Goal: Task Accomplishment & Management: Manage account settings

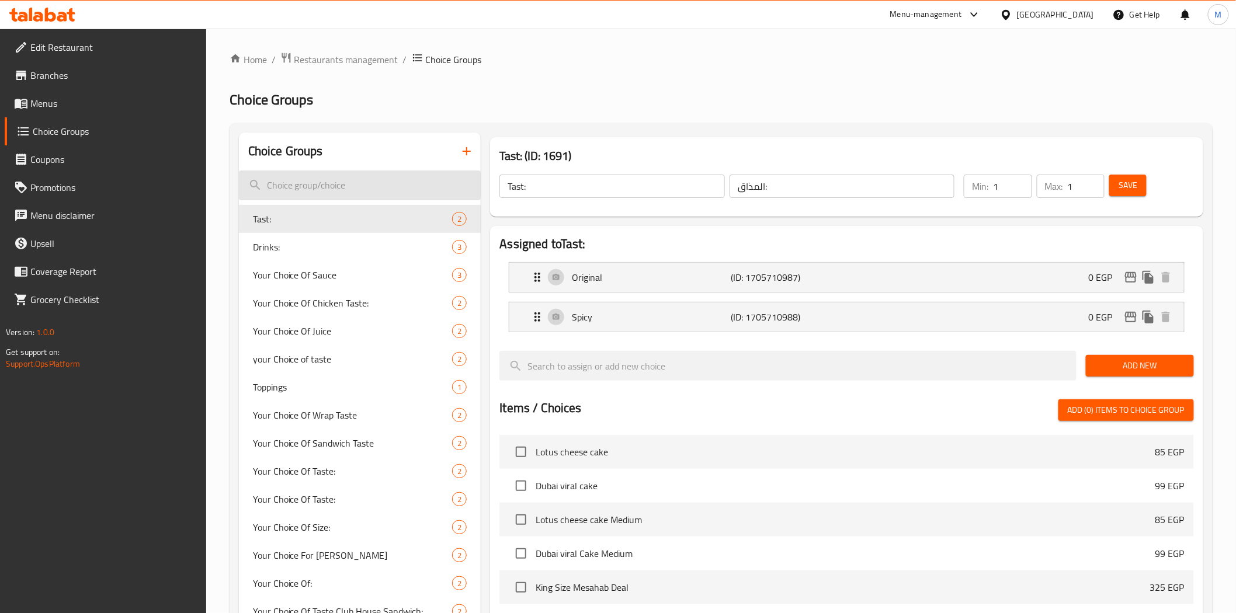
click at [303, 196] on input "search" at bounding box center [360, 186] width 242 height 30
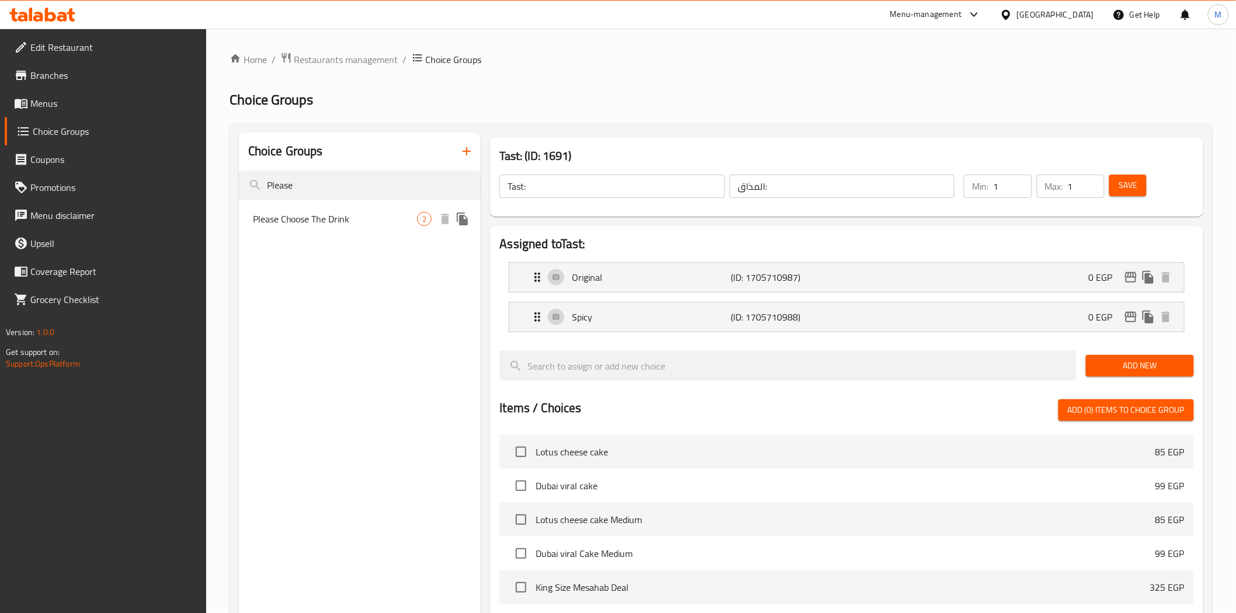
type input "Please"
click at [300, 212] on span "Please Choose The Drink" at bounding box center [335, 219] width 165 height 14
type input "Please Choose The Drink"
type input "برجاء إختيار المشروب"
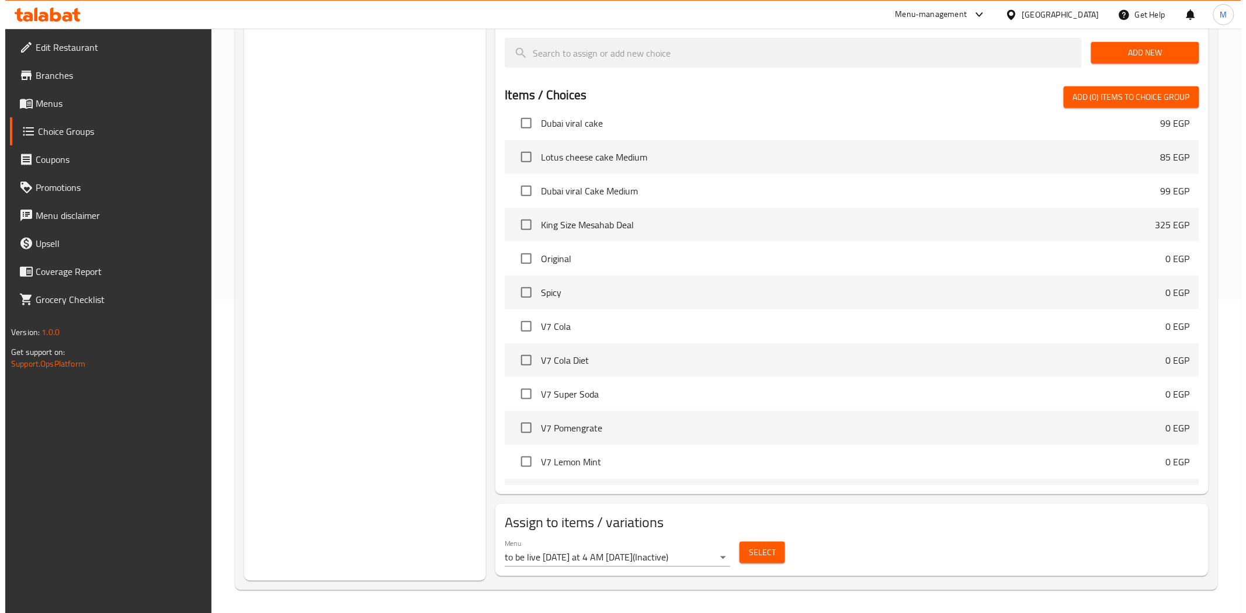
scroll to position [65, 0]
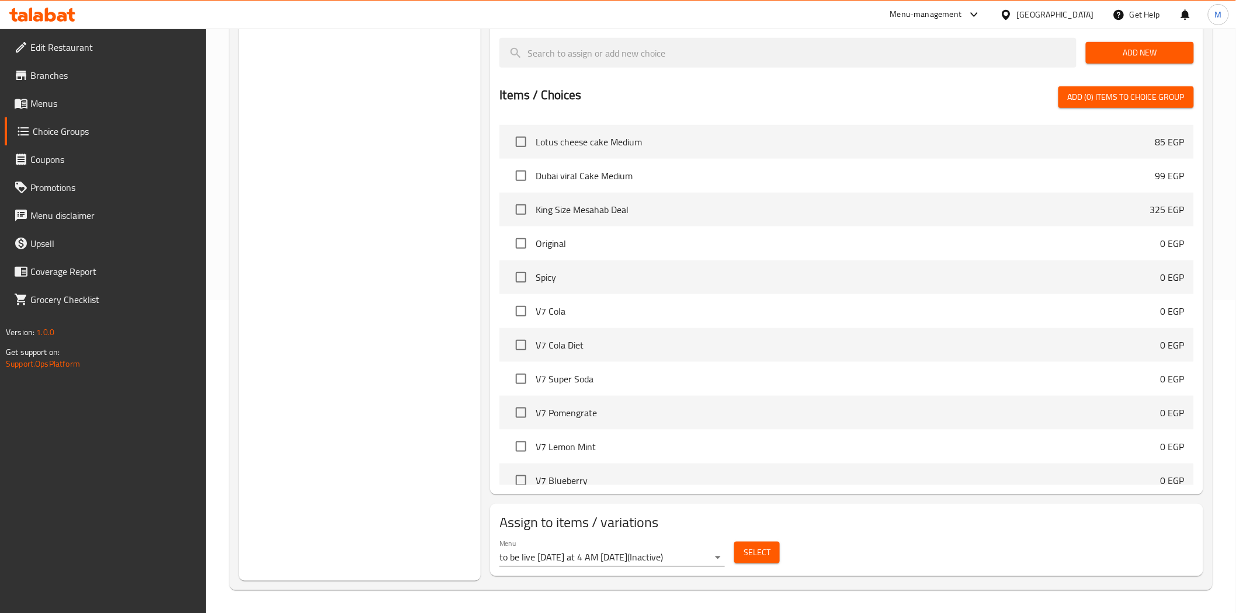
click at [720, 300] on body "​ Menu-management [GEOGRAPHIC_DATA] Get Help M Edit Restaurant Branches Menus C…" at bounding box center [618, 8] width 1236 height 585
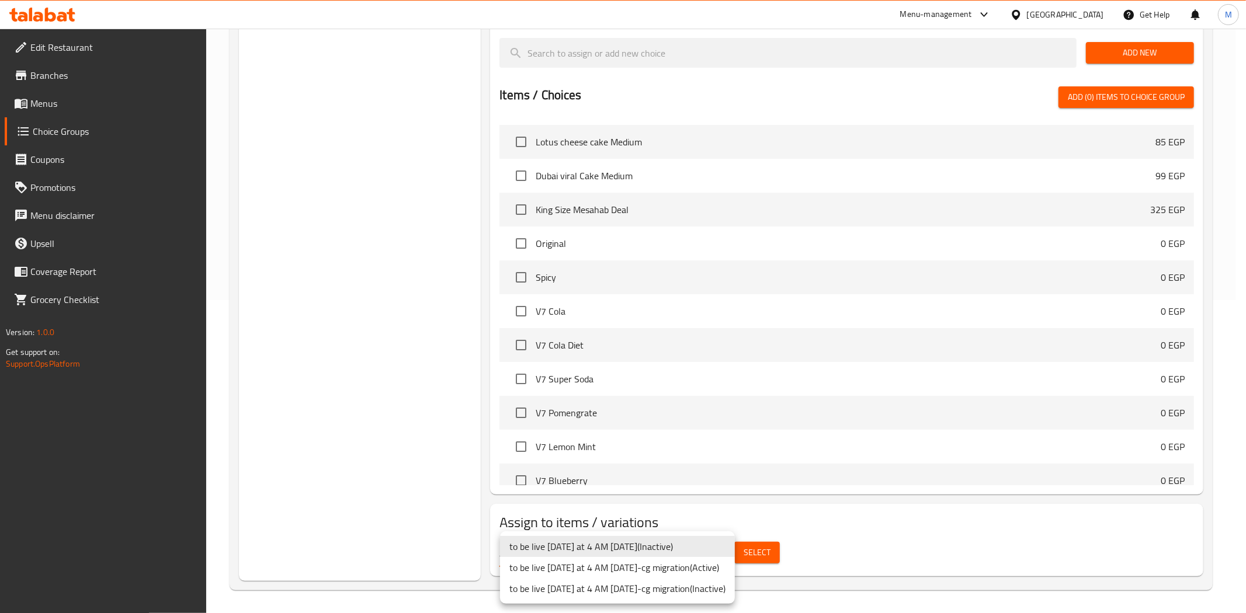
click at [715, 574] on li "to be live [DATE] at 4 AM [DATE]-cg migration ( Active )" at bounding box center [617, 567] width 235 height 21
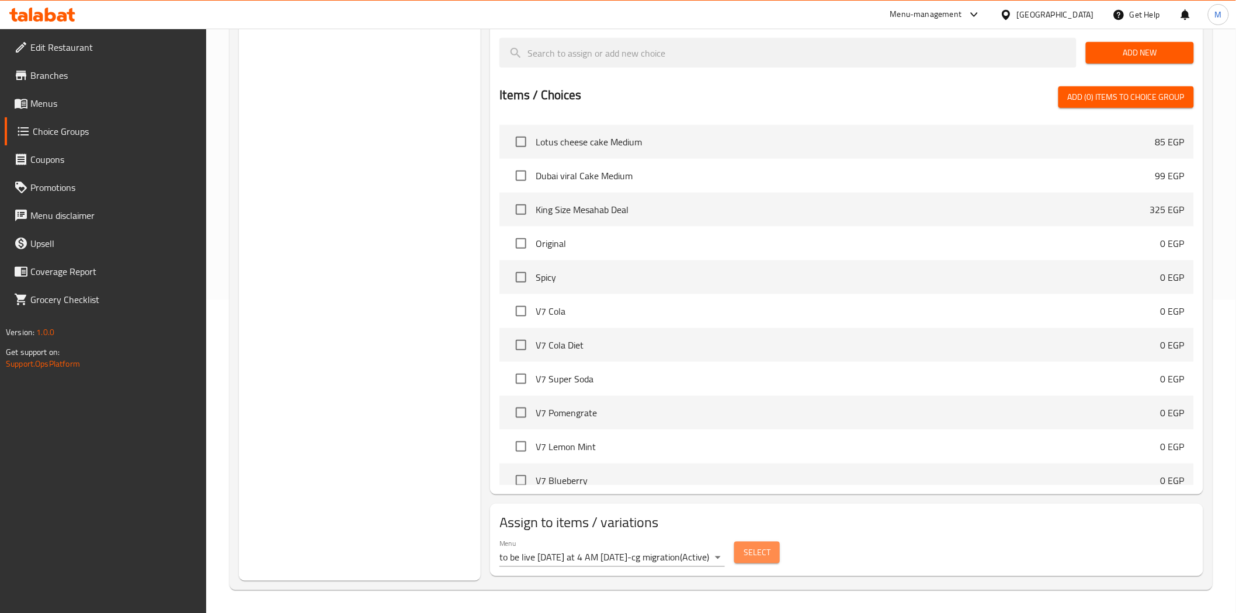
click at [768, 558] on span "Select" at bounding box center [757, 553] width 27 height 15
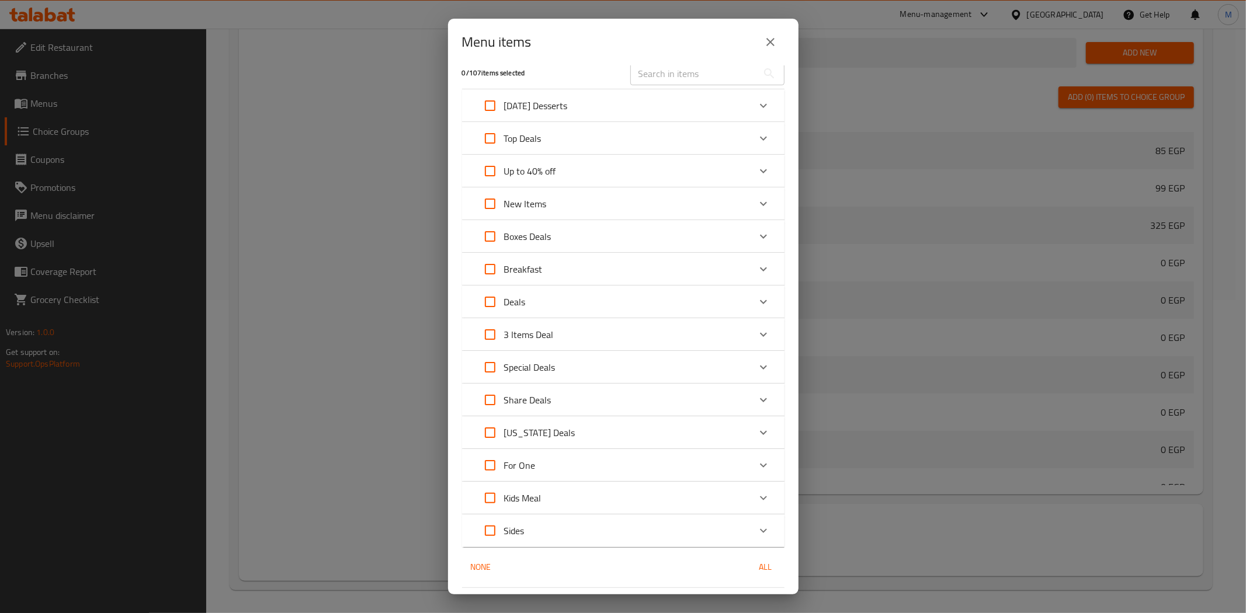
scroll to position [0, 0]
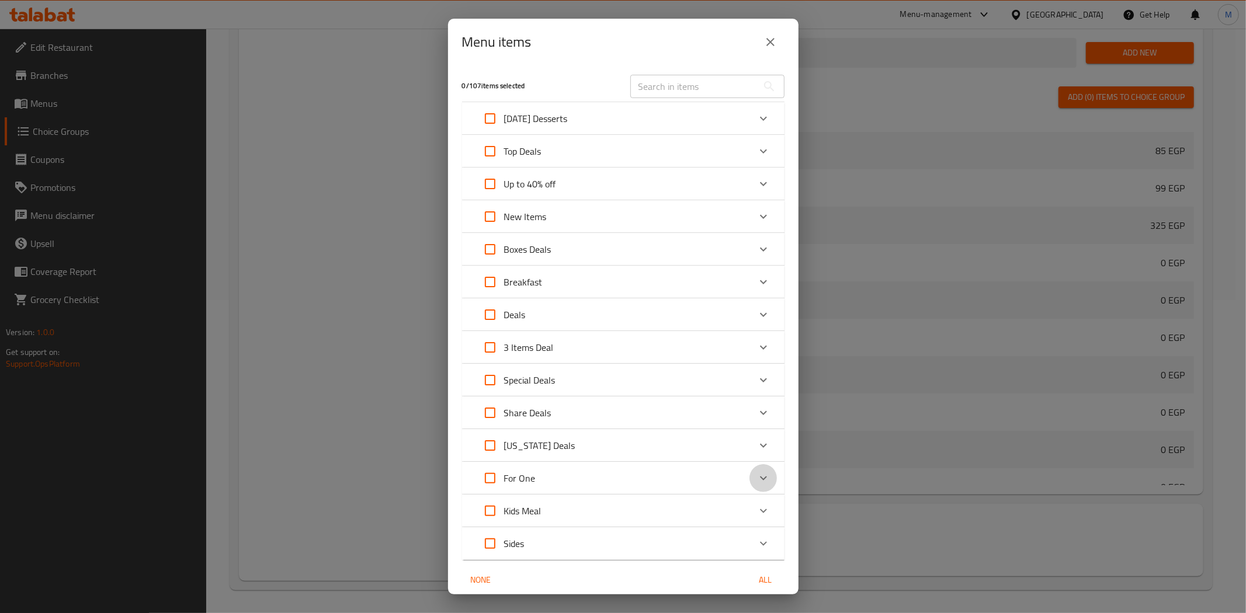
click at [753, 489] on div "Expand" at bounding box center [763, 478] width 28 height 28
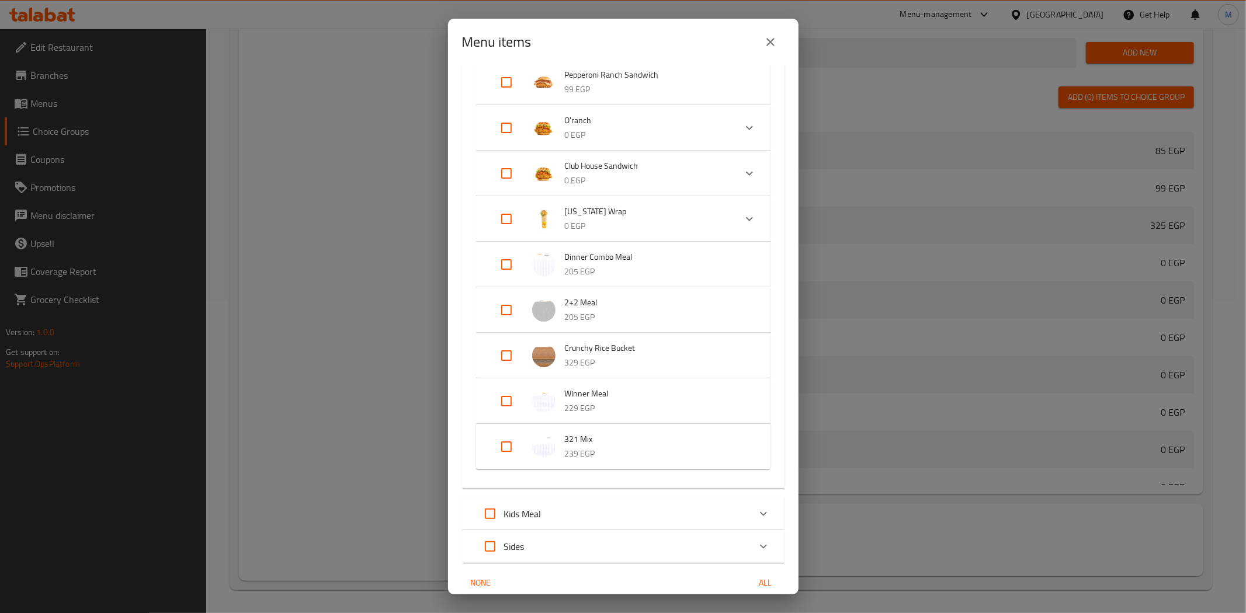
scroll to position [962, 0]
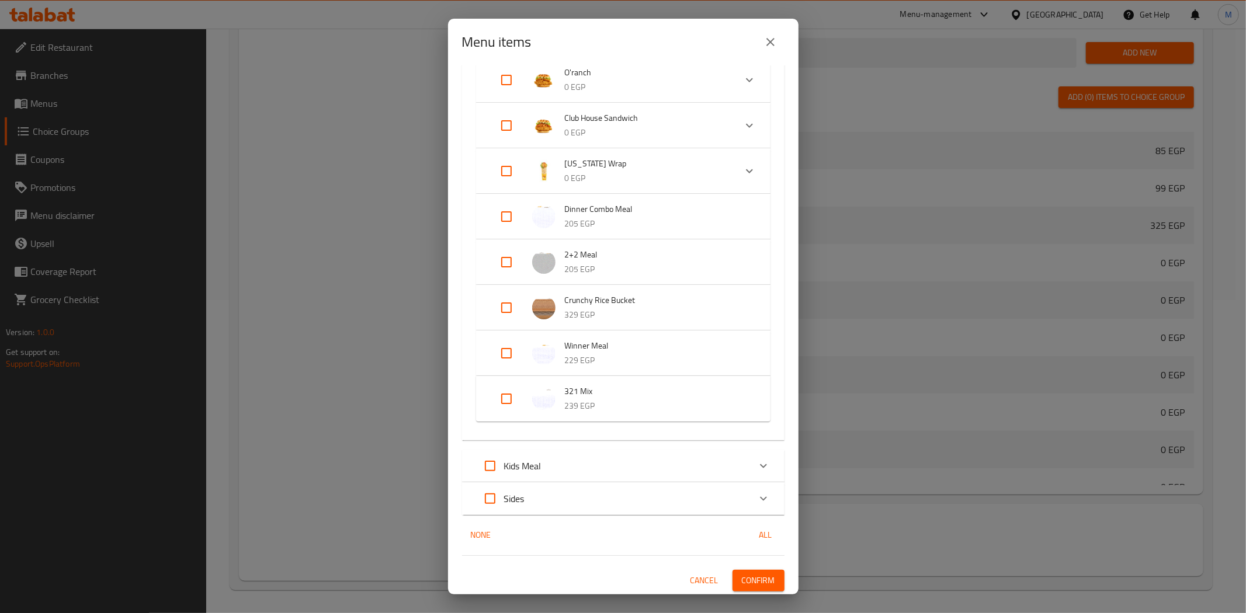
click at [775, 41] on icon "close" at bounding box center [770, 42] width 14 height 14
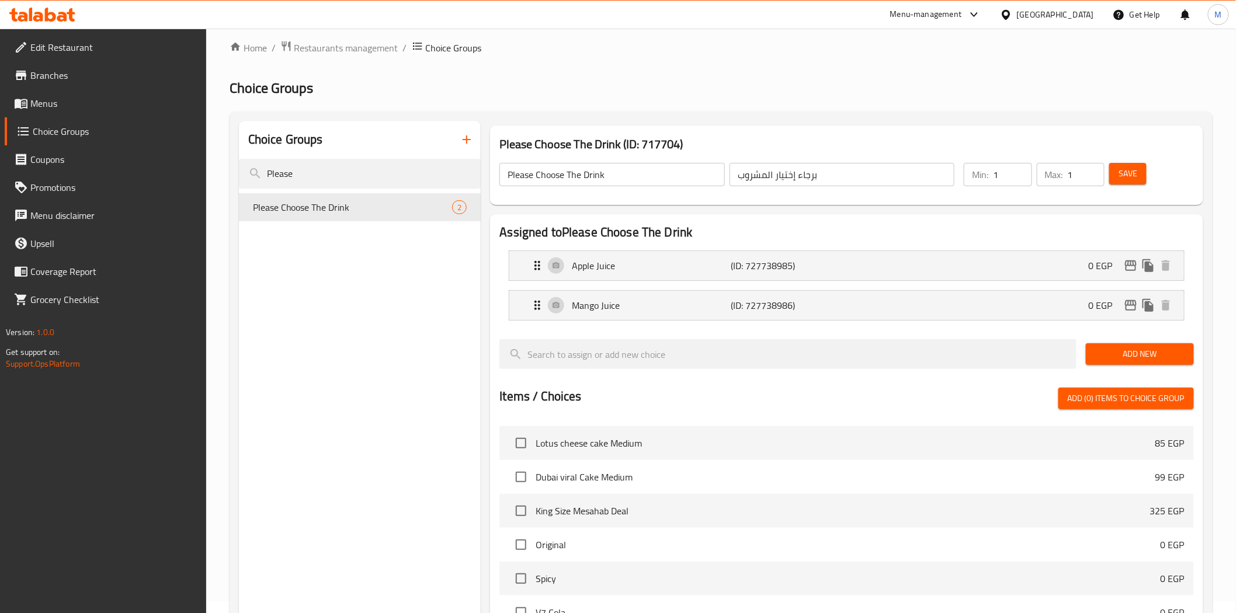
scroll to position [0, 0]
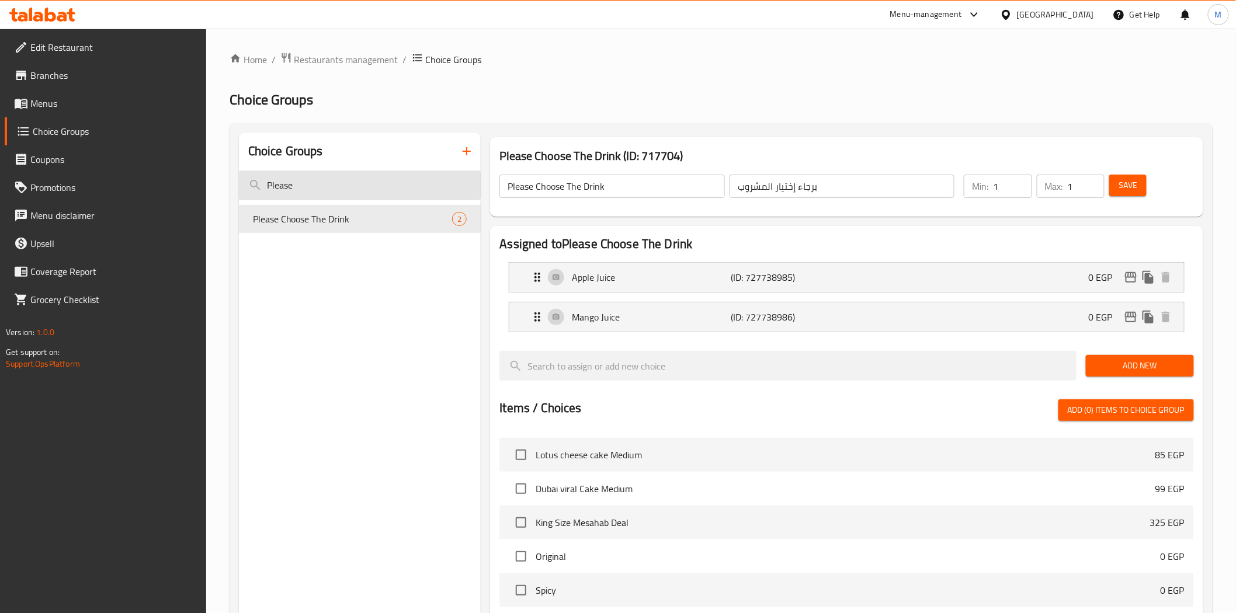
drag, startPoint x: 321, startPoint y: 160, endPoint x: 312, endPoint y: 178, distance: 20.1
click at [319, 165] on div "Choice Groups" at bounding box center [360, 152] width 242 height 38
click at [312, 179] on input "Please" at bounding box center [360, 186] width 242 height 30
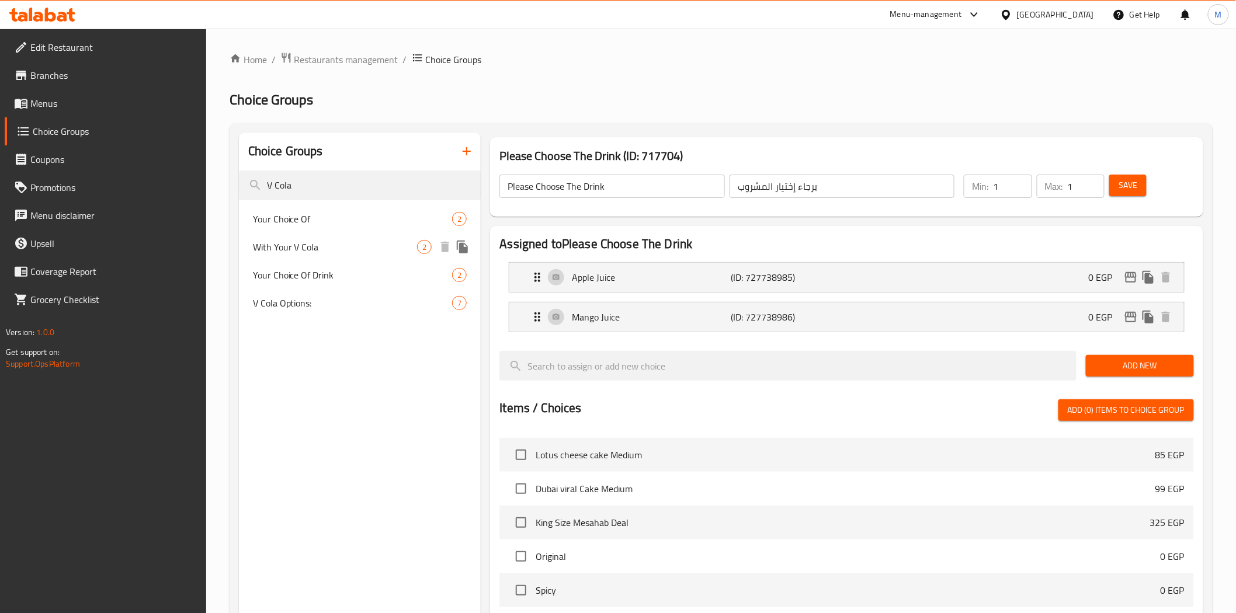
type input "V Cola"
click at [300, 247] on span "With Your V Cola" at bounding box center [335, 247] width 165 height 14
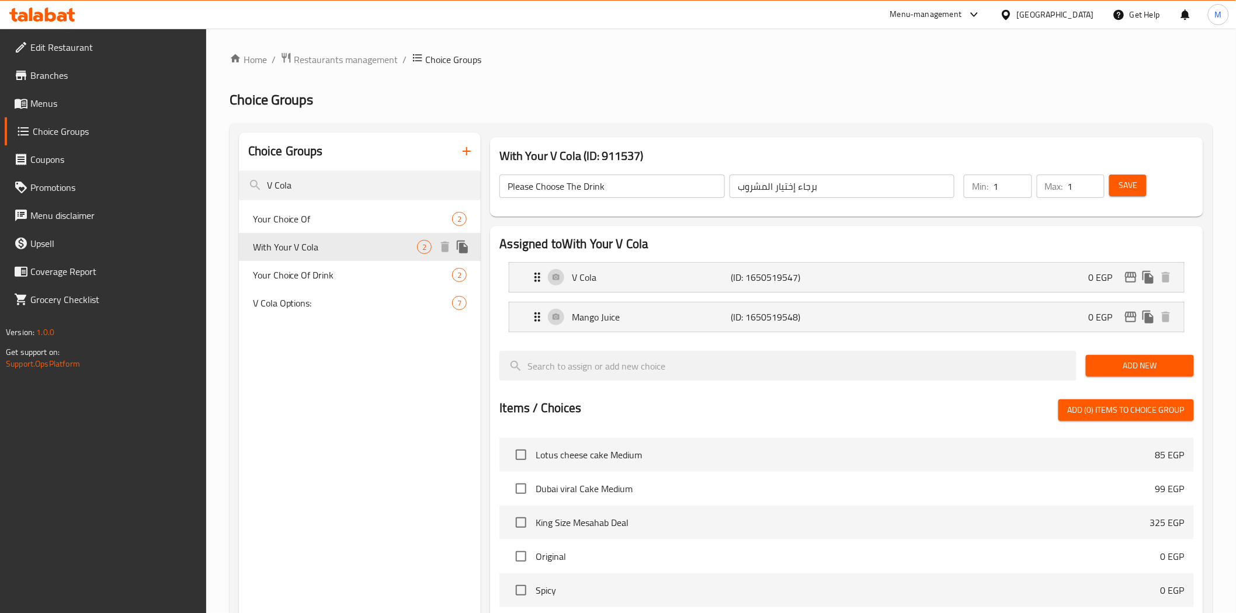
type input "With Your V Cola"
type input "مع الفى كولا"
click at [311, 178] on input "V Cola" at bounding box center [360, 186] width 242 height 30
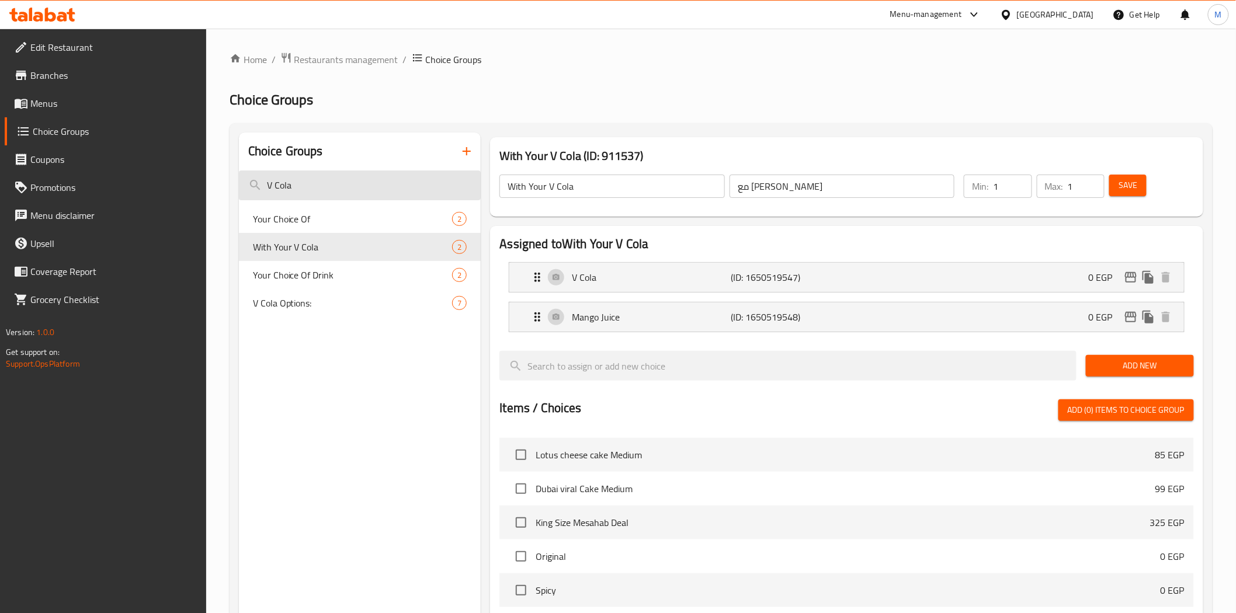
paste input "Your Choice Of Drink"
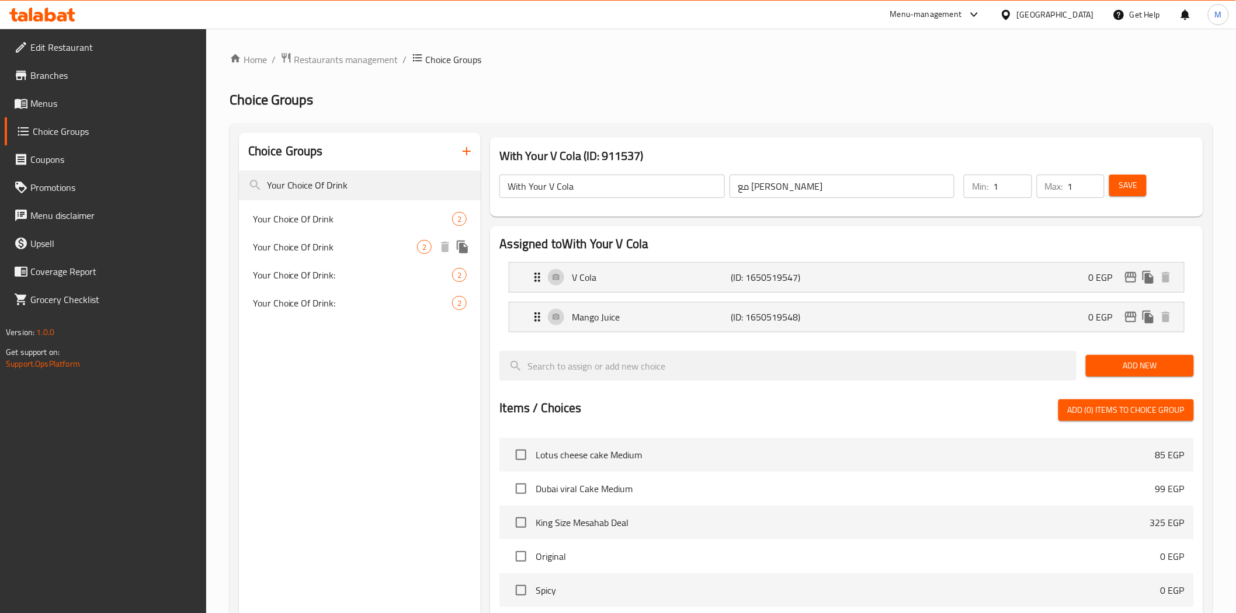
type input "Your Choice Of Drink"
click at [339, 224] on span "Your Choice Of Drink" at bounding box center [335, 219] width 165 height 14
type input "Your Choice Of Drink"
type input "إختيارك من المشروب"
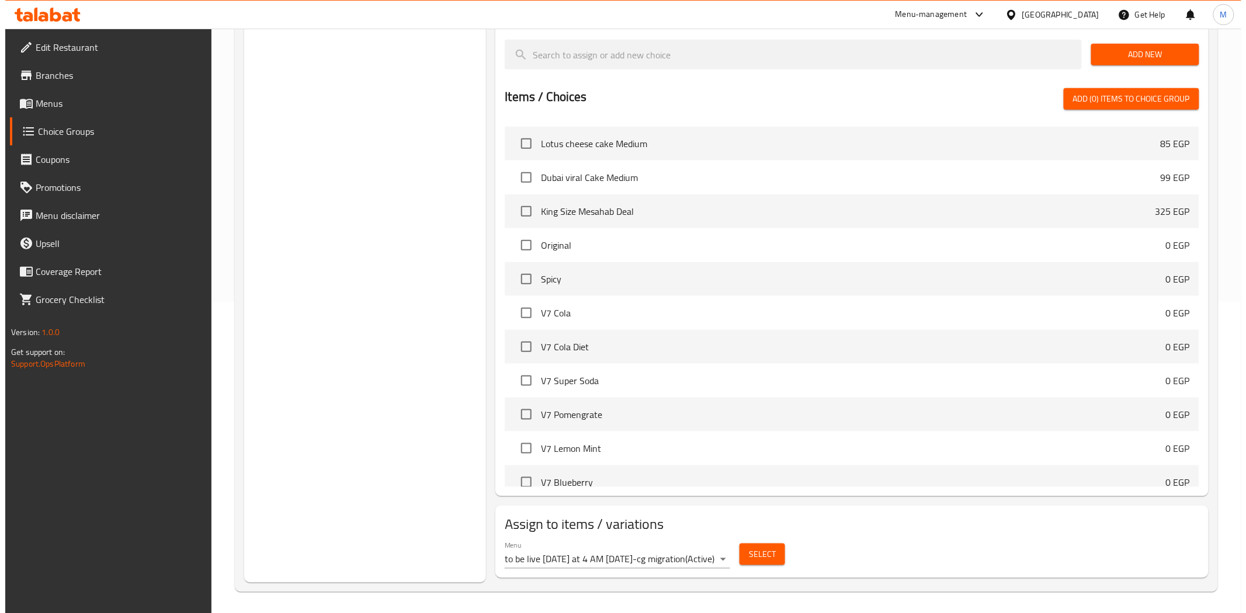
scroll to position [313, 0]
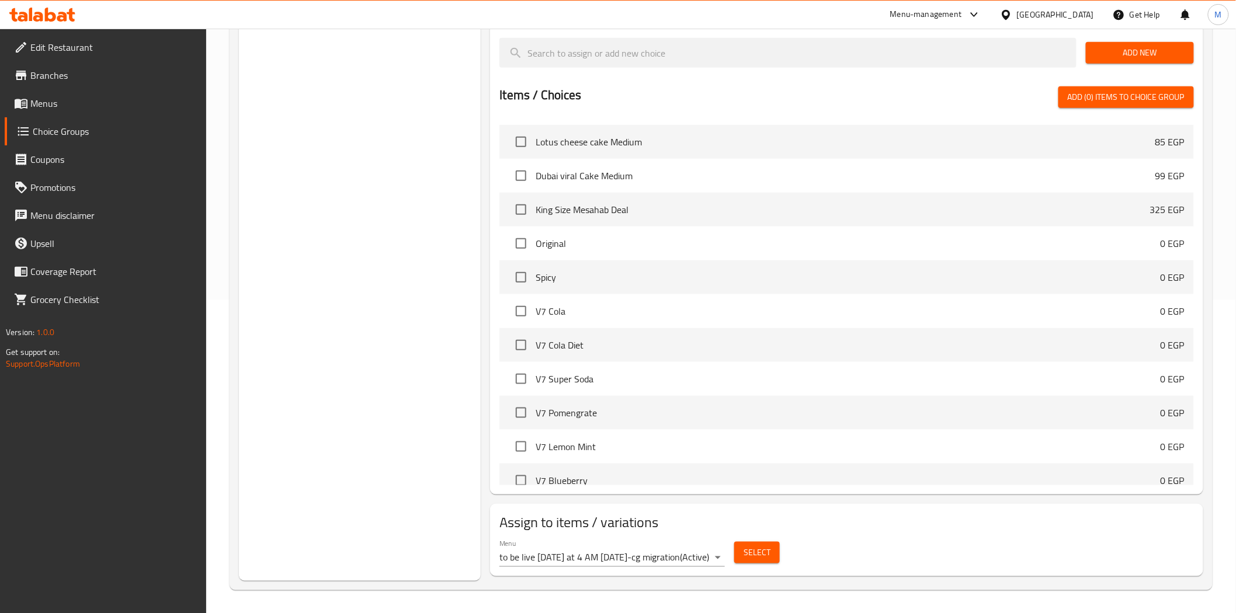
click at [713, 300] on body "​ Menu-management Egypt Get Help M Edit Restaurant Branches Menus Choice Groups…" at bounding box center [618, 8] width 1236 height 585
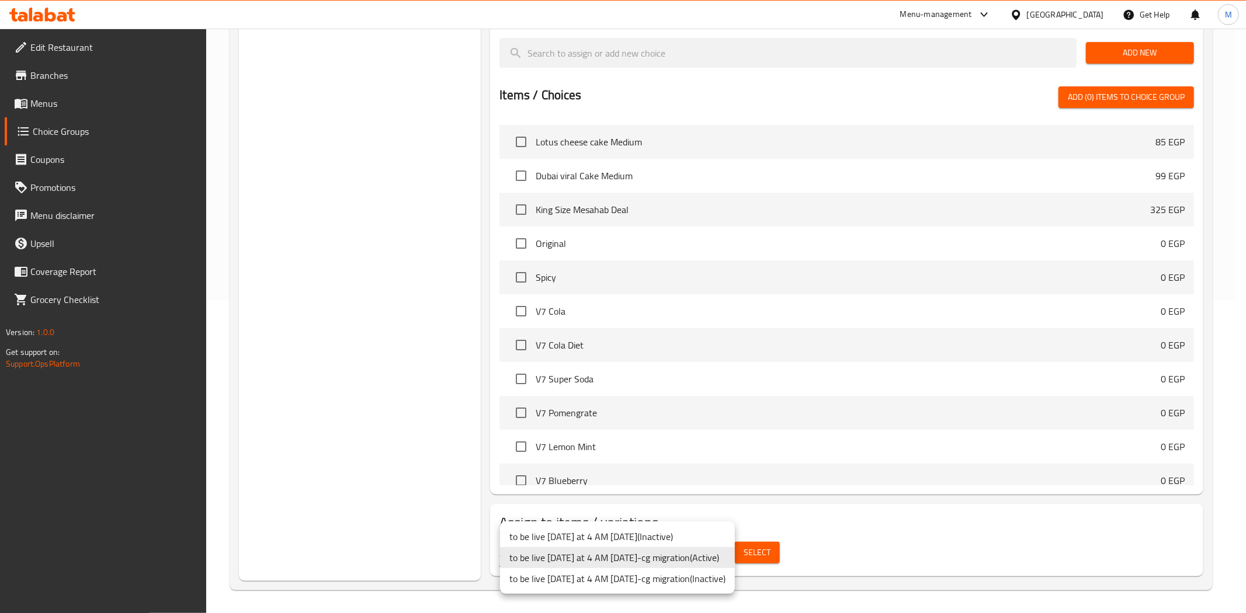
click at [713, 556] on li "to be live tomorrow at 4 AM 2/5/2023-cg migration ( Active )" at bounding box center [617, 557] width 235 height 21
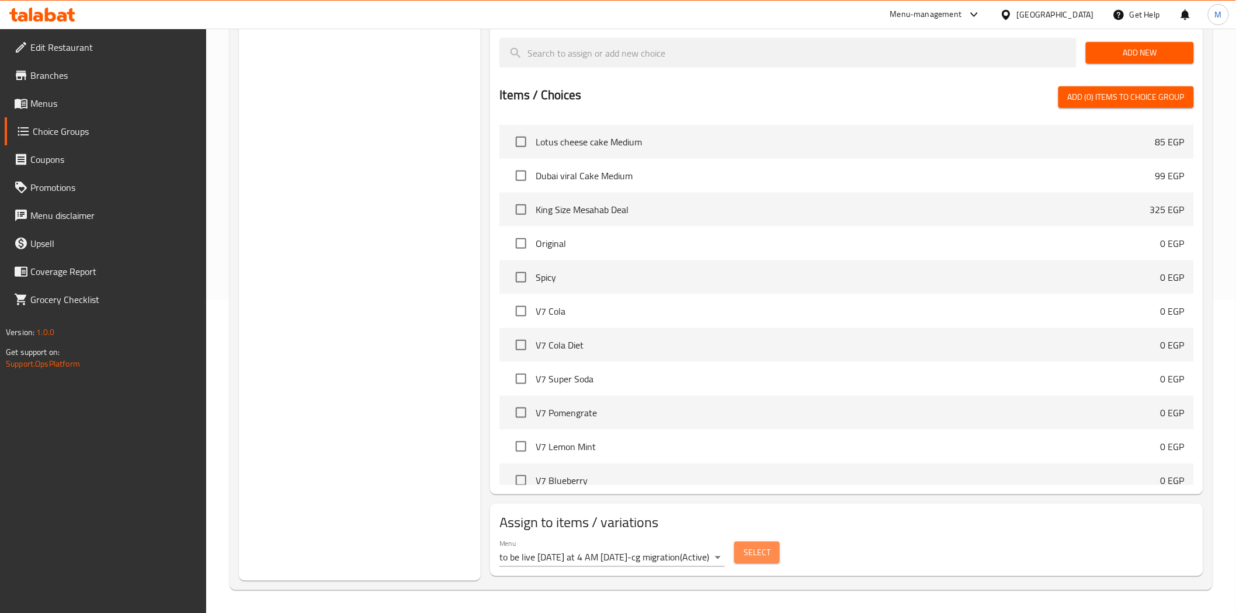
click at [762, 552] on span "Select" at bounding box center [757, 553] width 27 height 15
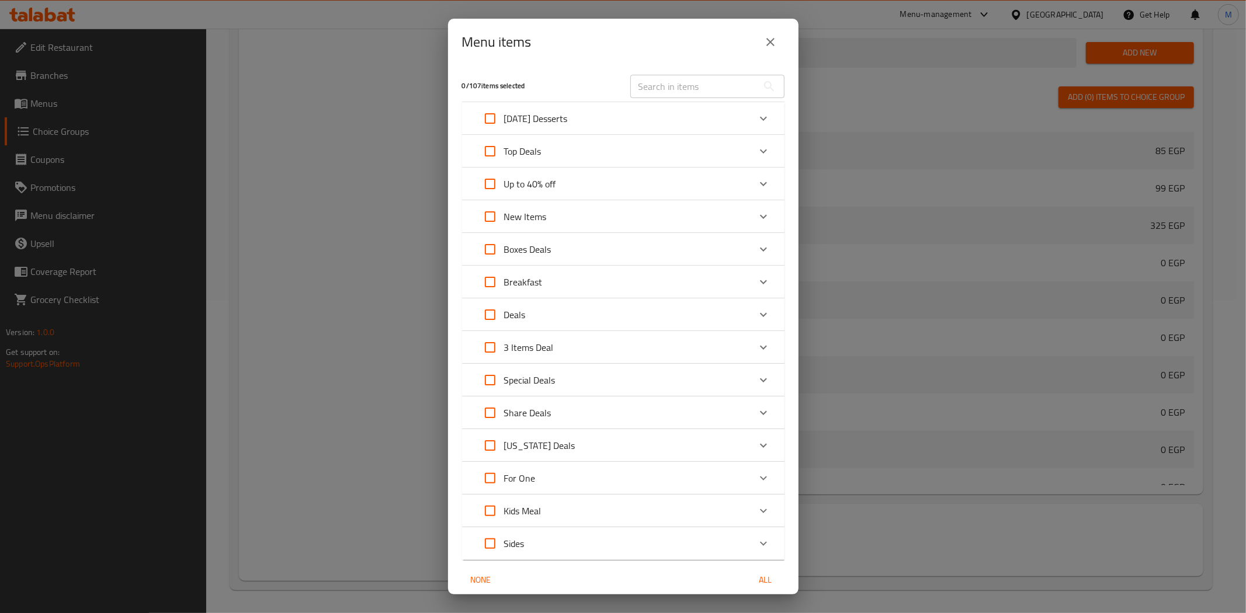
click at [749, 468] on div "Expand" at bounding box center [763, 478] width 28 height 28
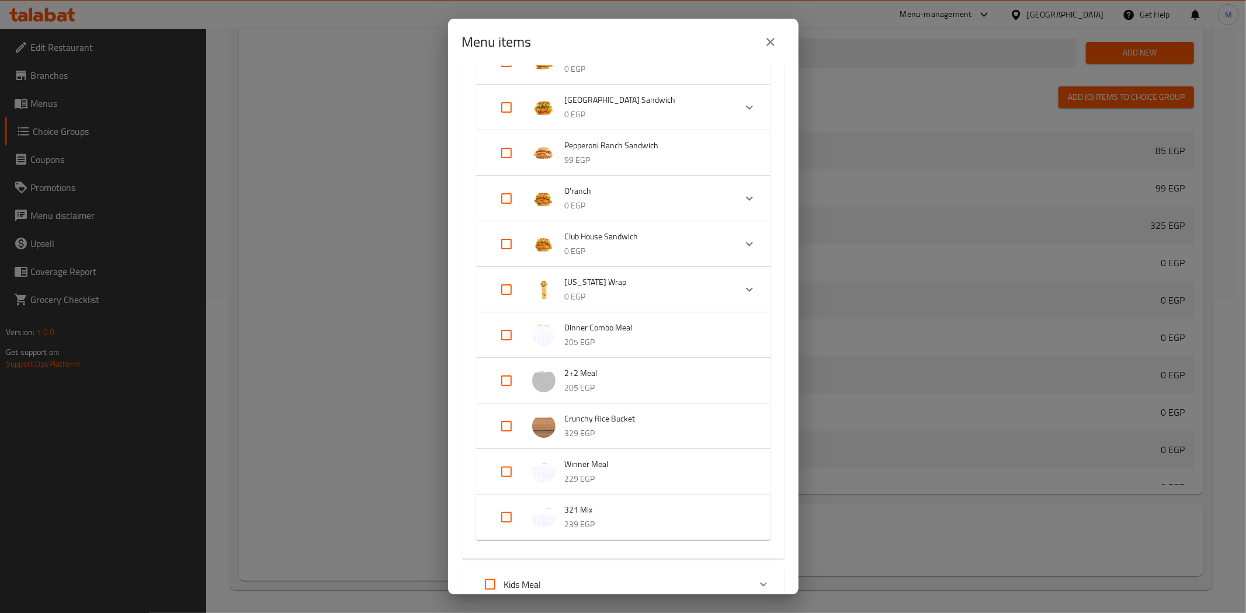
scroll to position [962, 0]
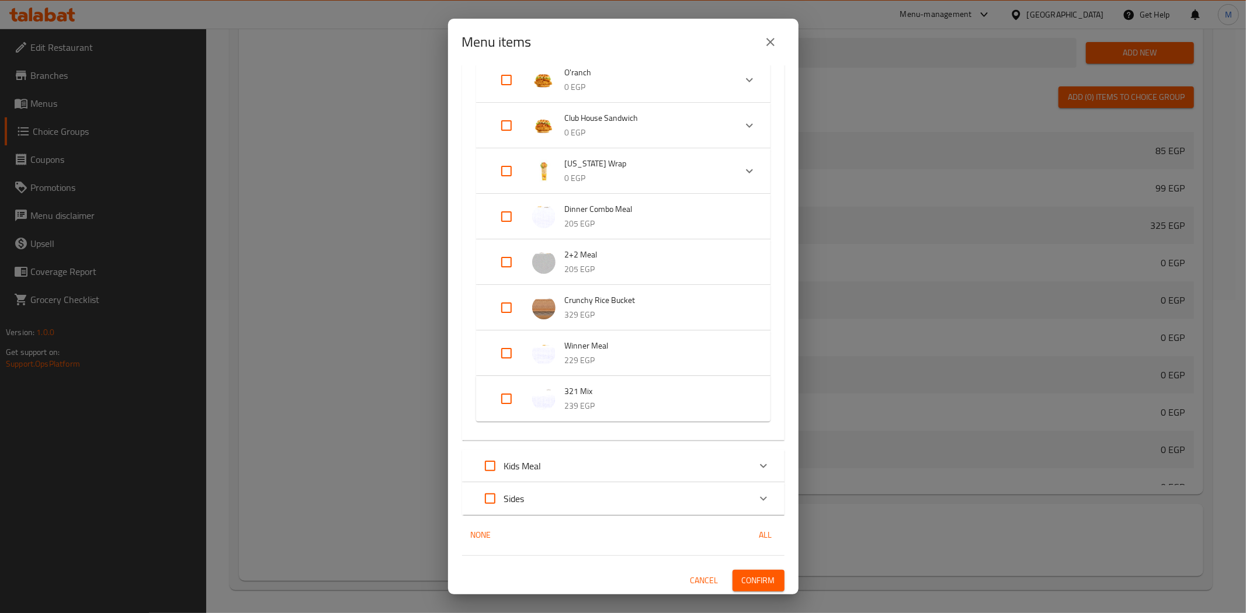
click at [783, 39] on button "close" at bounding box center [770, 42] width 28 height 28
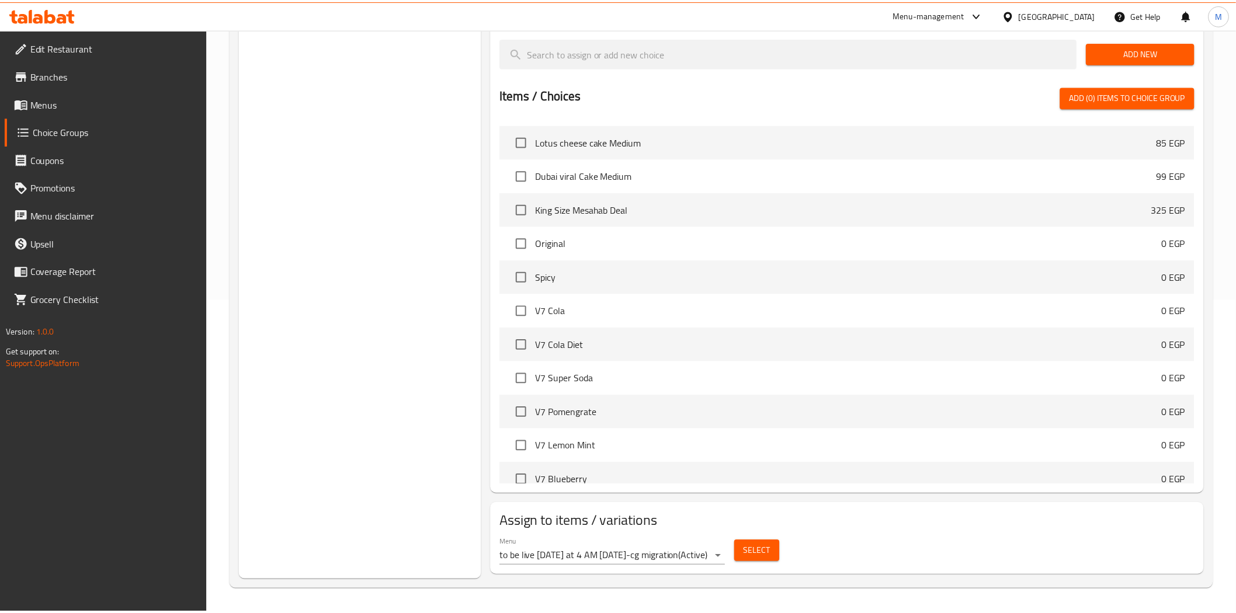
scroll to position [0, 0]
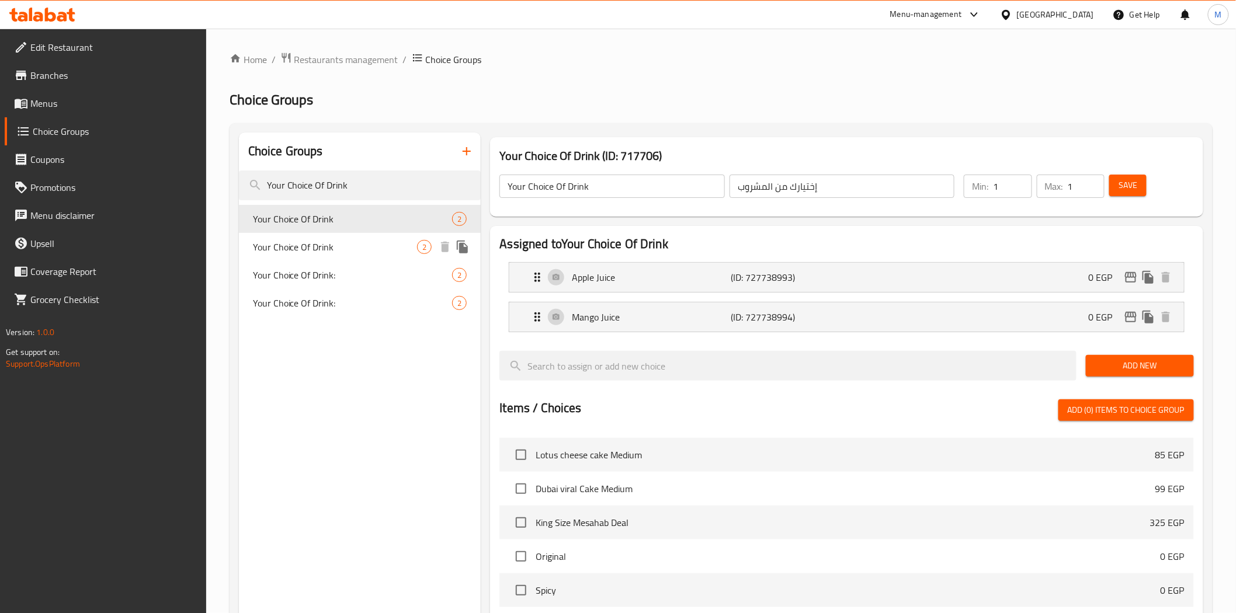
click at [321, 245] on span "Your Choice Of Drink" at bounding box center [335, 247] width 165 height 14
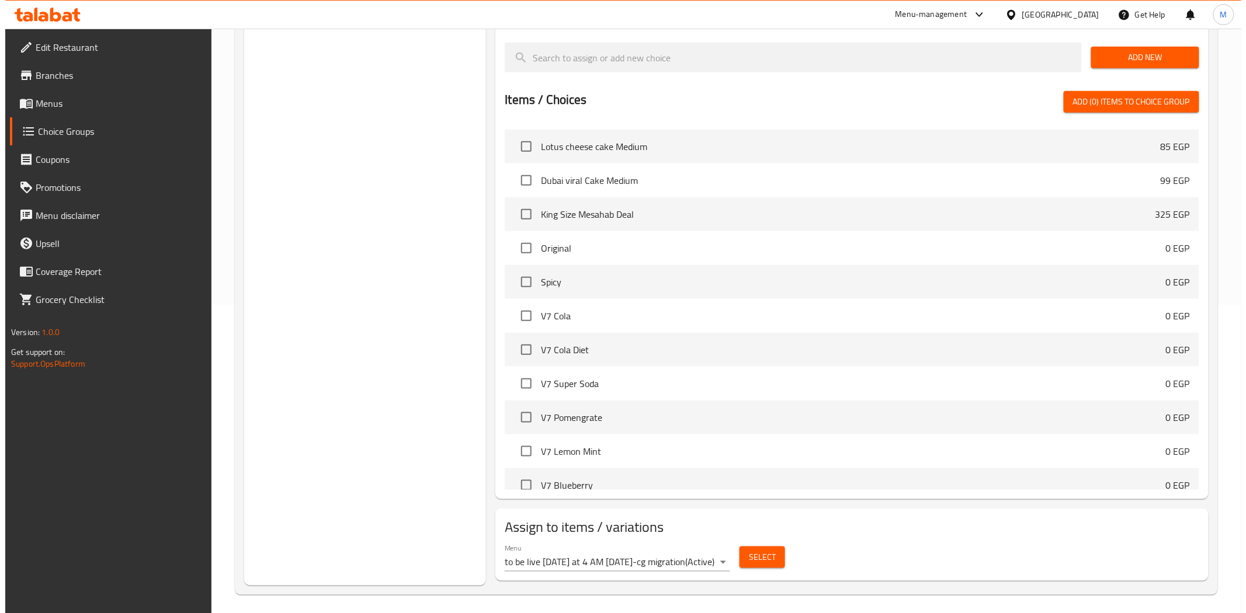
scroll to position [313, 0]
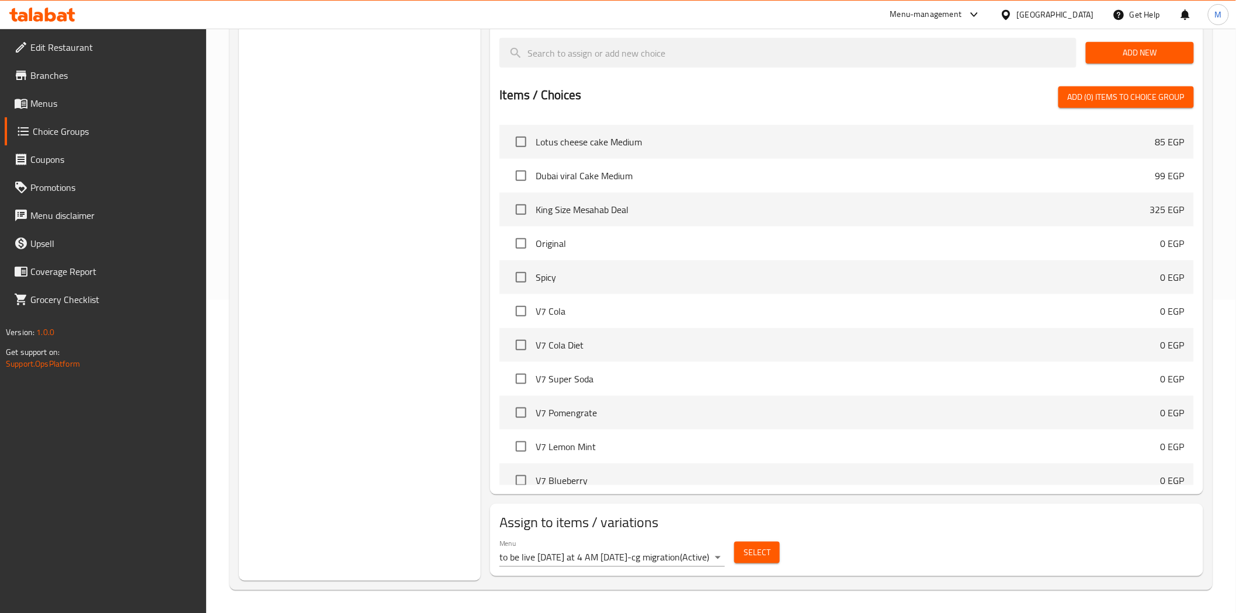
click at [710, 300] on body "​ Menu-management Egypt Get Help M Edit Restaurant Branches Menus Choice Groups…" at bounding box center [618, 8] width 1236 height 585
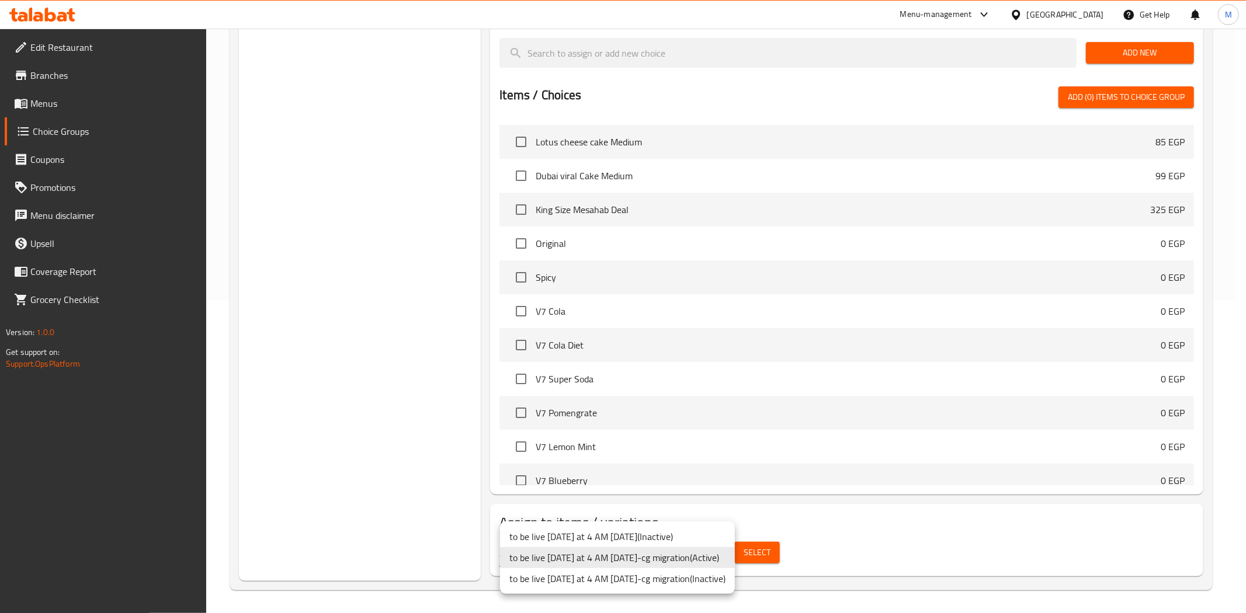
click at [710, 556] on li "to be live tomorrow at 4 AM 2/5/2023-cg migration ( Active )" at bounding box center [617, 557] width 235 height 21
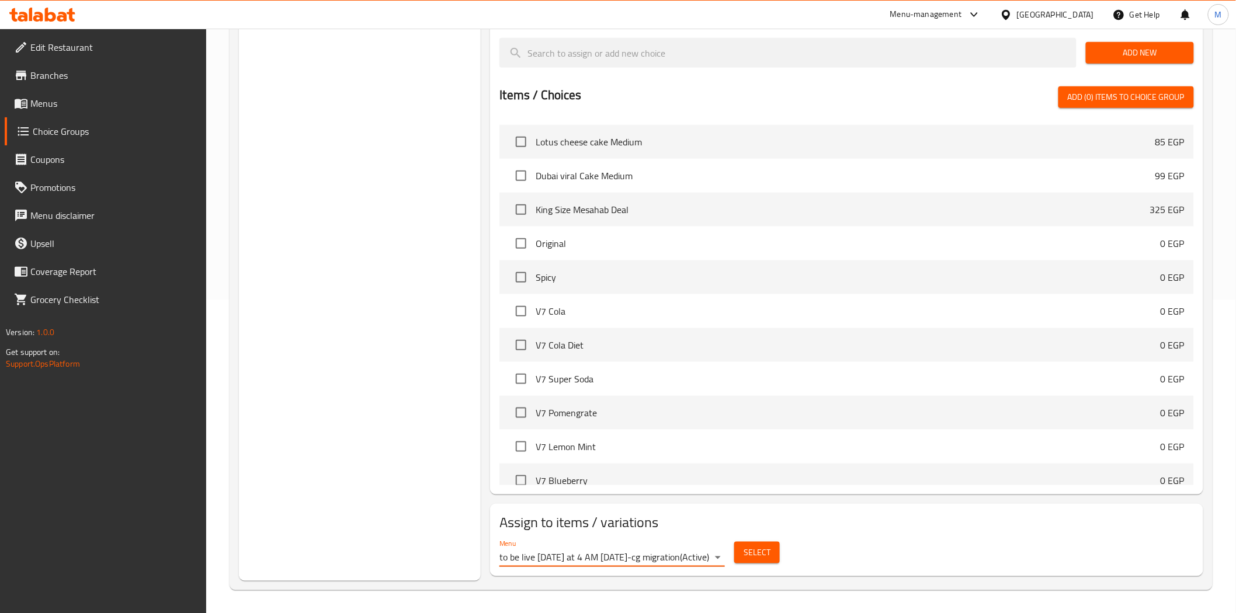
click at [760, 556] on span "Select" at bounding box center [757, 553] width 27 height 15
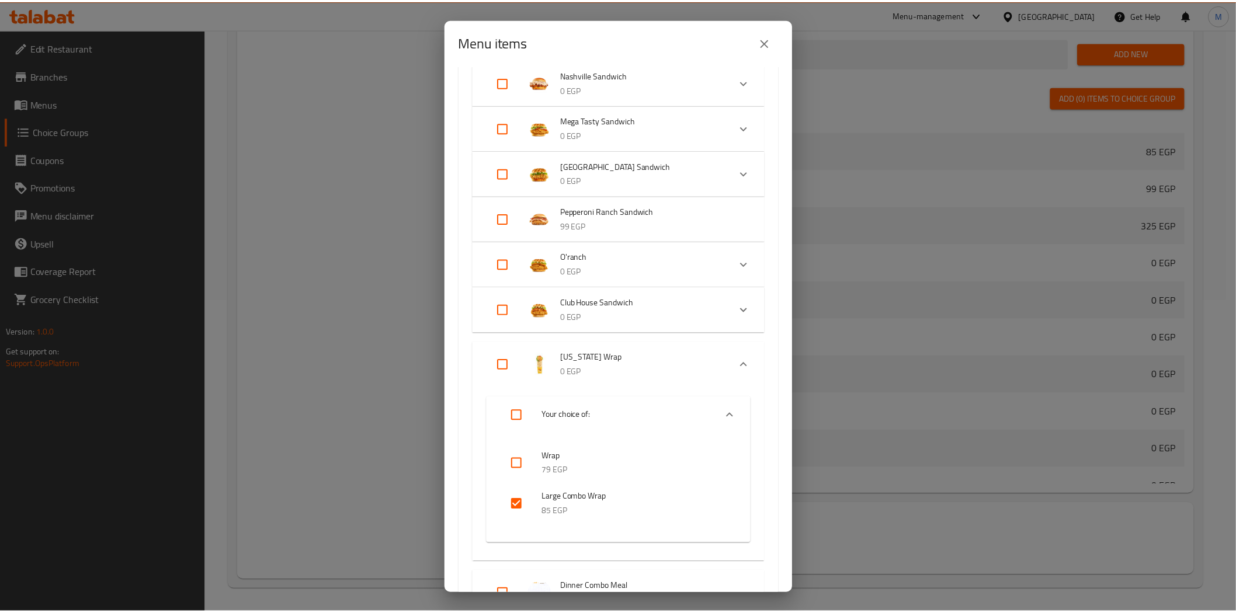
scroll to position [779, 0]
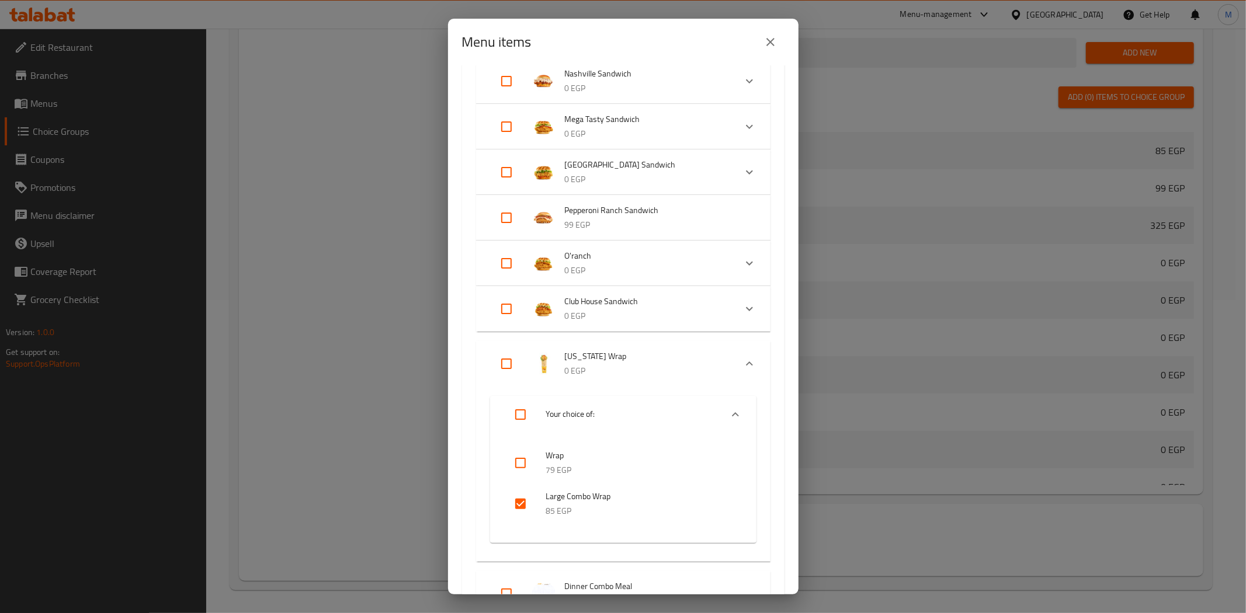
click at [773, 38] on icon "close" at bounding box center [770, 42] width 14 height 14
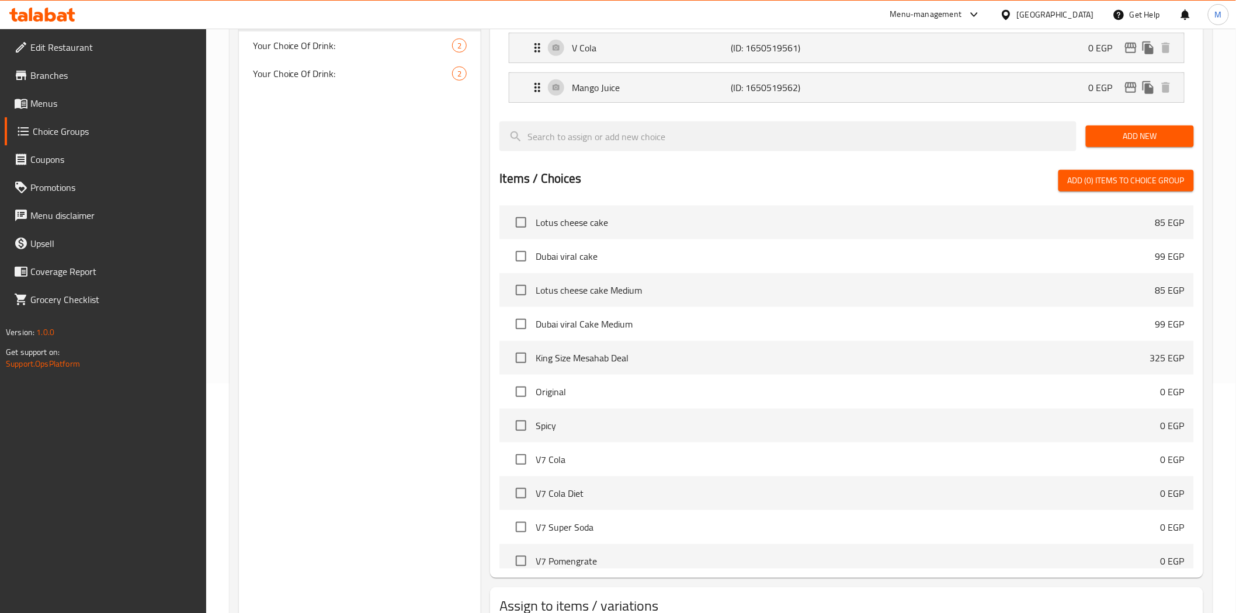
scroll to position [0, 0]
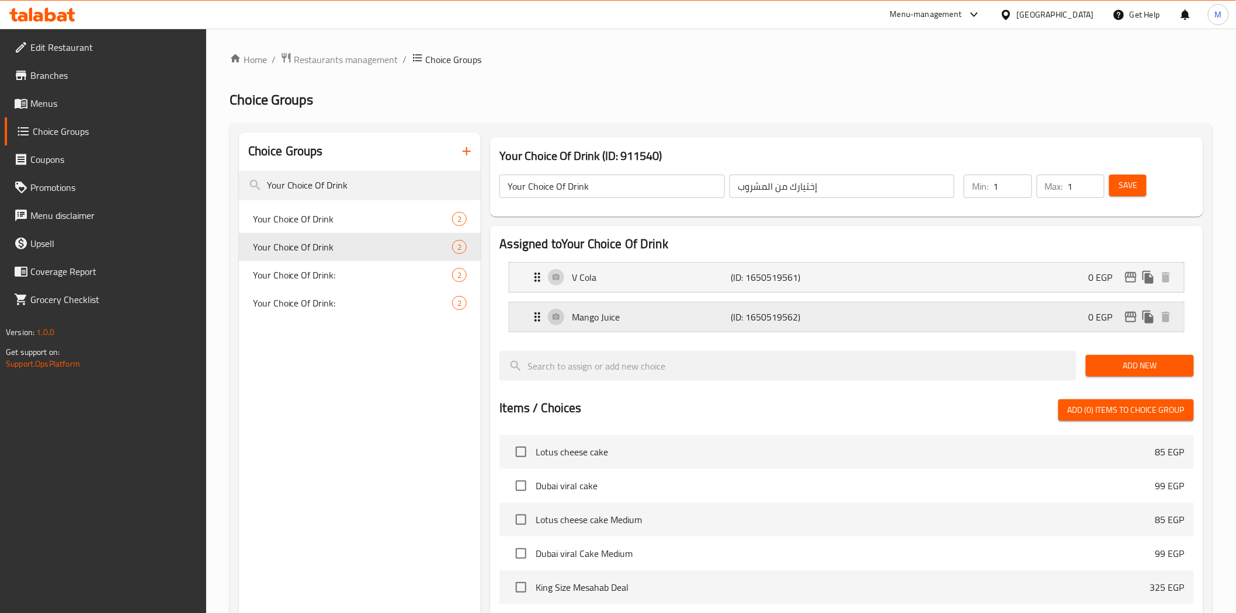
click at [649, 328] on div "Mango Juice (ID: 1650519562) 0 EGP" at bounding box center [849, 317] width 639 height 29
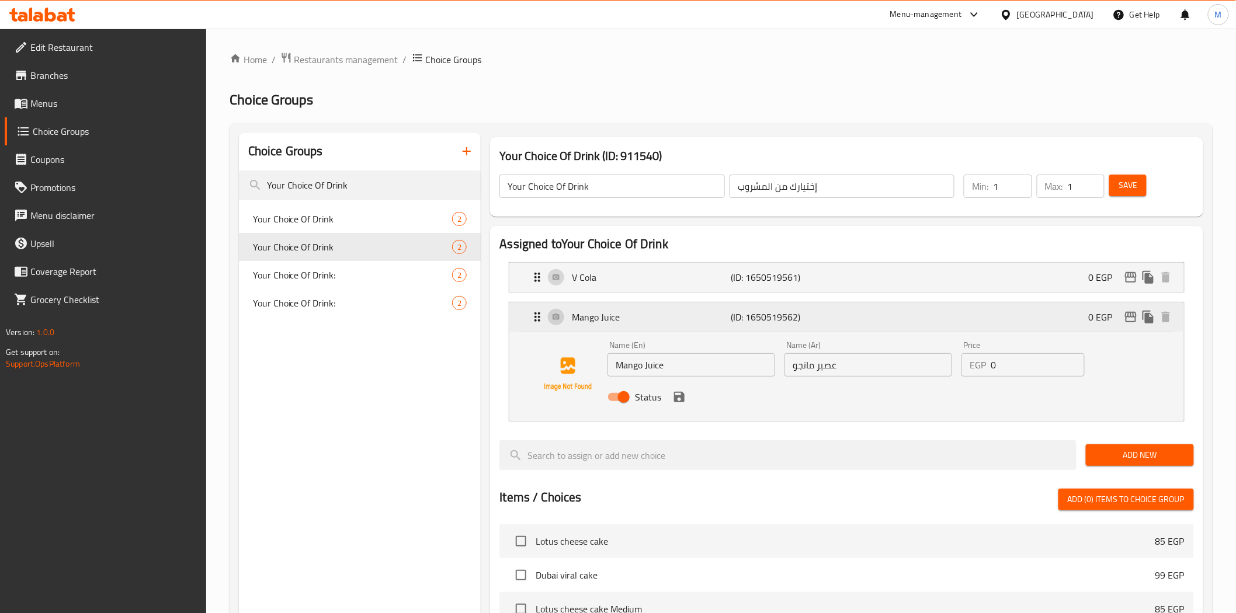
click at [707, 325] on div "Mango Juice (ID: 1650519562) 0 EGP" at bounding box center [849, 317] width 639 height 29
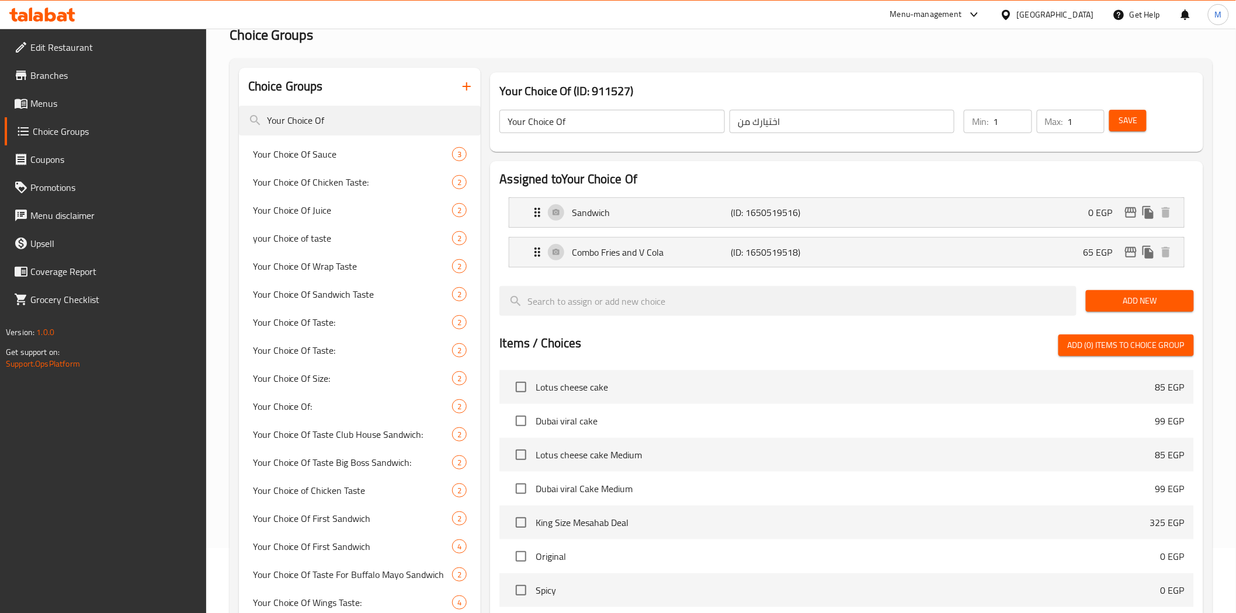
scroll to position [4181, 0]
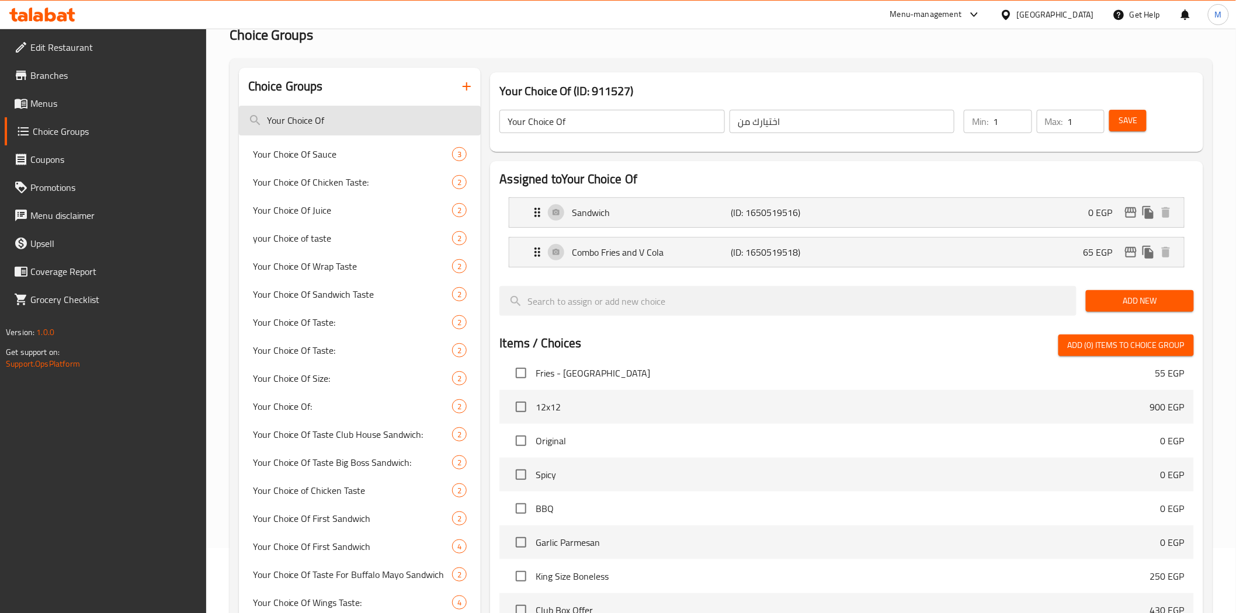
drag, startPoint x: 330, startPoint y: 105, endPoint x: 334, endPoint y: 114, distance: 10.2
click at [333, 110] on input "Your Choice Of" at bounding box center [360, 121] width 242 height 30
click at [335, 118] on input "Your Choice Of" at bounding box center [360, 121] width 242 height 30
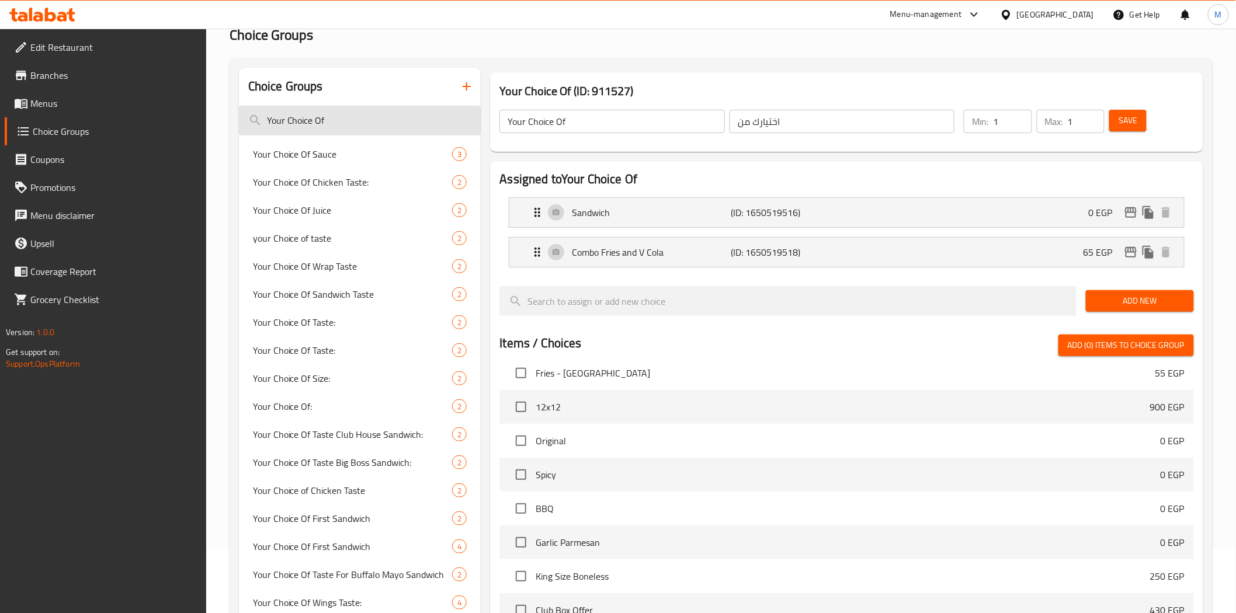
paste input "Drink:"
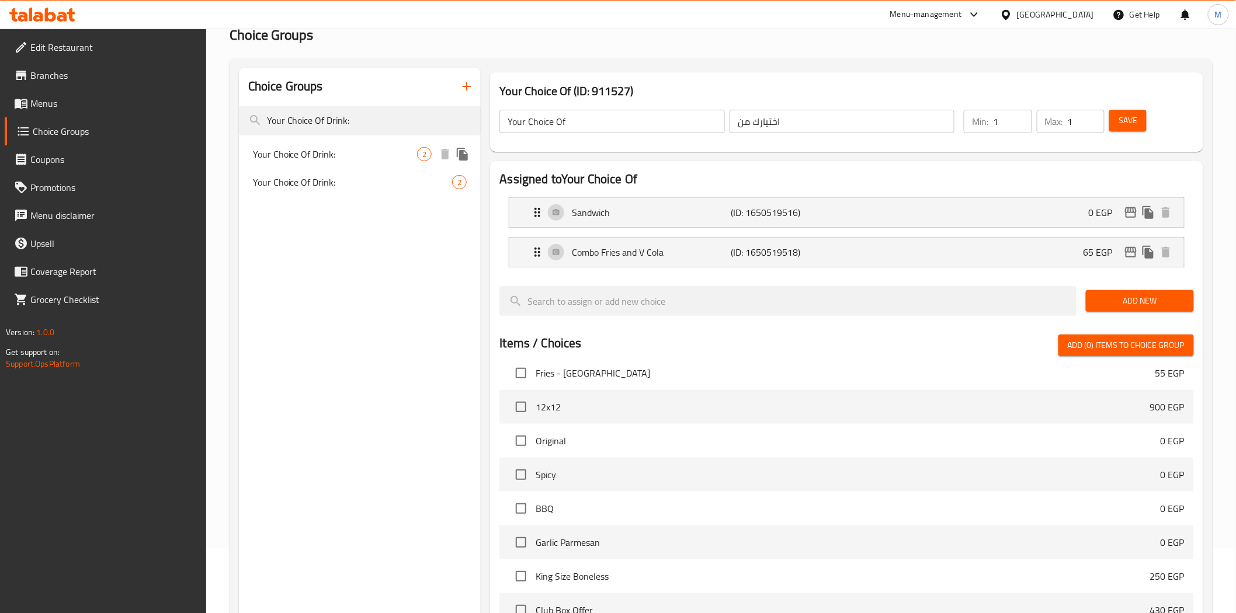
type input "Your Choice Of Drink:"
click at [335, 149] on span "Your Choice Of Drink:" at bounding box center [335, 154] width 165 height 14
type input "Your Choice Of Drink:"
type input "اختيارك من المشروب"
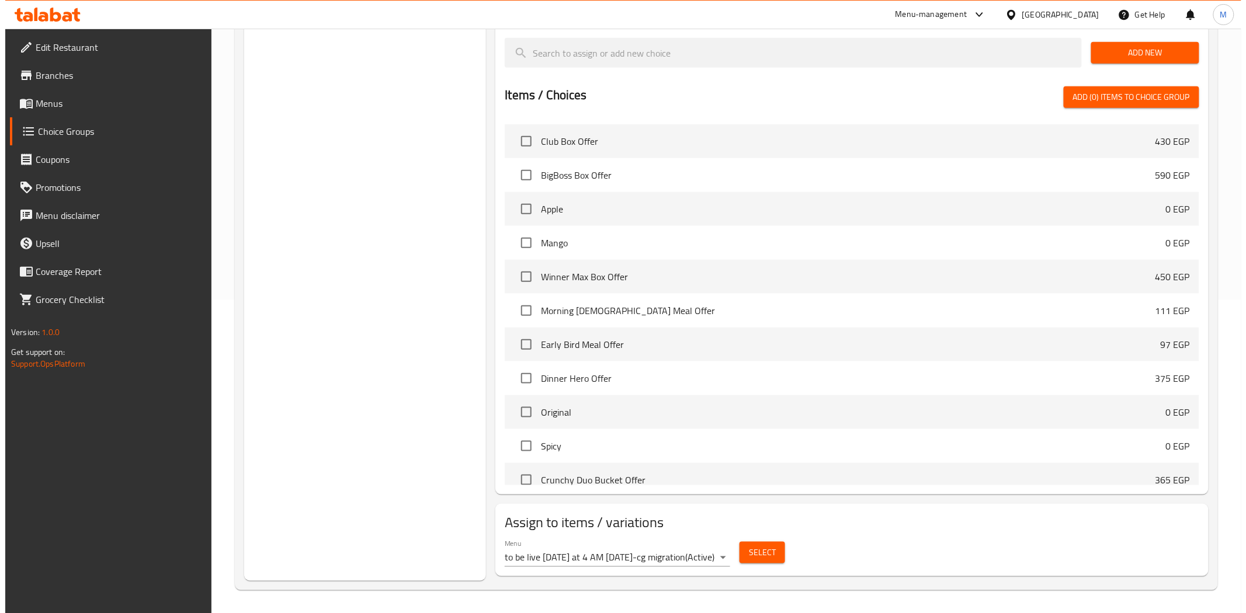
scroll to position [4506, 0]
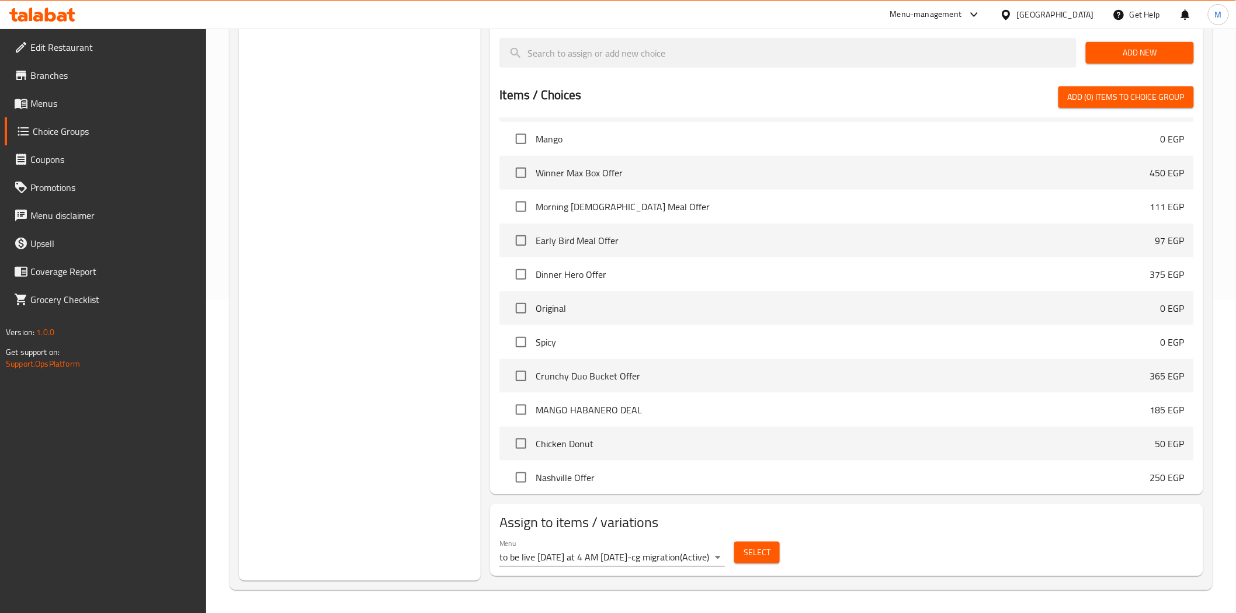
drag, startPoint x: 733, startPoint y: 553, endPoint x: 721, endPoint y: 554, distance: 11.7
click at [732, 554] on div "Select" at bounding box center [757, 552] width 55 height 31
click at [702, 300] on body "​ Menu-management Egypt Get Help M Edit Restaurant Branches Menus Choice Groups…" at bounding box center [618, 8] width 1236 height 585
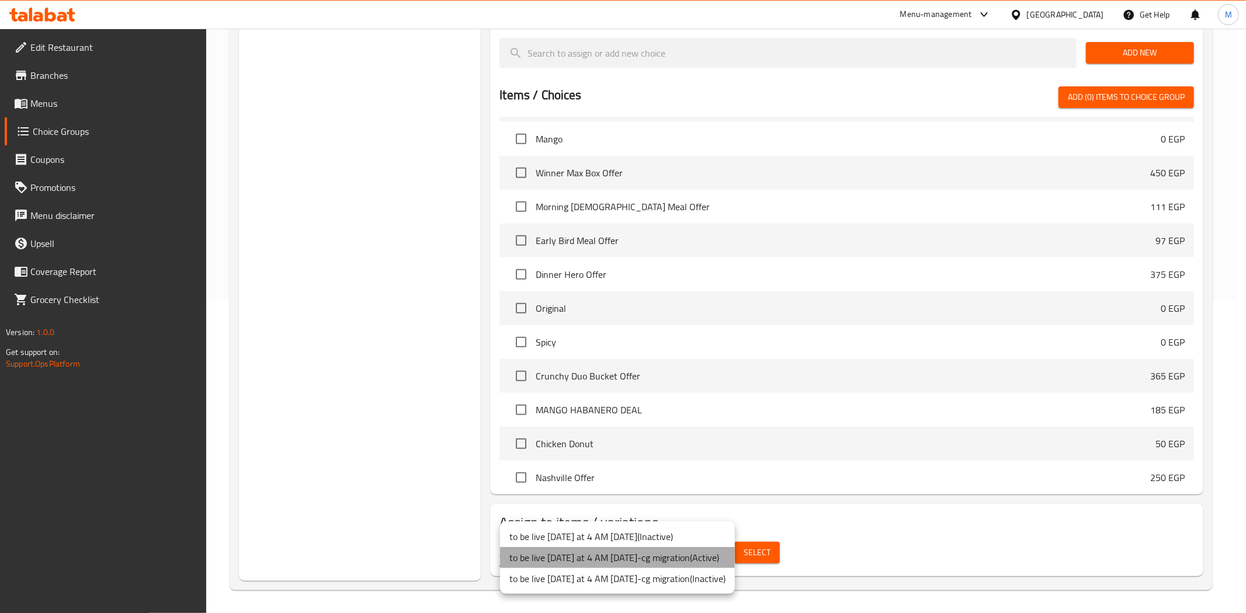
click at [722, 563] on li "to be live tomorrow at 4 AM 2/5/2023-cg migration ( Active )" at bounding box center [617, 557] width 235 height 21
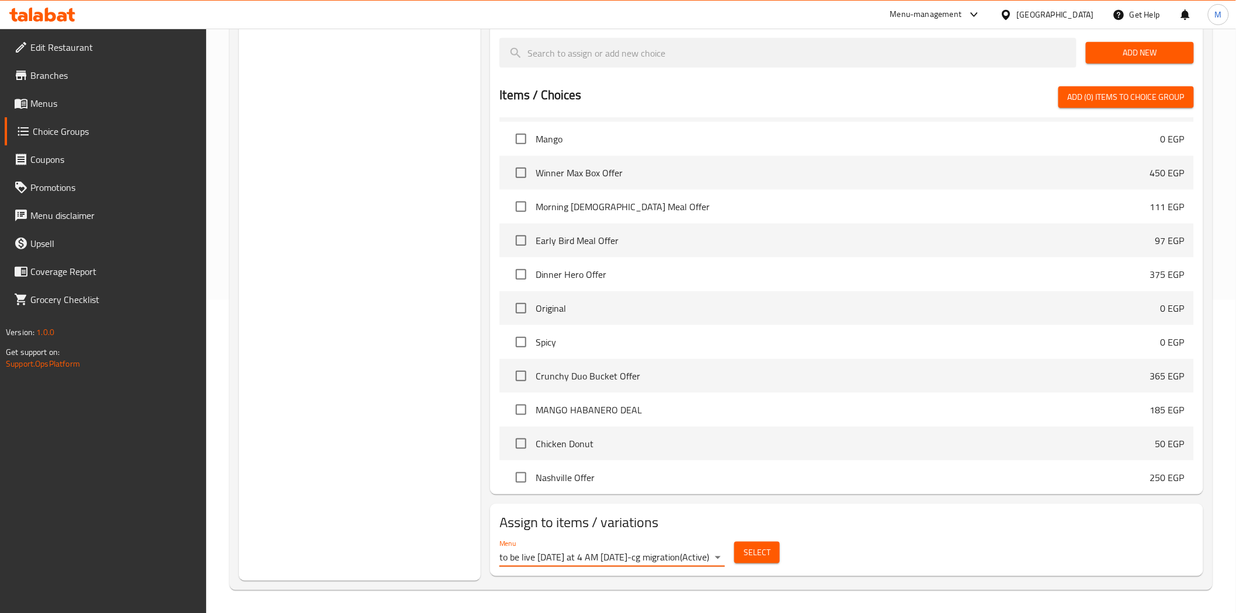
click at [764, 553] on span "Select" at bounding box center [757, 553] width 27 height 15
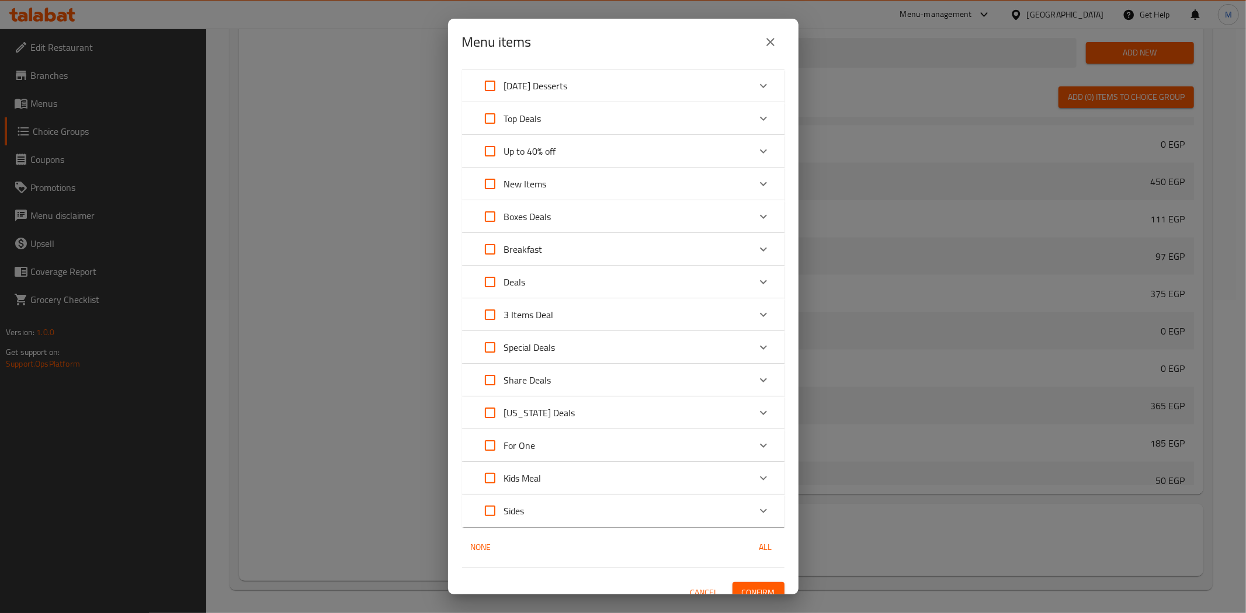
scroll to position [47, 0]
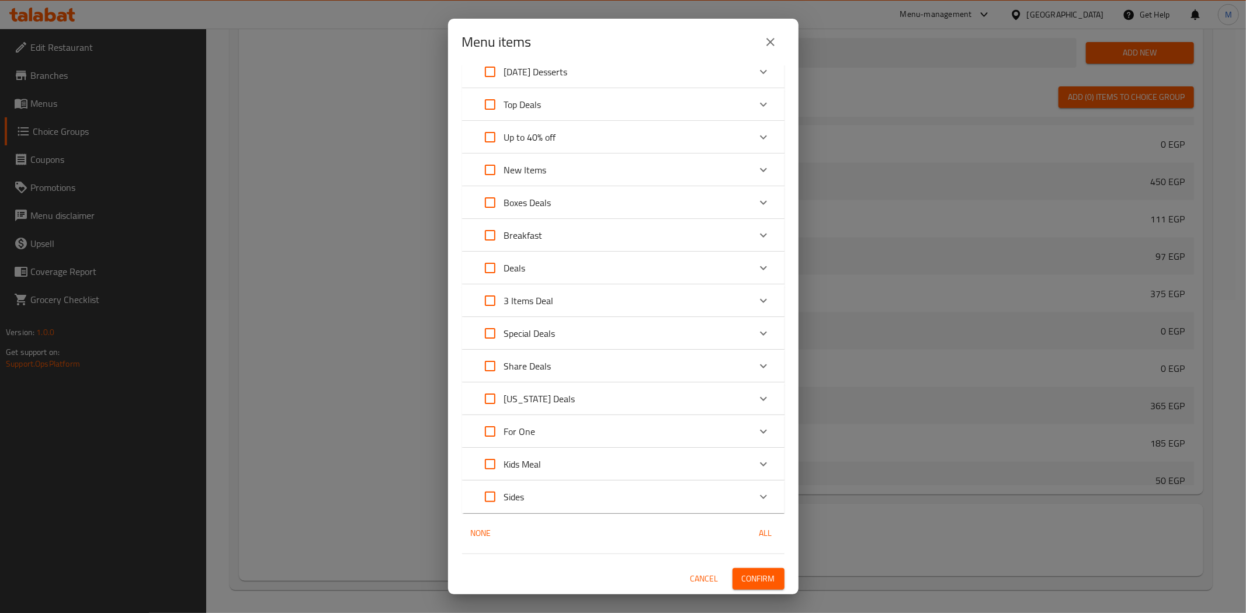
click at [756, 435] on icon "Expand" at bounding box center [763, 432] width 14 height 14
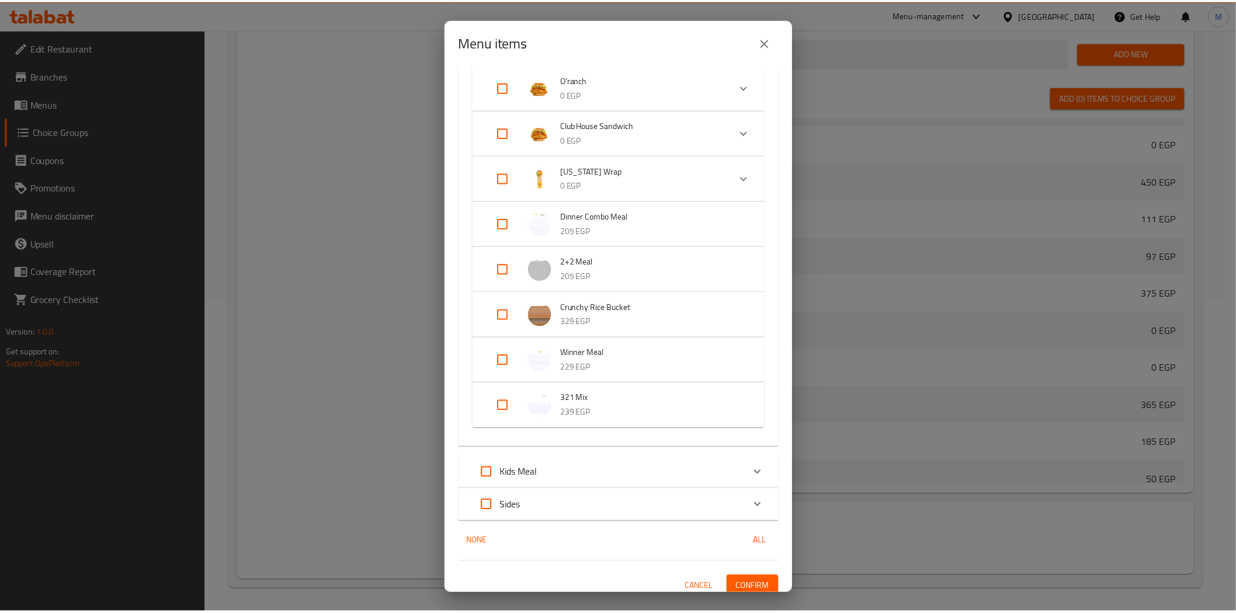
scroll to position [962, 0]
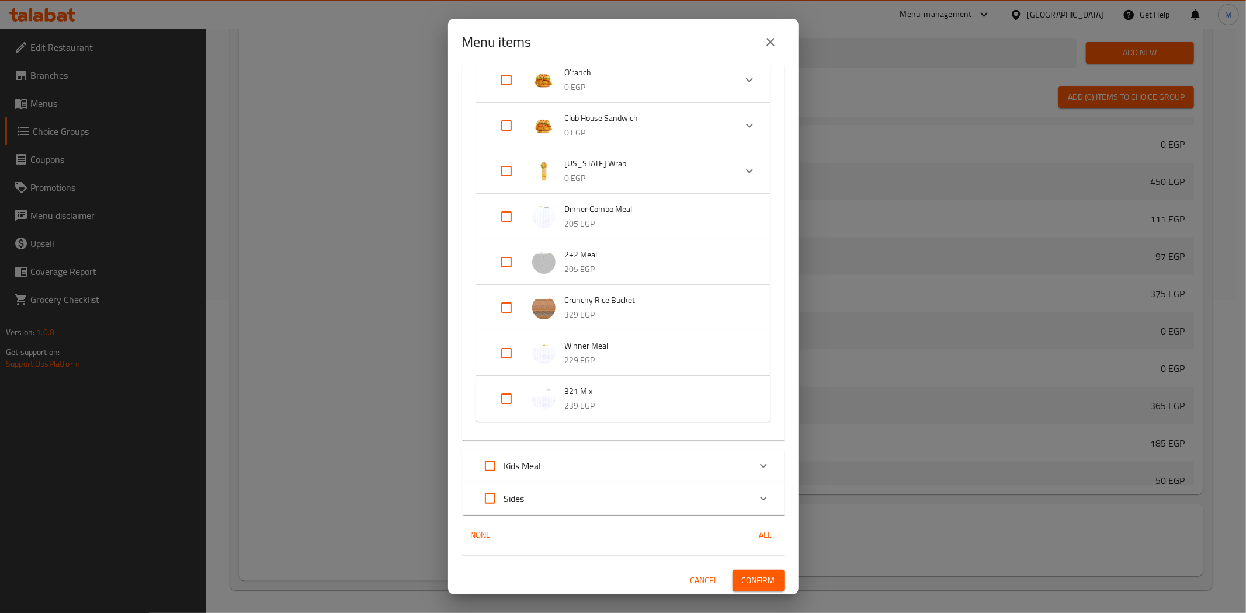
drag, startPoint x: 770, startPoint y: 57, endPoint x: 767, endPoint y: 44, distance: 13.1
click at [770, 55] on div "Menu items" at bounding box center [623, 42] width 350 height 47
click at [767, 44] on icon "close" at bounding box center [770, 42] width 8 height 8
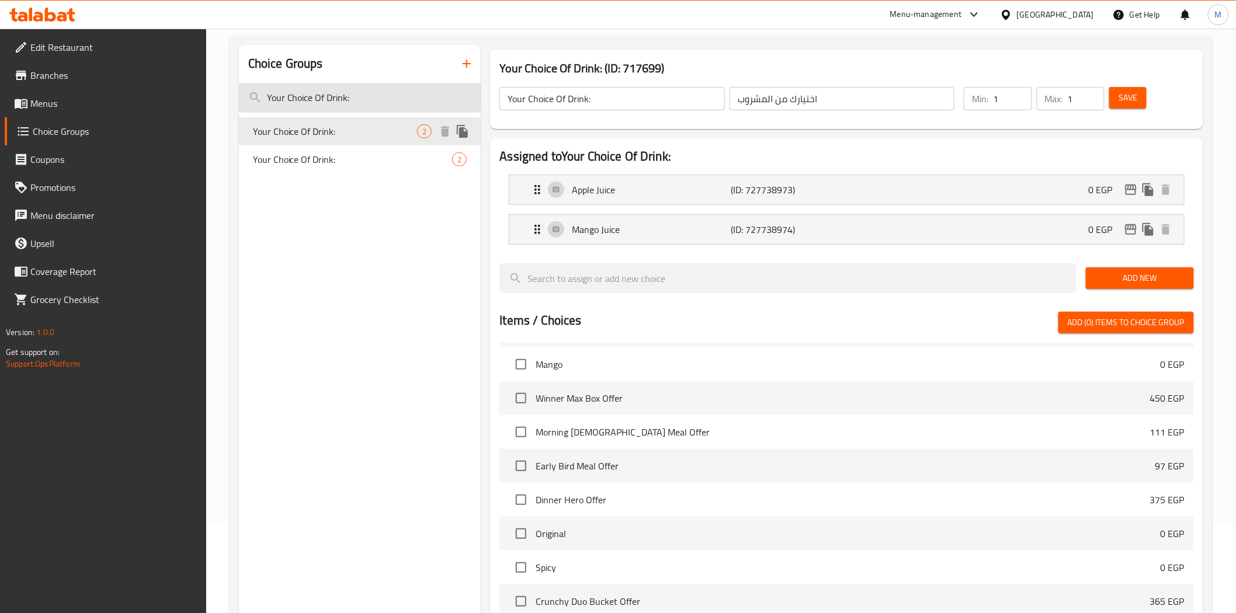
scroll to position [0, 0]
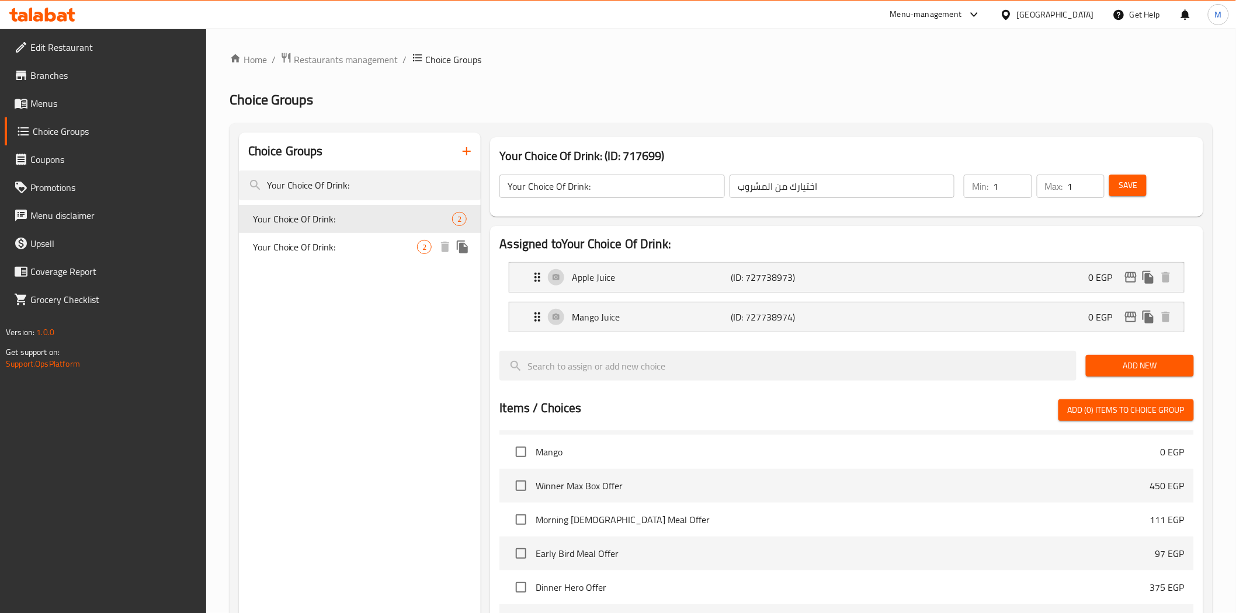
click at [317, 244] on span "Your Choice Of Drink:" at bounding box center [335, 247] width 165 height 14
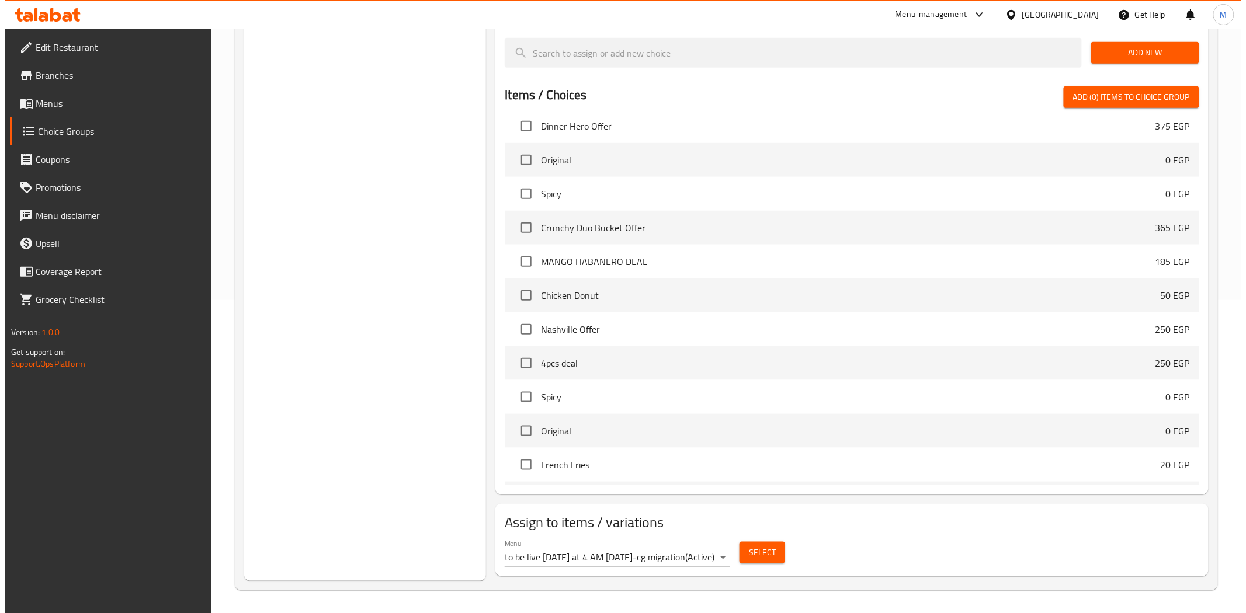
scroll to position [4765, 0]
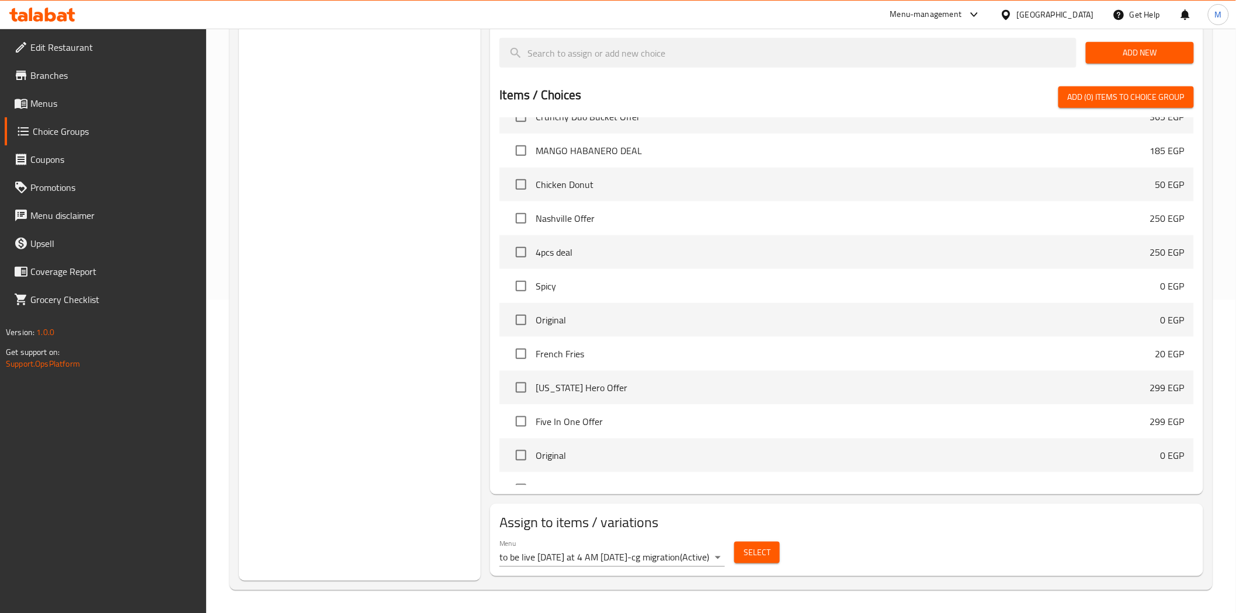
click at [714, 300] on body "​ Menu-management Egypt Get Help M Edit Restaurant Branches Menus Choice Groups…" at bounding box center [618, 8] width 1236 height 585
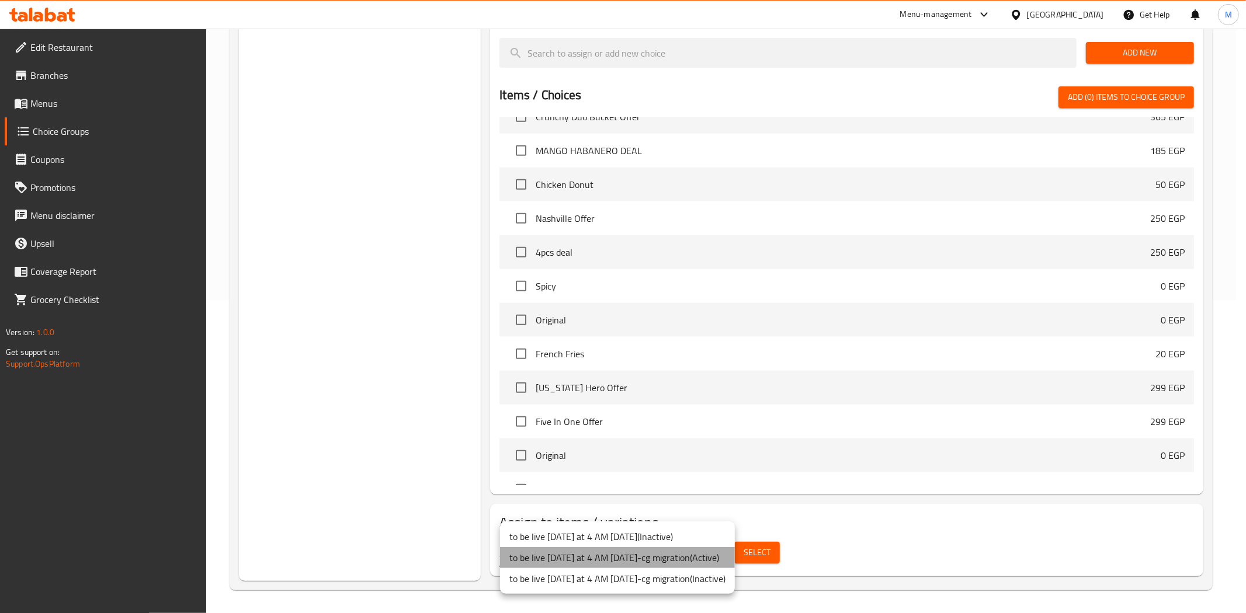
click at [714, 557] on li "to be live tomorrow at 4 AM 2/5/2023-cg migration ( Active )" at bounding box center [617, 557] width 235 height 21
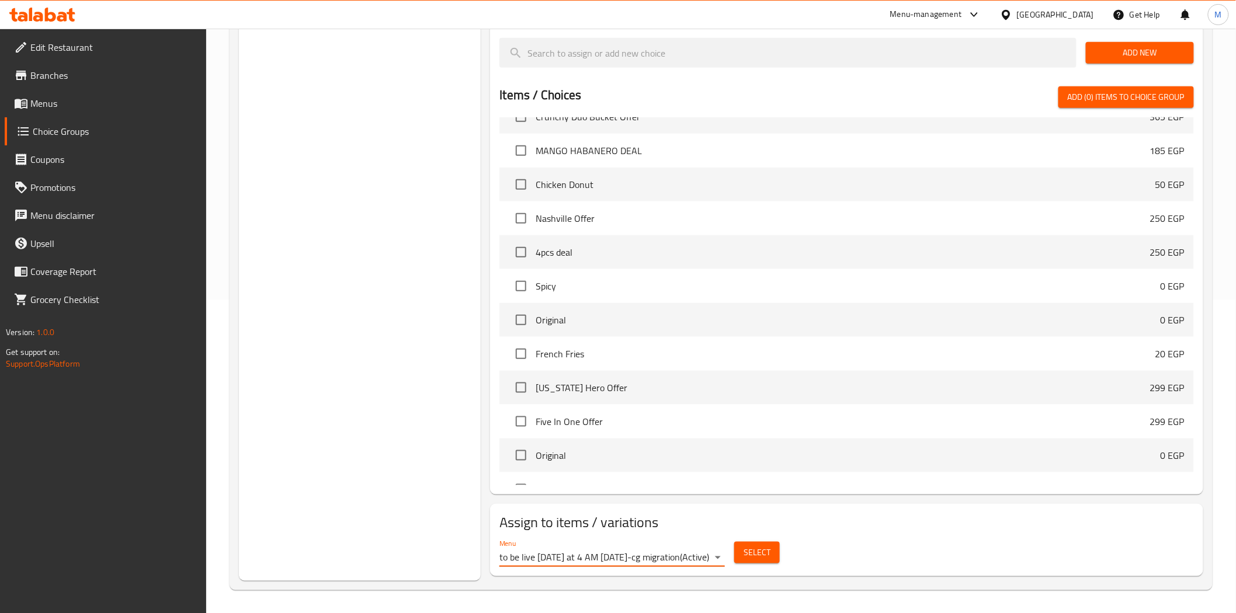
click at [772, 557] on button "Select" at bounding box center [757, 553] width 46 height 22
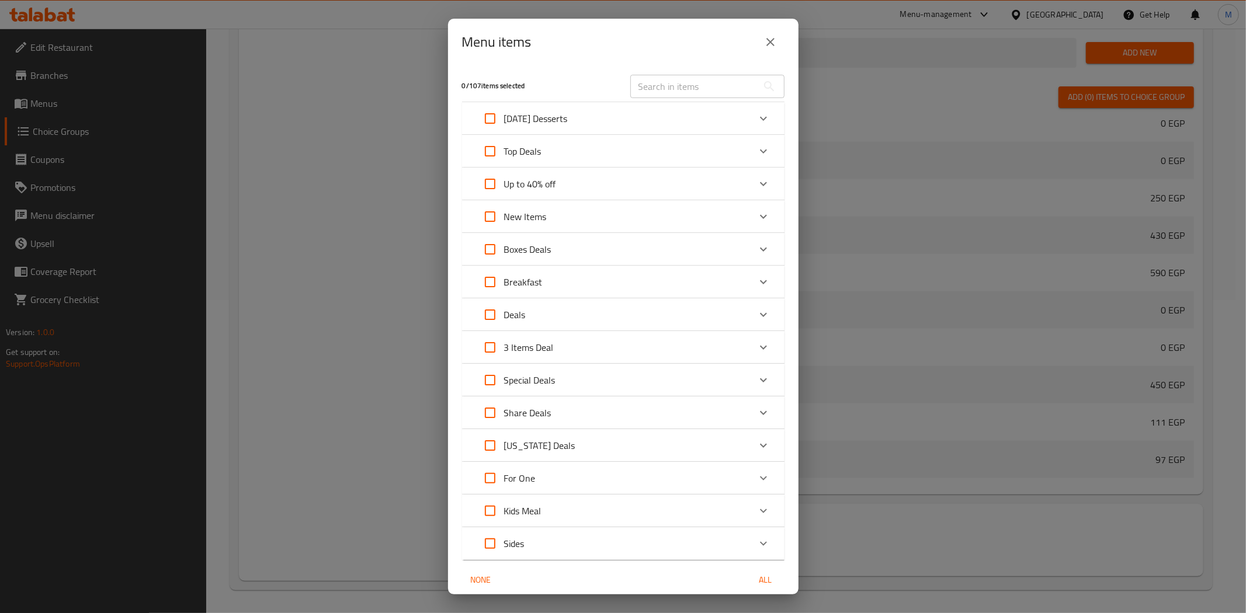
scroll to position [47, 0]
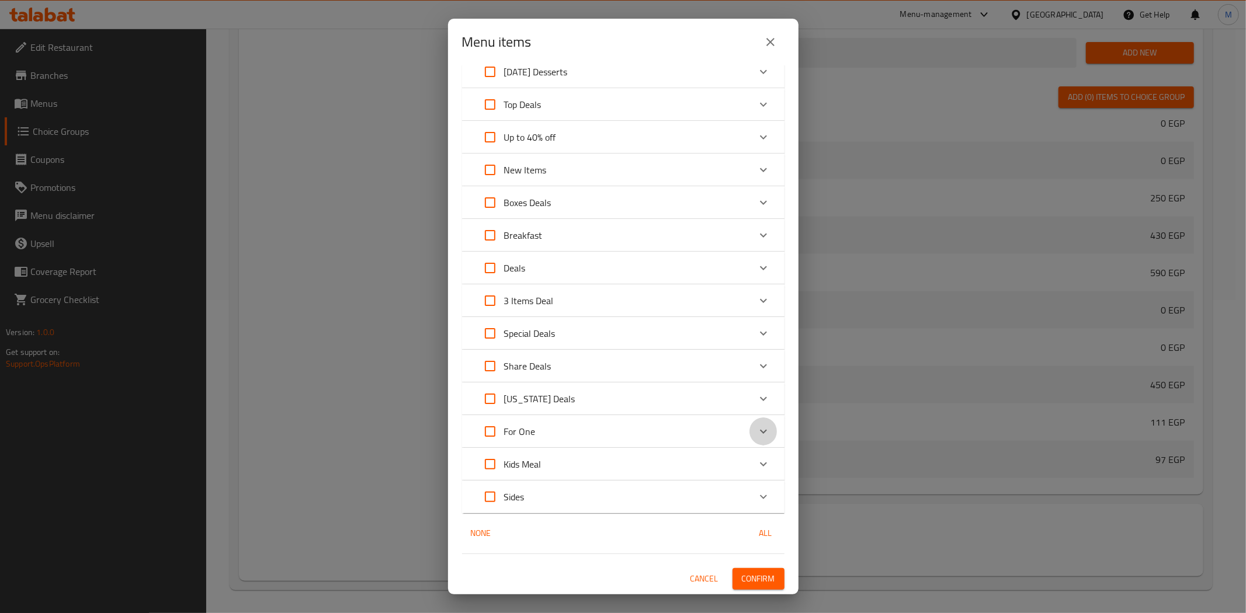
click at [749, 430] on div "Expand" at bounding box center [763, 432] width 28 height 28
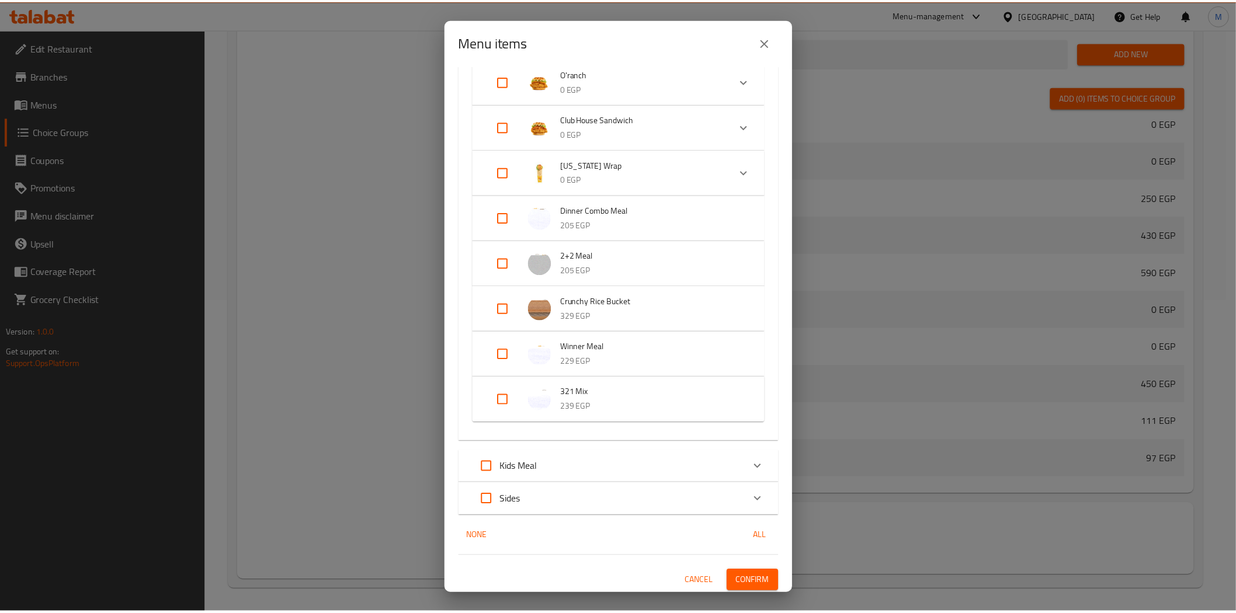
scroll to position [962, 0]
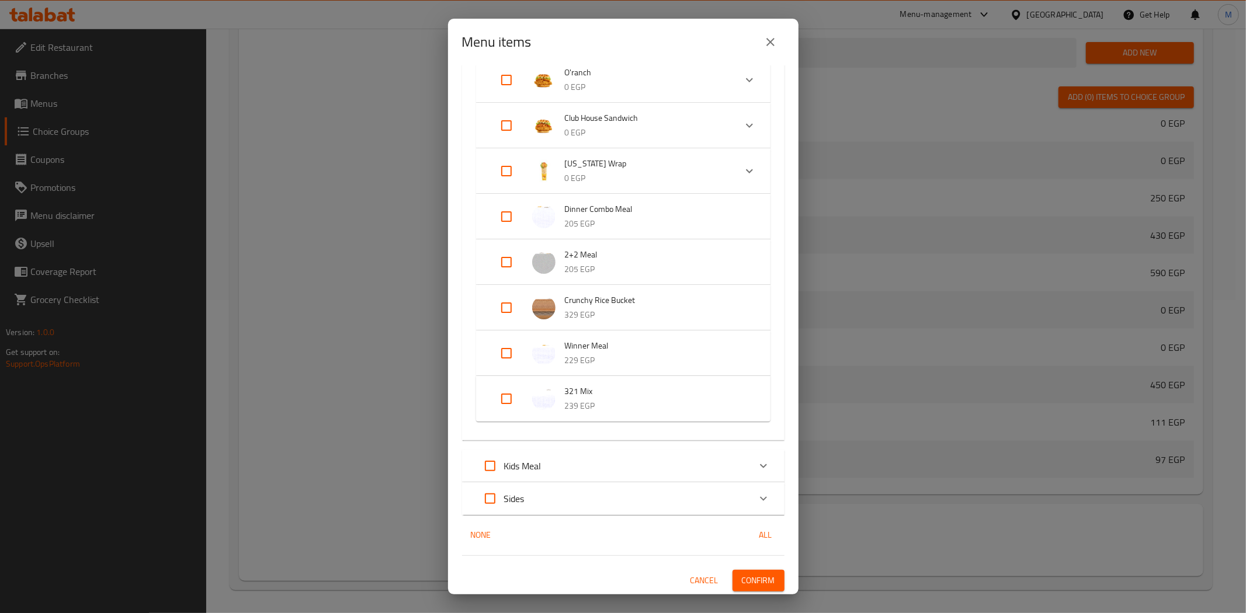
click at [774, 47] on icon "close" at bounding box center [770, 42] width 14 height 14
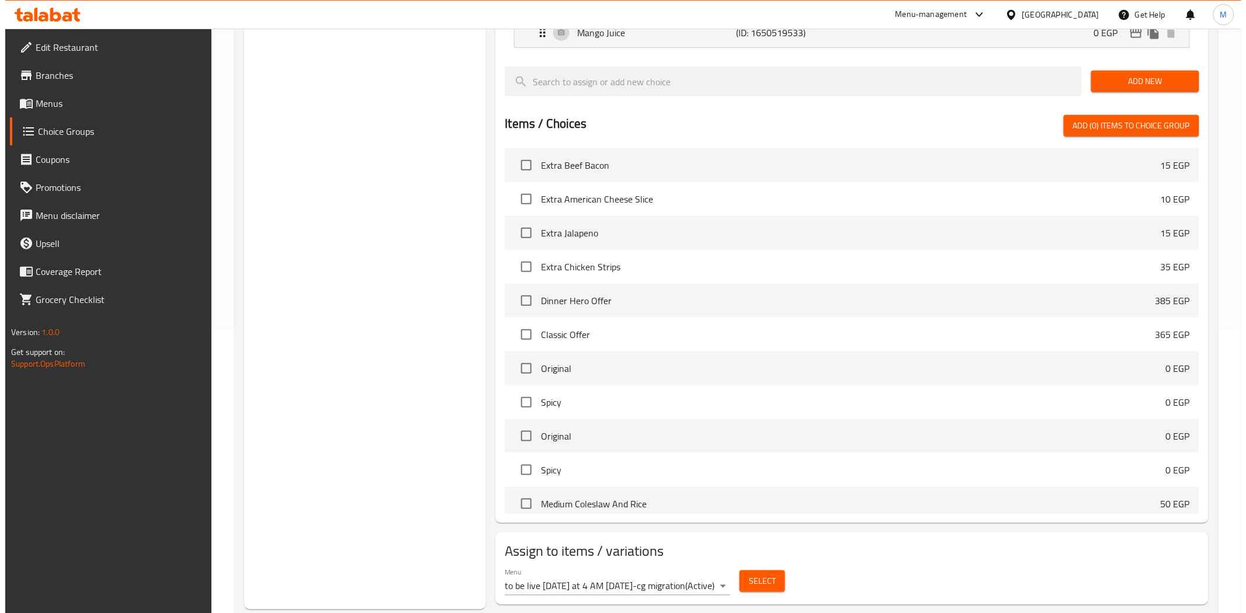
scroll to position [313, 0]
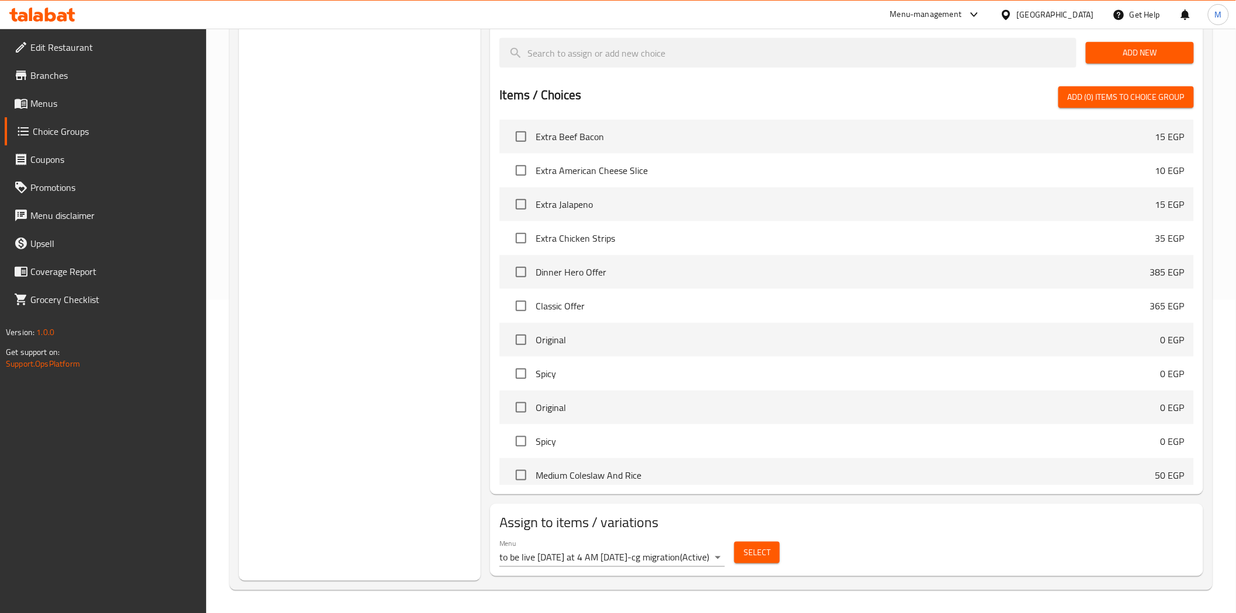
click at [714, 300] on body "​ Menu-management Egypt Get Help M Edit Restaurant Branches Menus Choice Groups…" at bounding box center [618, 8] width 1236 height 585
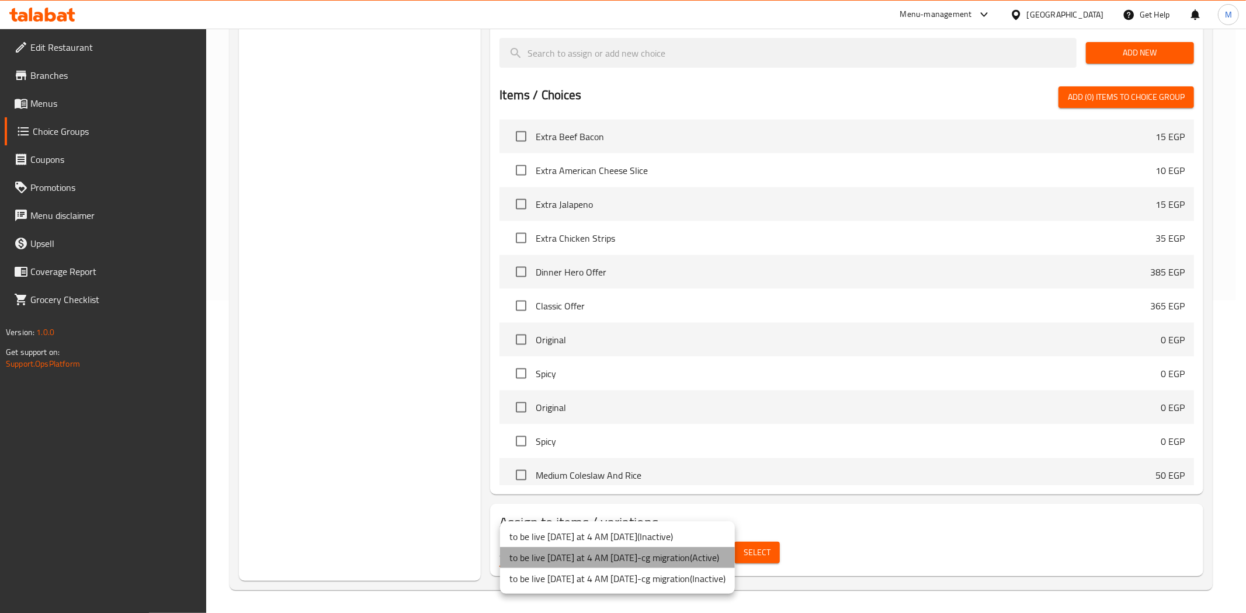
click at [723, 557] on li "to be live tomorrow at 4 AM 2/5/2023-cg migration ( Active )" at bounding box center [617, 557] width 235 height 21
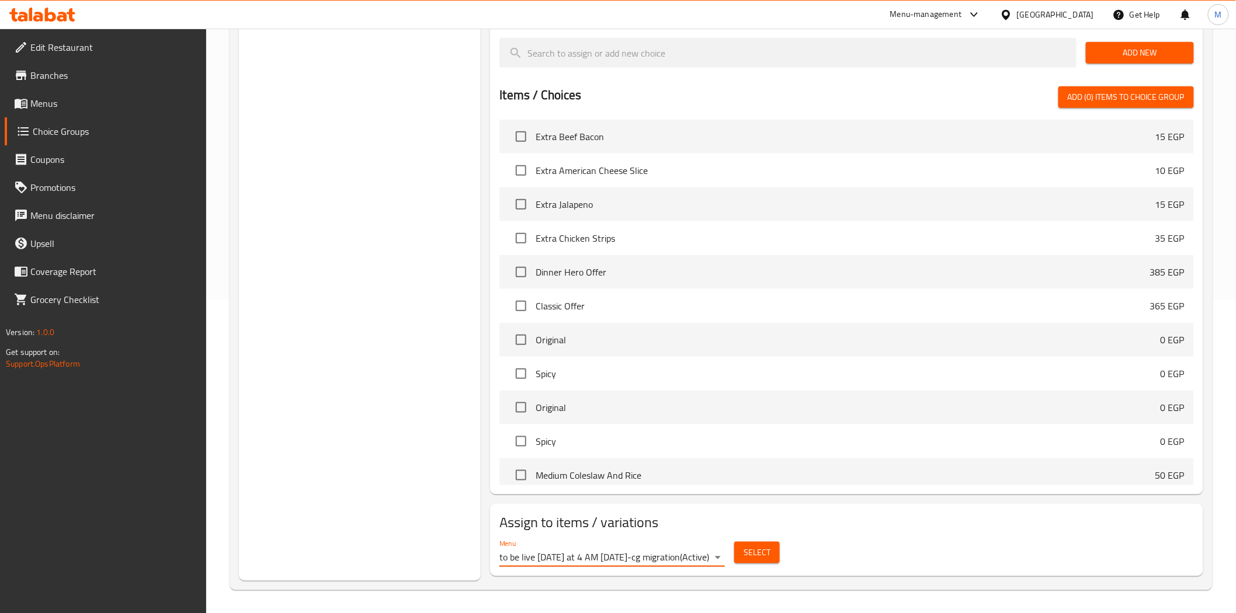
click at [763, 552] on span "Select" at bounding box center [757, 553] width 27 height 15
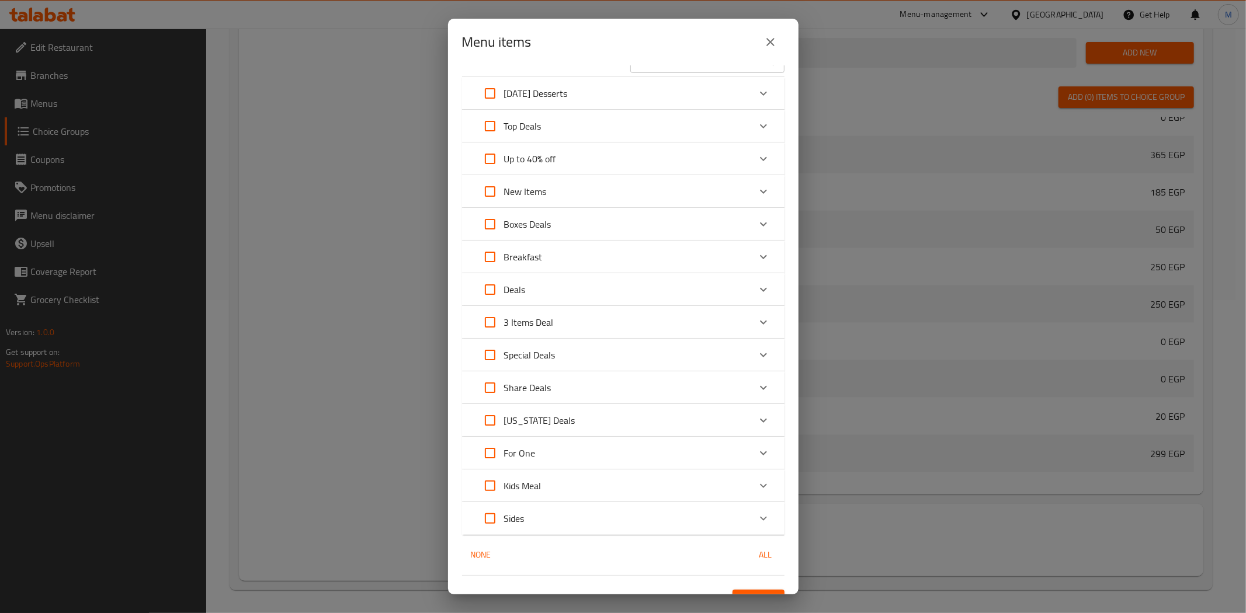
scroll to position [47, 0]
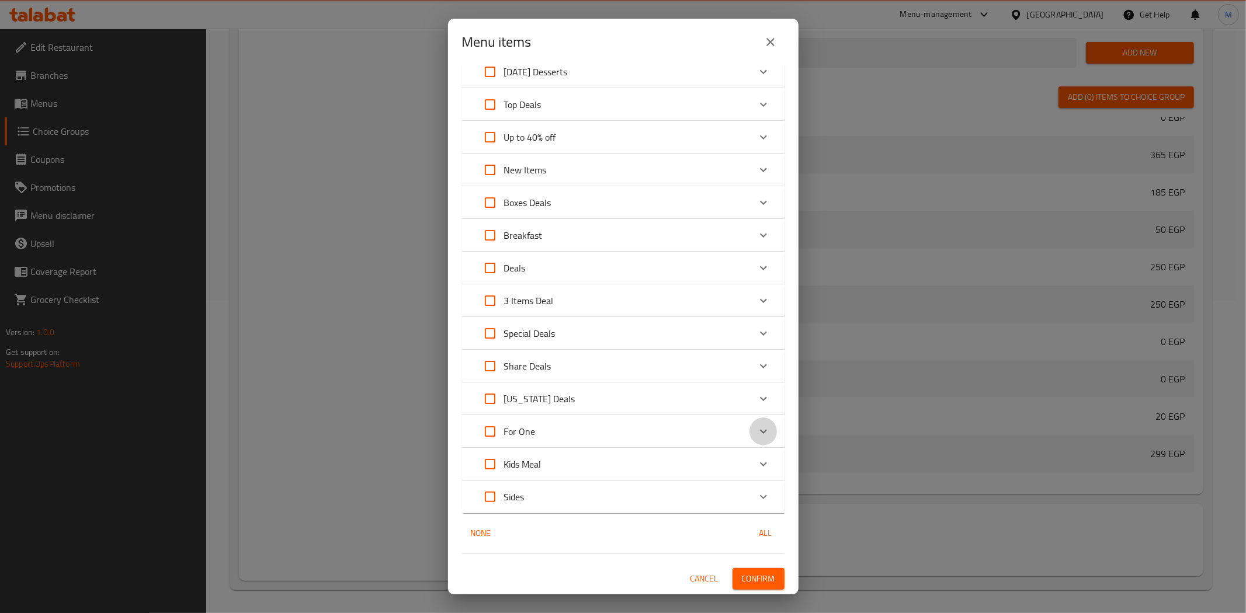
click at [756, 436] on icon "Expand" at bounding box center [763, 432] width 14 height 14
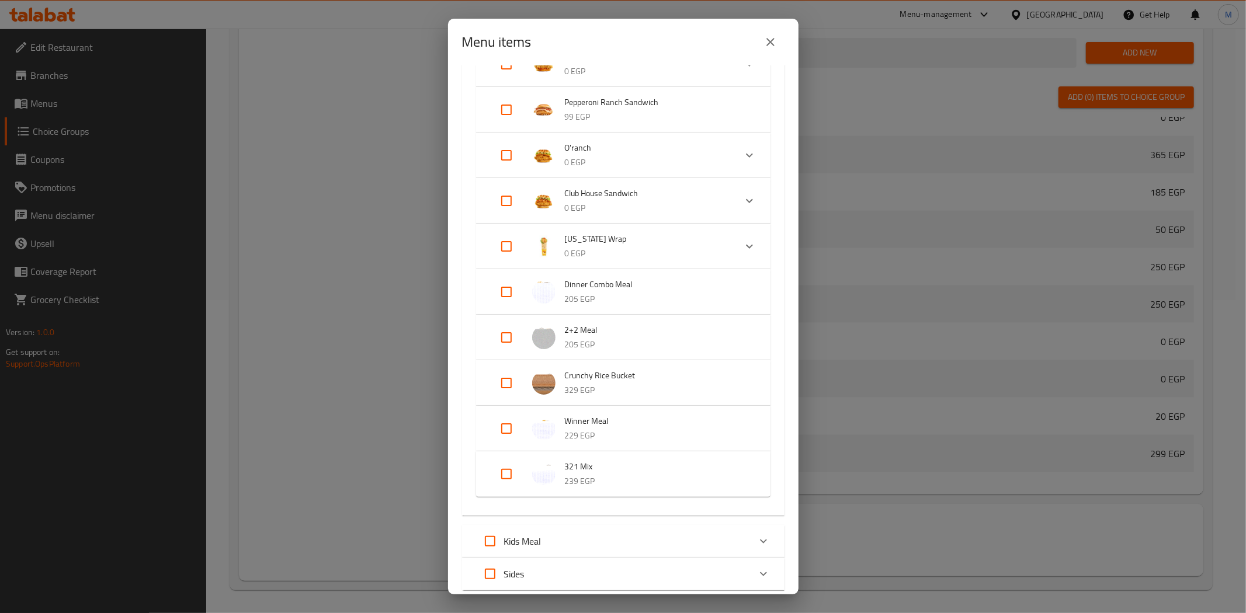
scroll to position [703, 0]
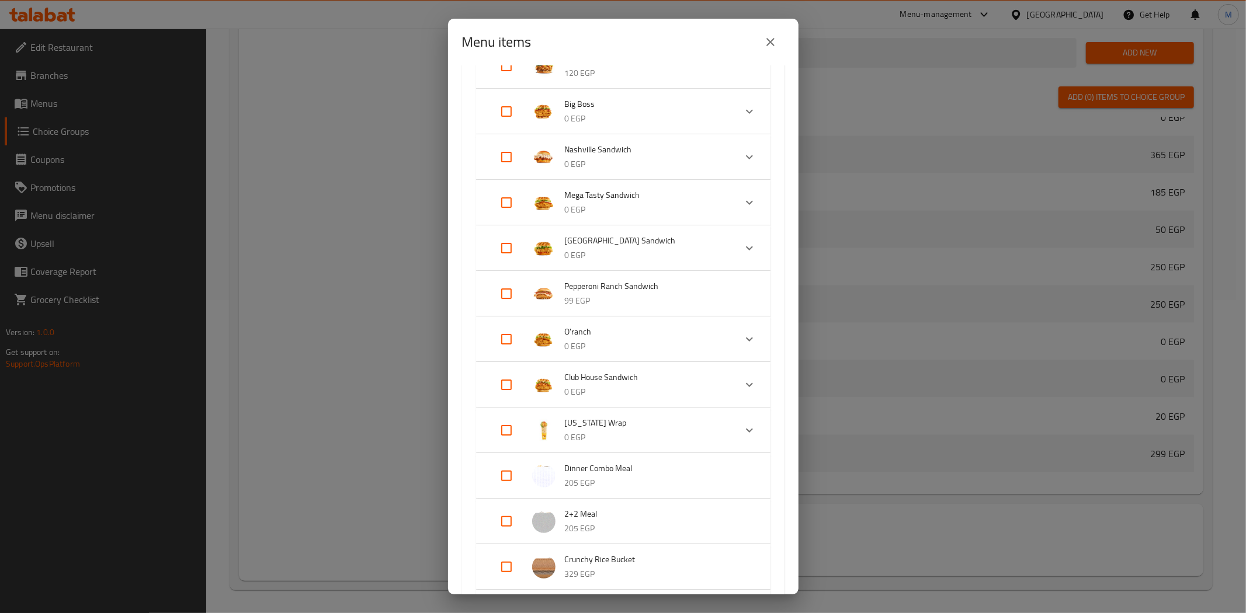
click at [767, 40] on icon "close" at bounding box center [770, 42] width 8 height 8
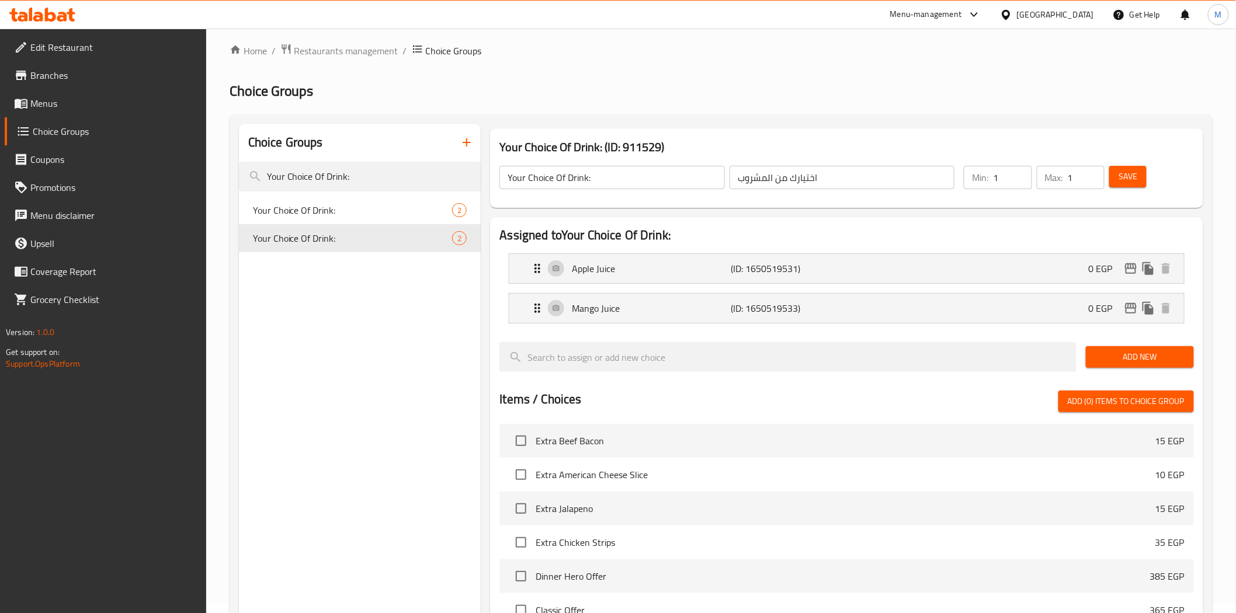
scroll to position [0, 0]
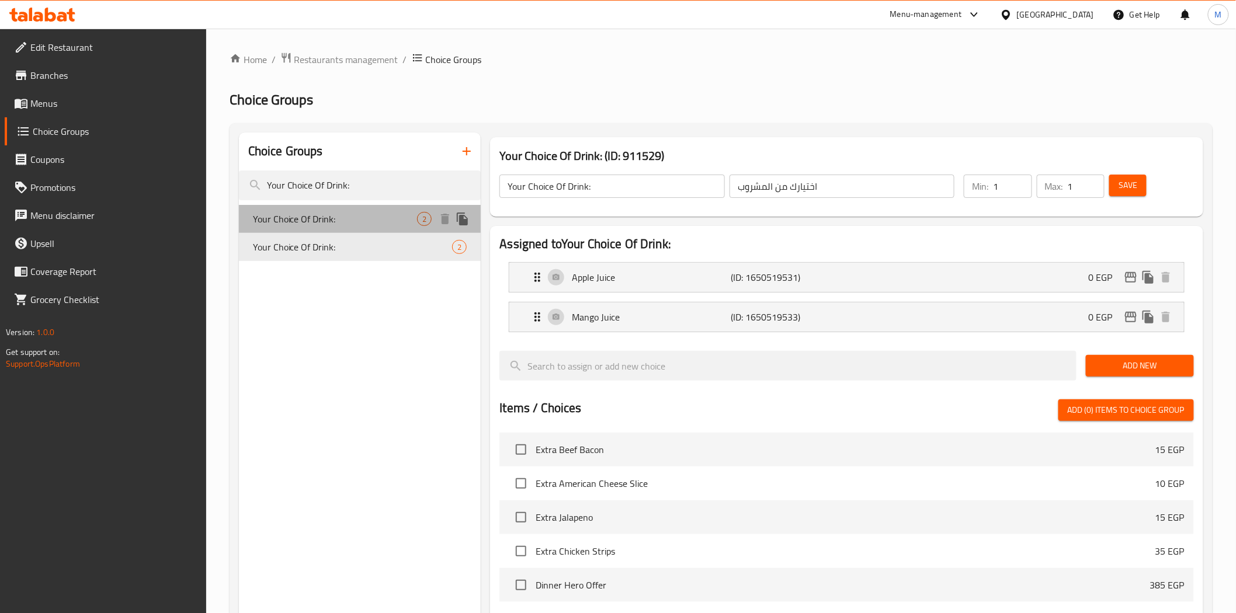
click at [325, 224] on span "Your Choice Of Drink:" at bounding box center [335, 219] width 165 height 14
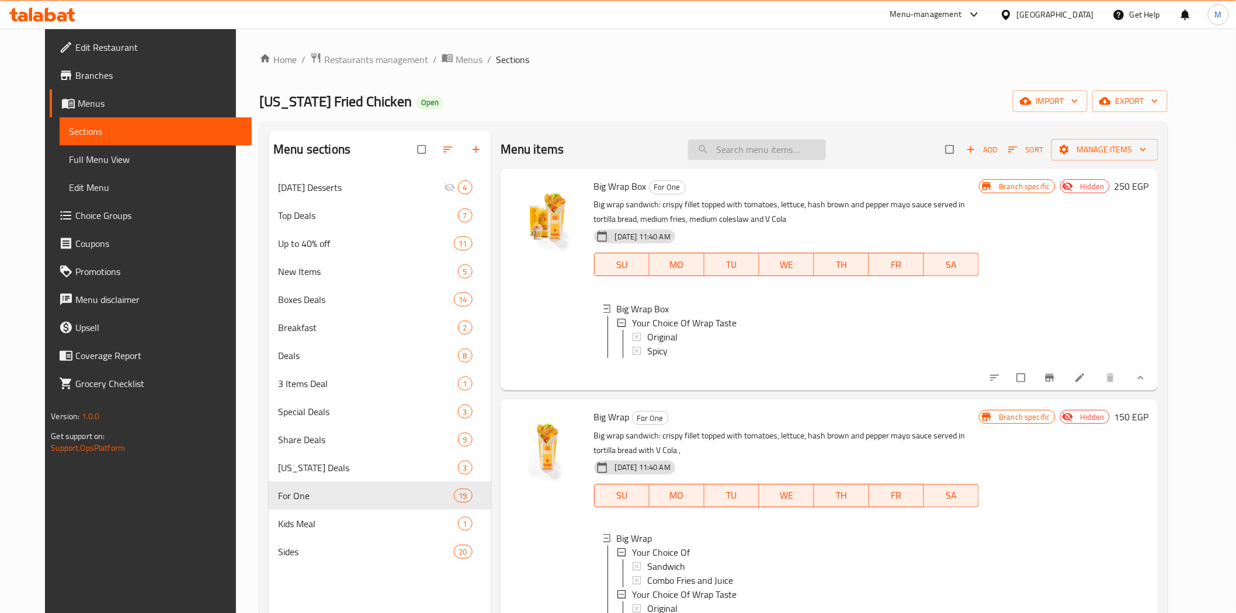
click at [746, 147] on input "search" at bounding box center [757, 150] width 138 height 20
paste input "Buy Family Bucket 9 Pieces And Get A Free Wings Bucket 6 Pieces"
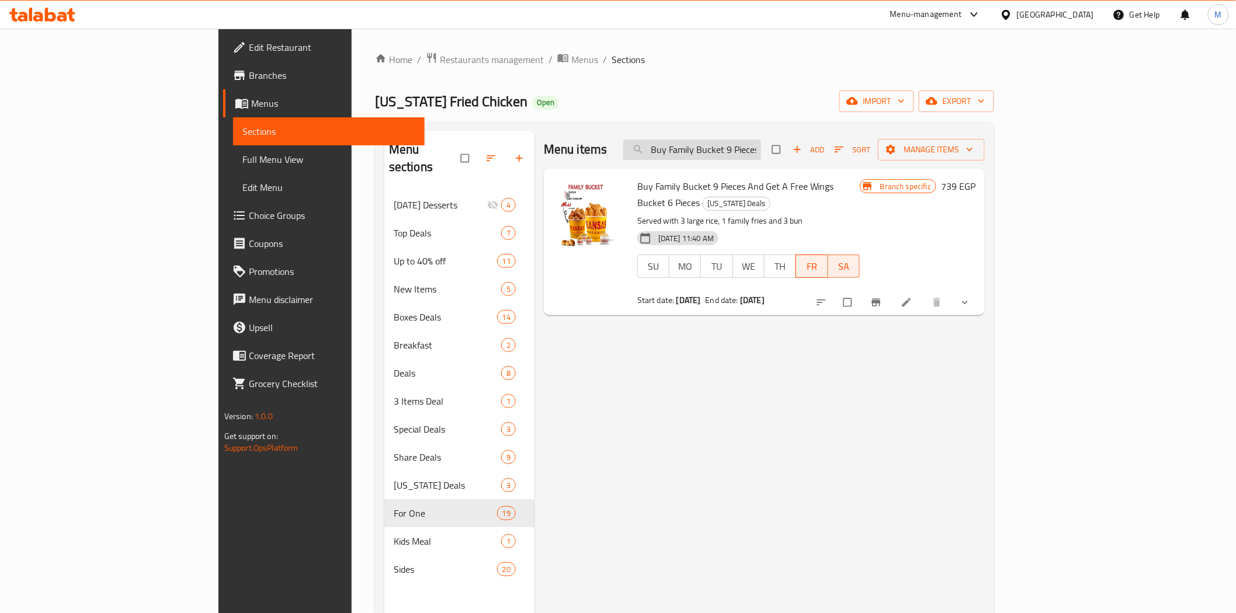
click at [761, 148] on input "Buy Family Bucket 9 Pieces And Get A Free Wings Bucket 6 Pieces" at bounding box center [692, 150] width 138 height 20
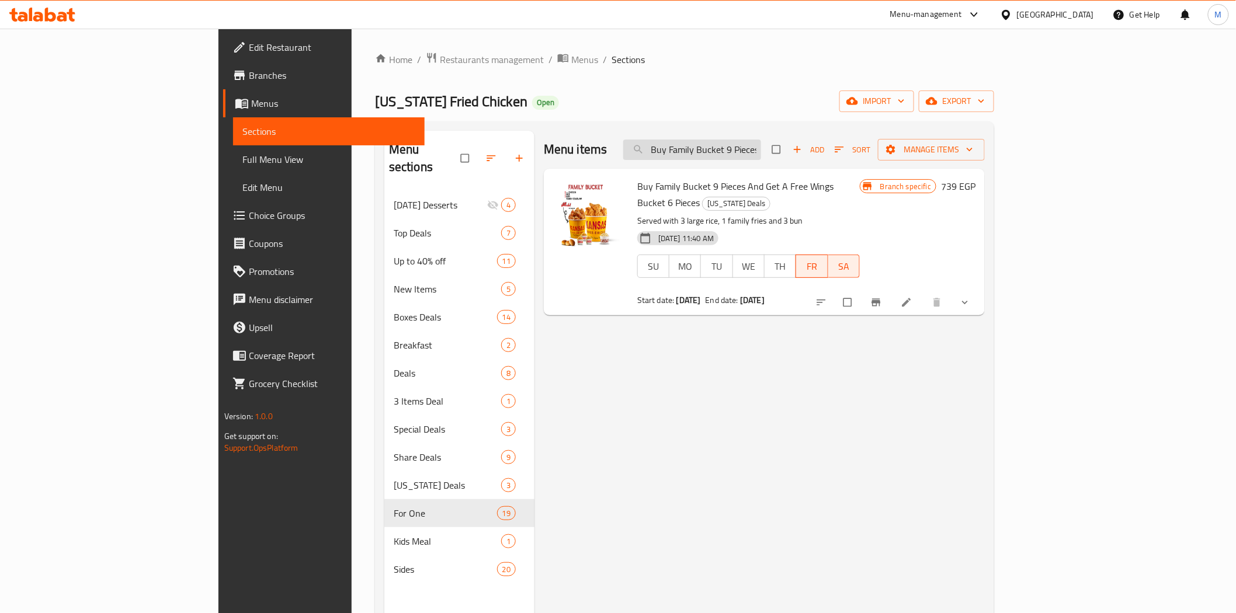
paste input "ig Wrap"
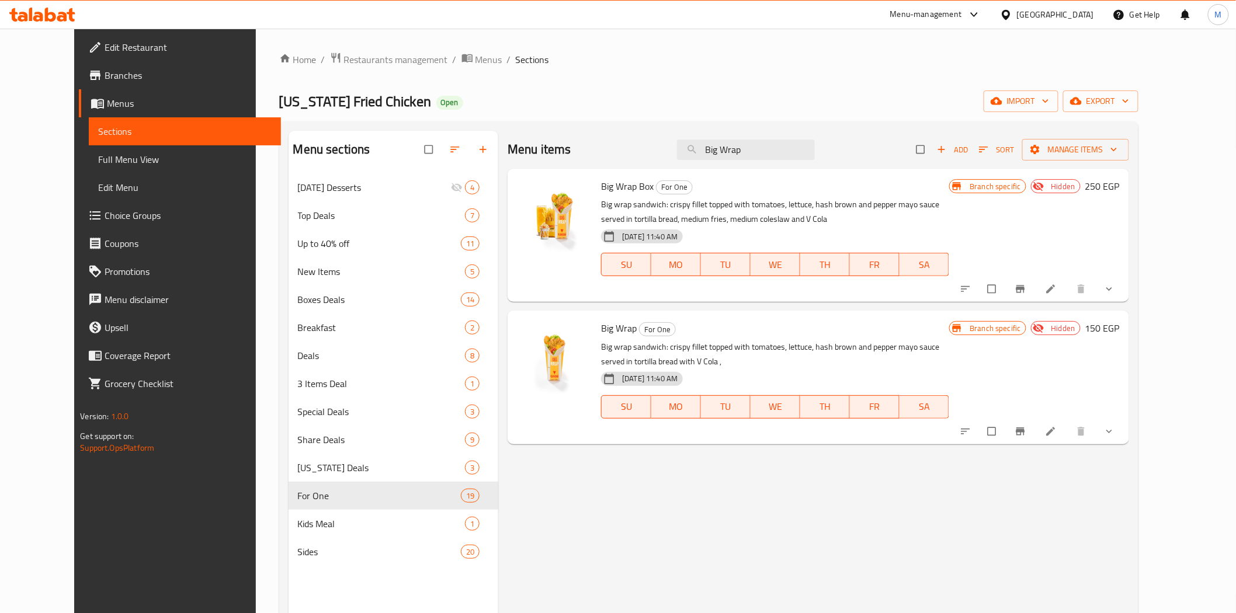
type input "Big Wrap"
click at [1124, 290] on button "show more" at bounding box center [1110, 289] width 28 height 26
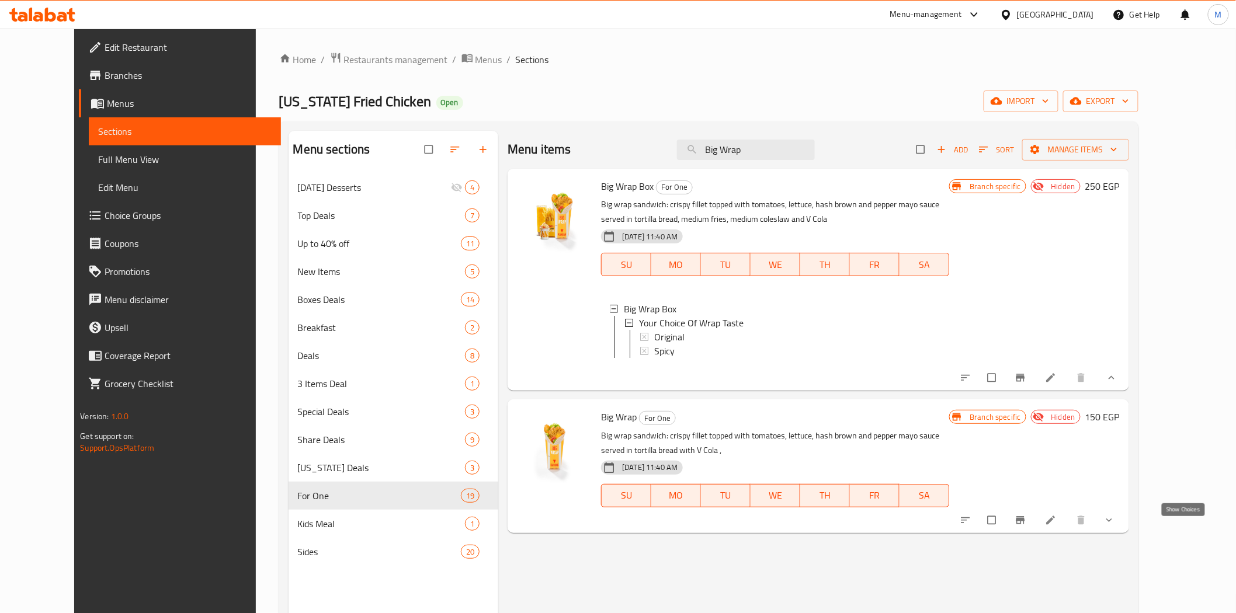
click at [1115, 524] on icon "show more" at bounding box center [1109, 521] width 12 height 12
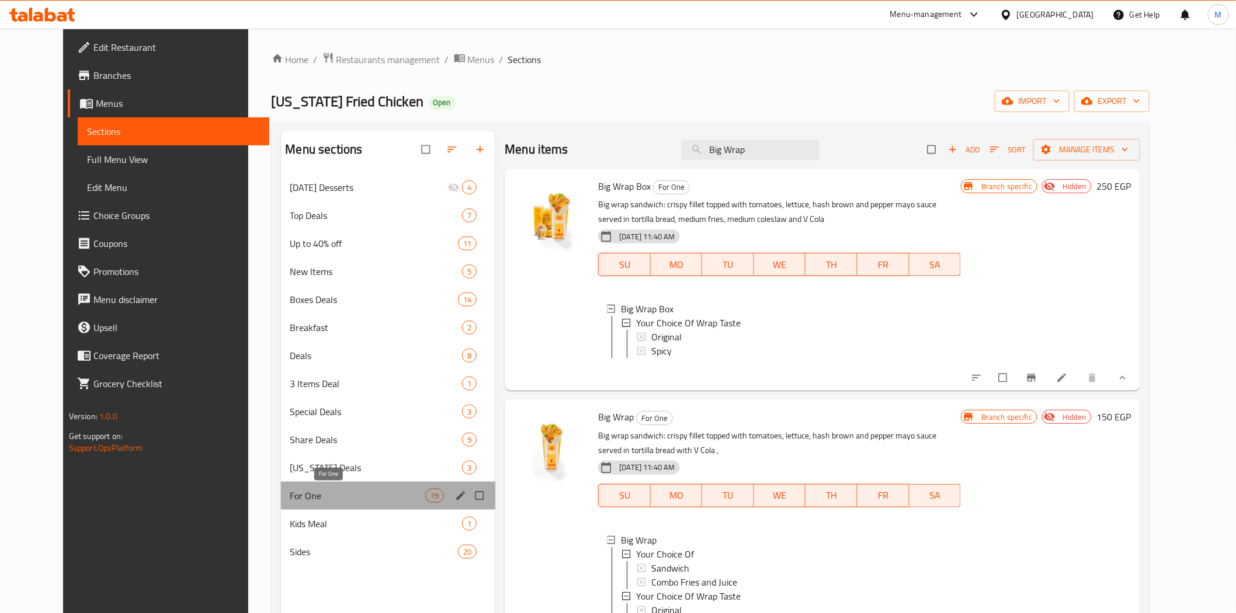
click at [331, 491] on span "For One" at bounding box center [358, 496] width 136 height 14
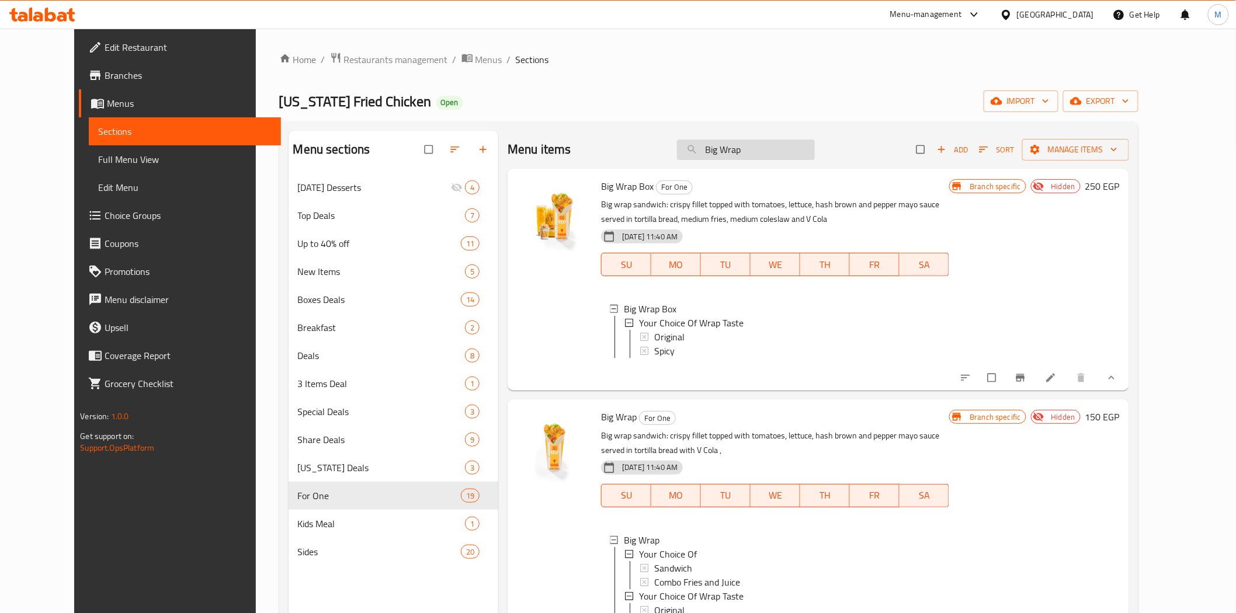
click at [790, 153] on input "Big Wrap" at bounding box center [746, 150] width 138 height 20
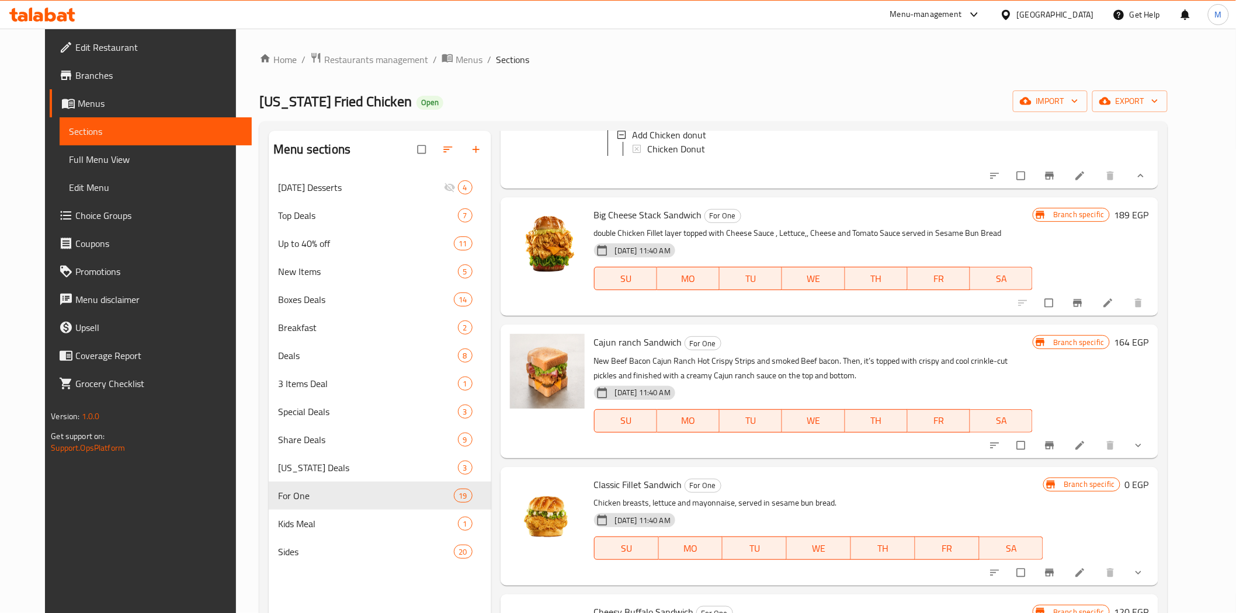
scroll to position [584, 0]
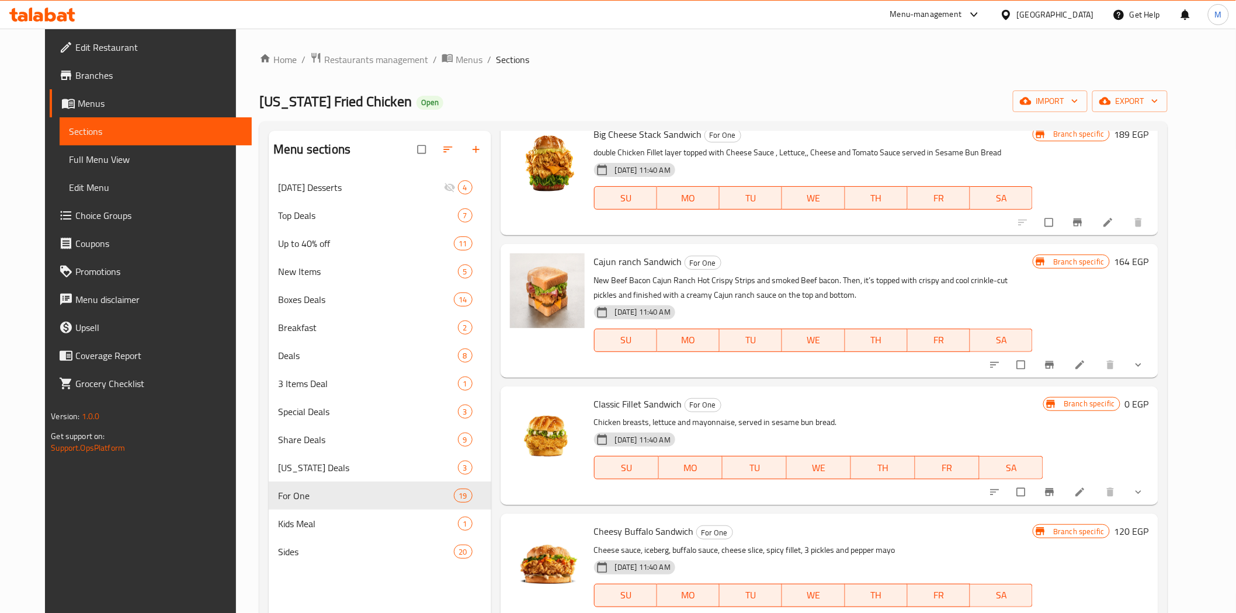
click at [1144, 371] on icon "show more" at bounding box center [1139, 365] width 12 height 12
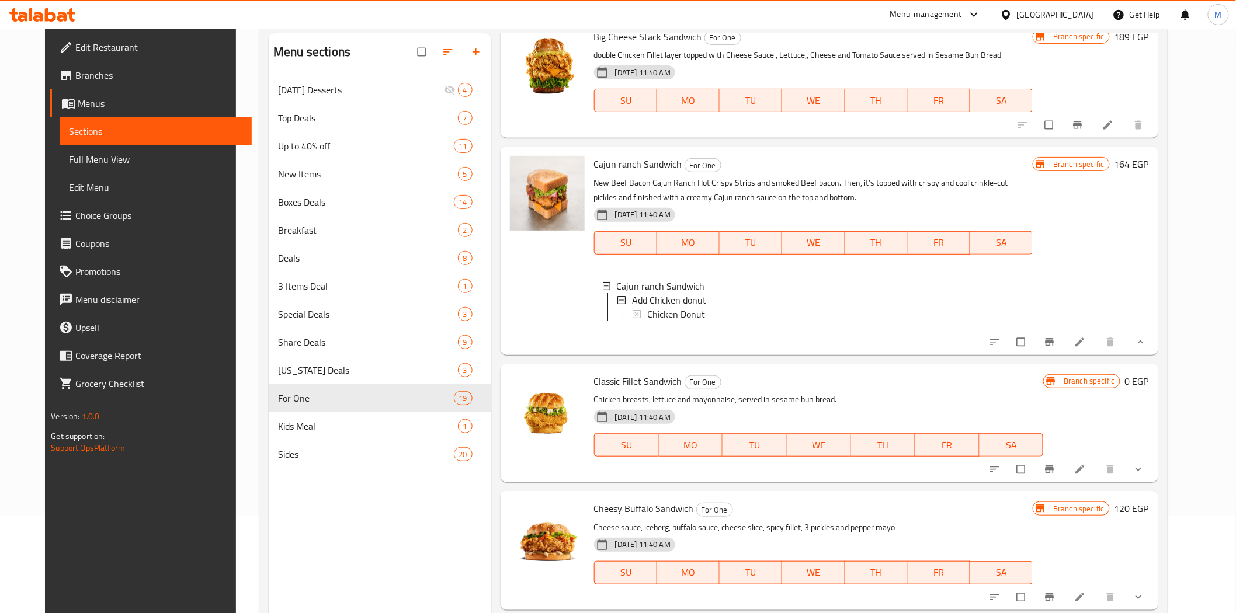
scroll to position [164, 0]
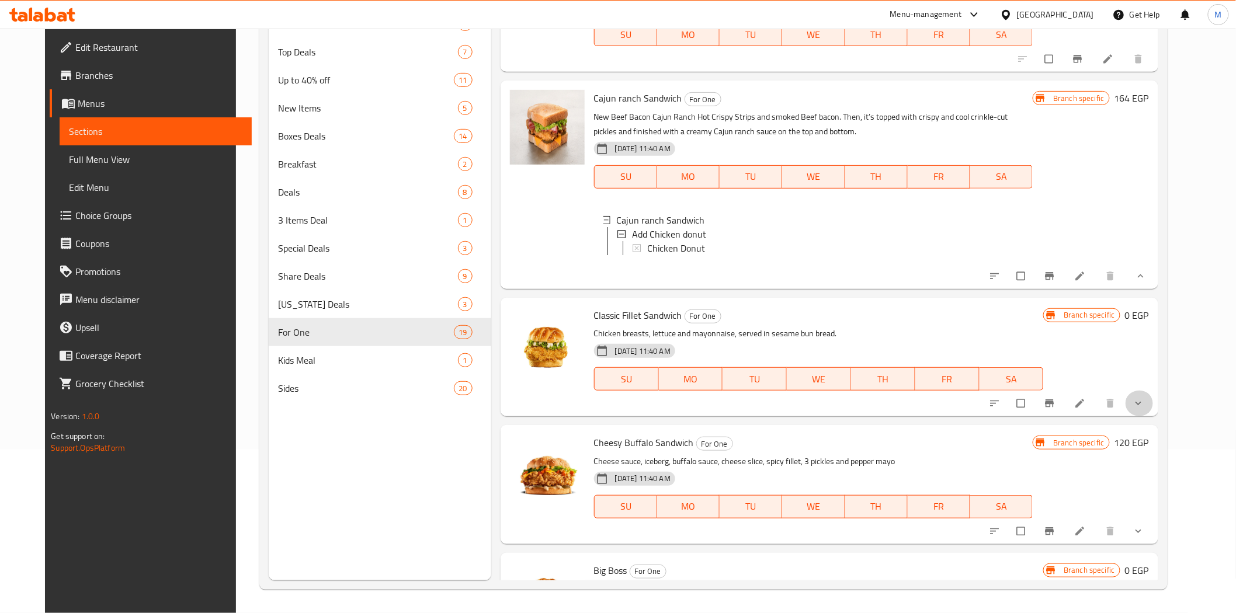
click at [1154, 416] on button "show more" at bounding box center [1140, 404] width 28 height 26
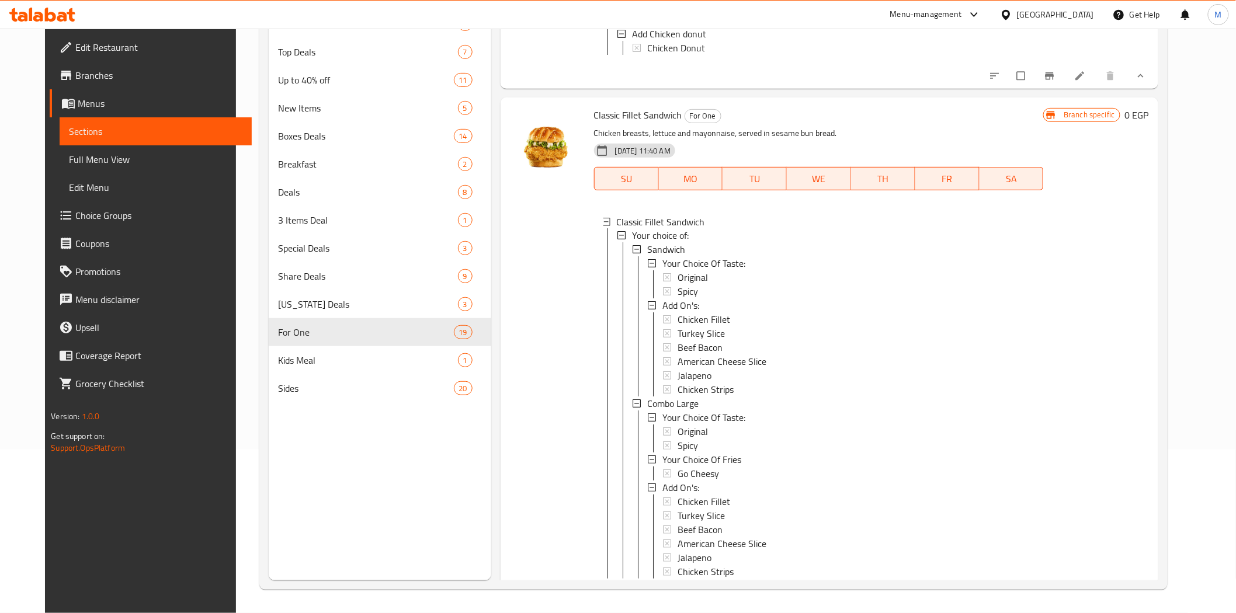
scroll to position [779, 0]
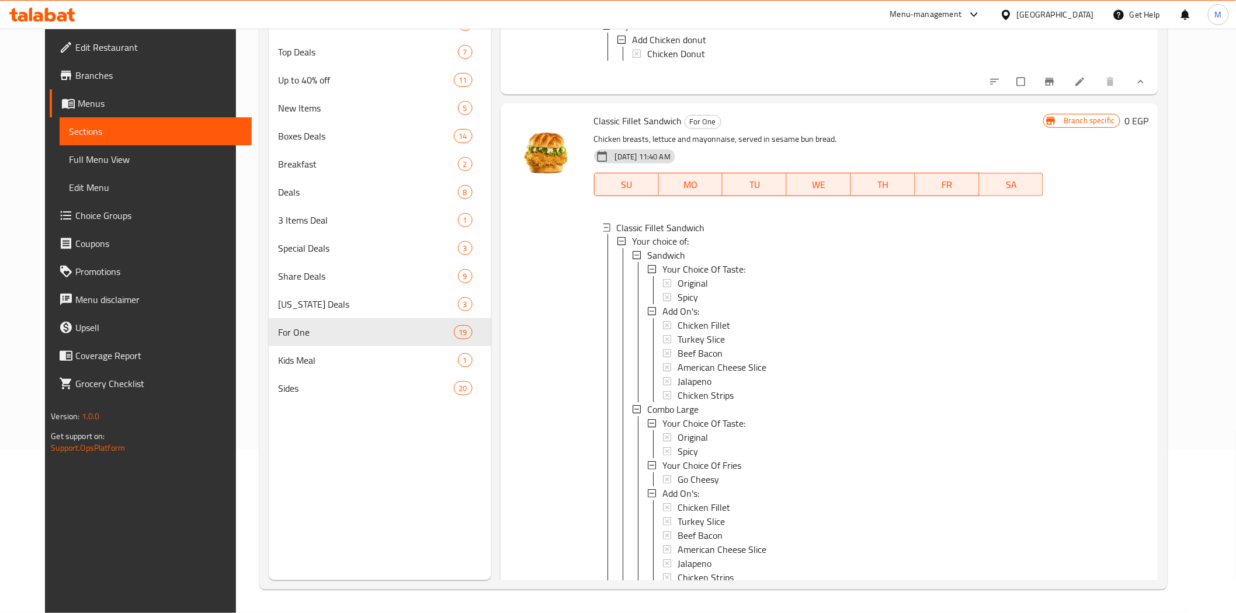
click at [516, 469] on div at bounding box center [547, 361] width 84 height 506
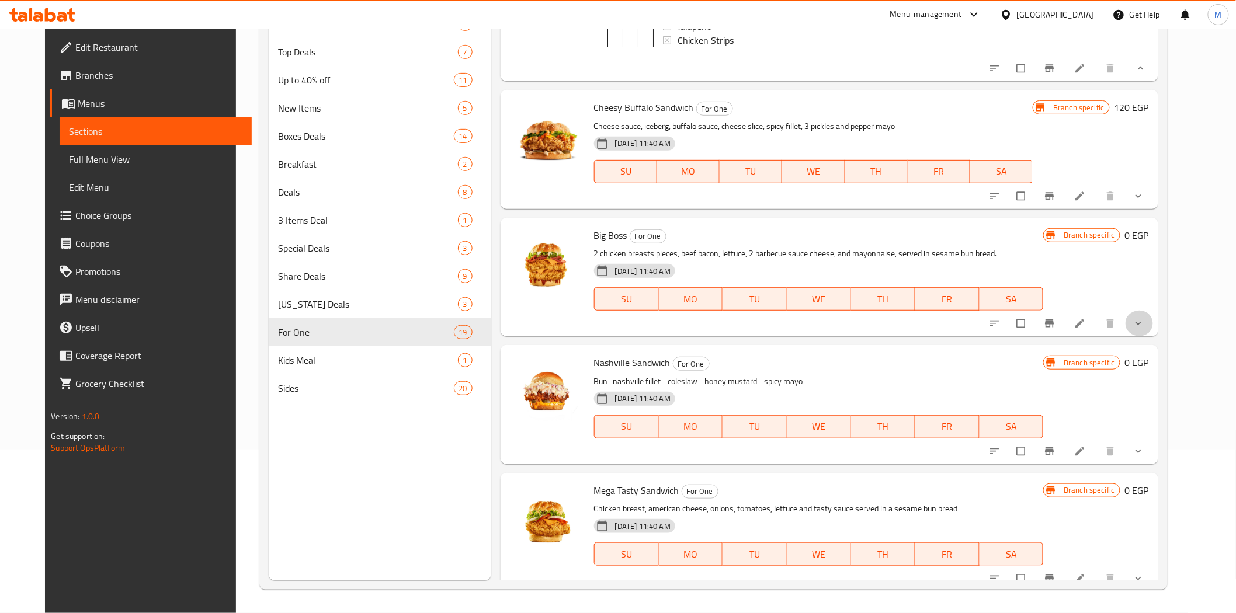
click at [1154, 336] on button "show more" at bounding box center [1140, 324] width 28 height 26
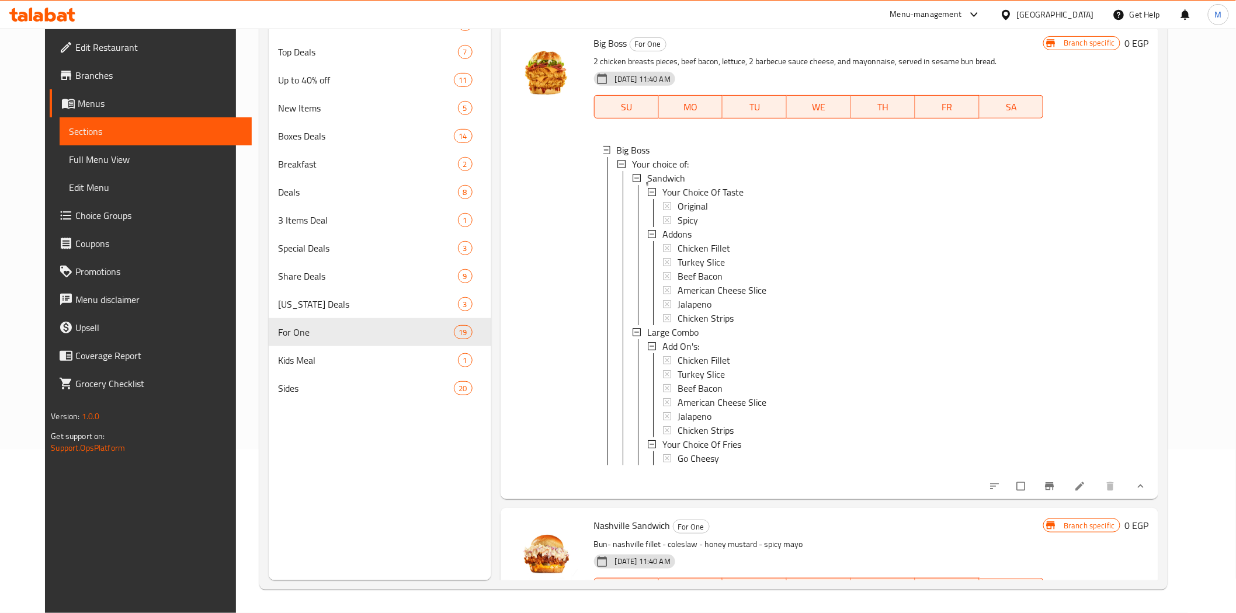
scroll to position [1511, 0]
click at [1084, 489] on icon at bounding box center [1079, 484] width 9 height 9
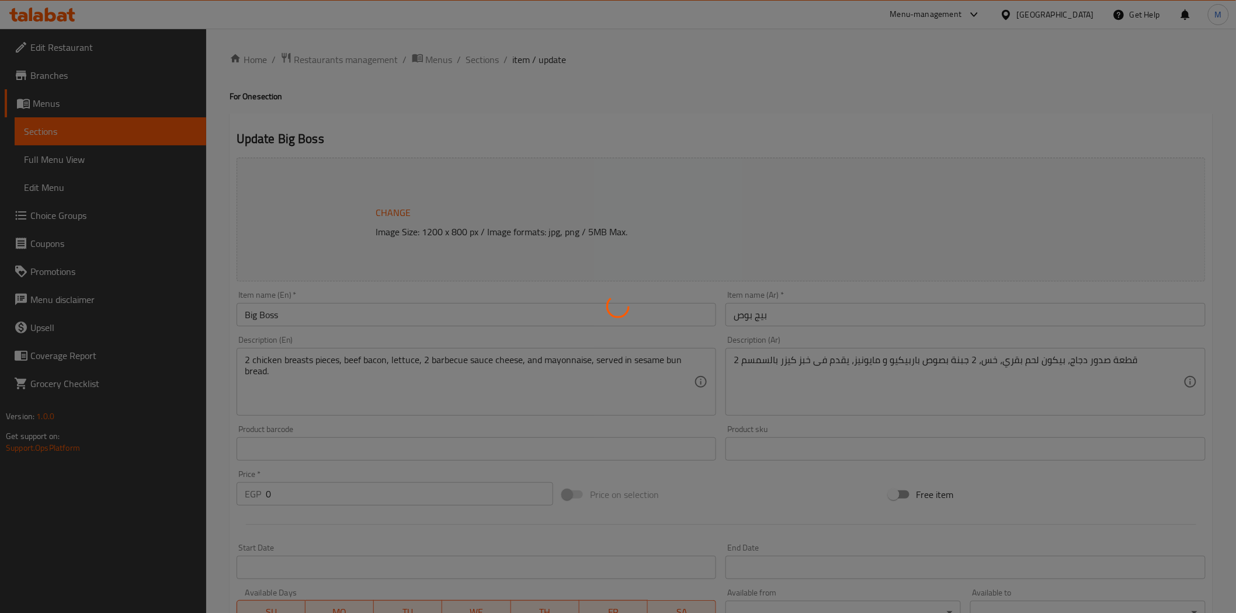
type input "اختيارك للطعم"
type input "1"
type input "الإضافات"
type input "0"
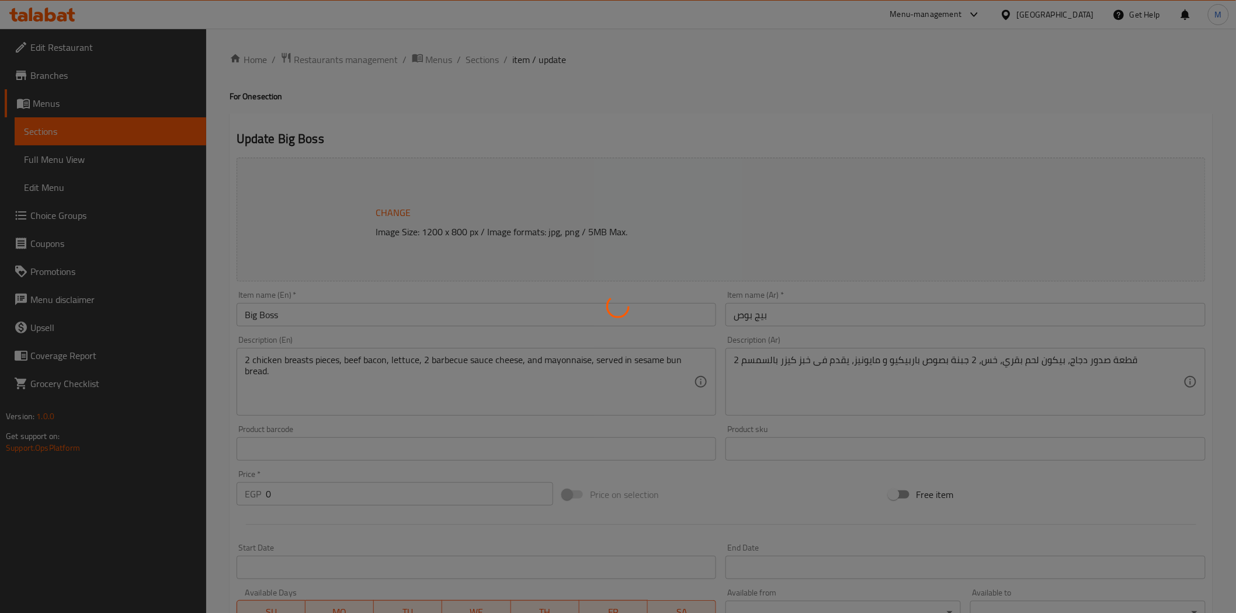
type input "0"
type input "الإضافات:"
type input "0"
type input "6"
type input "اختيارك من البطاطس"
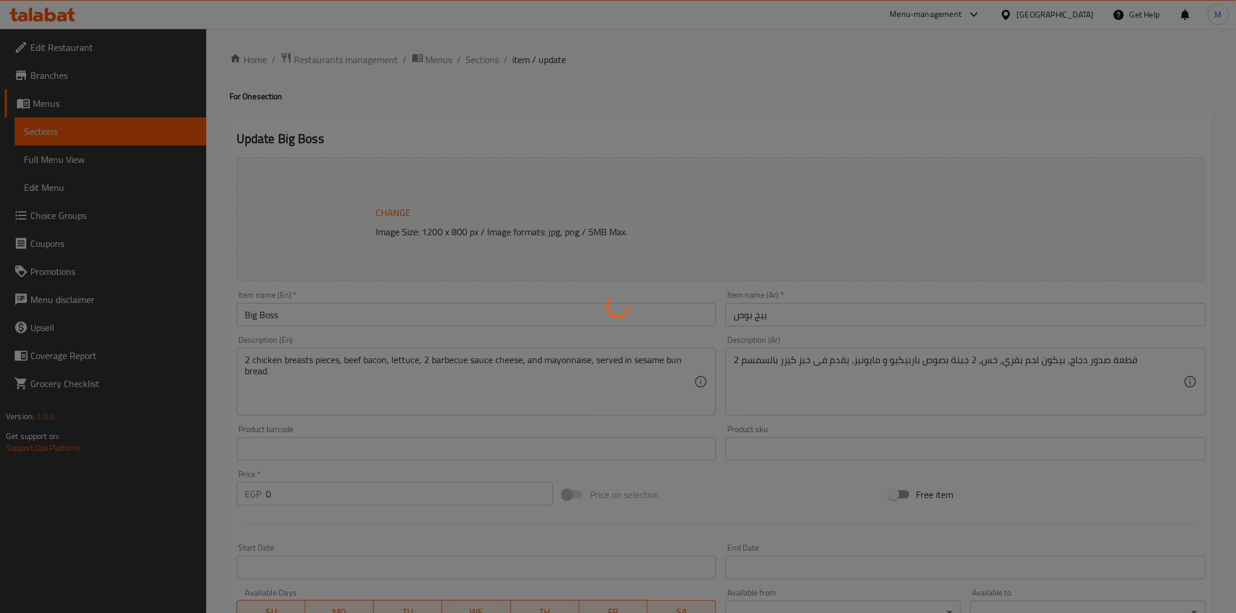
type input "0"
type input "1"
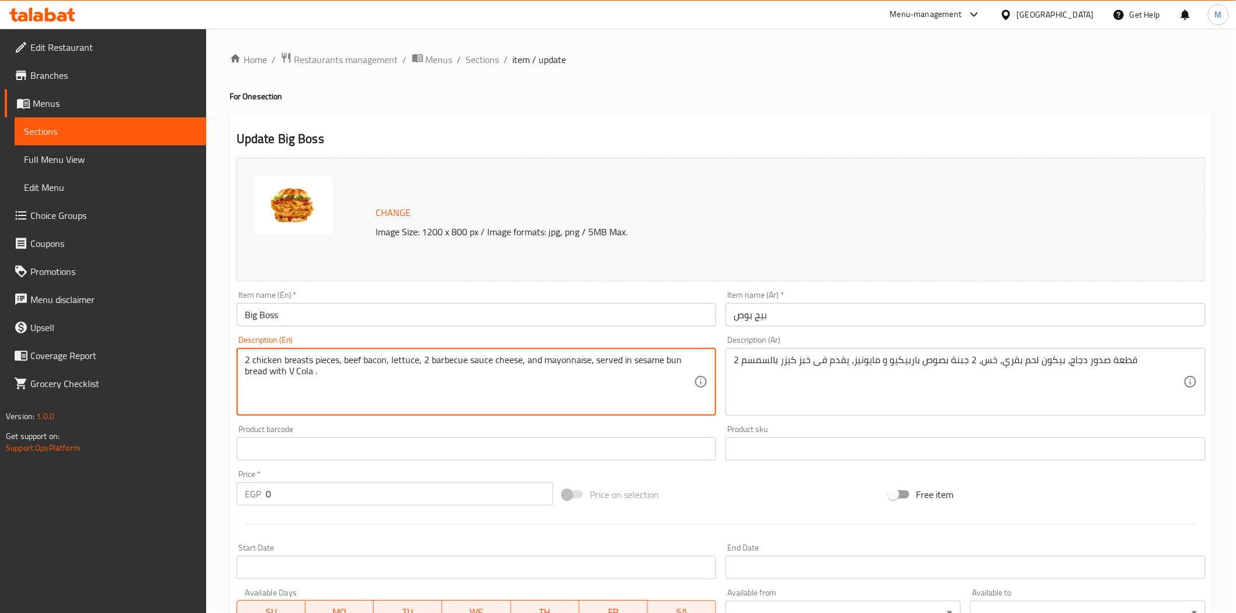
type textarea "2 chicken breasts pieces, beef bacon, lettuce, 2 barbecue sauce cheese, and may…"
click at [1184, 364] on div "2 قطعة صدور دجاج، بيكون لحم بقري، خس، 2 جبنة بصوص باربيكيو و مايونيز، يقدم فى خ…" at bounding box center [965, 382] width 480 height 68
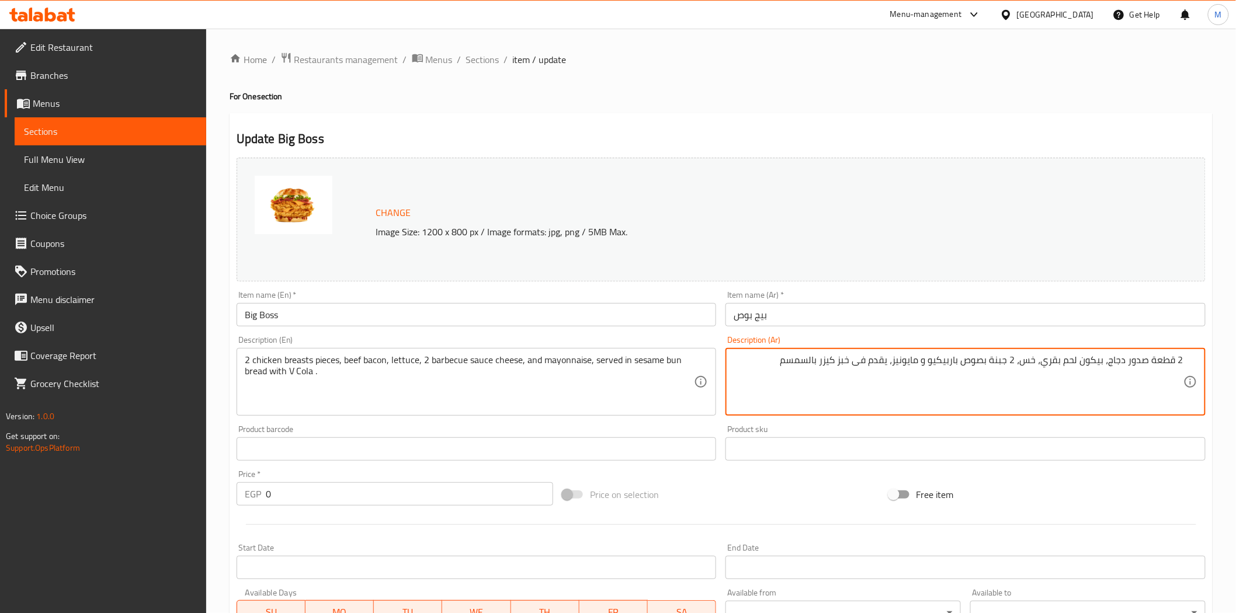
click at [766, 359] on textarea "2 قطعة صدور دجاج، بيكون لحم بقري، خس، 2 جبنة بصوص باربيكيو و مايونيز، يقدم فى خ…" at bounding box center [959, 382] width 450 height 55
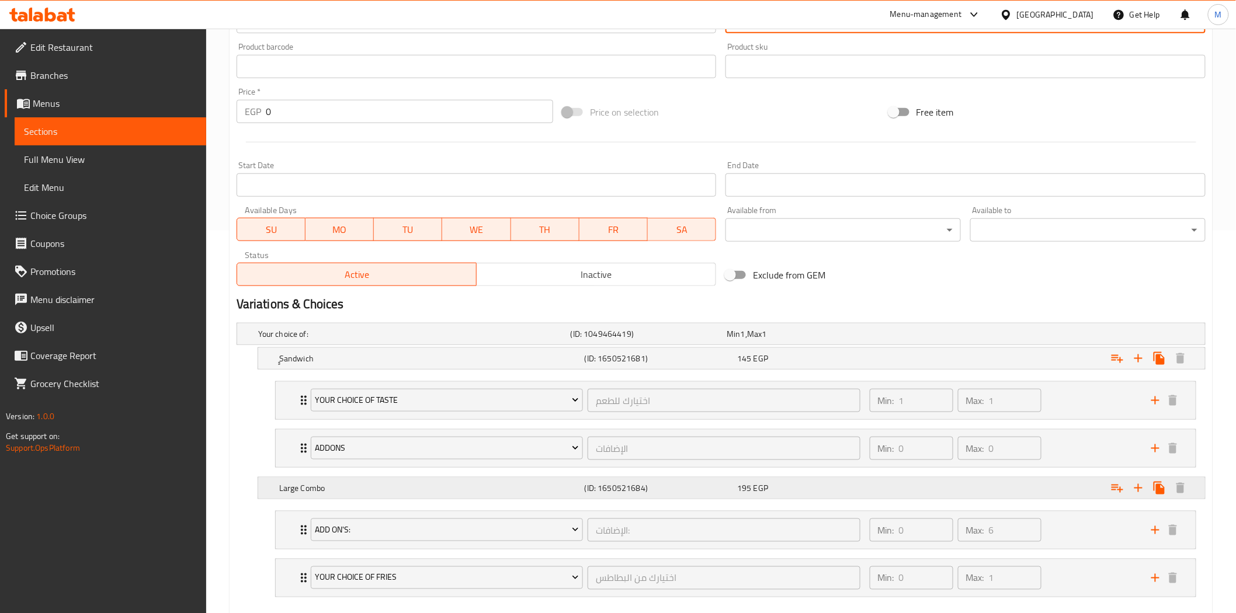
scroll to position [447, 0]
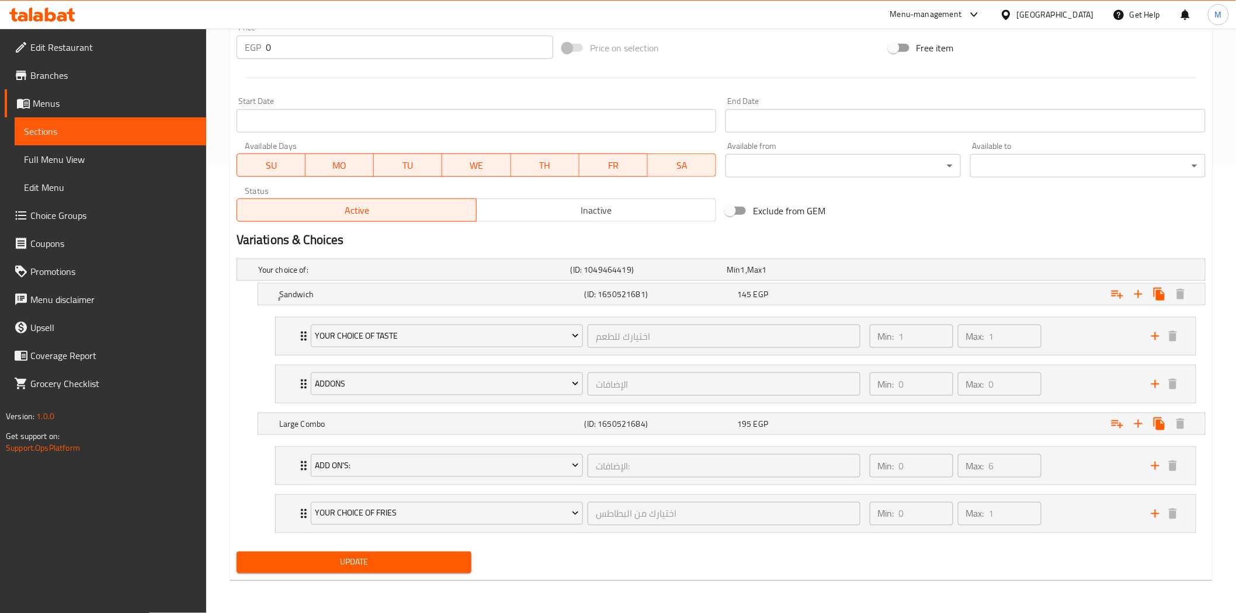
type textarea "2 قطعة صدور دجاج، بيكون لحم بقري، خس، 2 جبنة بصوص باربيكيو و مايونيز، يقدم فى خ…"
click at [372, 561] on span "Update" at bounding box center [354, 562] width 217 height 15
click at [610, 241] on h2 "Variations & Choices" at bounding box center [721, 240] width 969 height 18
click at [37, 133] on span "Sections" at bounding box center [110, 131] width 173 height 14
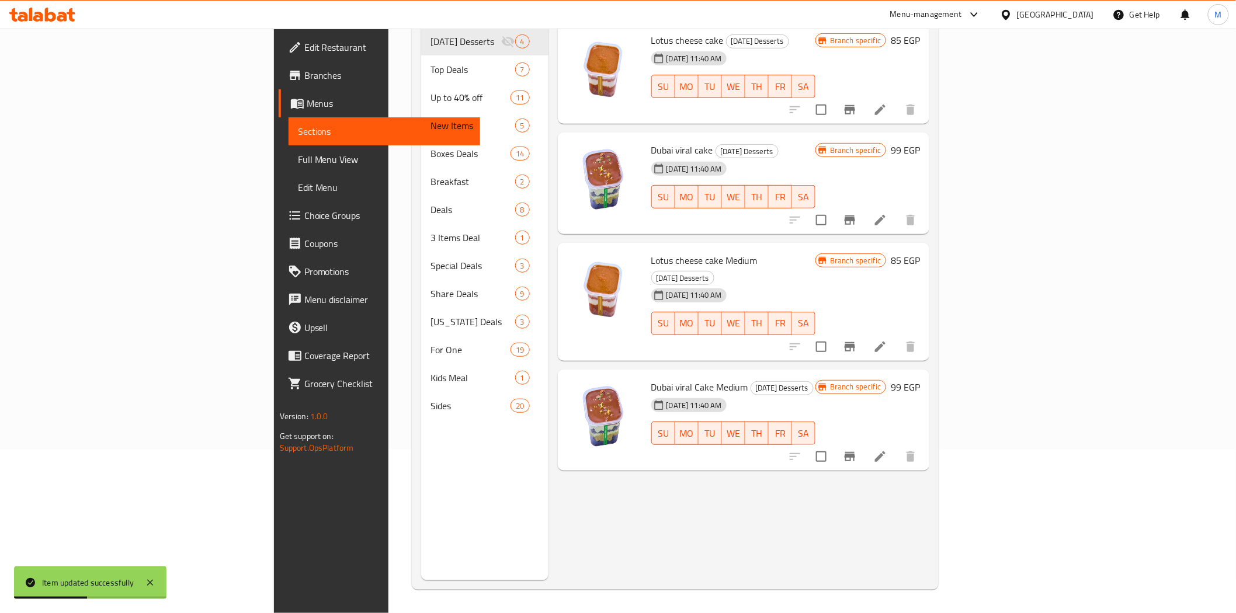
scroll to position [164, 0]
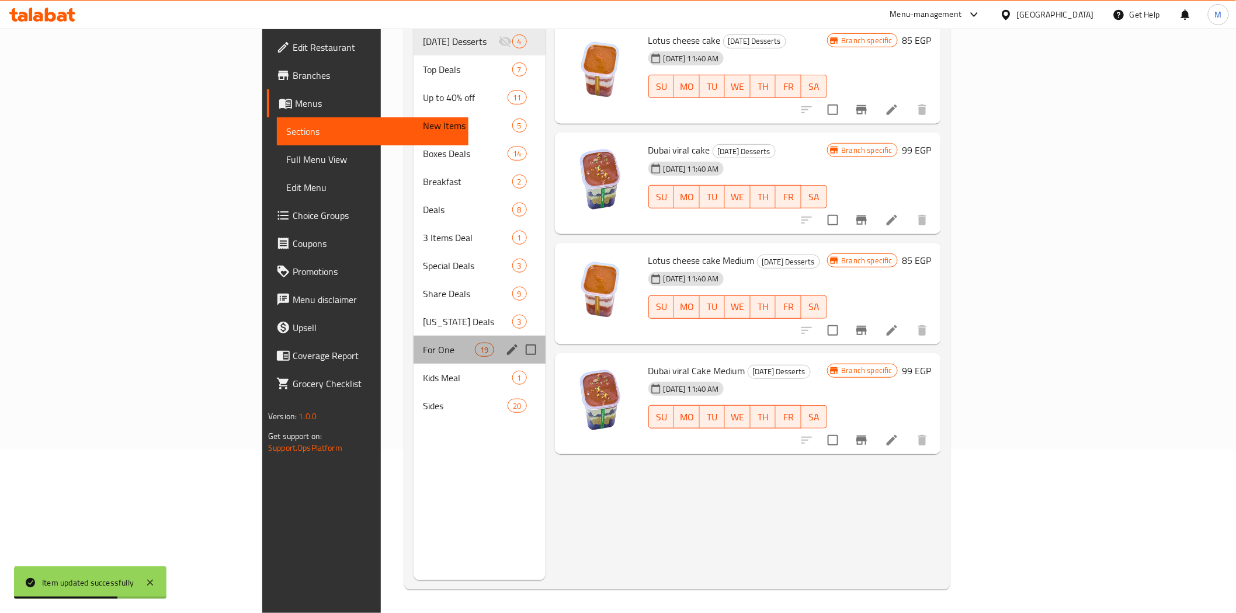
click at [414, 339] on div "For One 19" at bounding box center [480, 350] width 132 height 28
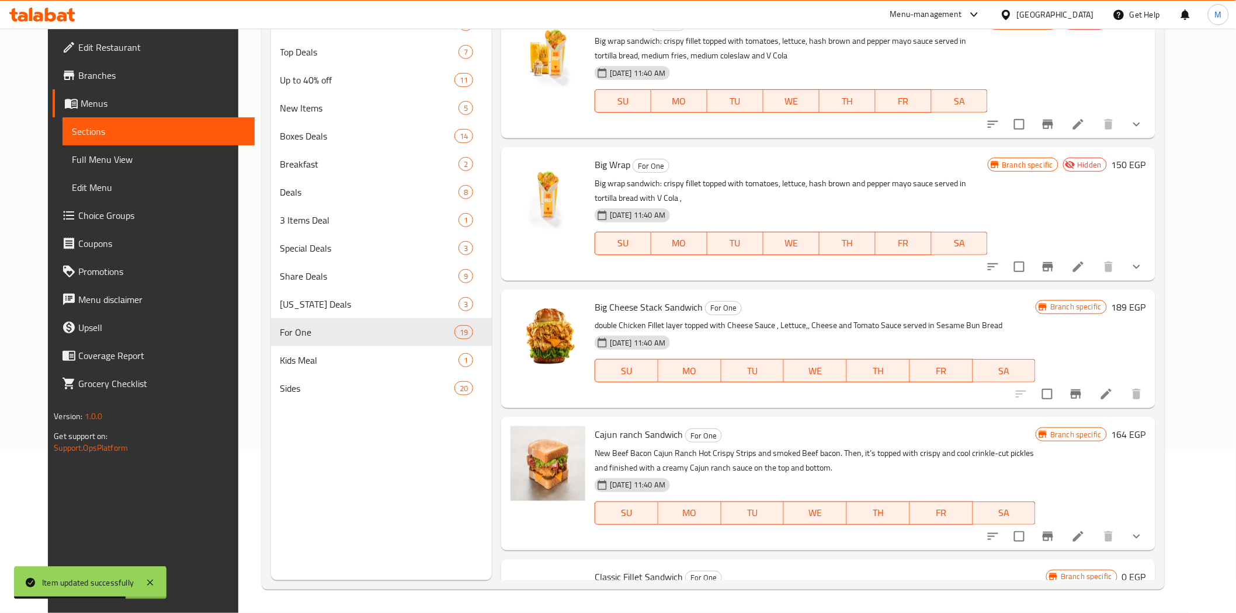
scroll to position [685, 0]
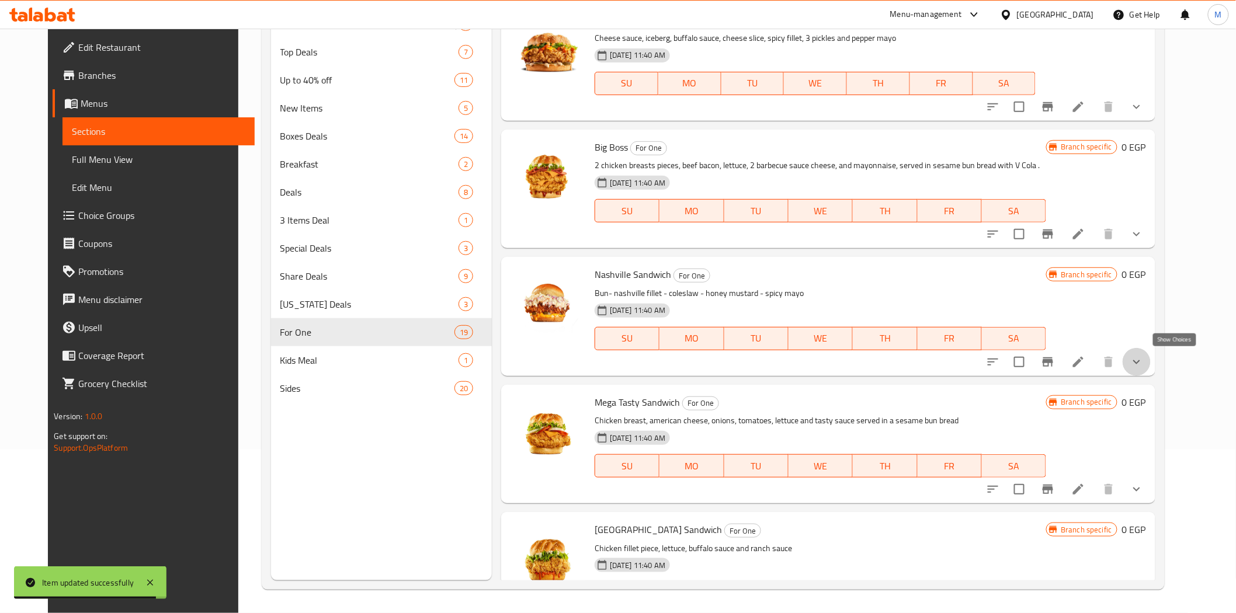
click at [1144, 363] on icon "show more" at bounding box center [1137, 362] width 14 height 14
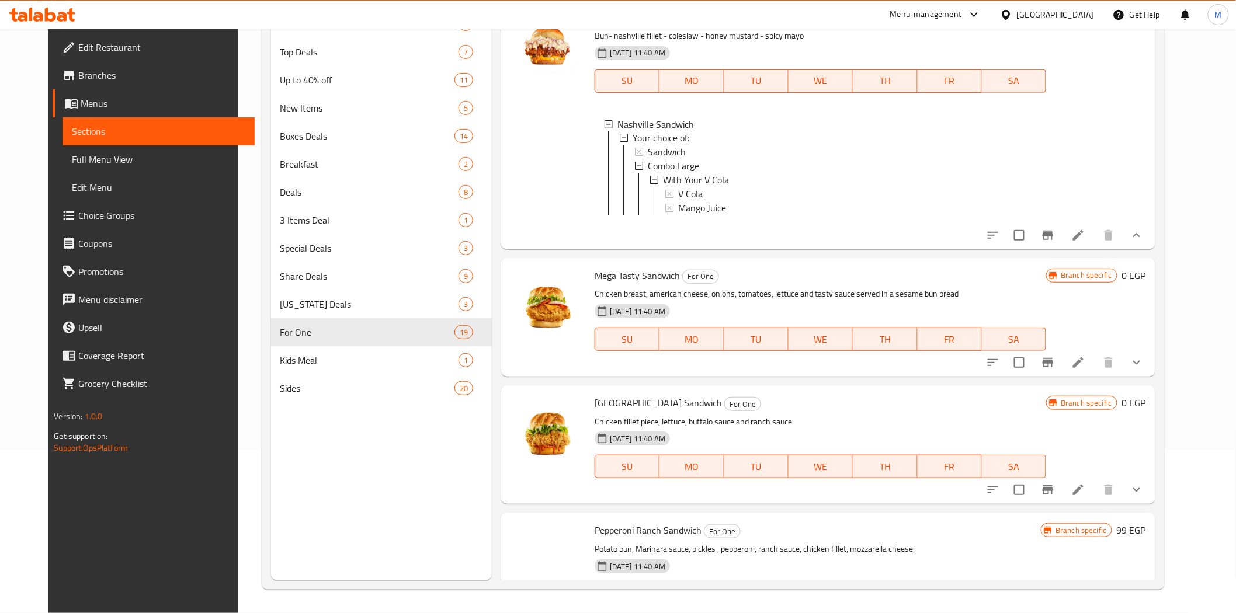
scroll to position [944, 0]
click at [1155, 386] on div "Menu items Add Sort Manage items Big Wrap Box For One Big wrap sandwich: crispy…" at bounding box center [824, 273] width 664 height 613
click at [1144, 368] on icon "show more" at bounding box center [1137, 361] width 14 height 14
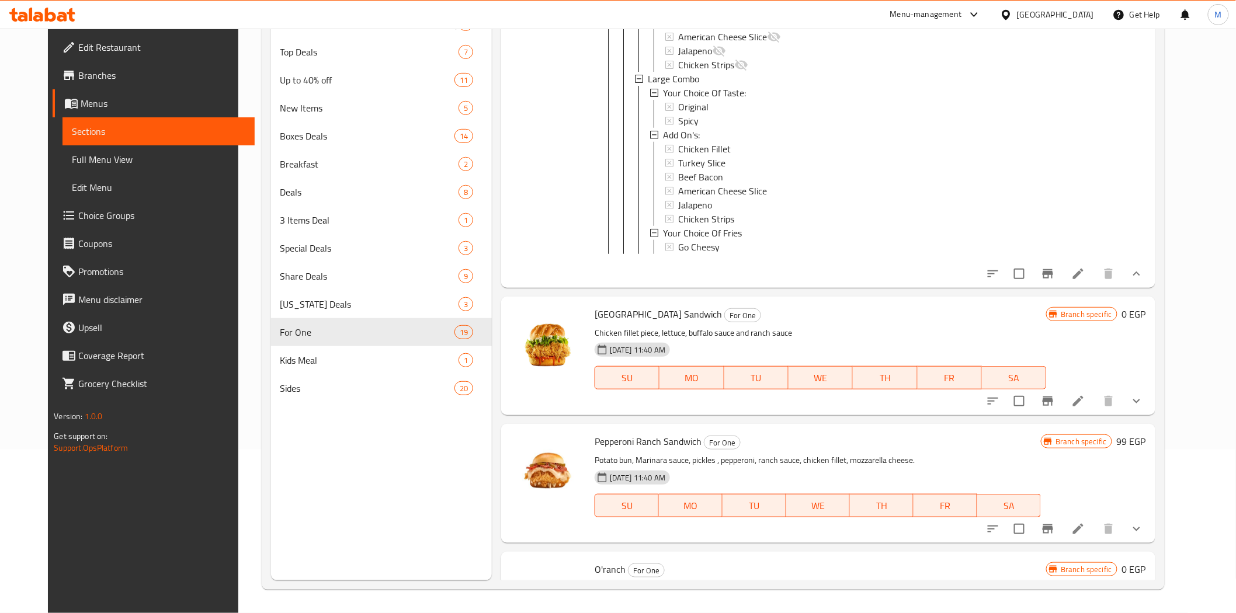
scroll to position [1529, 0]
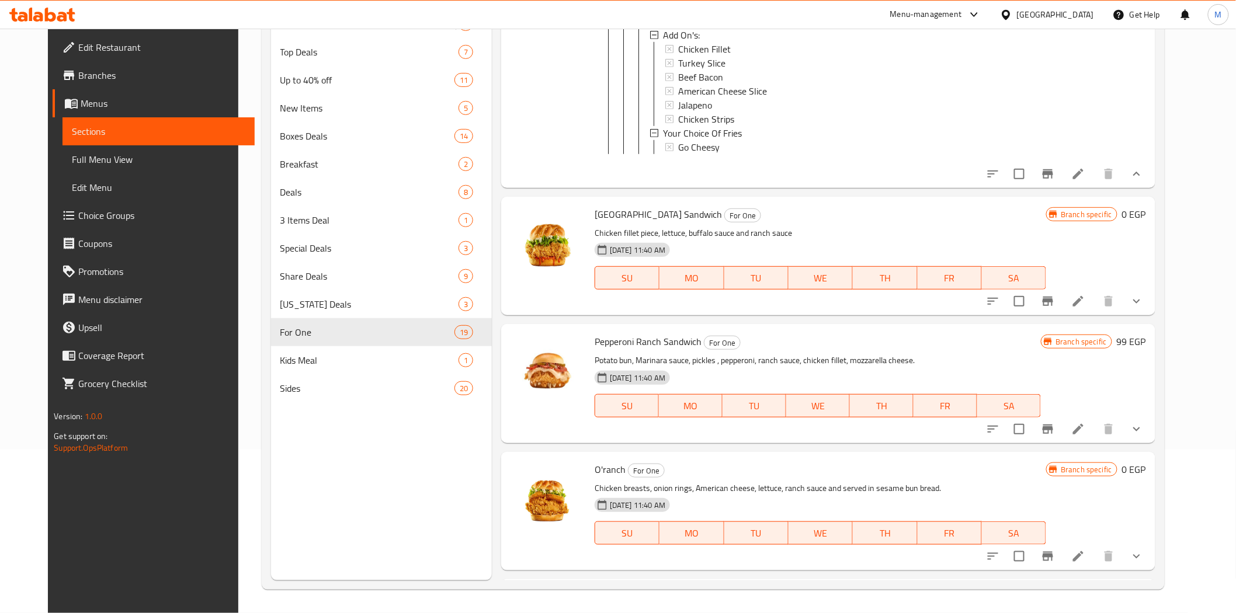
click at [1151, 315] on button "show more" at bounding box center [1137, 301] width 28 height 28
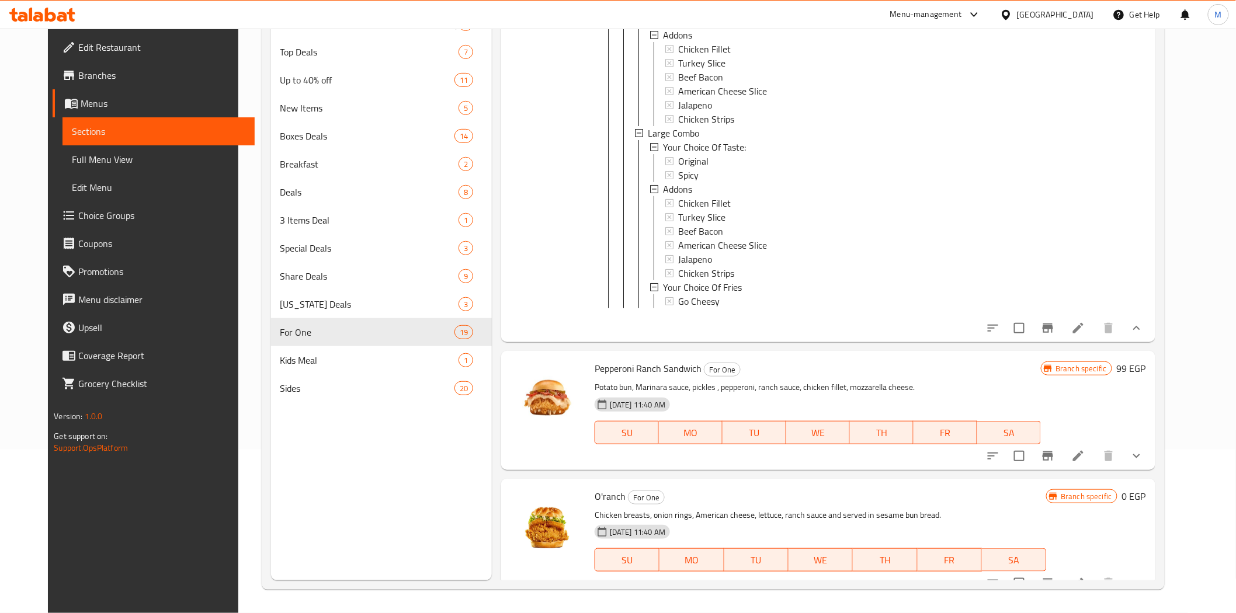
scroll to position [1918, 0]
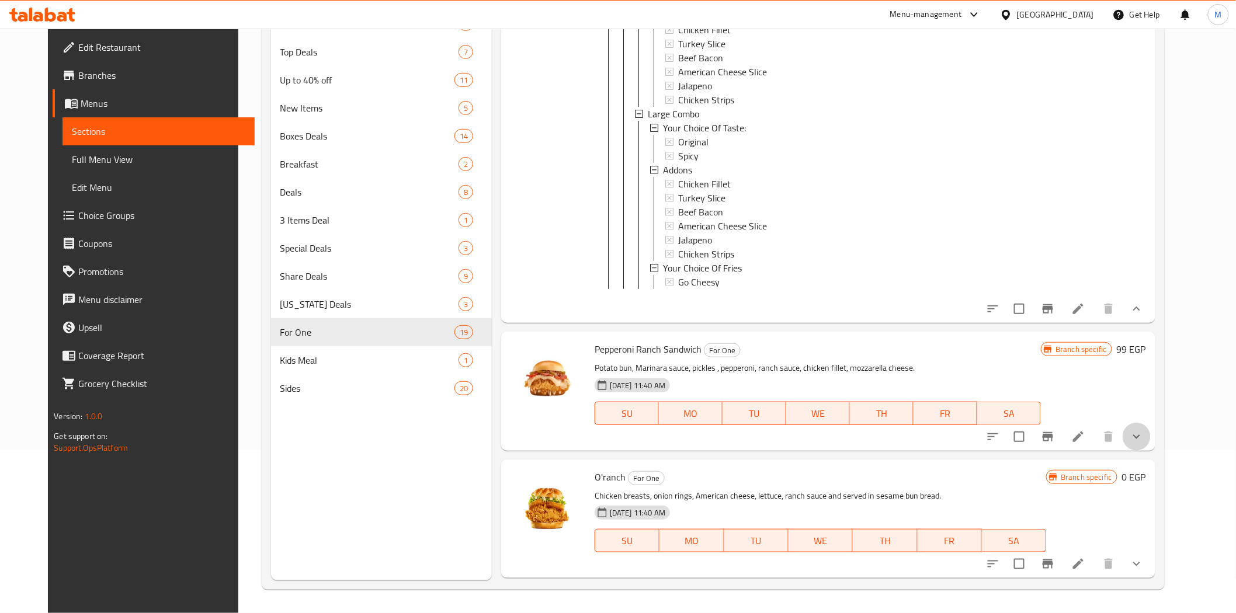
click at [1151, 451] on button "show more" at bounding box center [1137, 437] width 28 height 28
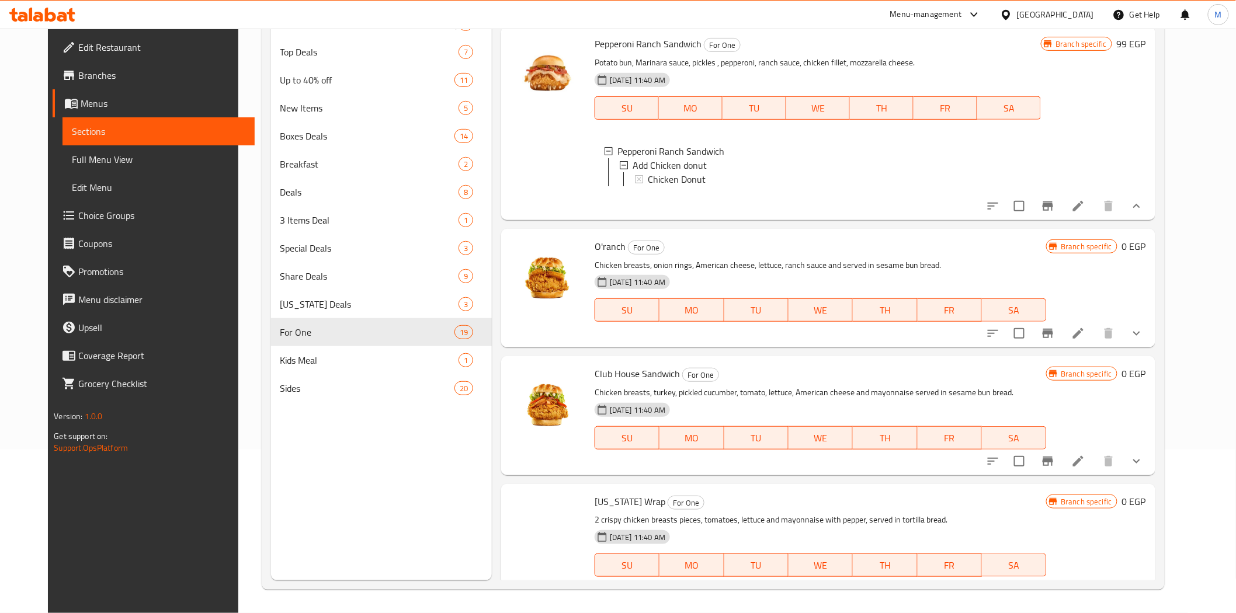
scroll to position [2308, 0]
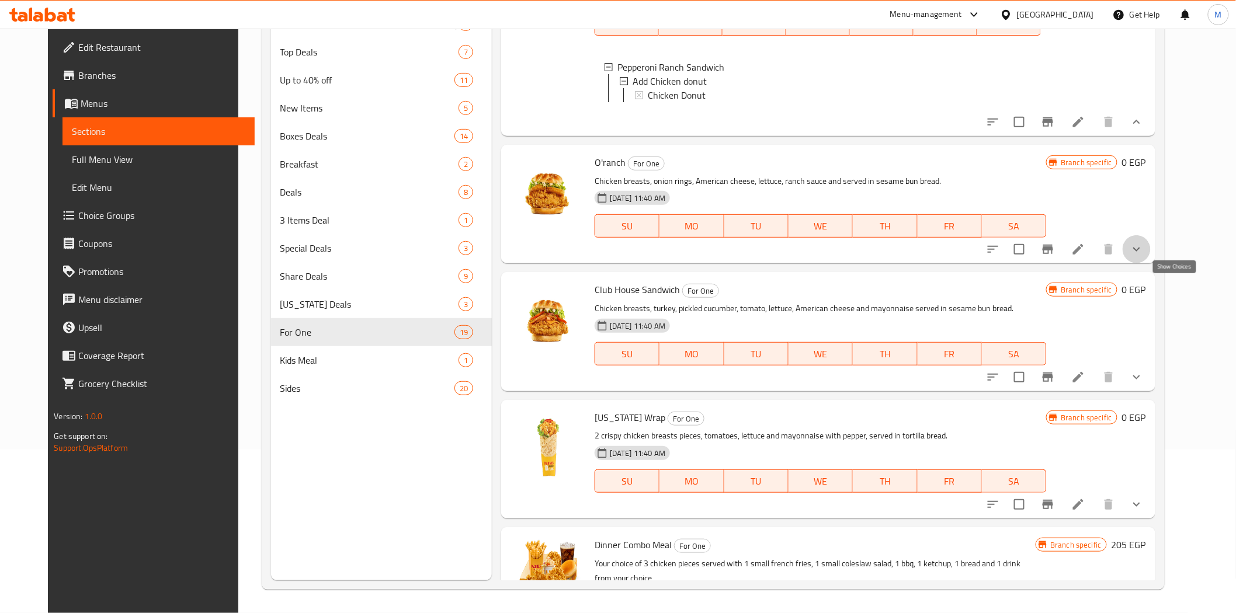
click at [1144, 256] on icon "show more" at bounding box center [1137, 249] width 14 height 14
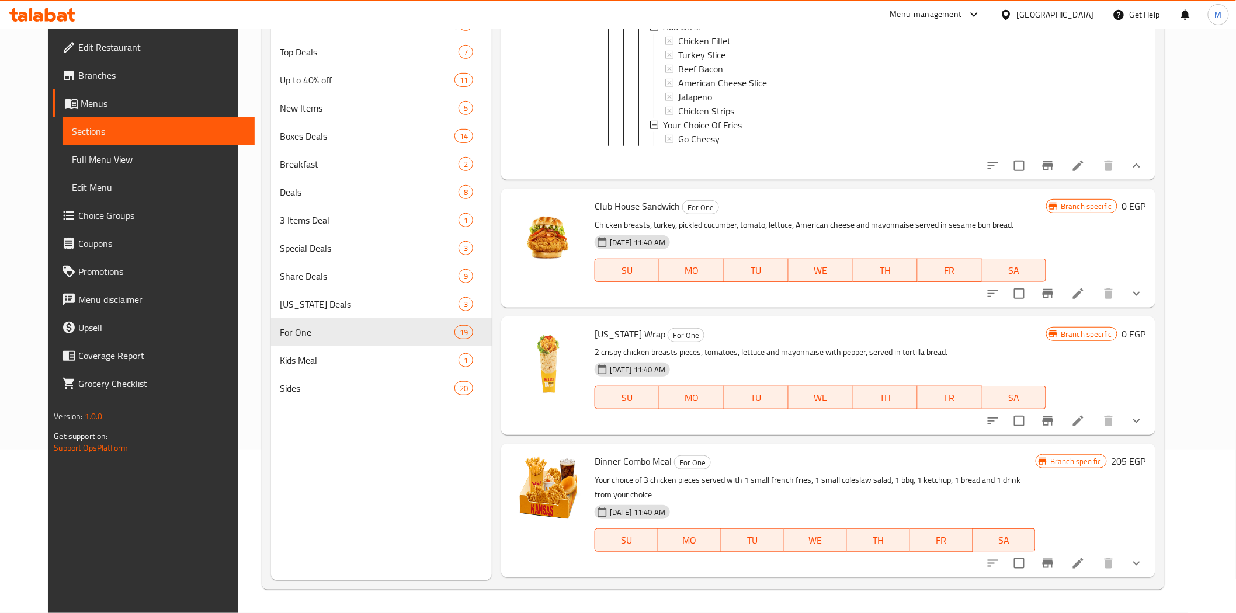
scroll to position [2827, 0]
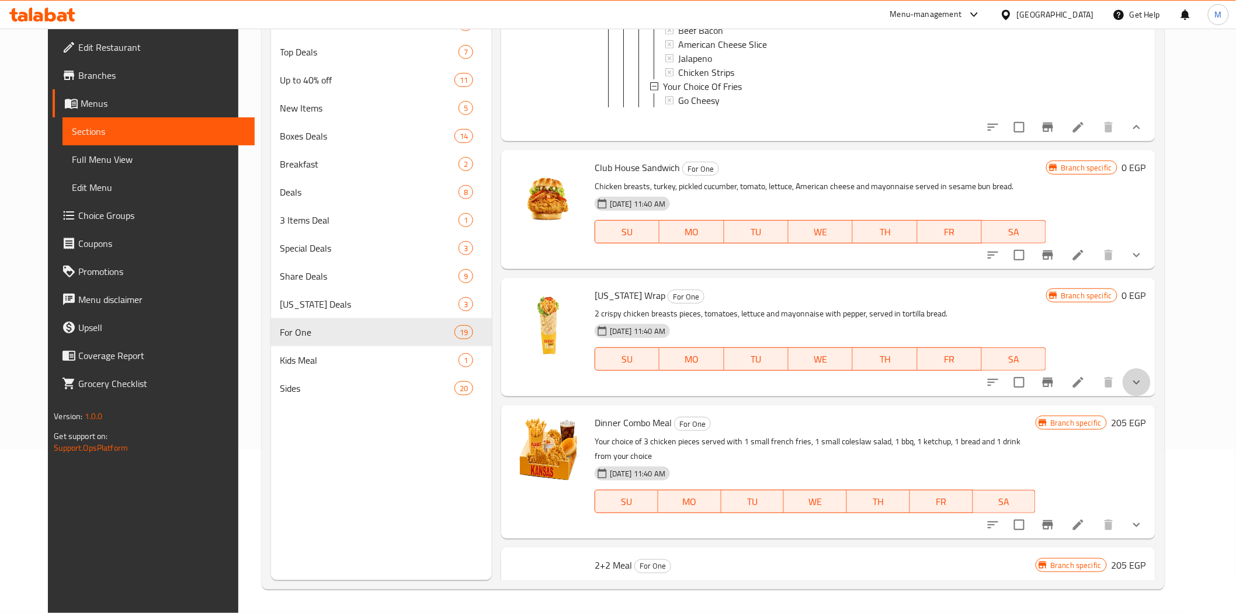
click at [1151, 397] on button "show more" at bounding box center [1137, 383] width 28 height 28
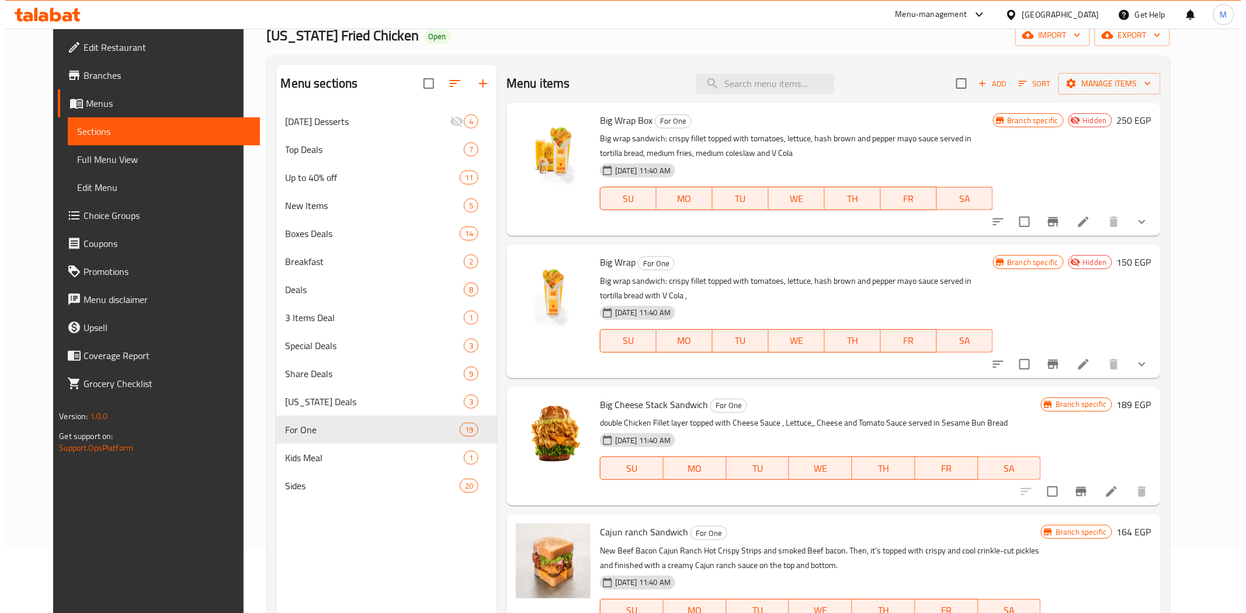
scroll to position [0, 0]
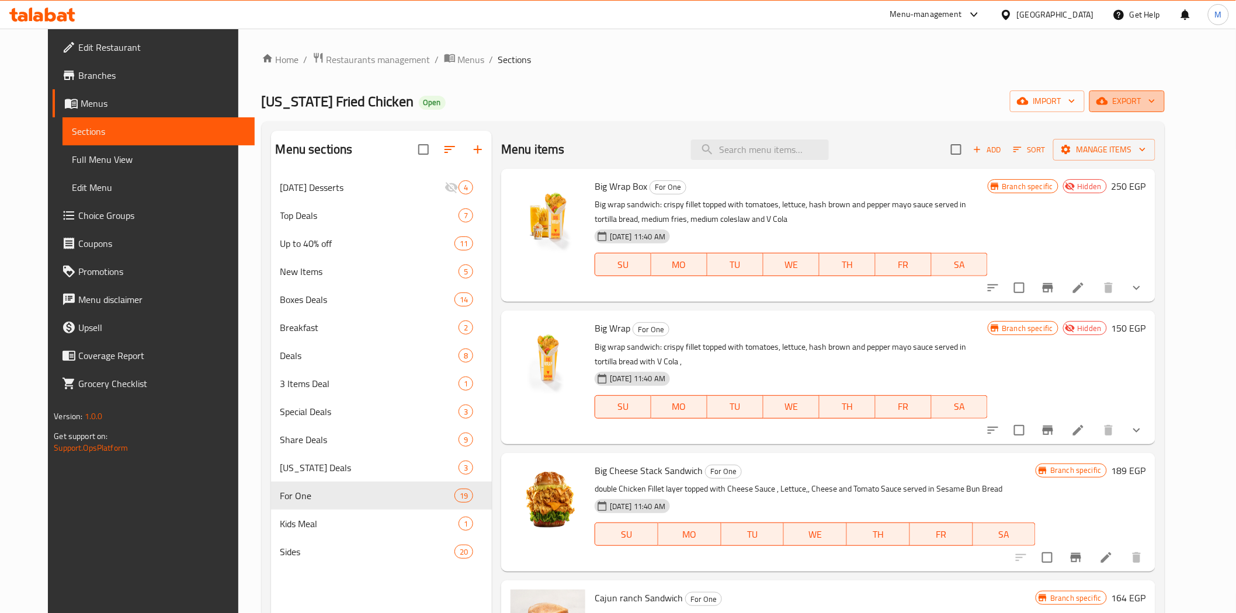
click at [1161, 109] on button "export" at bounding box center [1126, 102] width 75 height 22
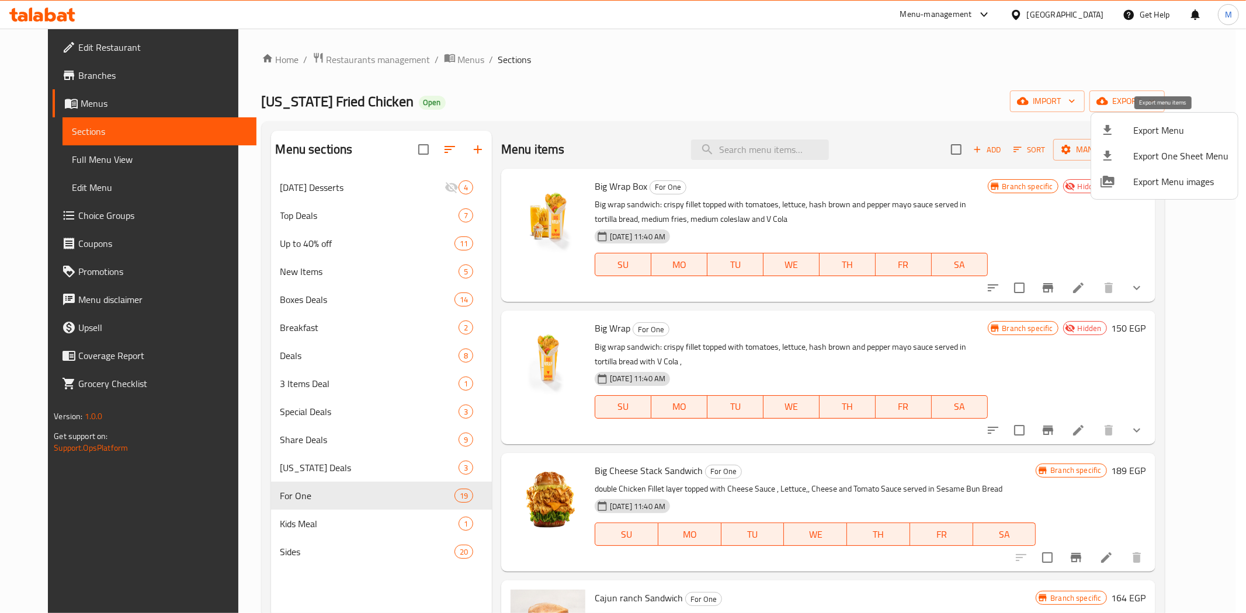
click at [1141, 130] on span "Export Menu" at bounding box center [1180, 130] width 95 height 14
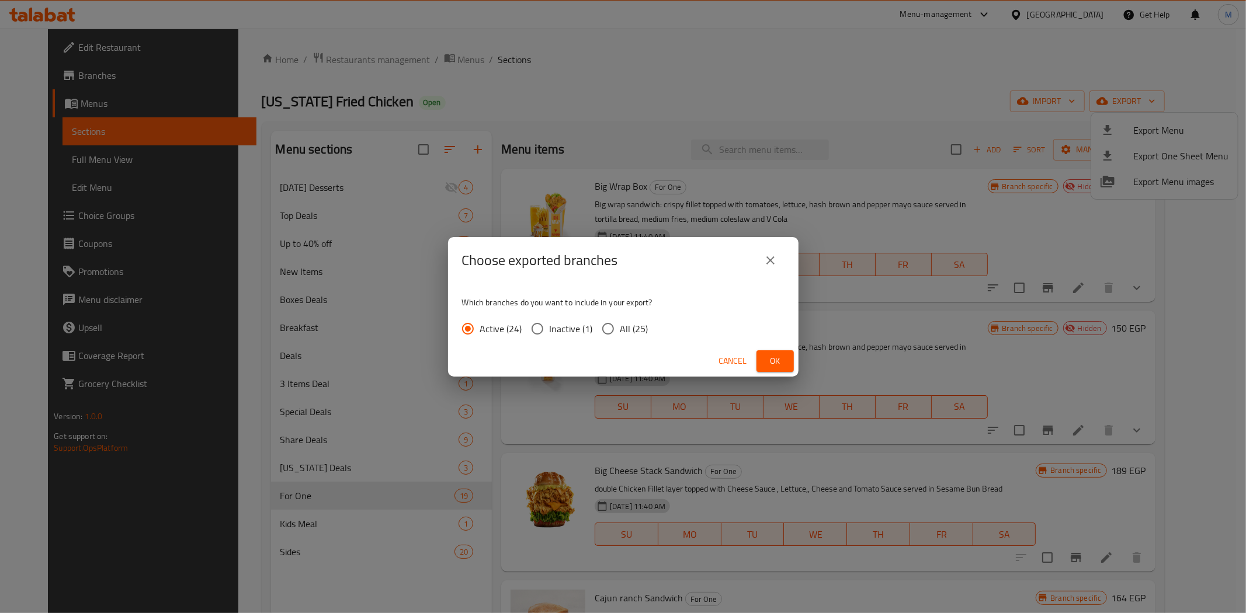
click at [614, 326] on input "All (25)" at bounding box center [608, 329] width 25 height 25
radio input "true"
click at [774, 362] on span "Ok" at bounding box center [775, 361] width 19 height 15
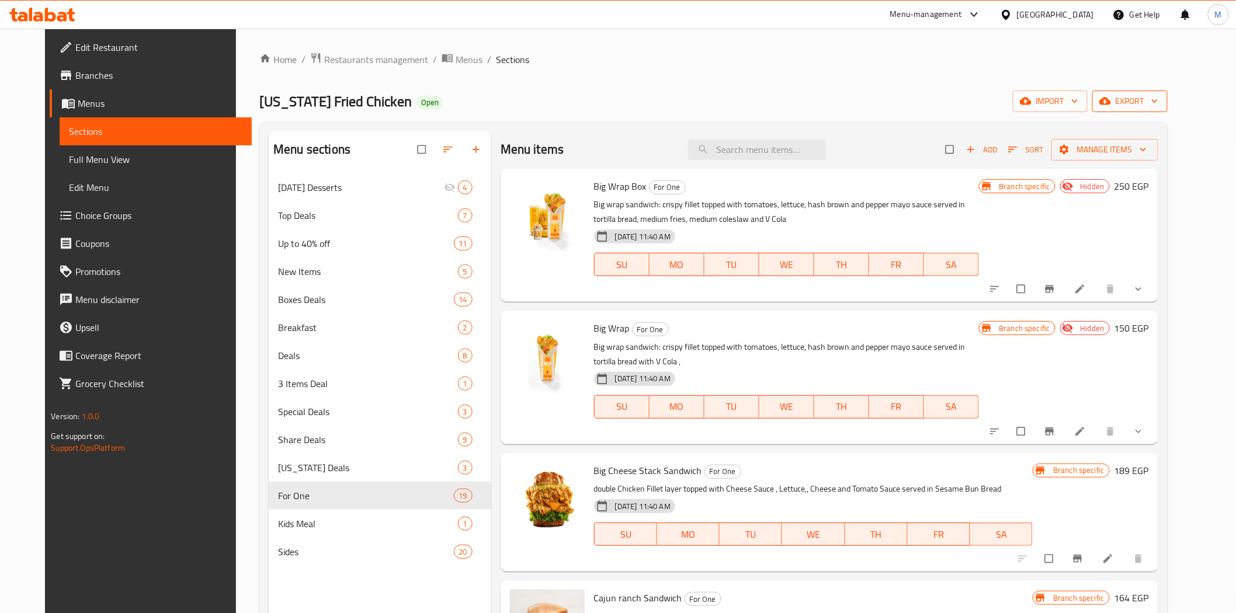
click at [1158, 94] on span "export" at bounding box center [1130, 101] width 57 height 15
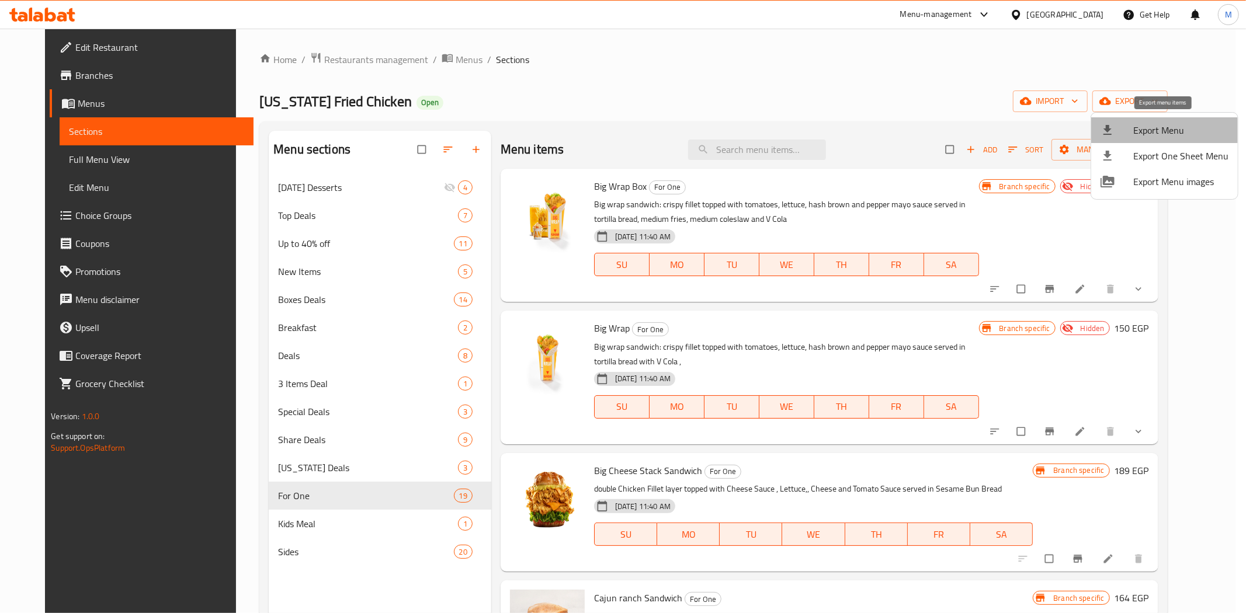
click at [1184, 131] on span "Export Menu" at bounding box center [1180, 130] width 95 height 14
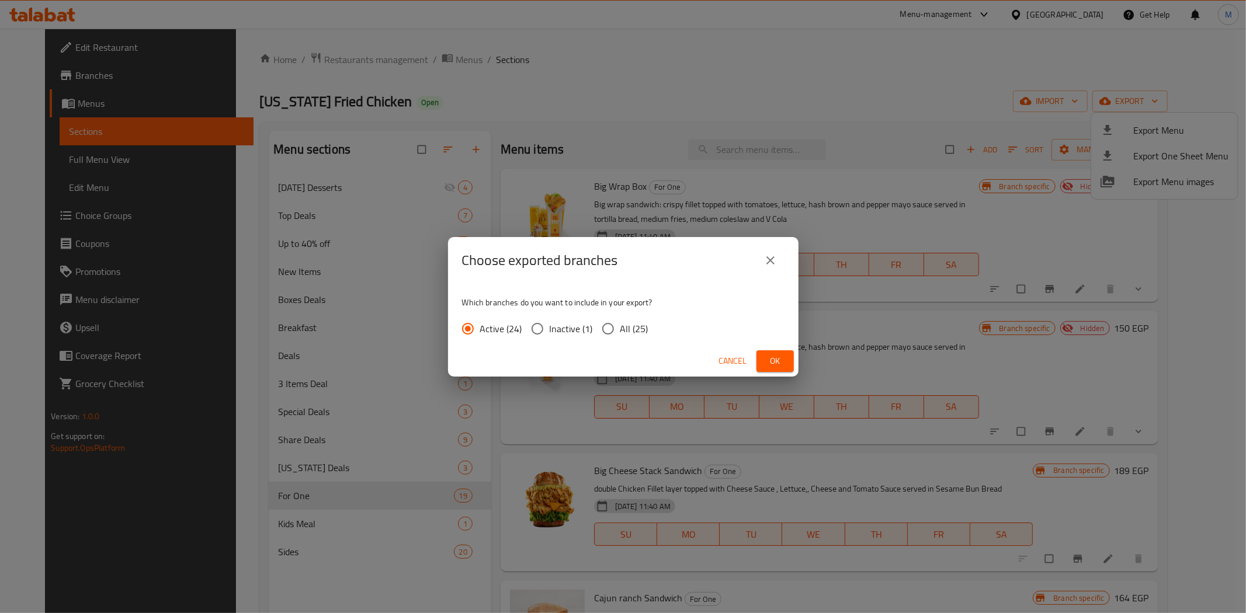
drag, startPoint x: 609, startPoint y: 326, endPoint x: 716, endPoint y: 338, distance: 107.5
click at [611, 326] on input "All (25)" at bounding box center [608, 329] width 25 height 25
radio input "true"
drag, startPoint x: 788, startPoint y: 365, endPoint x: 781, endPoint y: 355, distance: 12.6
click at [786, 365] on button "Ok" at bounding box center [774, 361] width 37 height 22
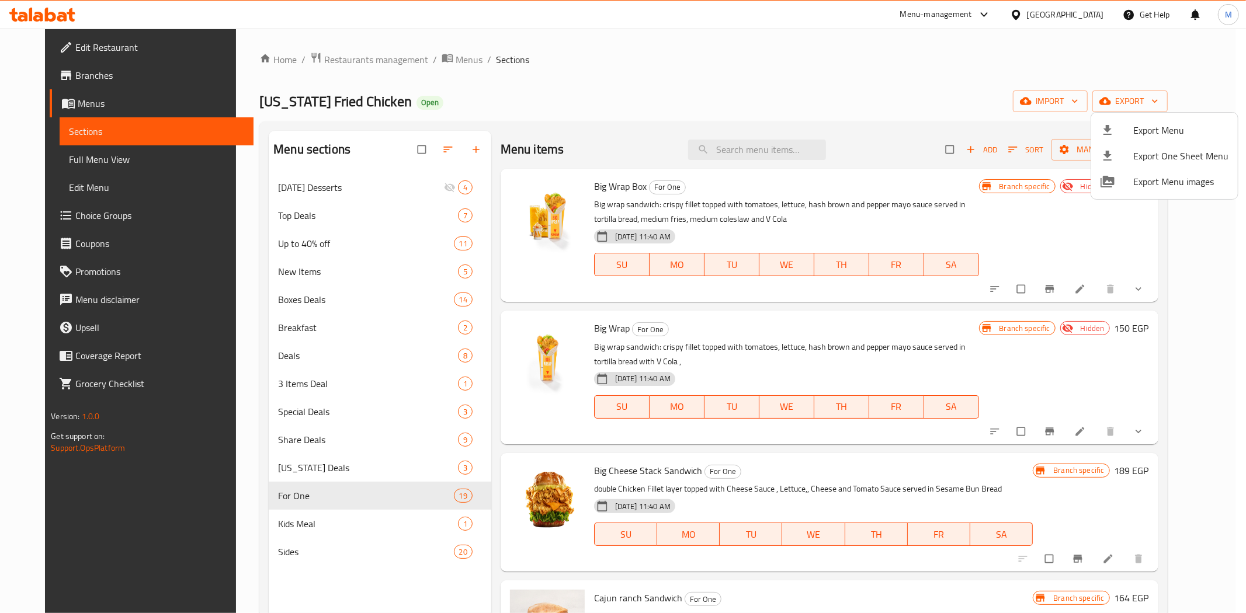
click at [869, 458] on div at bounding box center [623, 306] width 1246 height 613
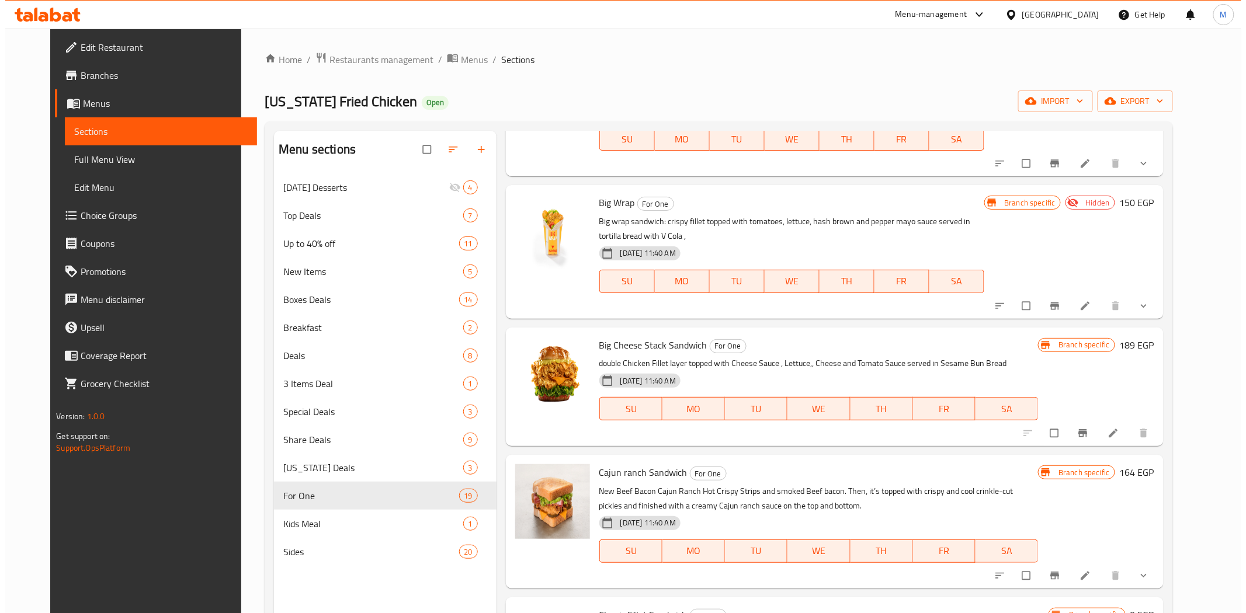
scroll to position [389, 0]
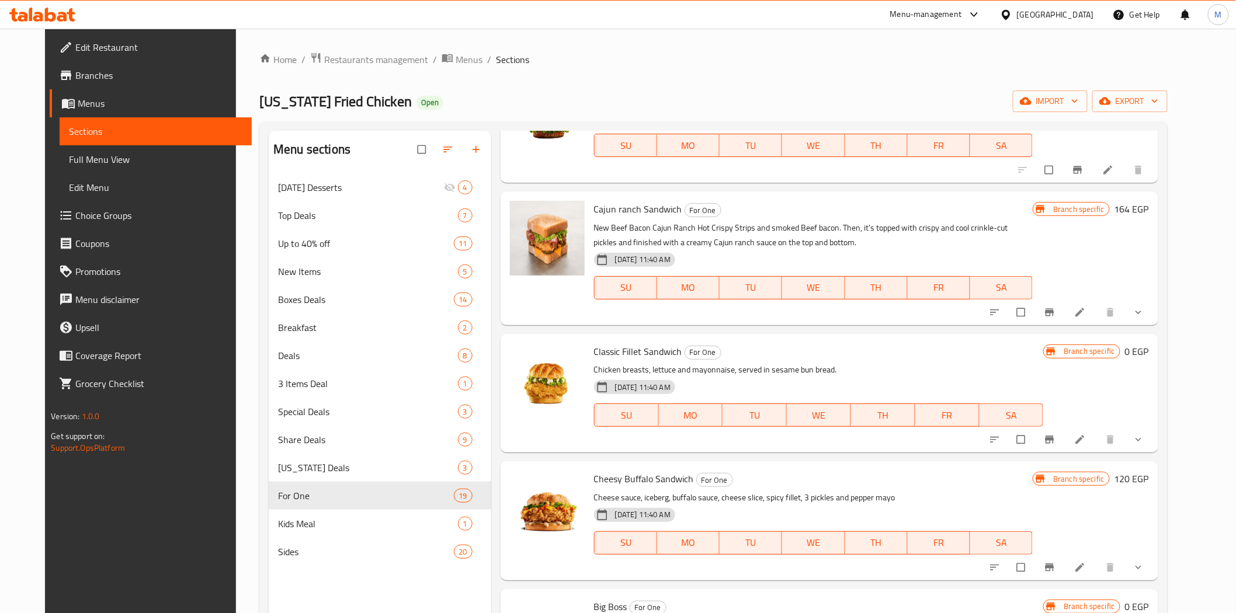
click at [1092, 91] on button "export" at bounding box center [1129, 102] width 75 height 22
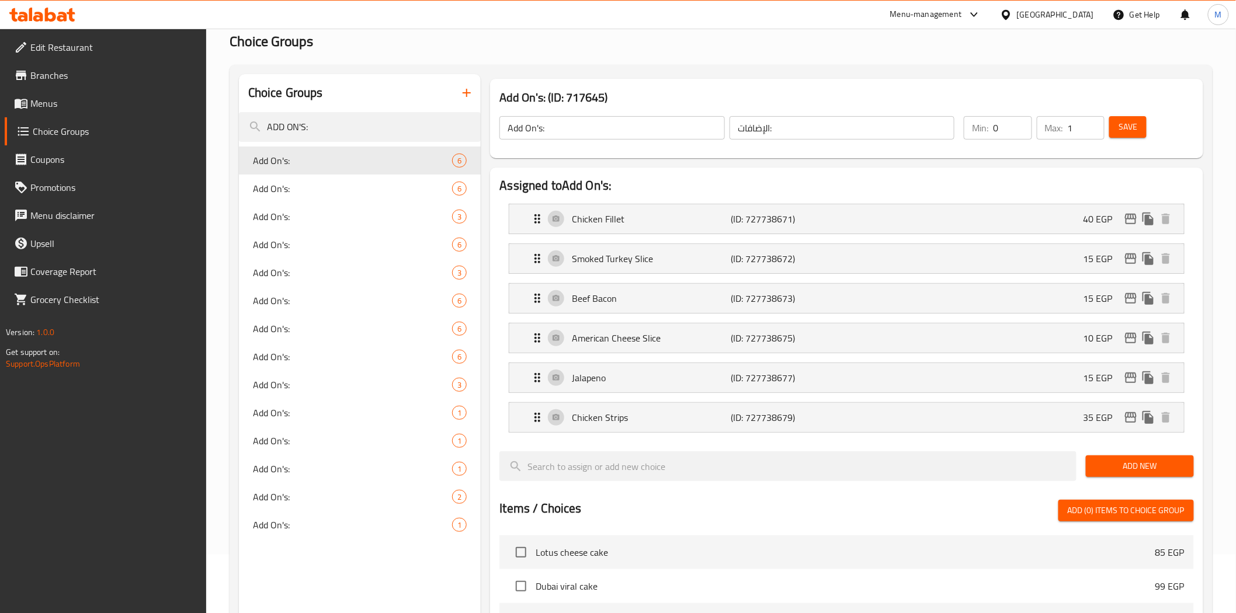
scroll to position [389, 0]
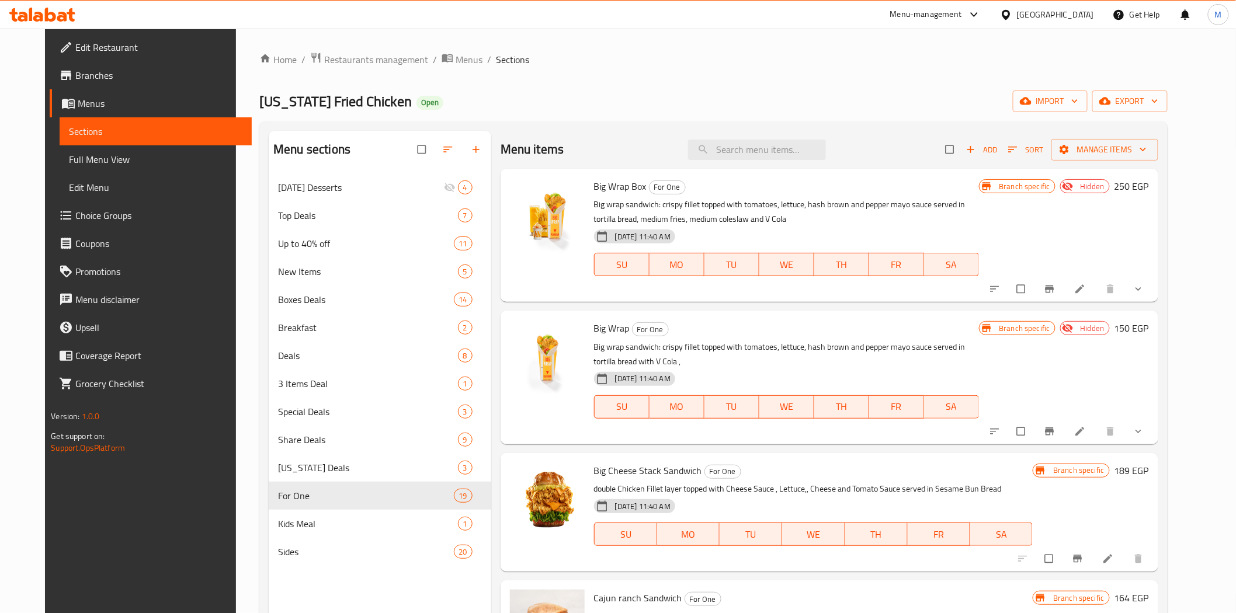
click at [857, 493] on p "double Chicken Fillet layer topped with Cheese Sauce , Lettuce,, Cheese and Tom…" at bounding box center [813, 489] width 439 height 15
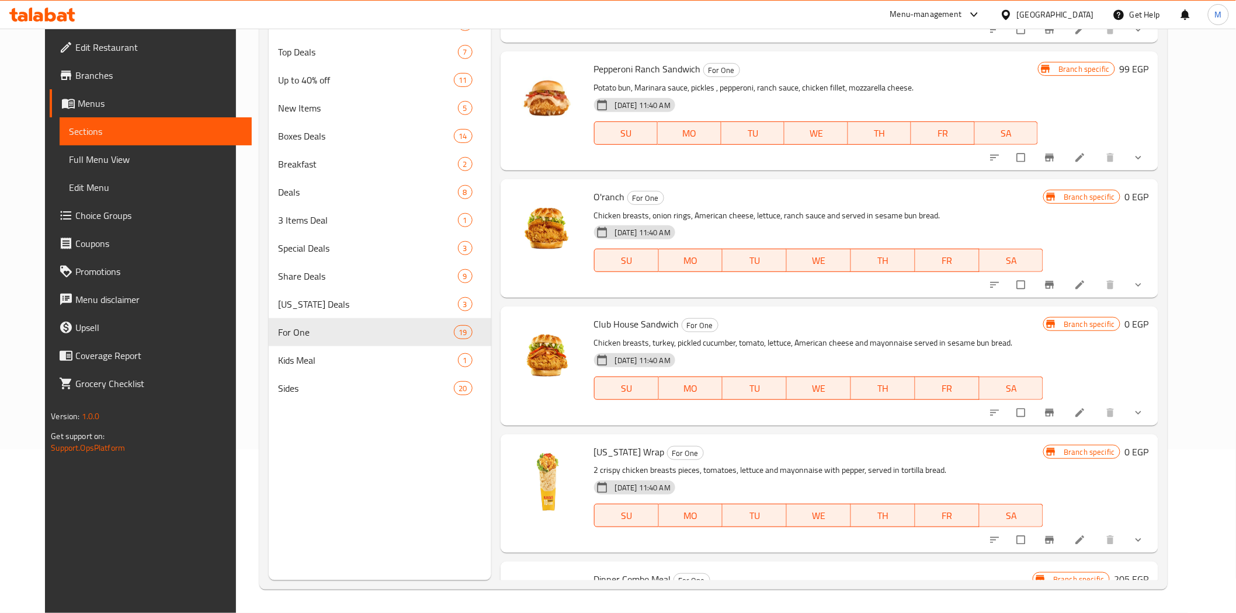
scroll to position [1344, 0]
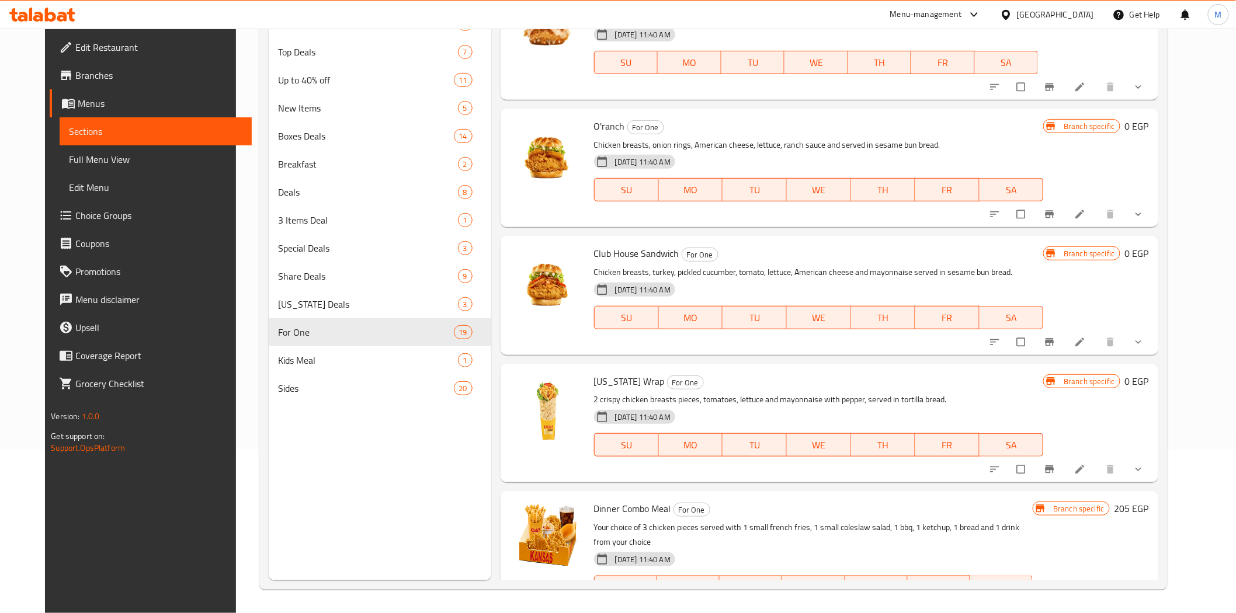
click at [1147, 468] on span "show more" at bounding box center [1140, 470] width 14 height 12
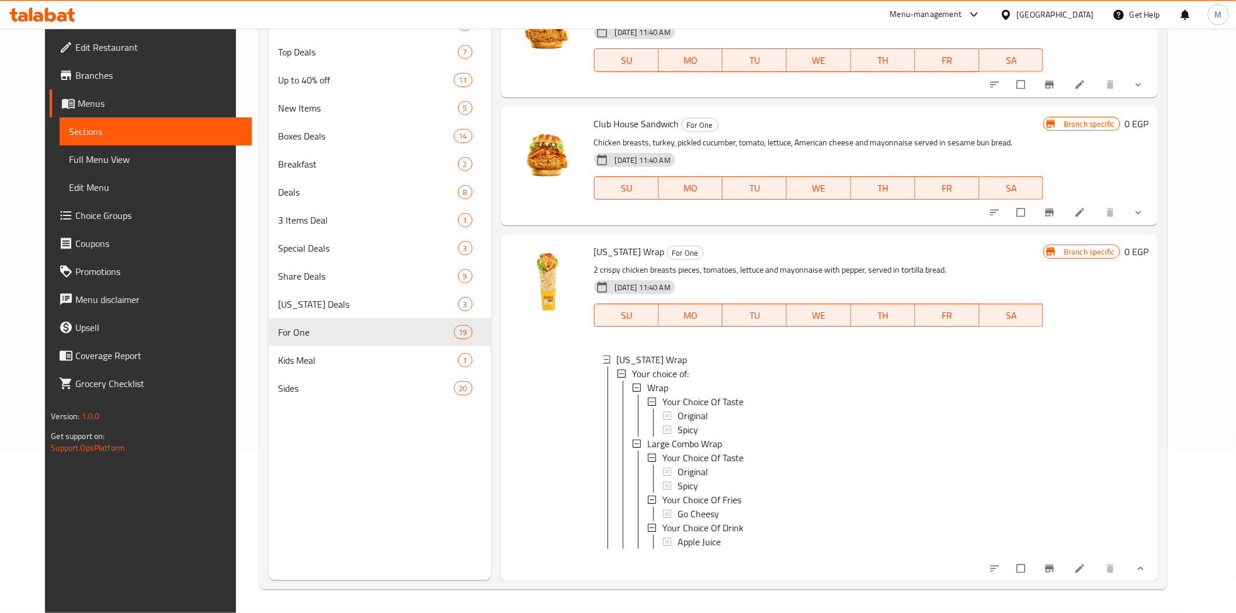
scroll to position [1, 0]
click at [1086, 574] on icon at bounding box center [1080, 569] width 12 height 12
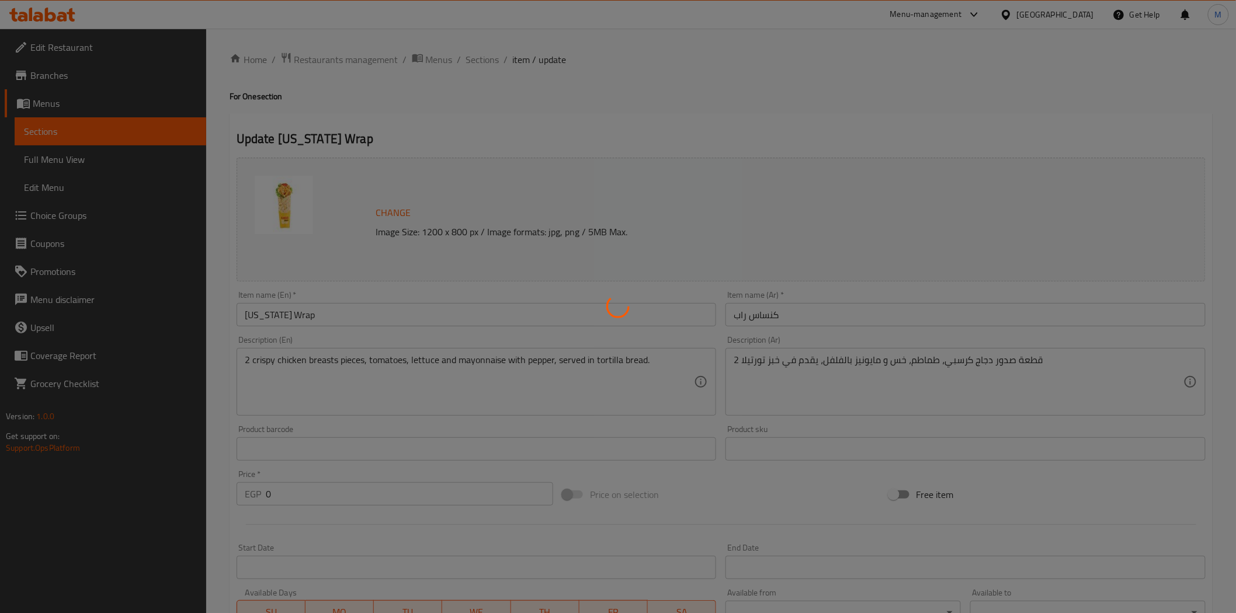
type input "إختيارك من المذاق"
type input "1"
type input "إختيارك من المذاق"
type input "1"
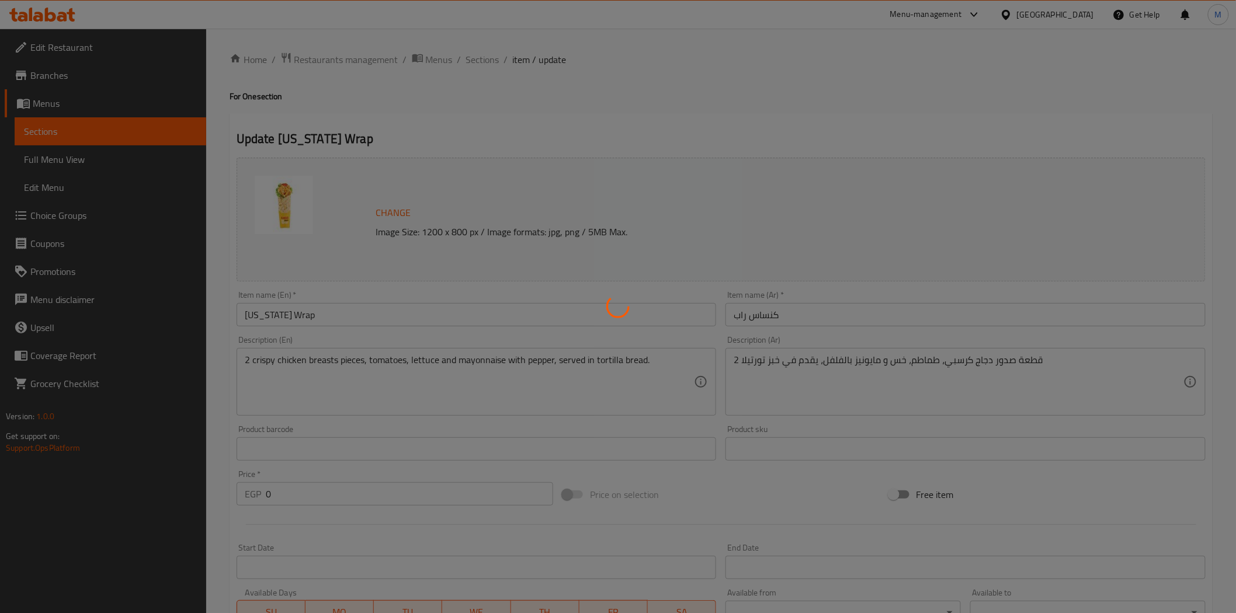
type input "1"
type input "إختيارك من البطاطس"
type input "1"
type input "إختيارك من المشروب"
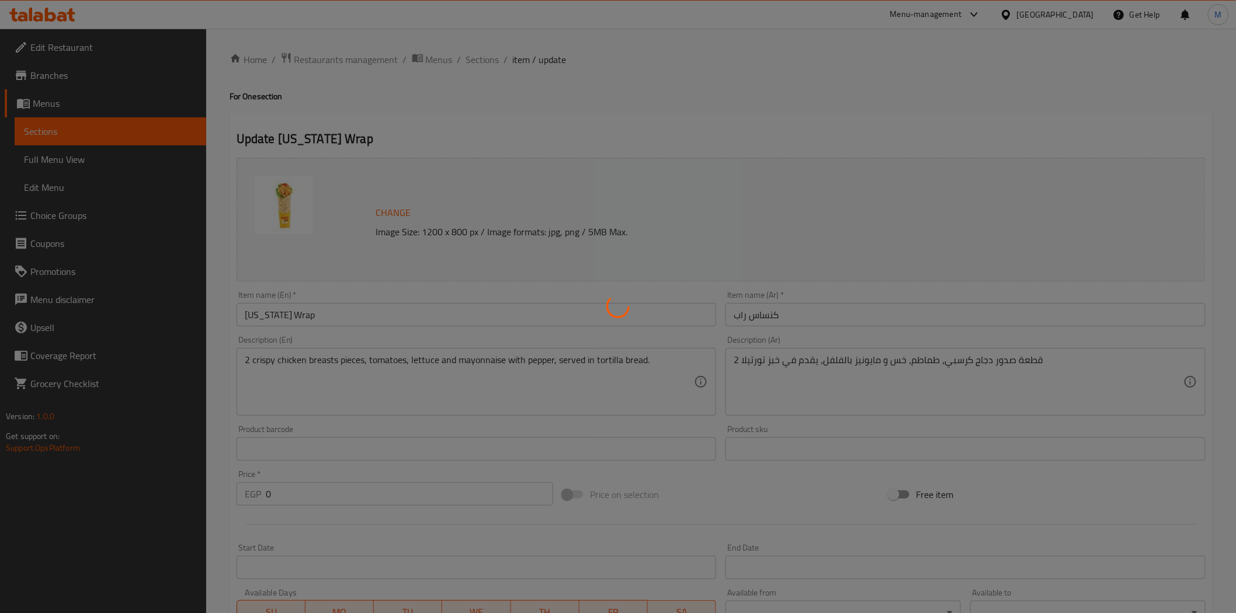
type input "1"
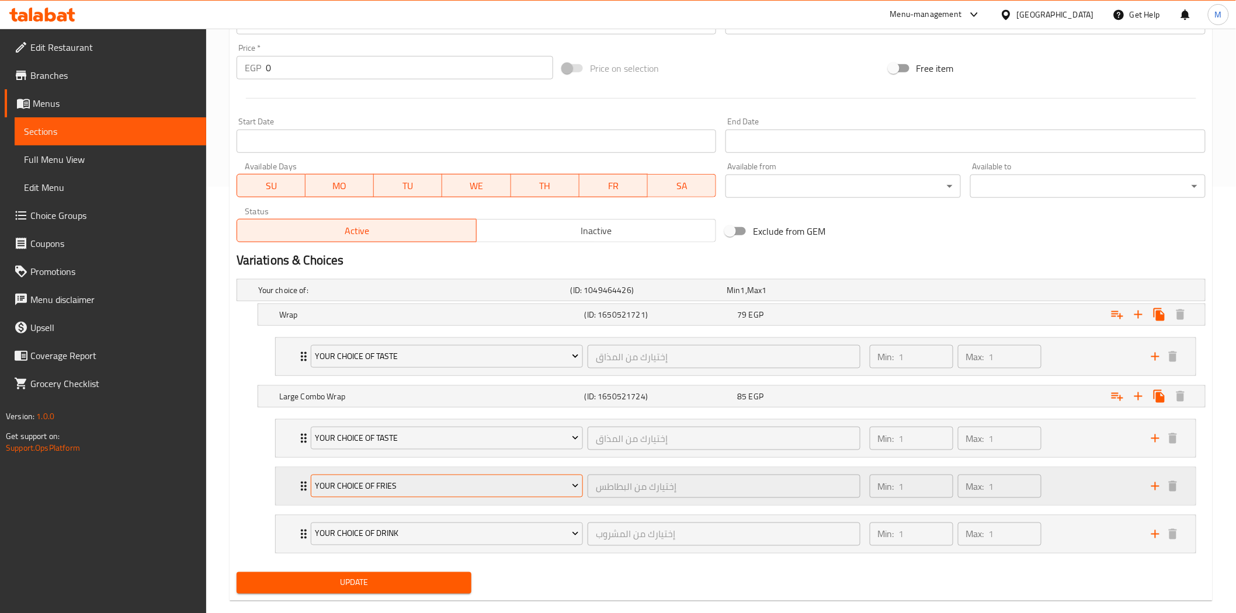
scroll to position [447, 0]
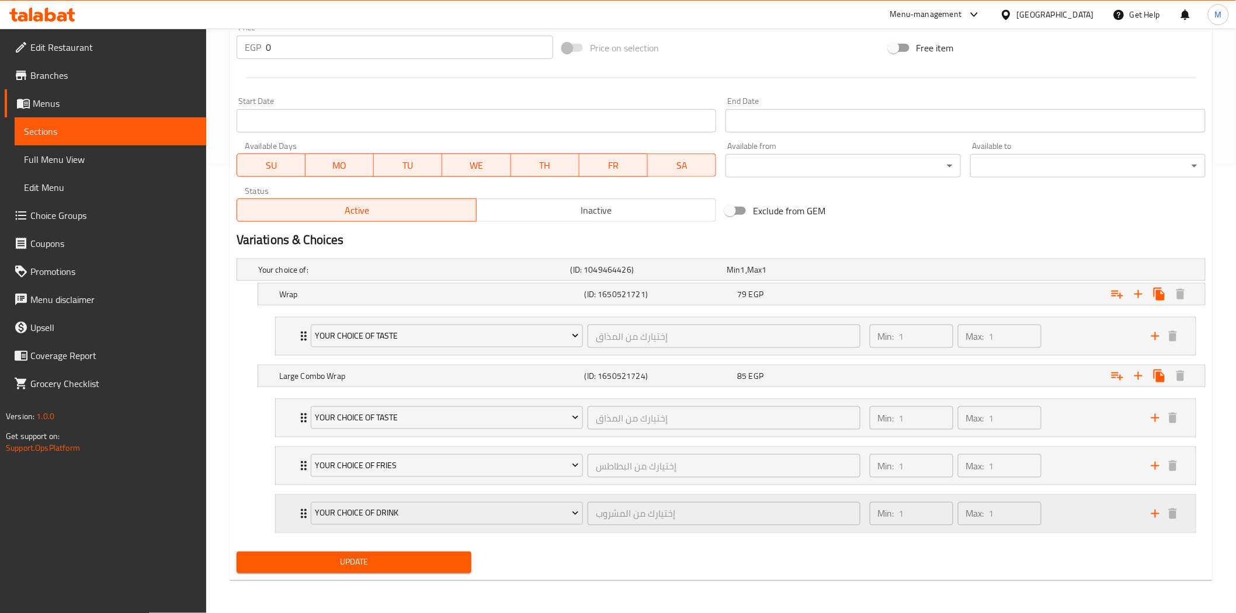
click at [304, 515] on div "Your Choice Of Drink إختيارك من المشروب ​" at bounding box center [586, 513] width 564 height 37
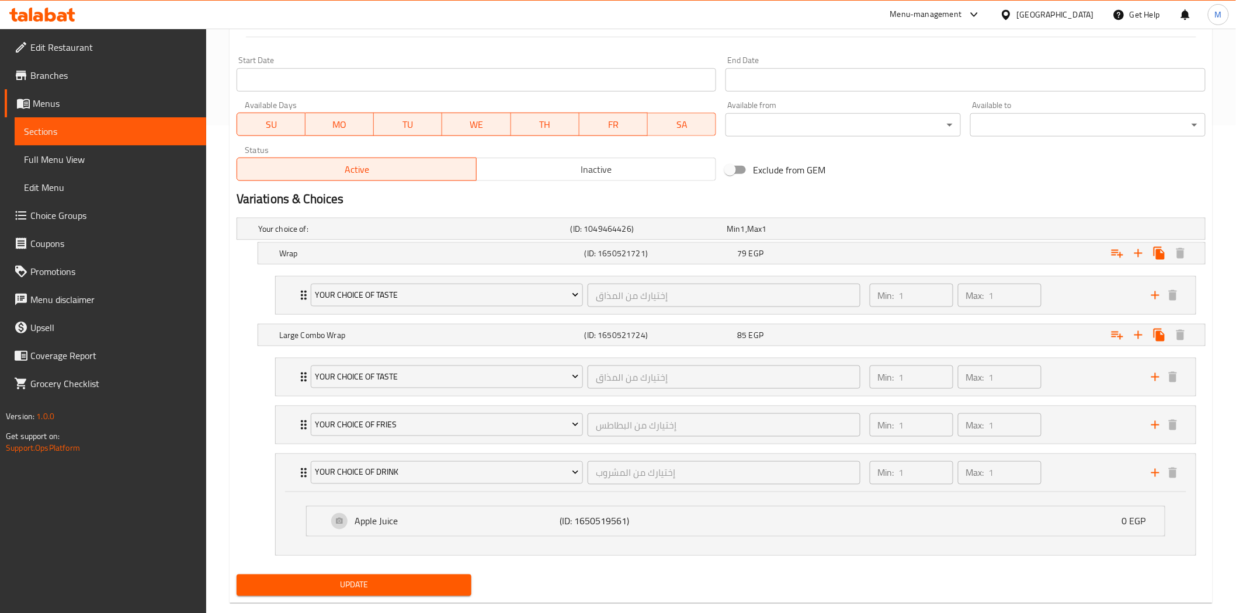
scroll to position [510, 0]
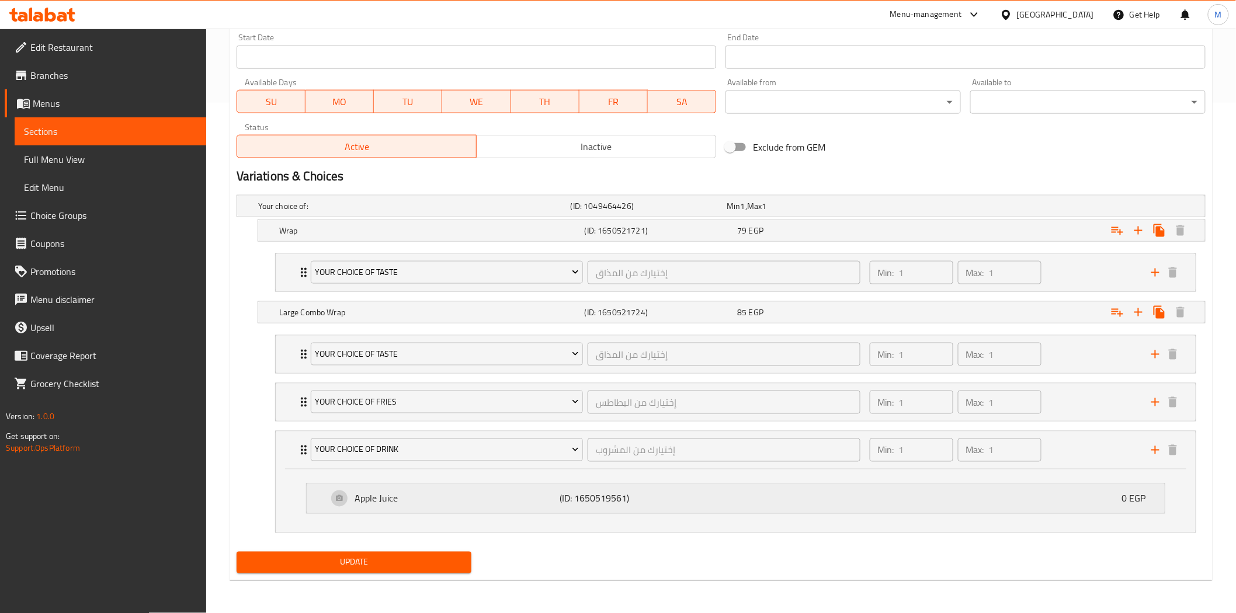
click at [603, 504] on p "(ID: 1650519561)" at bounding box center [628, 499] width 137 height 14
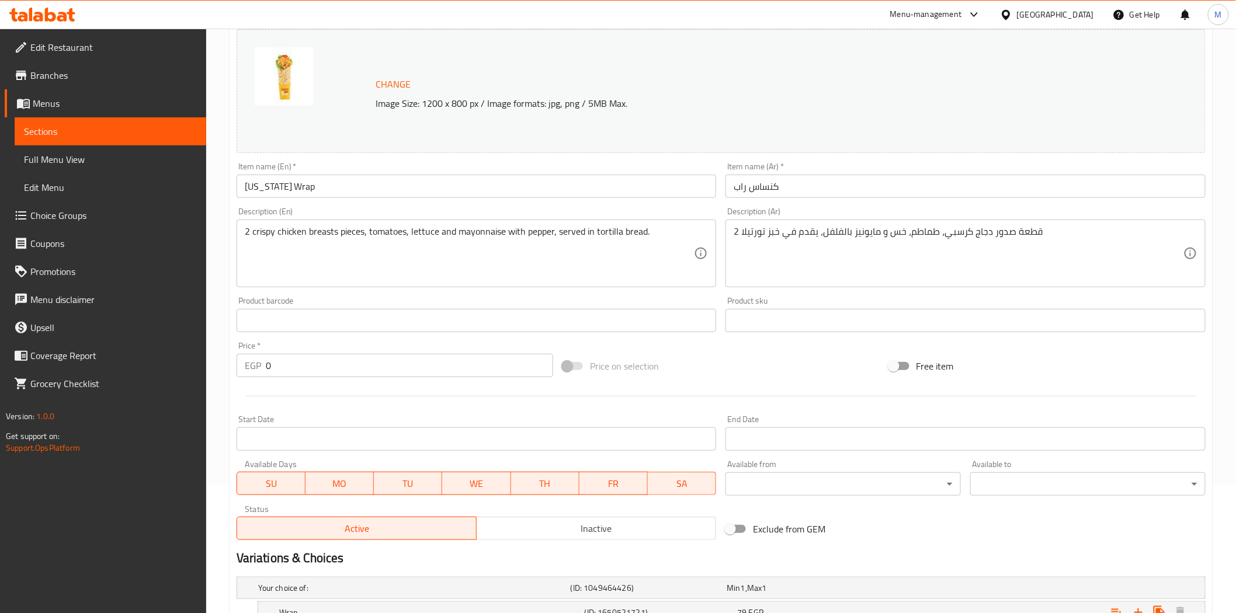
scroll to position [0, 0]
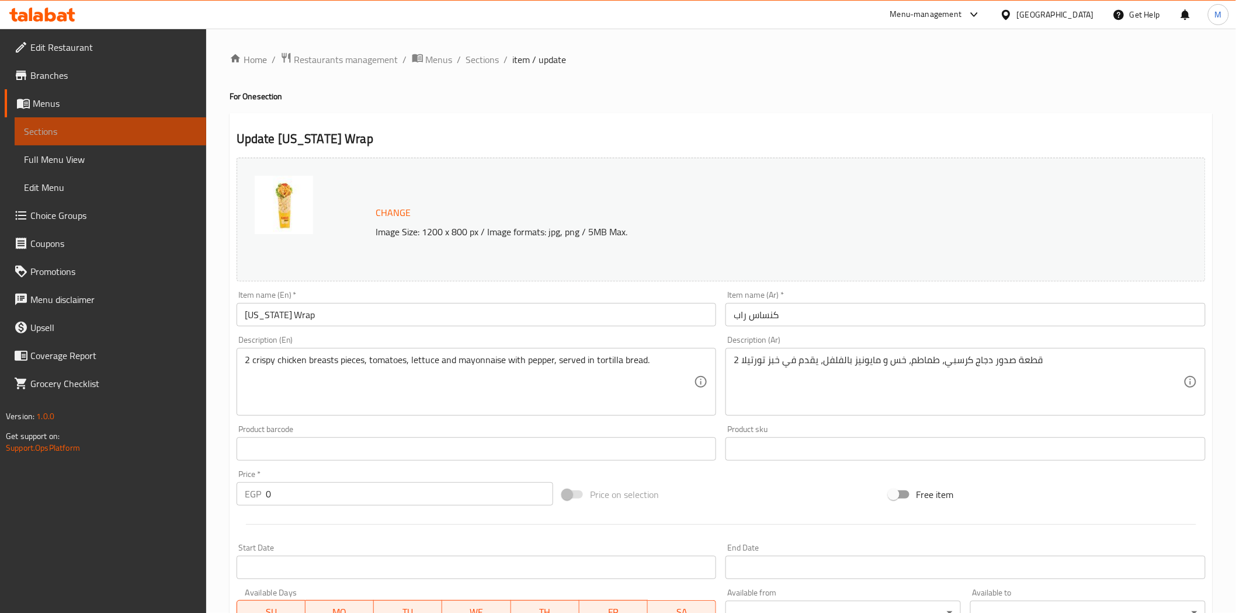
click at [44, 130] on span "Sections" at bounding box center [110, 131] width 173 height 14
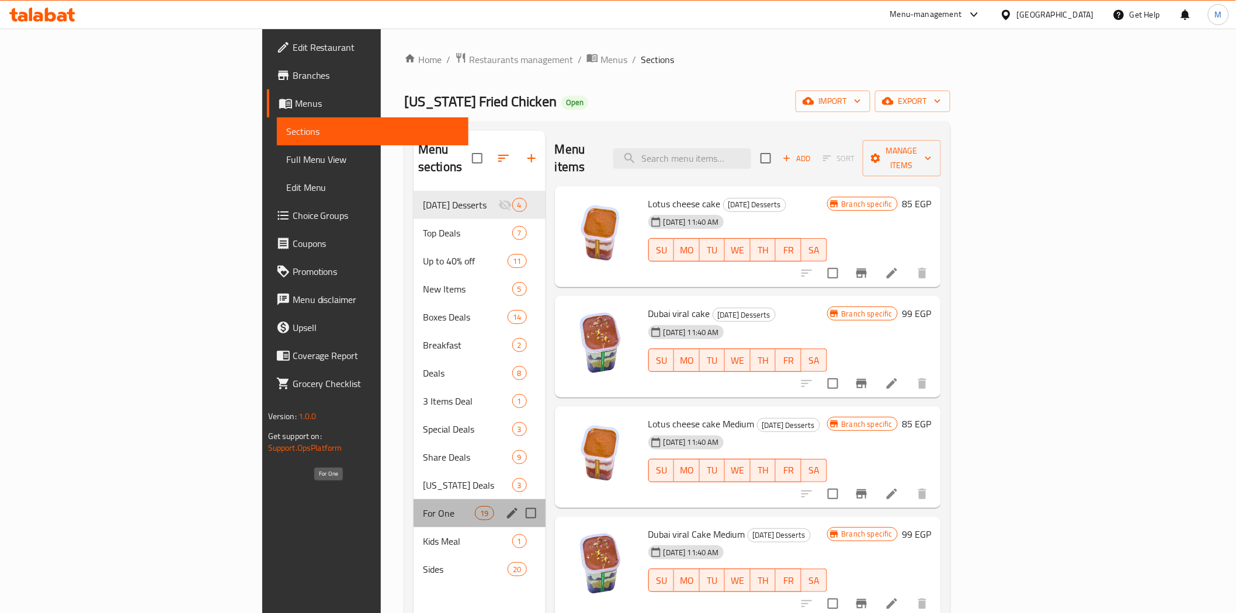
click at [423, 506] on span "For One" at bounding box center [449, 513] width 52 height 14
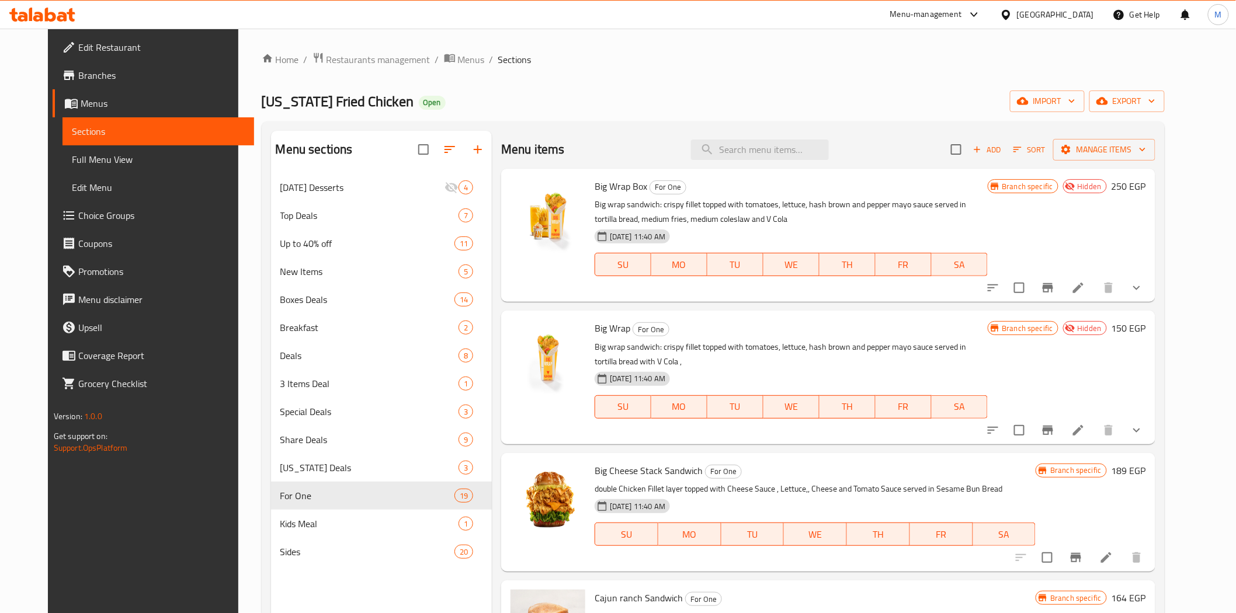
click at [1151, 288] on button "show more" at bounding box center [1137, 288] width 28 height 28
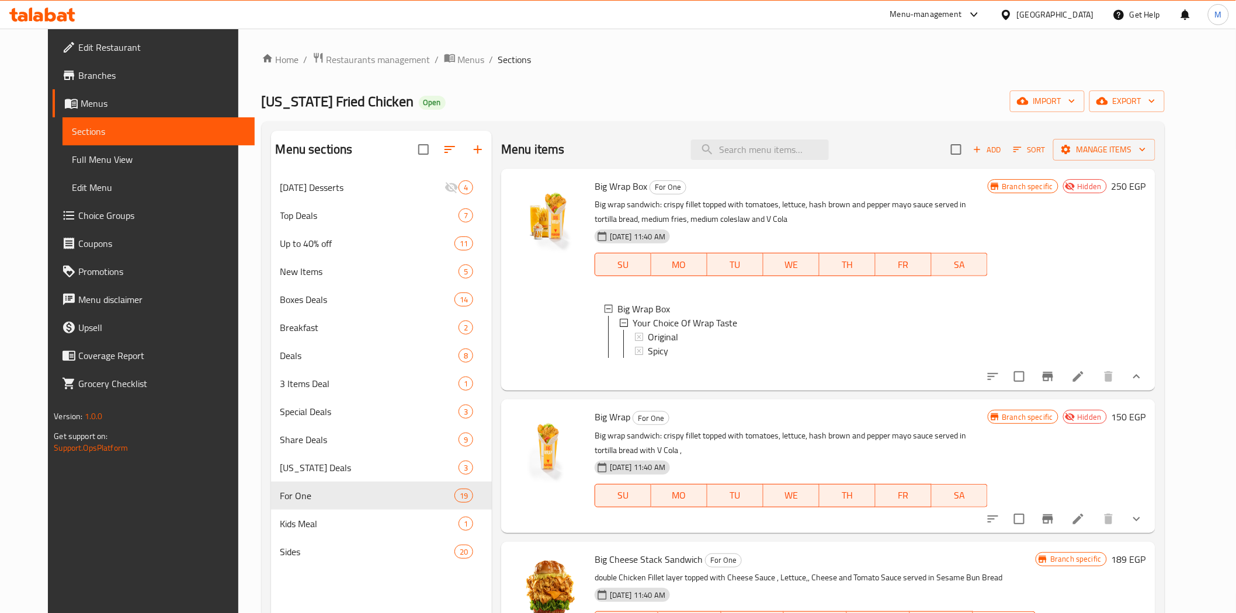
click at [1151, 529] on button "show more" at bounding box center [1137, 519] width 28 height 28
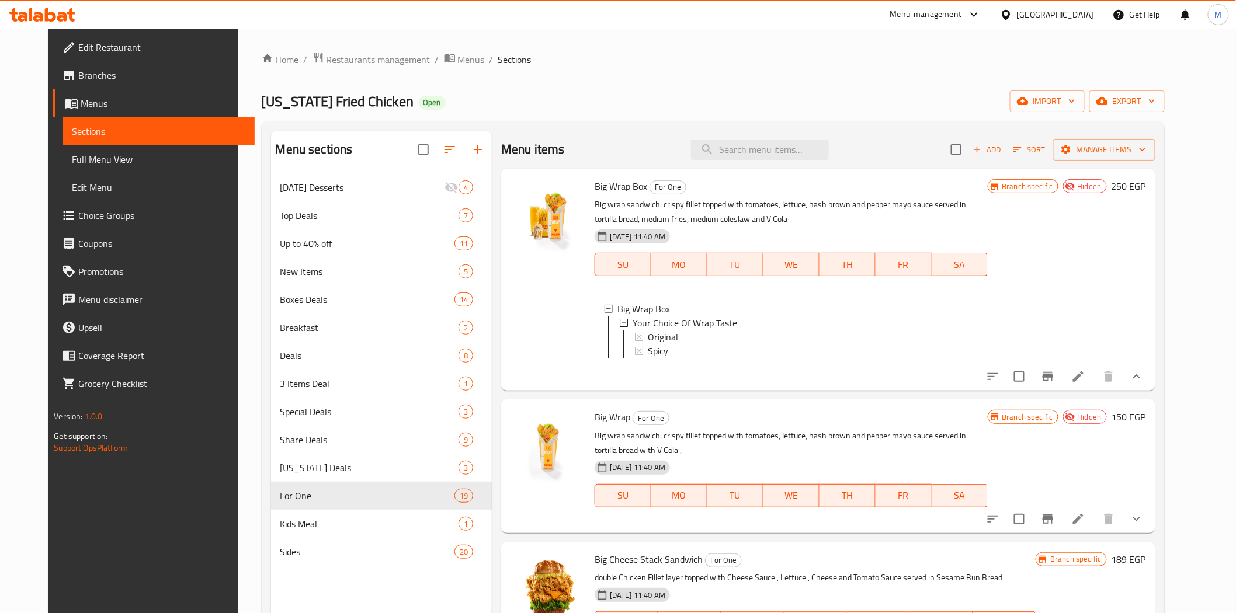
click at [1144, 526] on icon "show more" at bounding box center [1137, 519] width 14 height 14
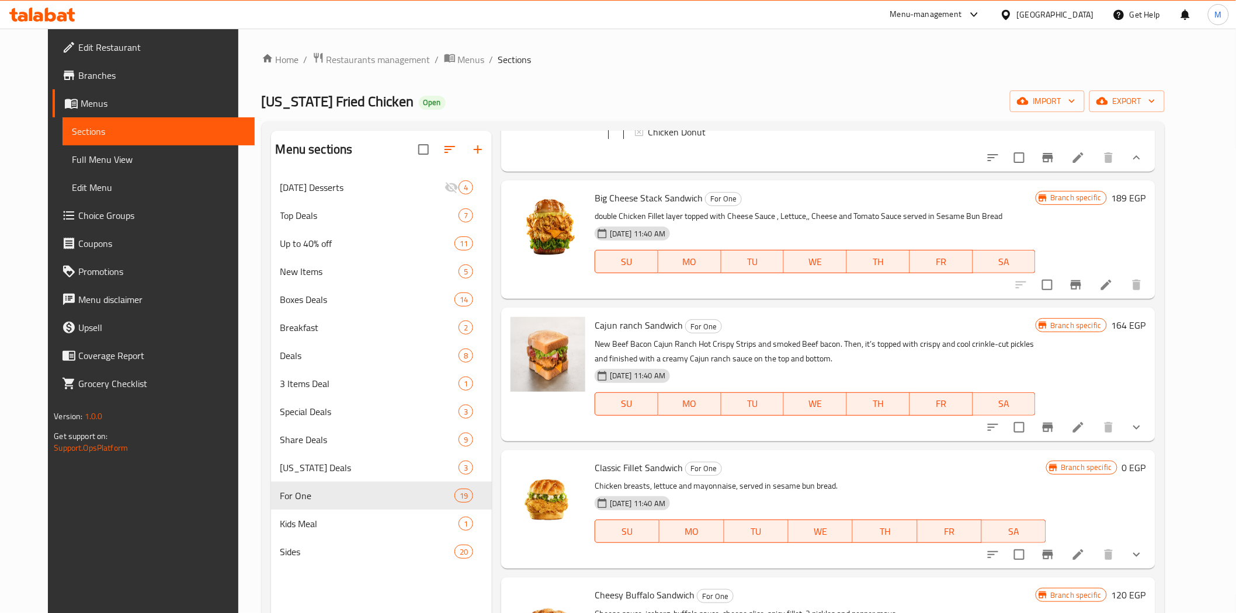
scroll to position [649, 0]
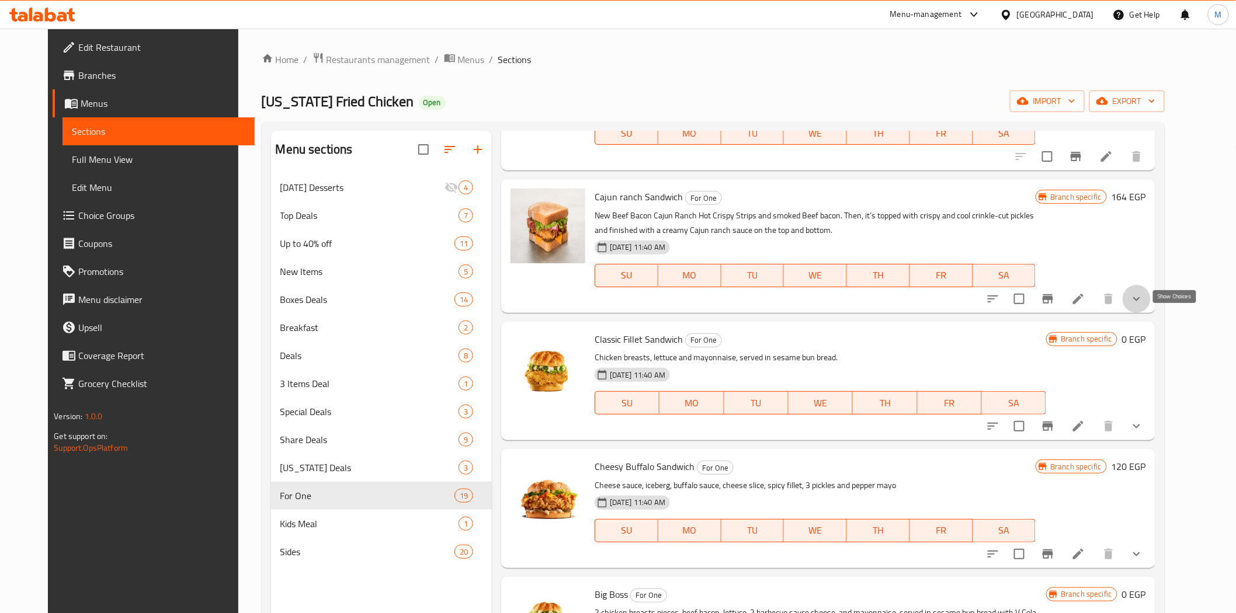
click at [1144, 306] on icon "show more" at bounding box center [1137, 299] width 14 height 14
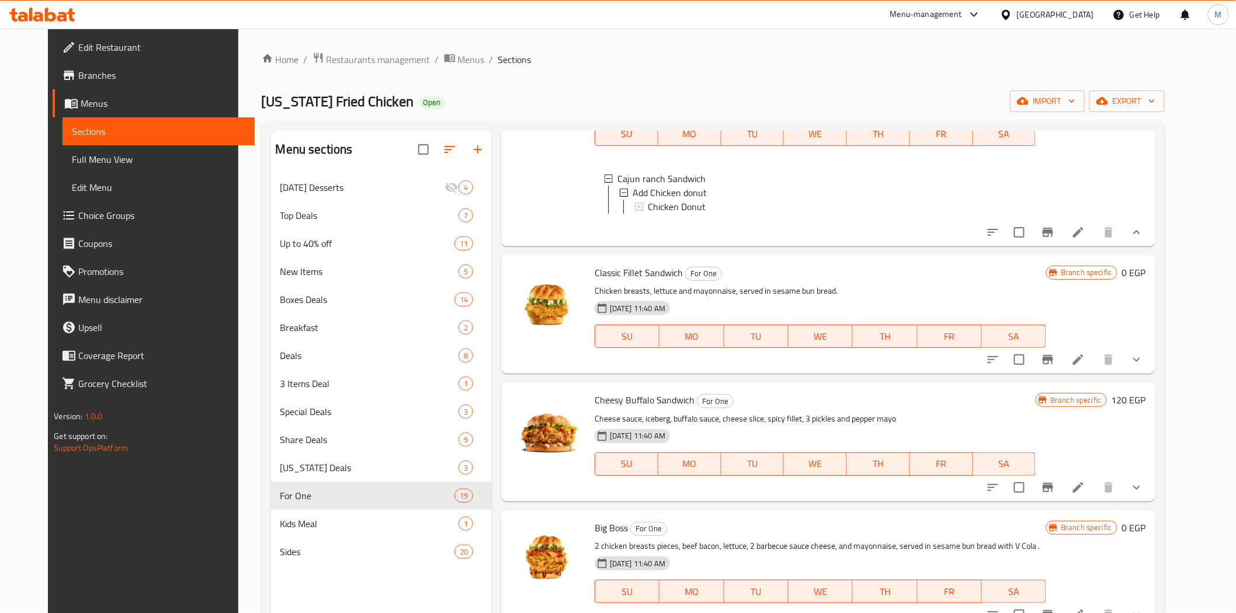
scroll to position [908, 0]
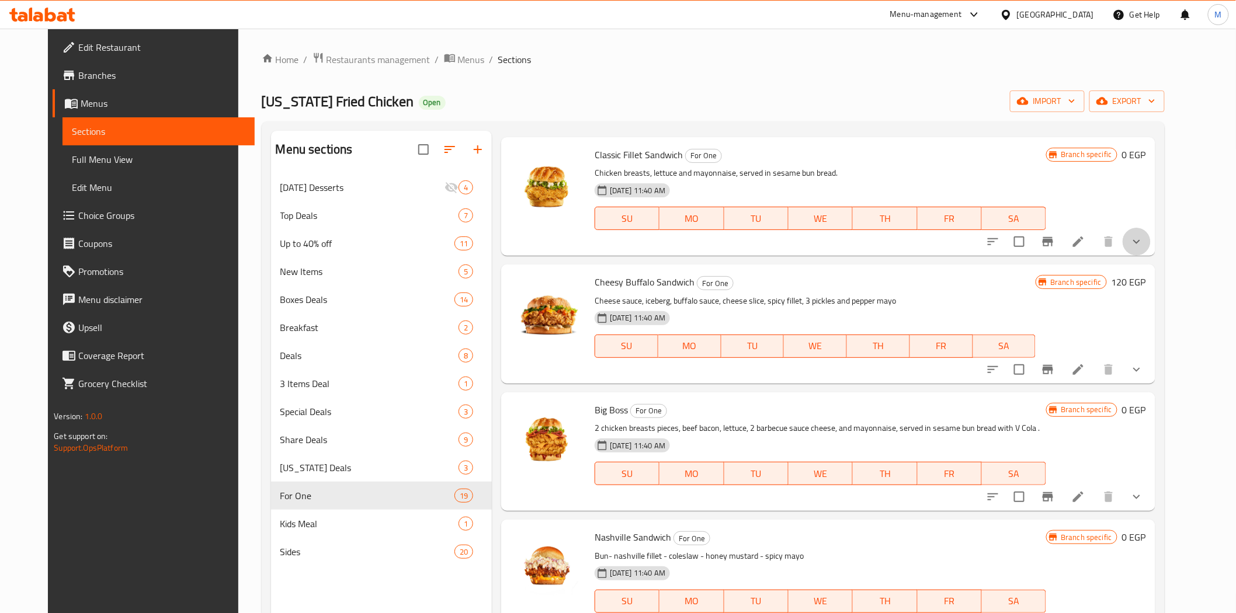
click at [1151, 256] on button "show more" at bounding box center [1137, 242] width 28 height 28
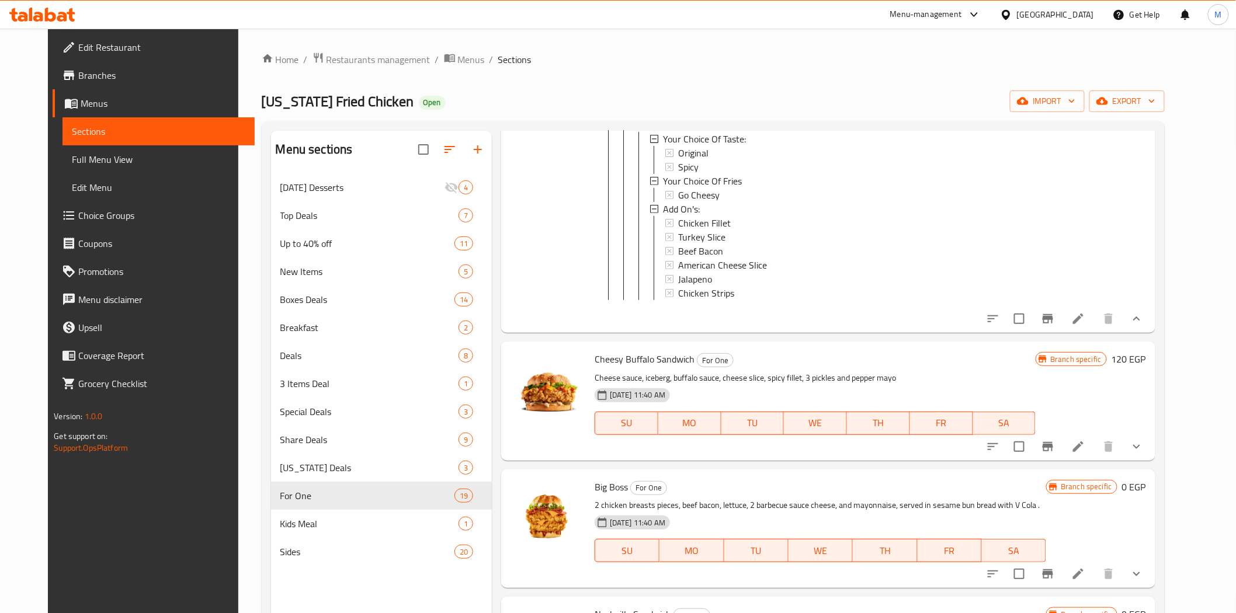
scroll to position [1233, 0]
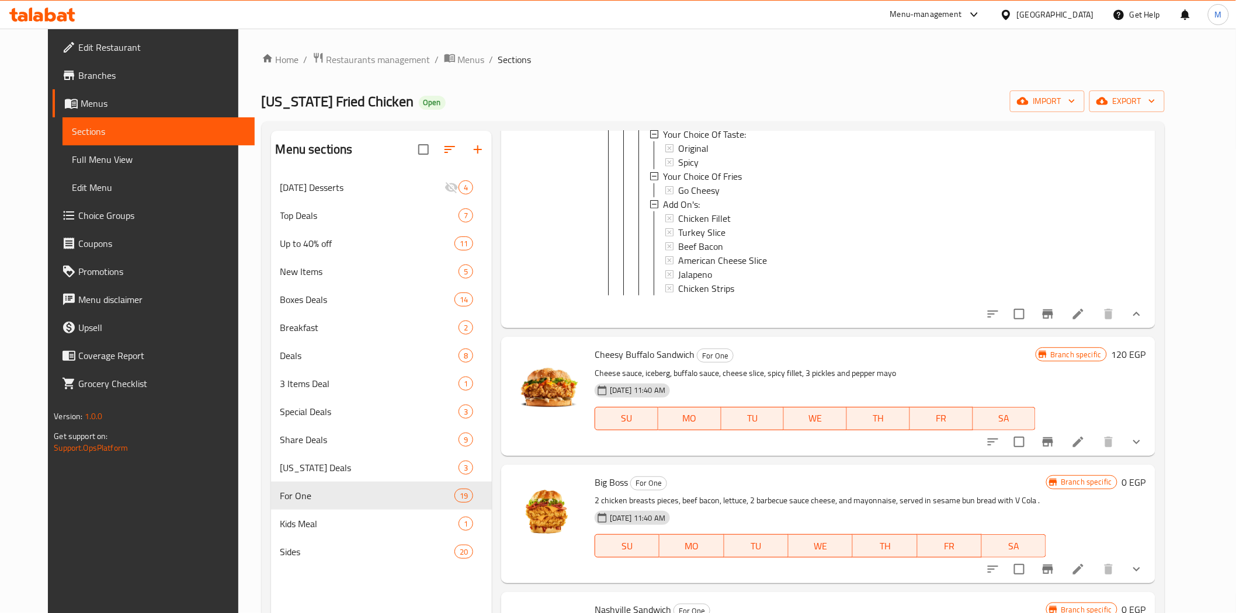
click at [1151, 456] on button "show more" at bounding box center [1137, 442] width 28 height 28
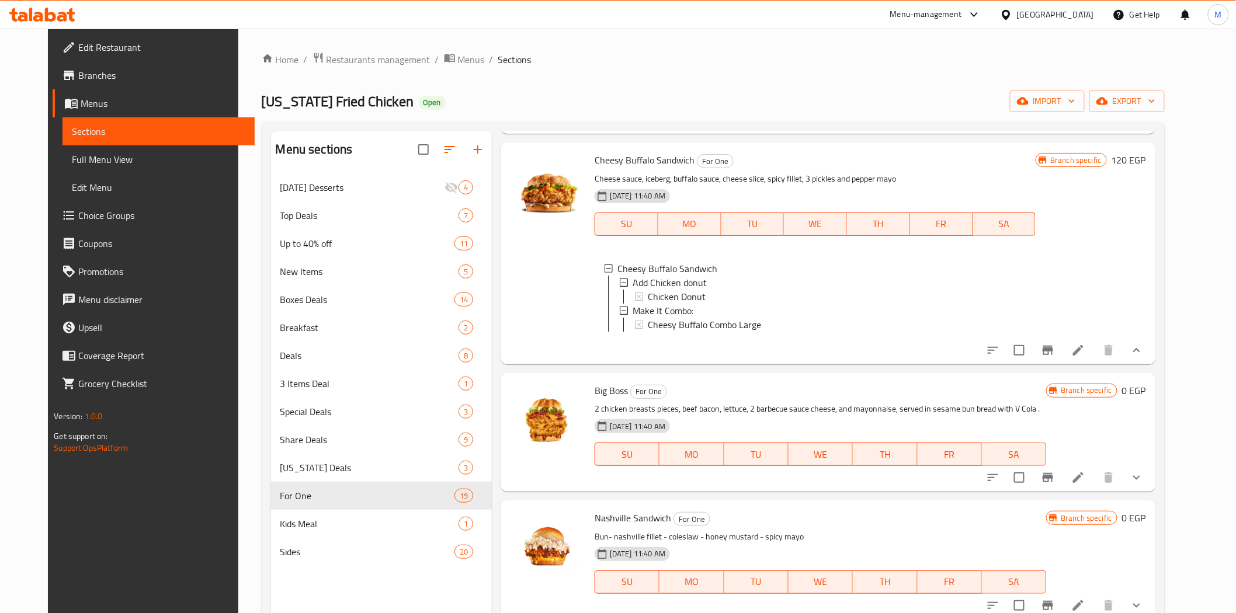
scroll to position [1557, 0]
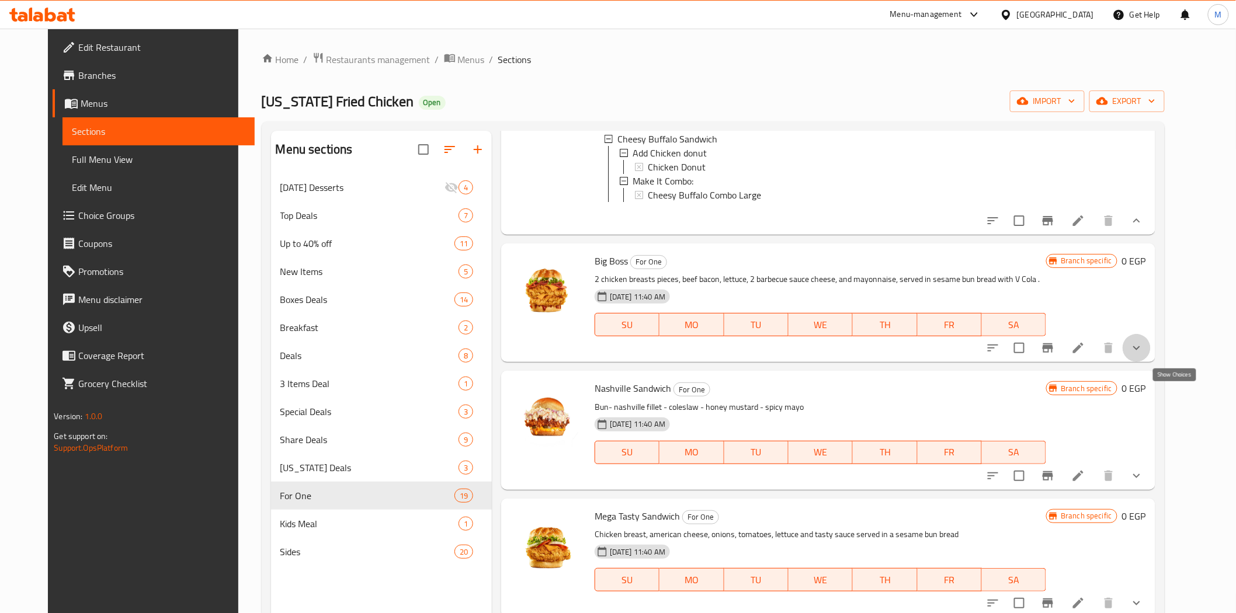
click at [1144, 355] on icon "show more" at bounding box center [1137, 348] width 14 height 14
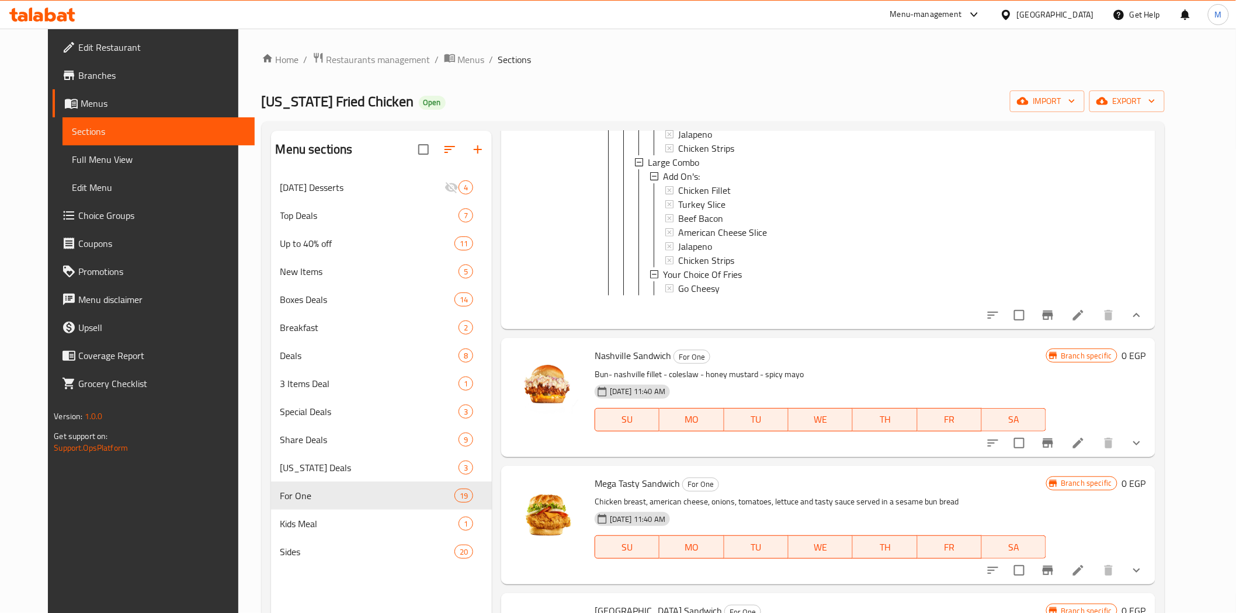
scroll to position [1947, 0]
click at [1151, 456] on button "show more" at bounding box center [1137, 442] width 28 height 28
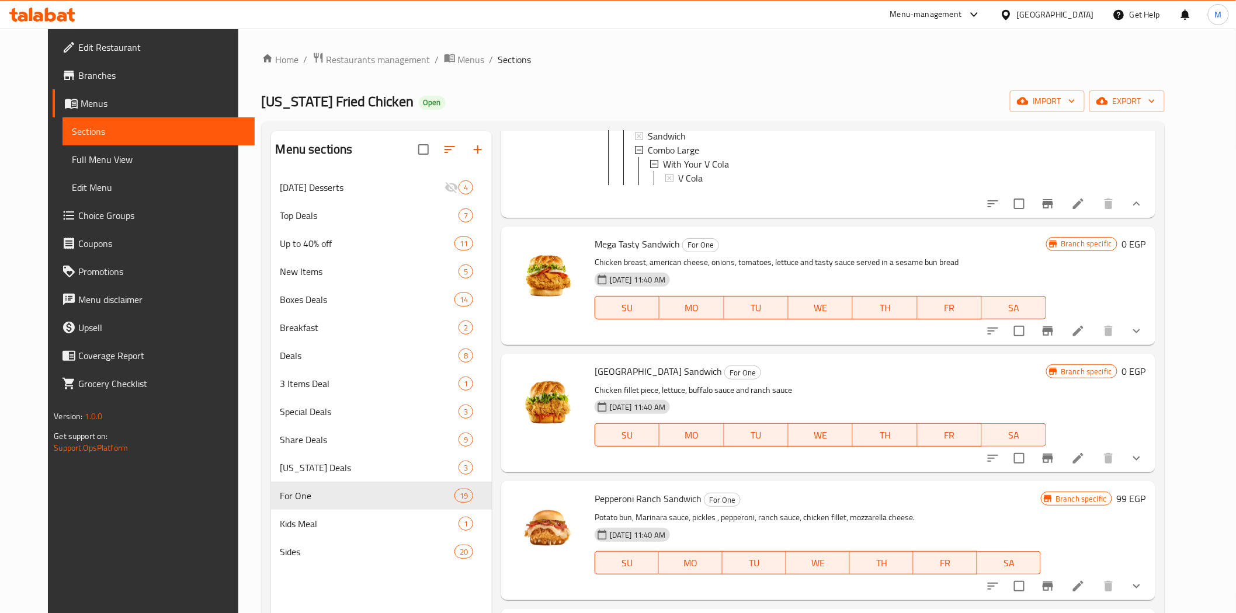
scroll to position [2336, 0]
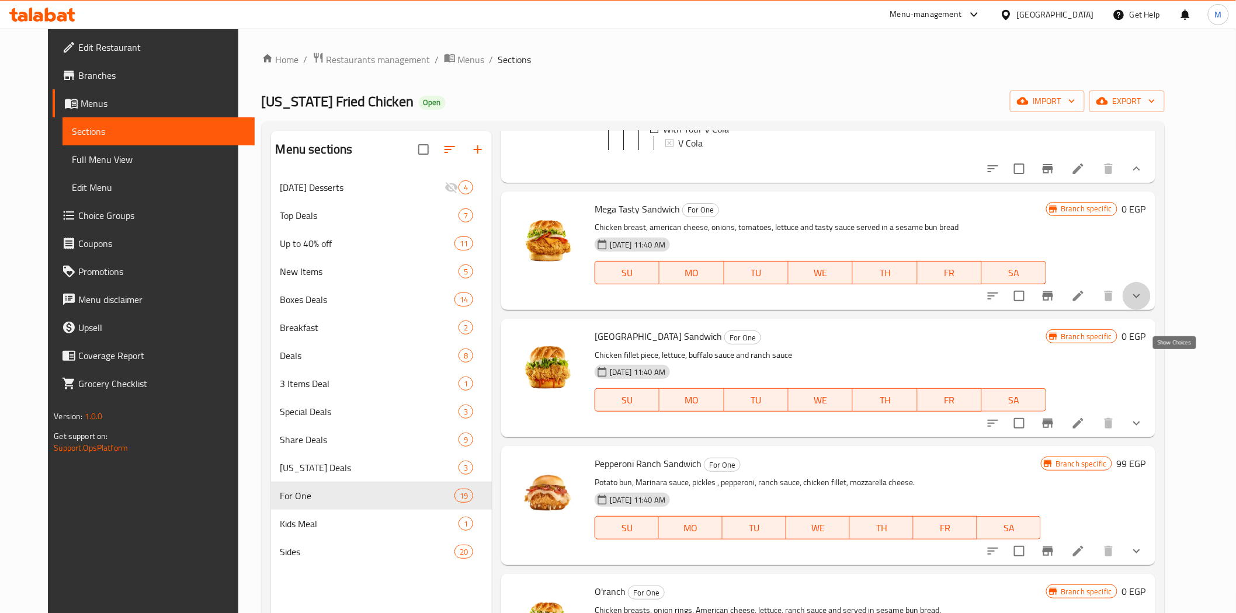
click at [1144, 303] on icon "show more" at bounding box center [1137, 296] width 14 height 14
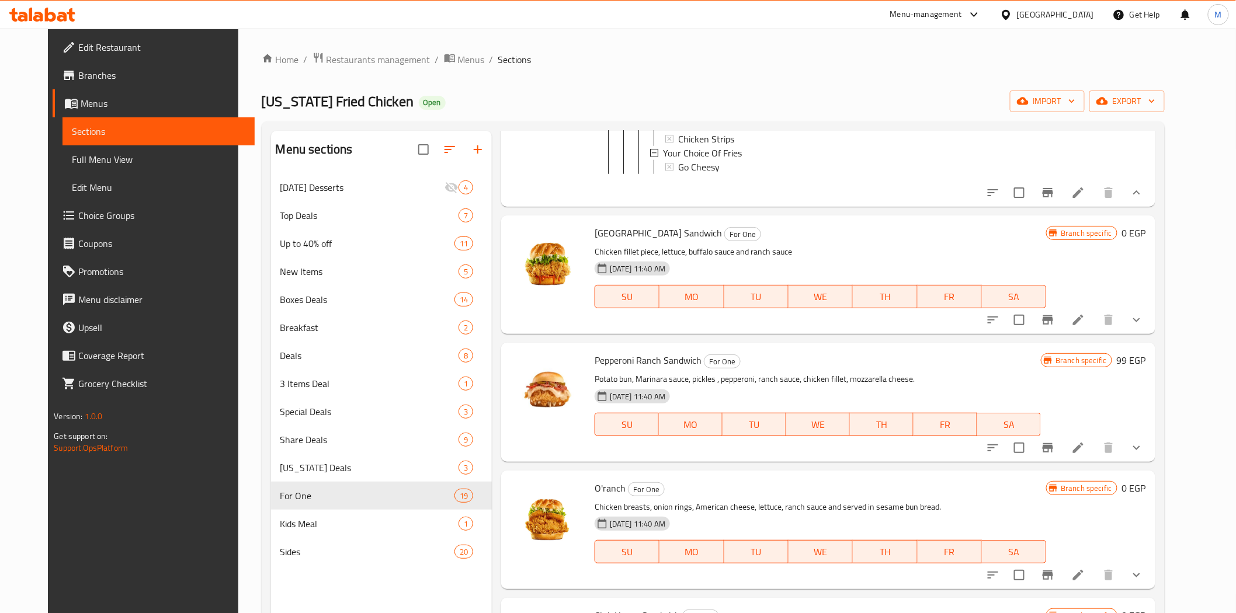
scroll to position [2855, 0]
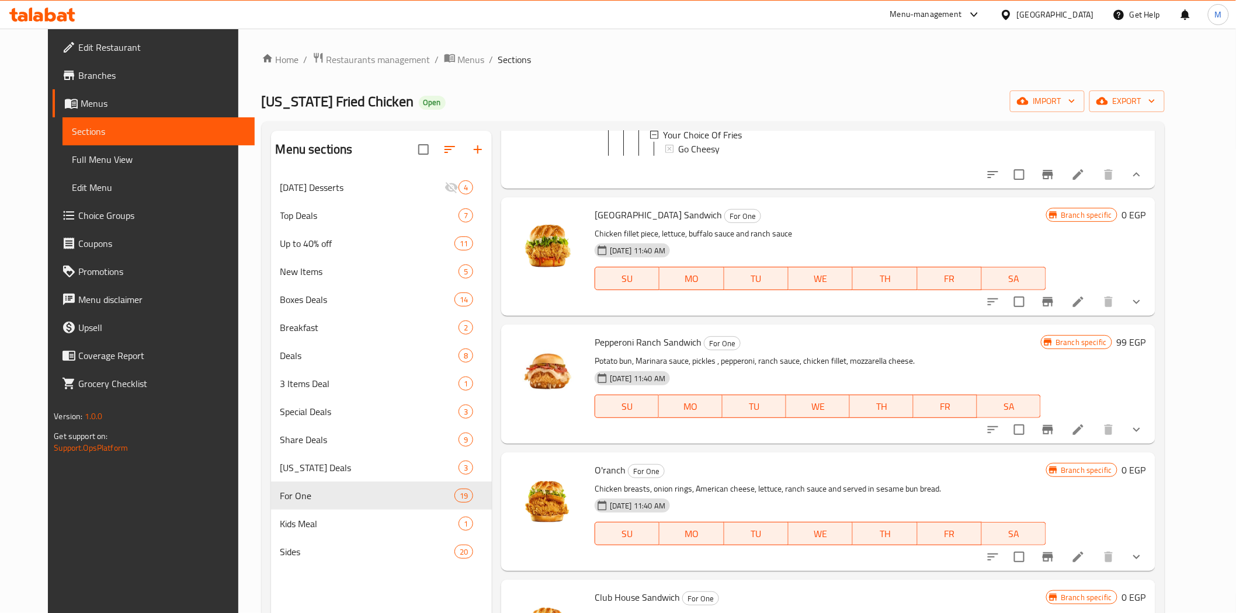
click at [1144, 309] on icon "show more" at bounding box center [1137, 302] width 14 height 14
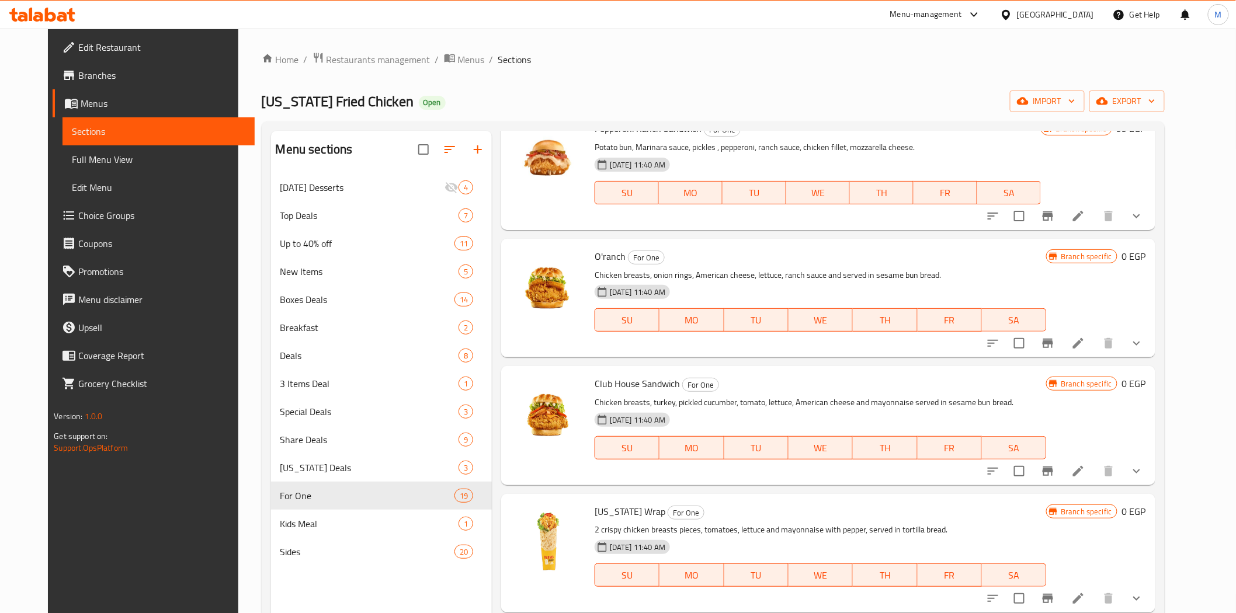
scroll to position [3504, 0]
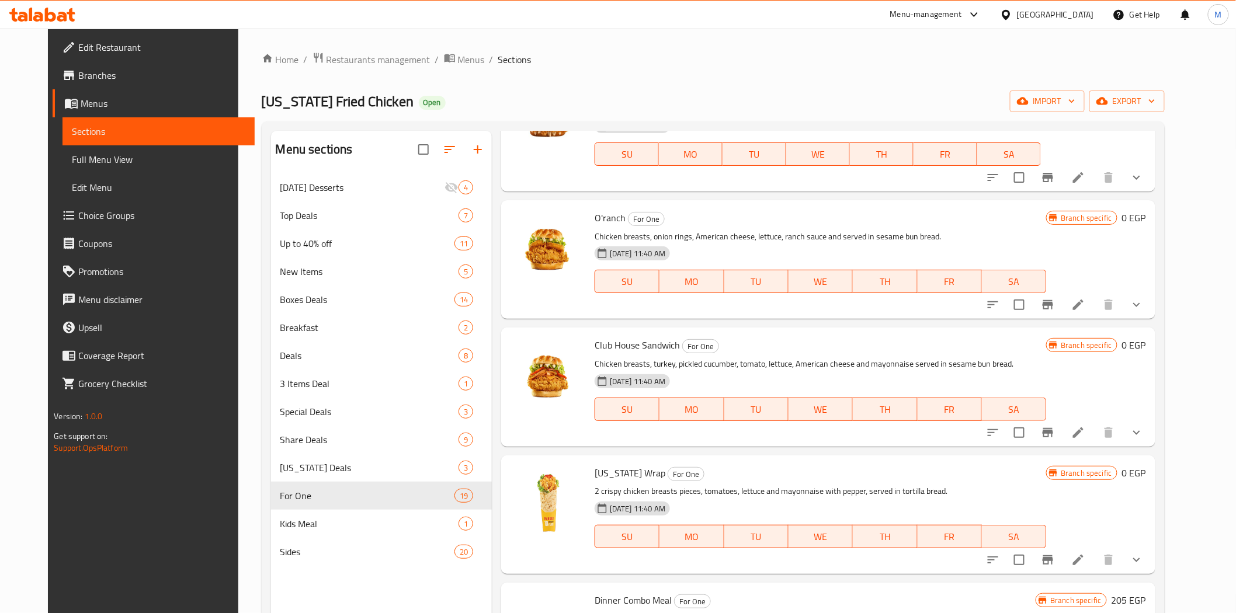
click at [1151, 192] on button "show more" at bounding box center [1137, 178] width 28 height 28
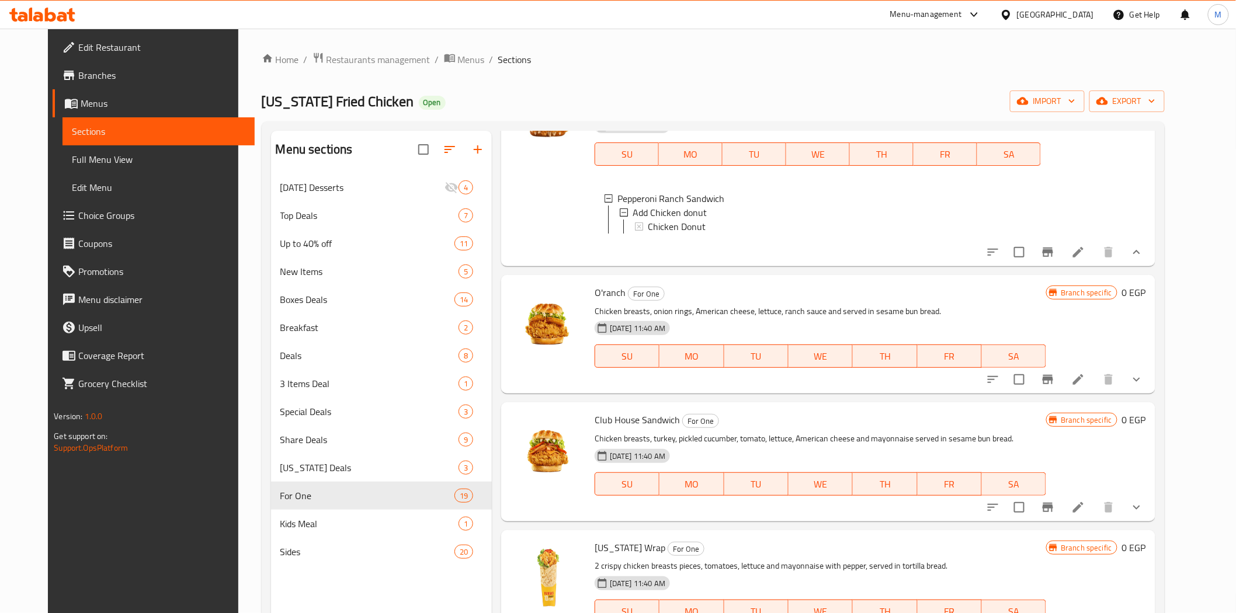
click at [1155, 394] on div "O'ranch For One Chicken breasts, onion rings, American cheese, lettuce, ranch s…" at bounding box center [828, 334] width 654 height 119
click at [1151, 394] on button "show more" at bounding box center [1137, 380] width 28 height 28
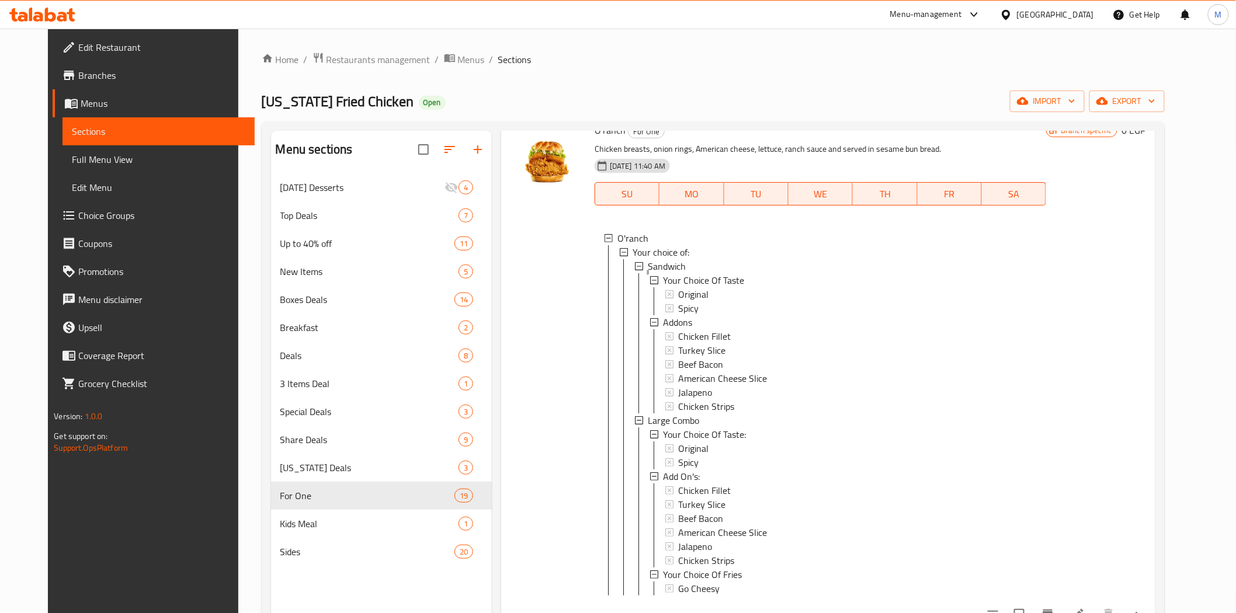
scroll to position [3829, 0]
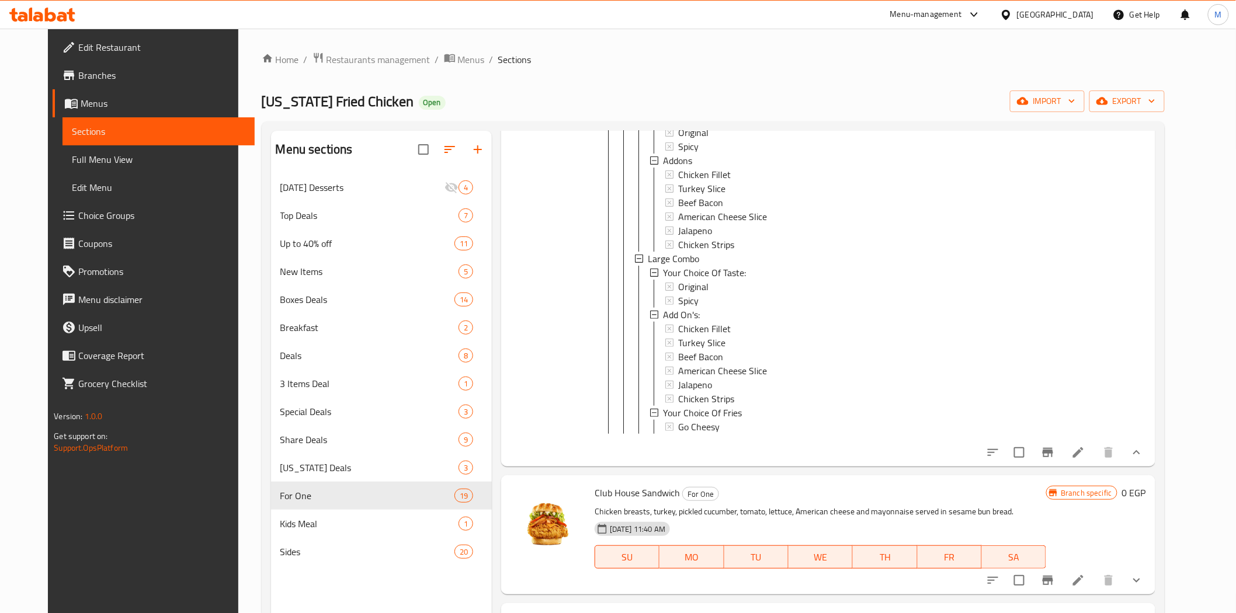
click at [1123, 439] on button "show more" at bounding box center [1137, 453] width 28 height 28
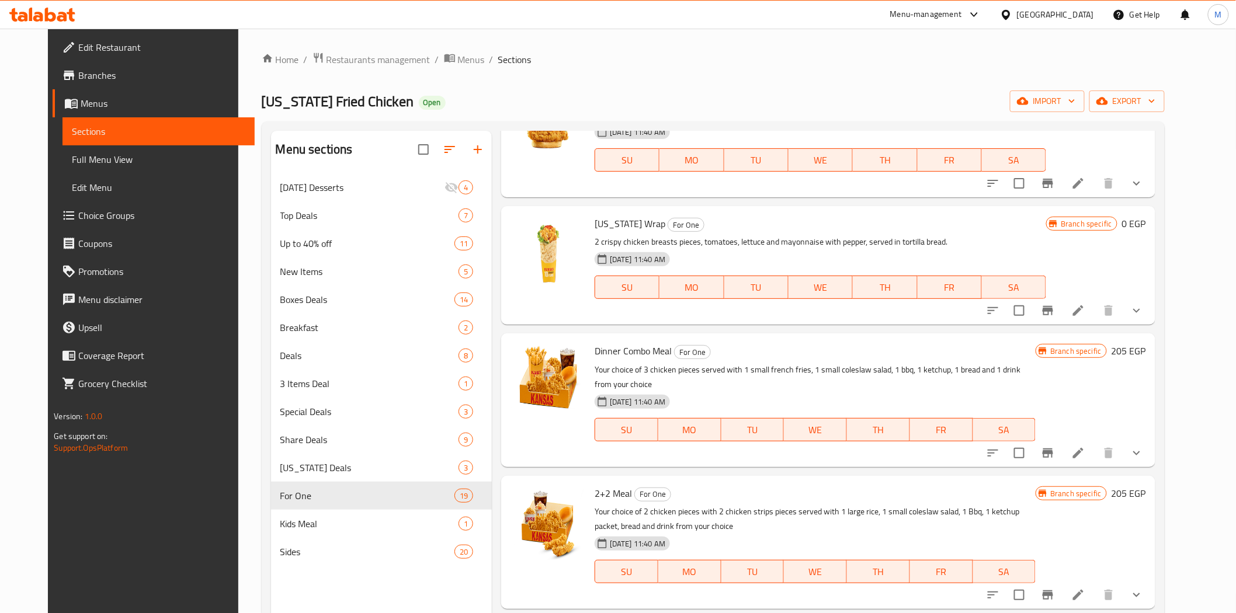
click at [1123, 41] on button "show more" at bounding box center [1137, 55] width 28 height 28
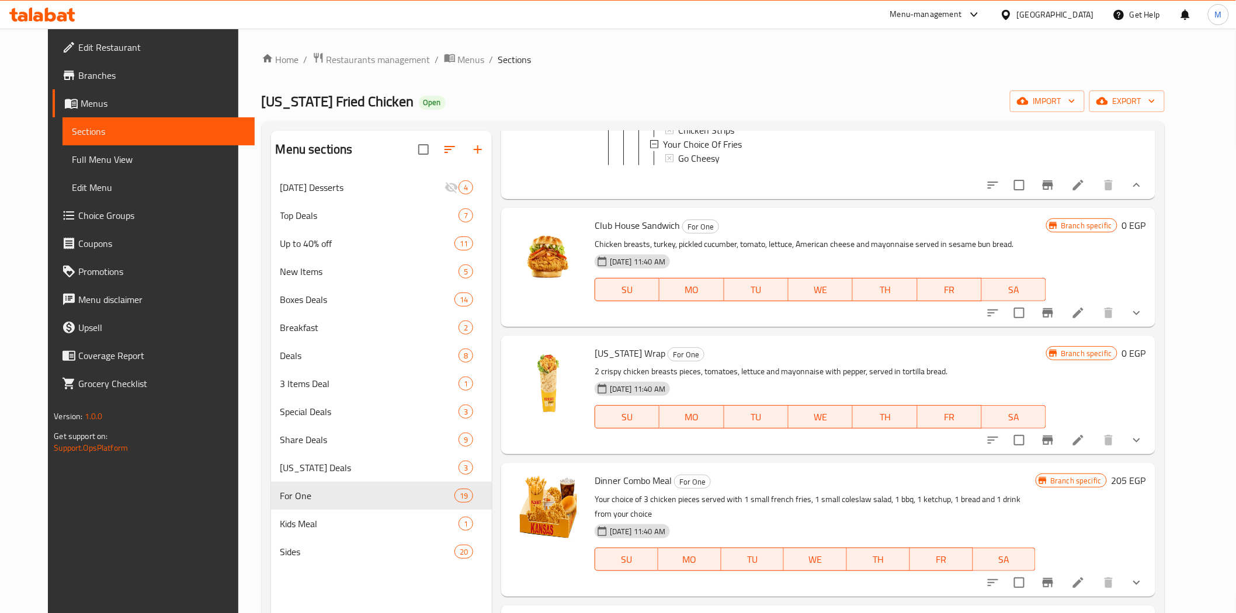
scroll to position [4153, 0]
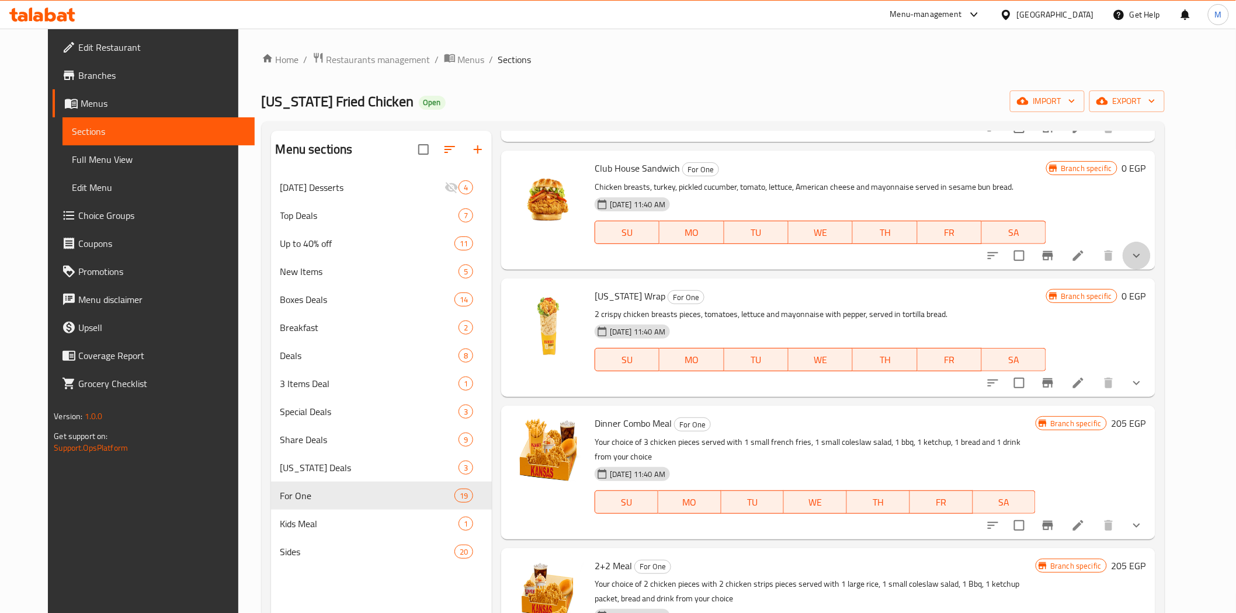
click at [1151, 270] on button "show more" at bounding box center [1137, 256] width 28 height 28
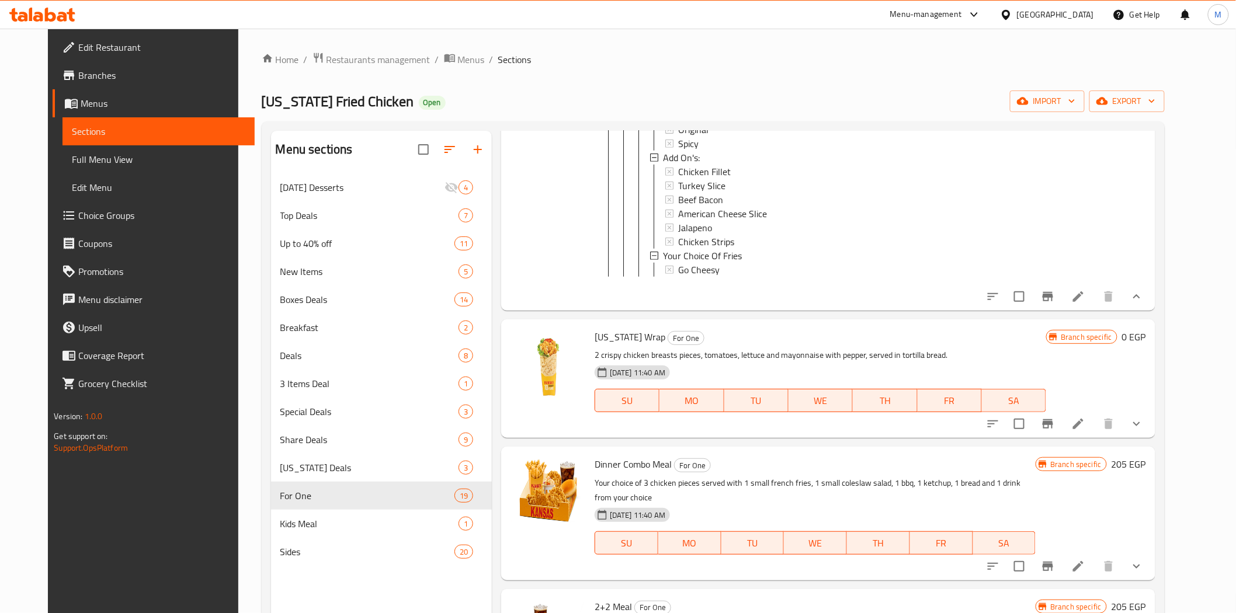
scroll to position [4607, 0]
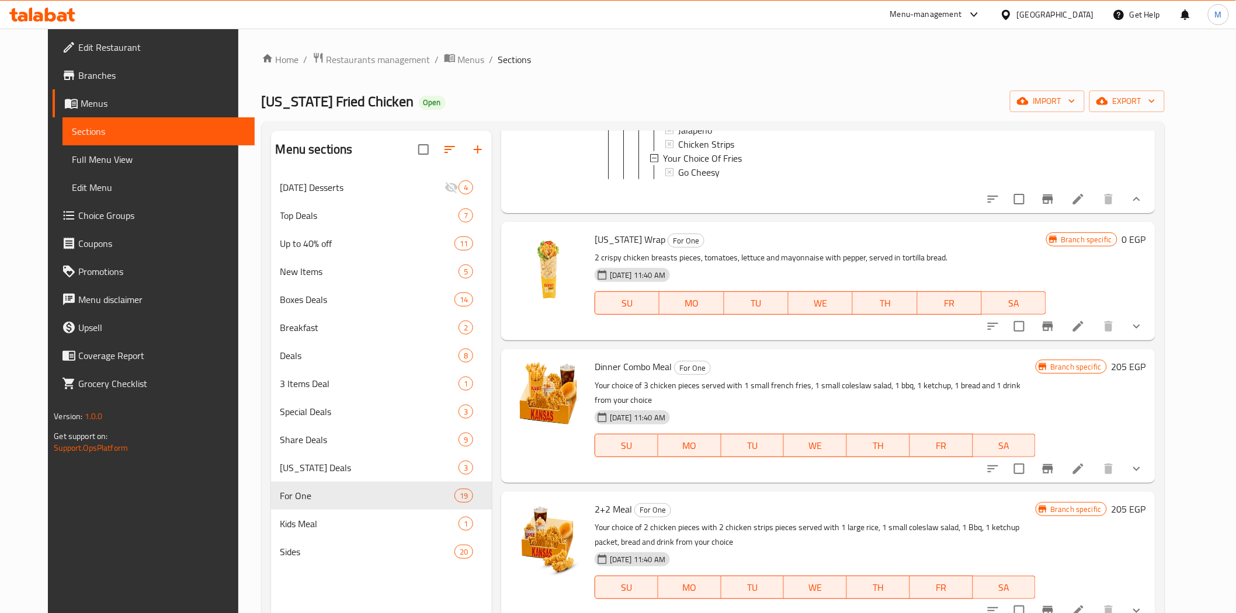
click at [1151, 341] on div at bounding box center [1065, 326] width 172 height 28
click at [1144, 334] on icon "show more" at bounding box center [1137, 326] width 14 height 14
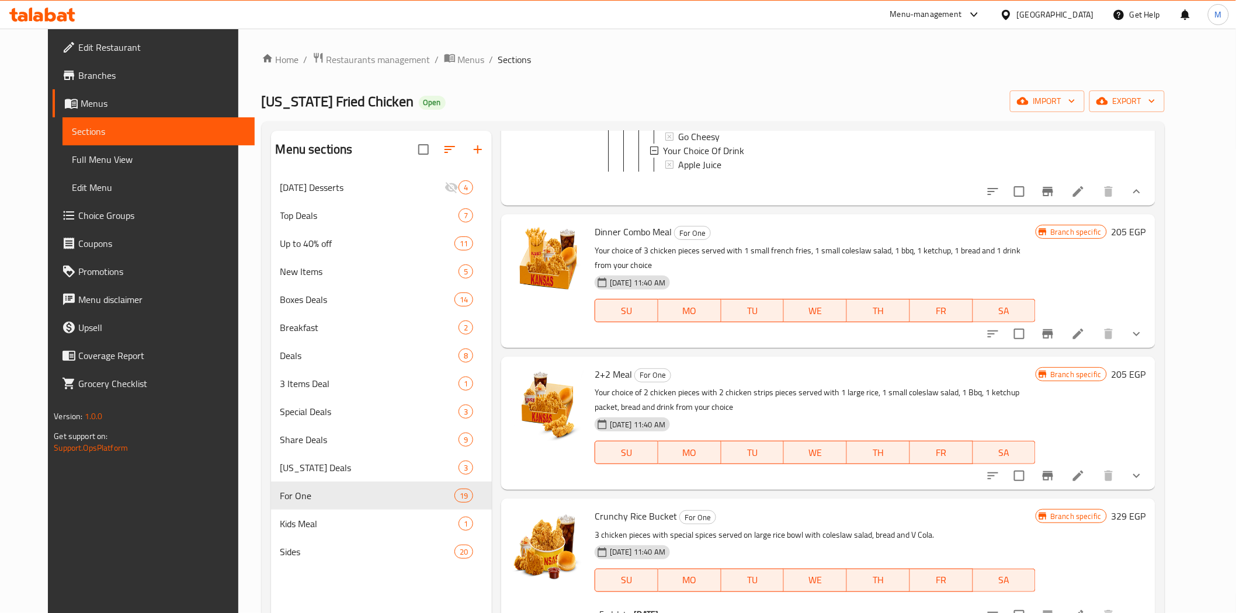
scroll to position [4997, 0]
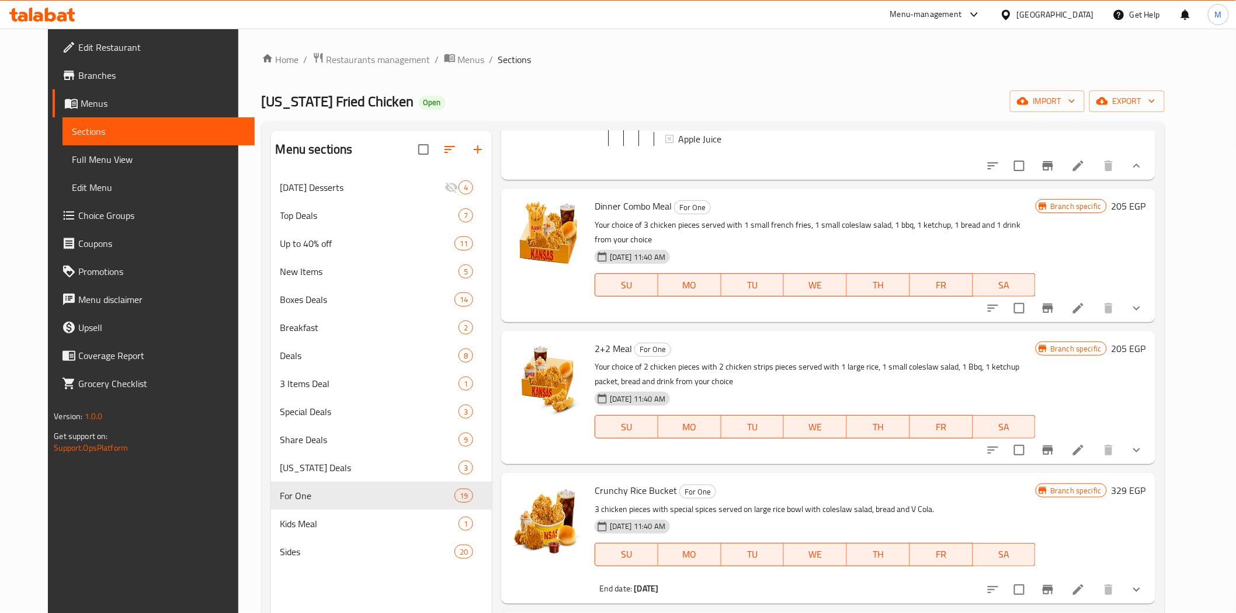
click at [1144, 315] on icon "show more" at bounding box center [1137, 308] width 14 height 14
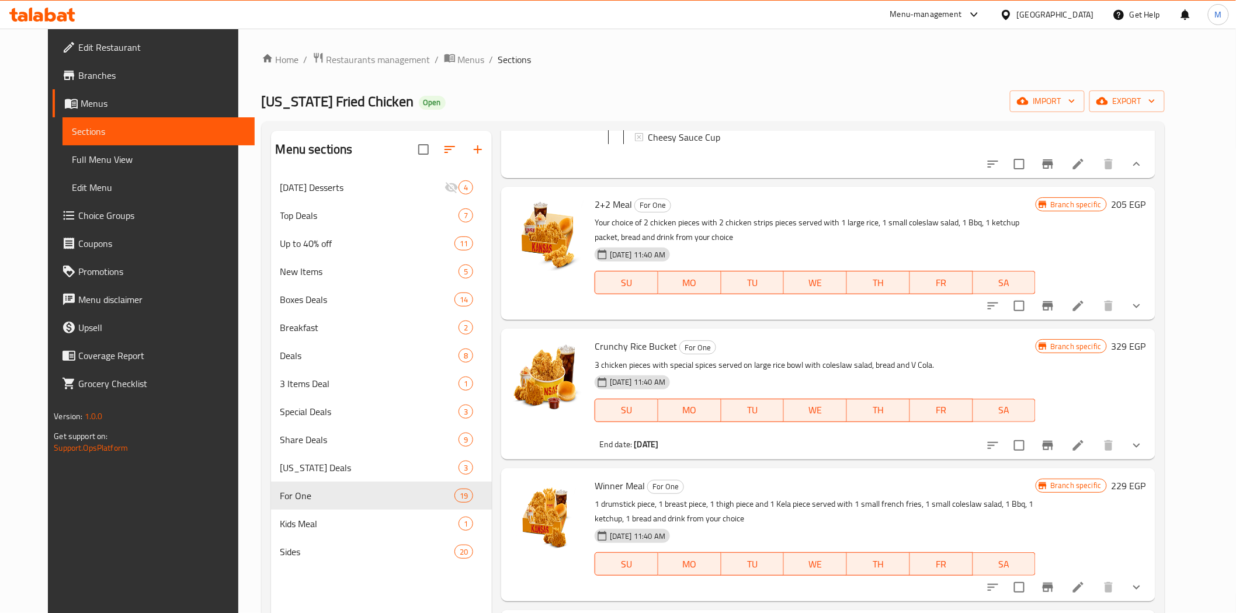
scroll to position [5516, 0]
click at [1144, 313] on icon "show more" at bounding box center [1137, 306] width 14 height 14
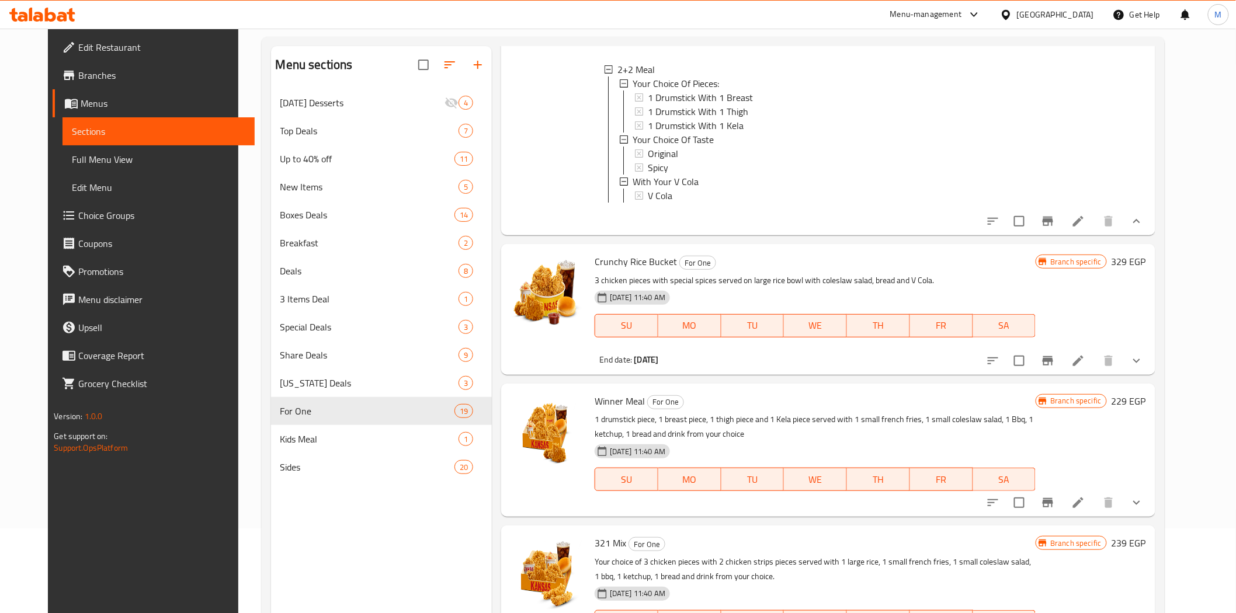
scroll to position [130, 0]
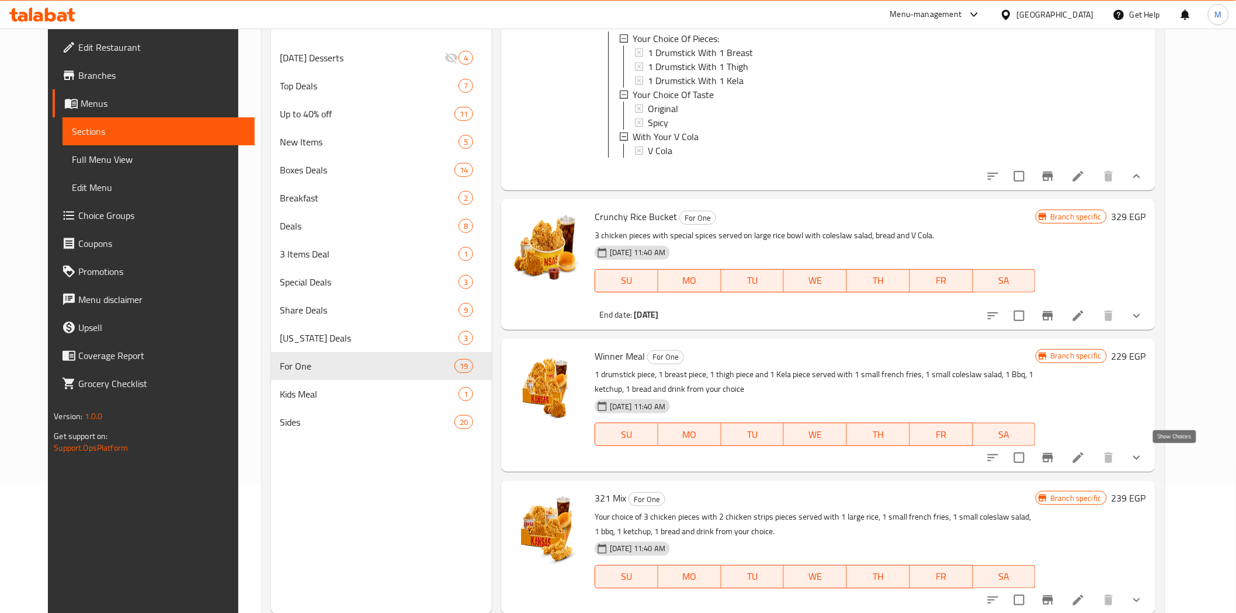
click at [1144, 458] on icon "show more" at bounding box center [1137, 458] width 14 height 14
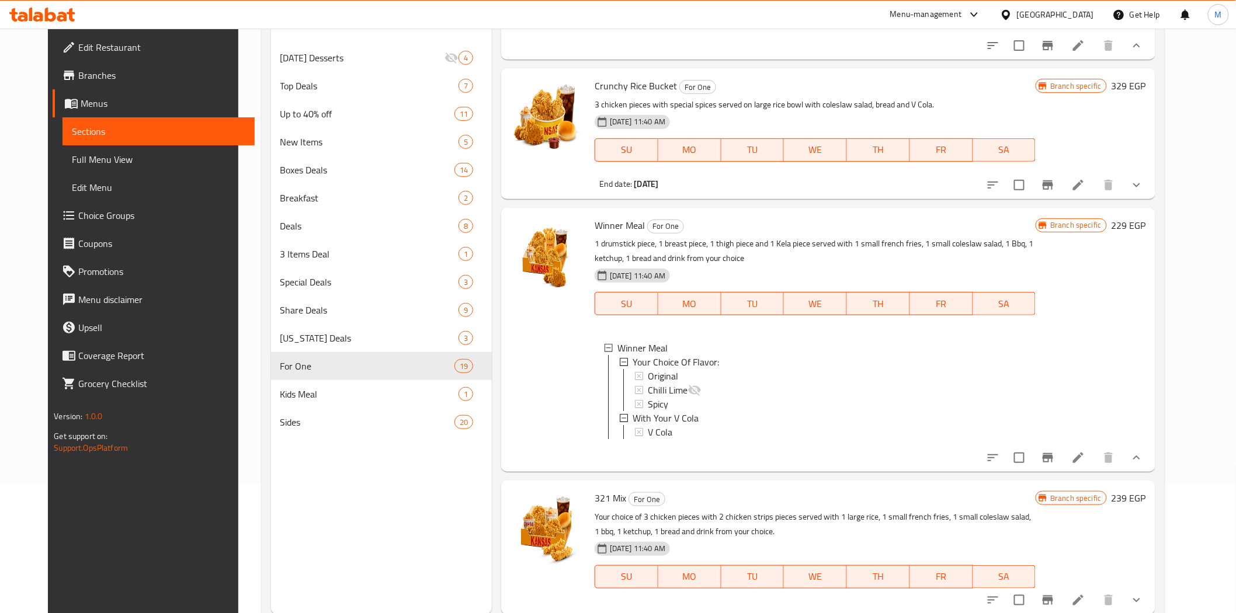
scroll to position [5941, 0]
click at [1144, 598] on icon "show more" at bounding box center [1137, 600] width 14 height 14
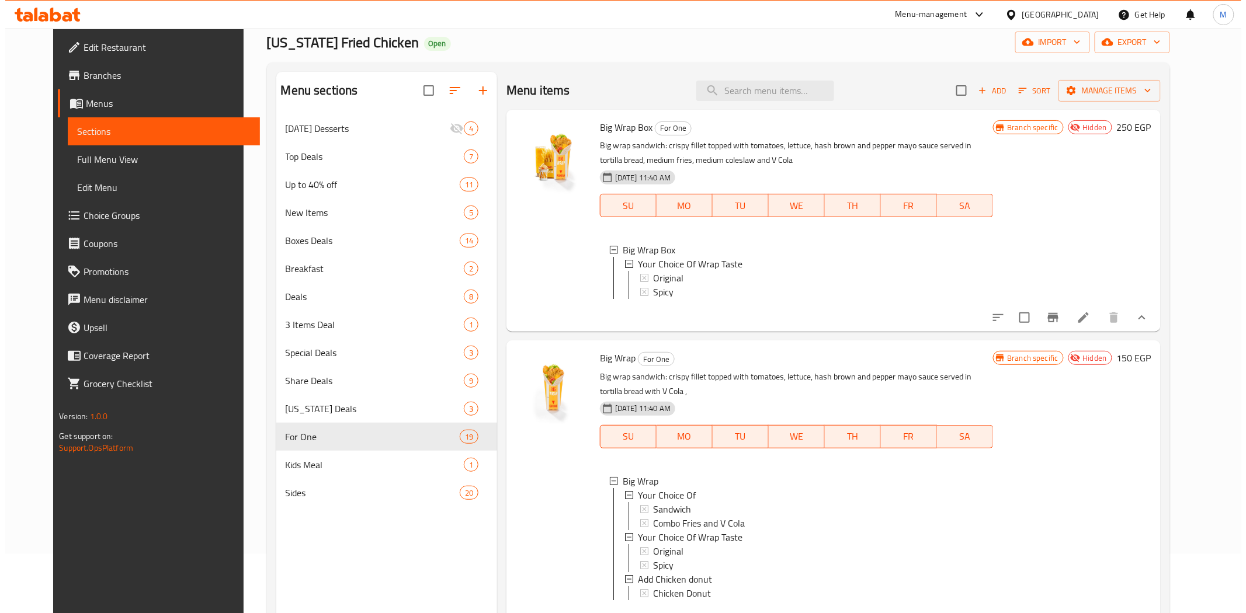
scroll to position [0, 0]
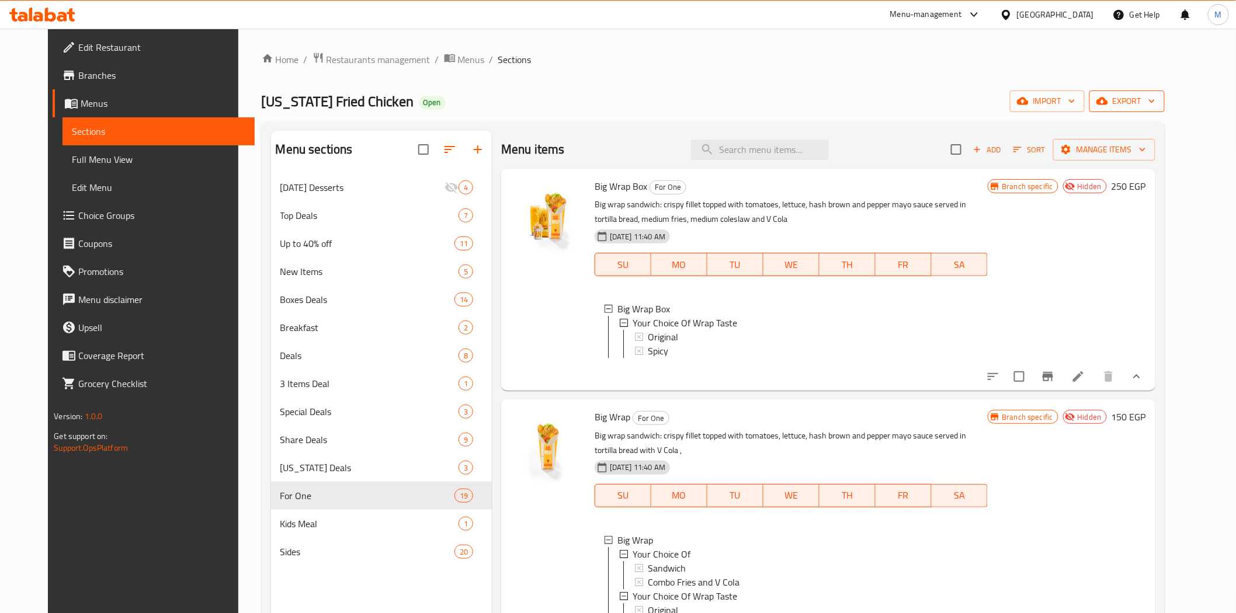
click at [1165, 109] on button "export" at bounding box center [1126, 102] width 75 height 22
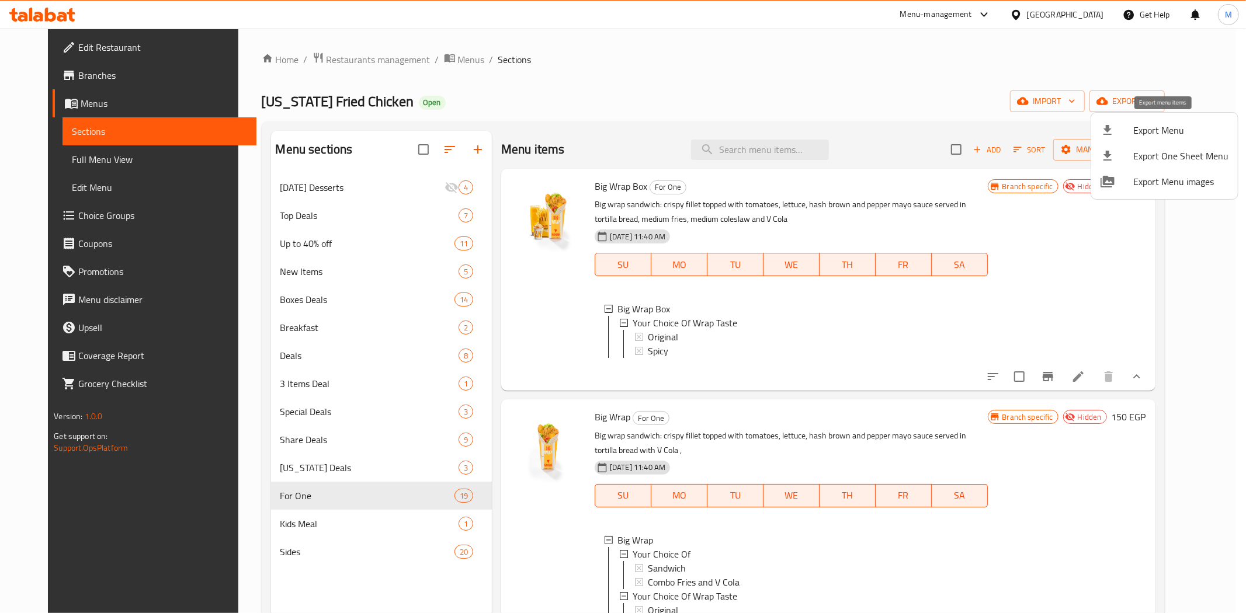
click at [1160, 134] on span "Export Menu" at bounding box center [1180, 130] width 95 height 14
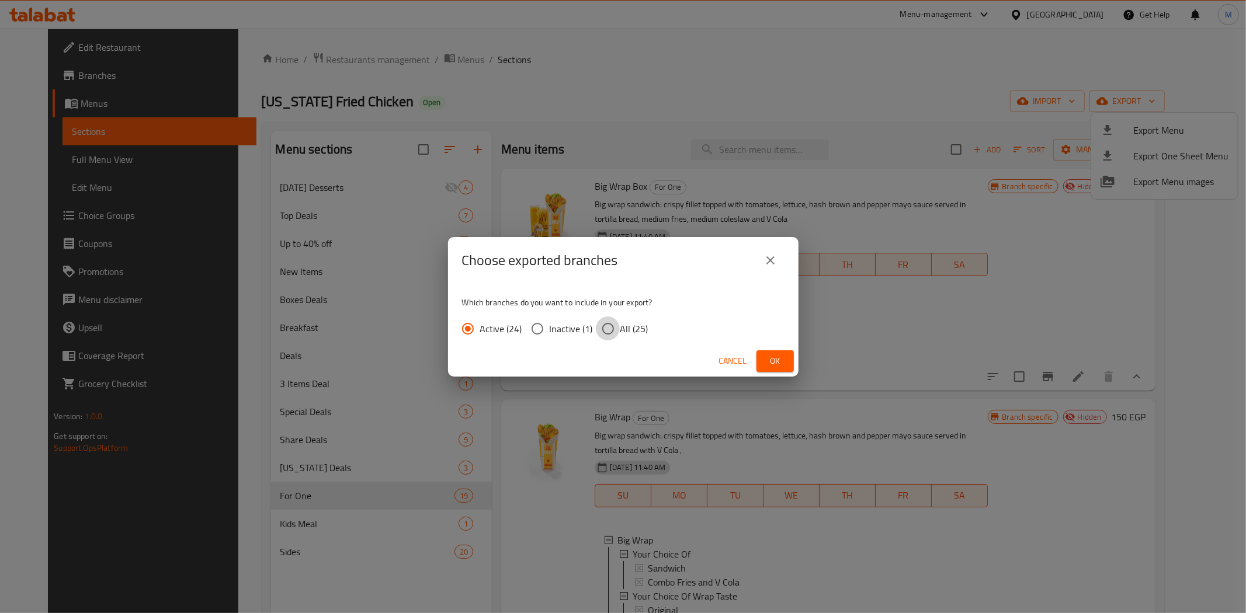
click at [618, 334] on input "All (25)" at bounding box center [608, 329] width 25 height 25
radio input "true"
click at [777, 366] on span "Ok" at bounding box center [775, 361] width 19 height 15
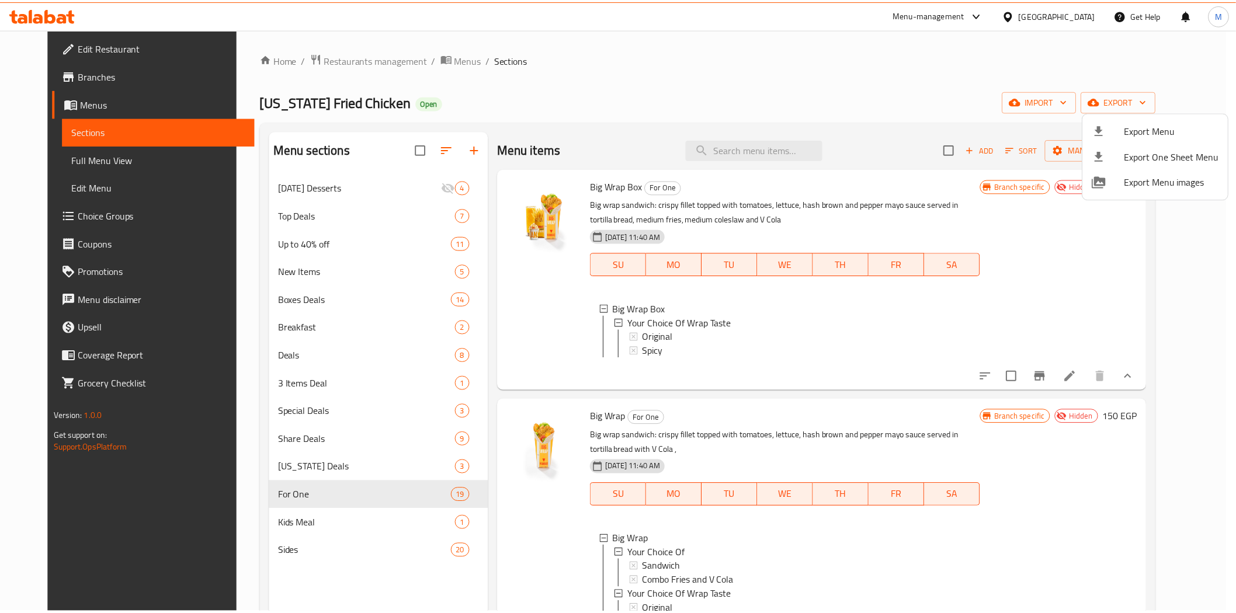
scroll to position [4815, 0]
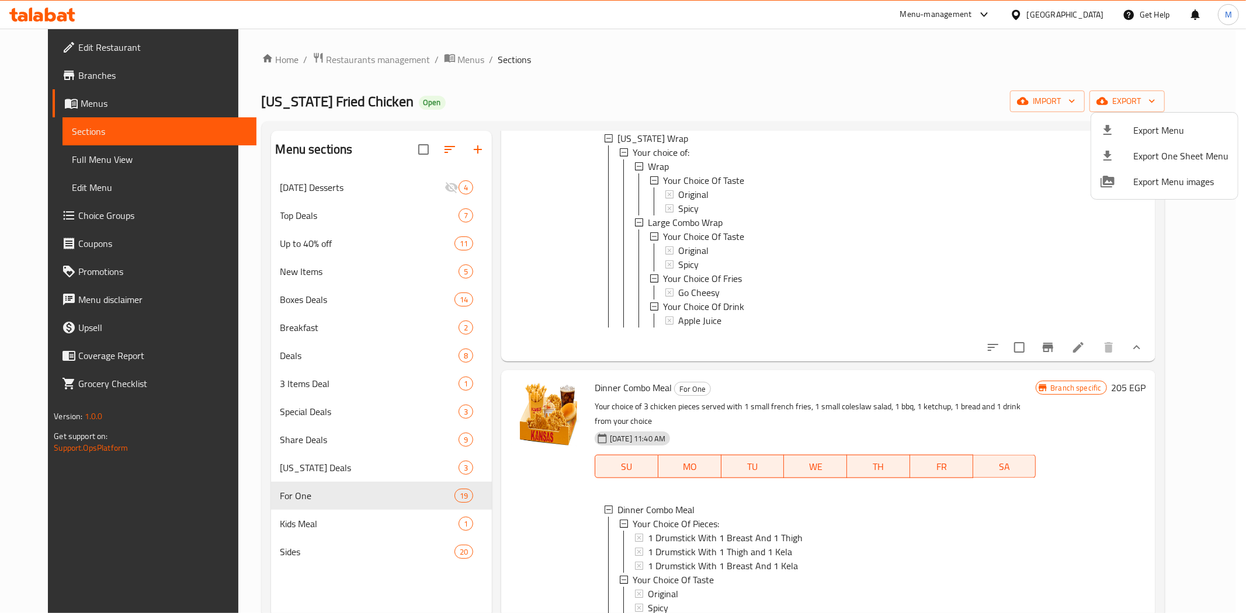
click at [68, 80] on div at bounding box center [623, 306] width 1246 height 613
click at [78, 74] on span "Branches" at bounding box center [162, 75] width 168 height 14
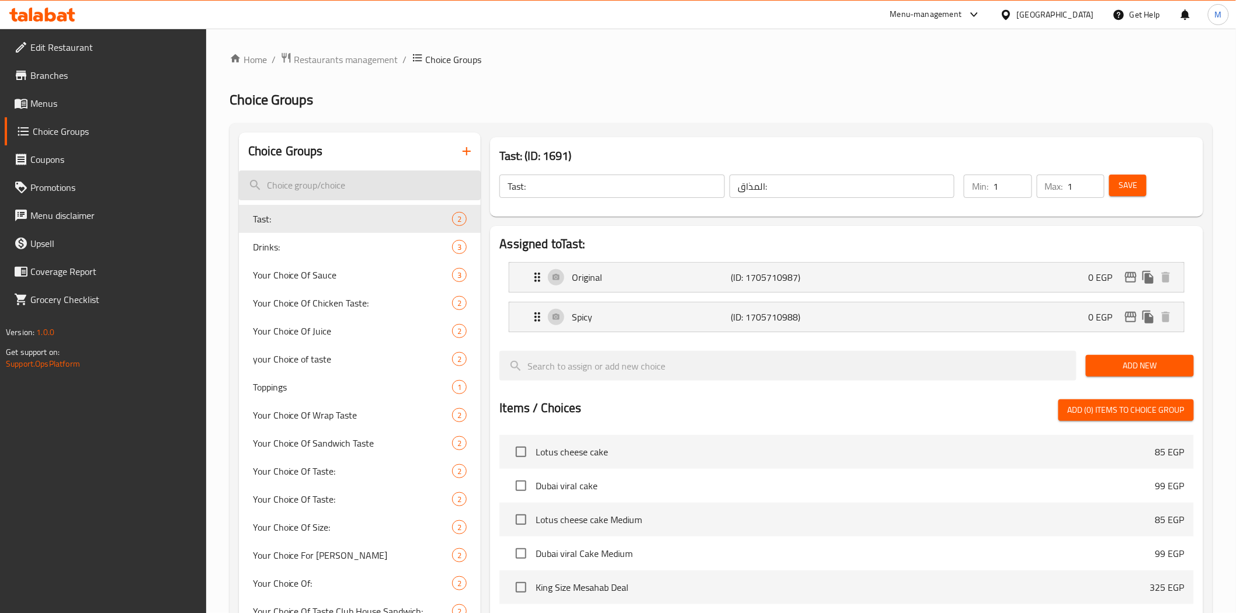
click at [311, 179] on input "search" at bounding box center [360, 186] width 242 height 30
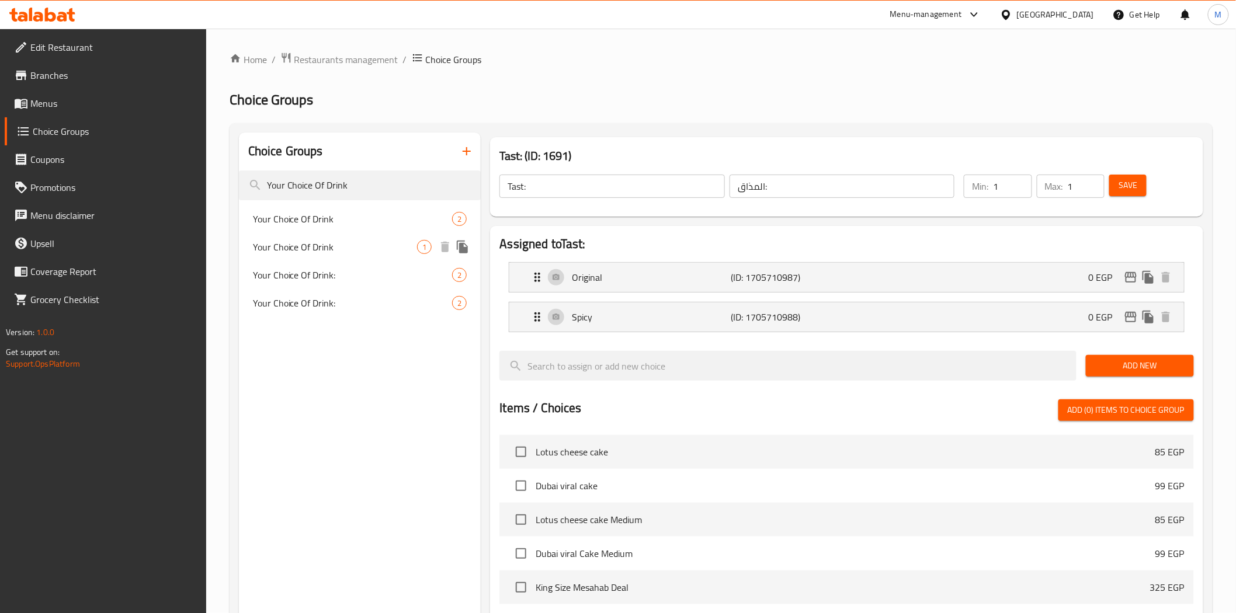
type input "Your Choice Of Drink"
click at [322, 218] on span "Your Choice Of Drink" at bounding box center [335, 219] width 165 height 14
type input "Your Choice Of Drink"
type input "إختيارك من المشروب"
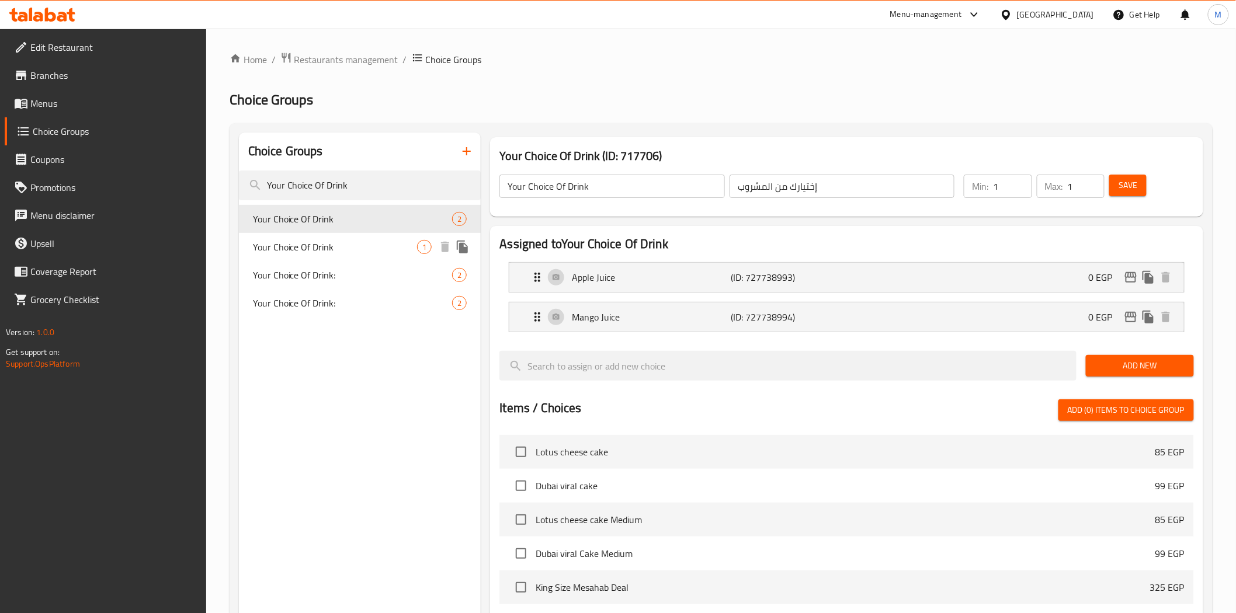
click at [321, 237] on div "Your Choice Of Drink 1" at bounding box center [360, 247] width 242 height 28
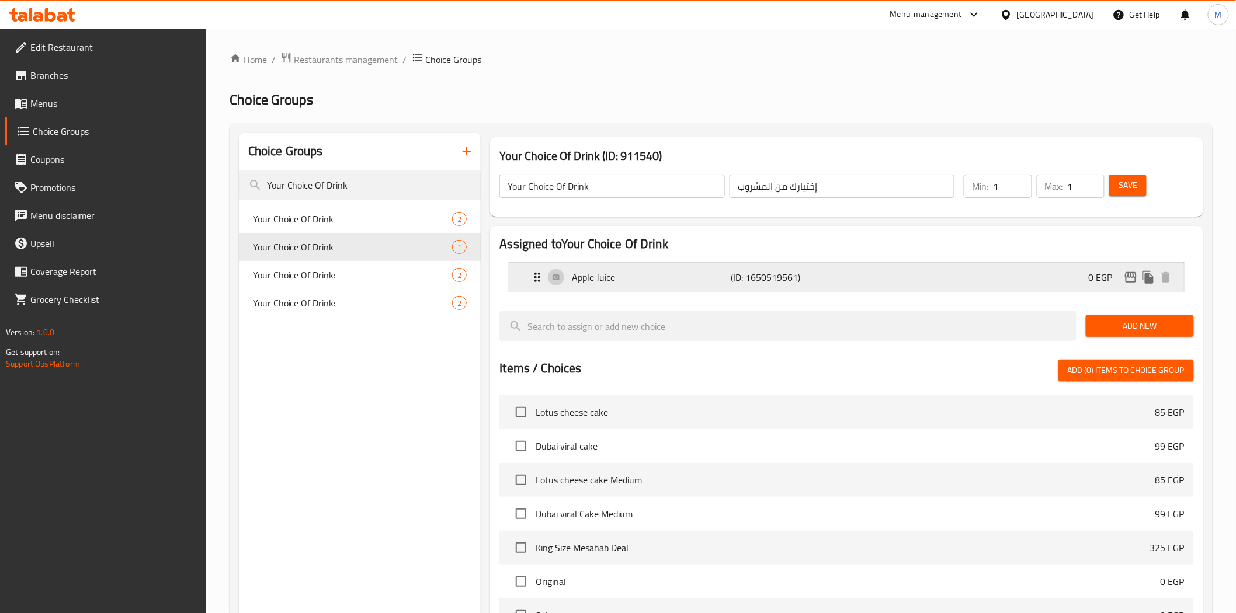
click at [752, 287] on div "Apple Juice (ID: 1650519561) 0 EGP" at bounding box center [849, 277] width 639 height 29
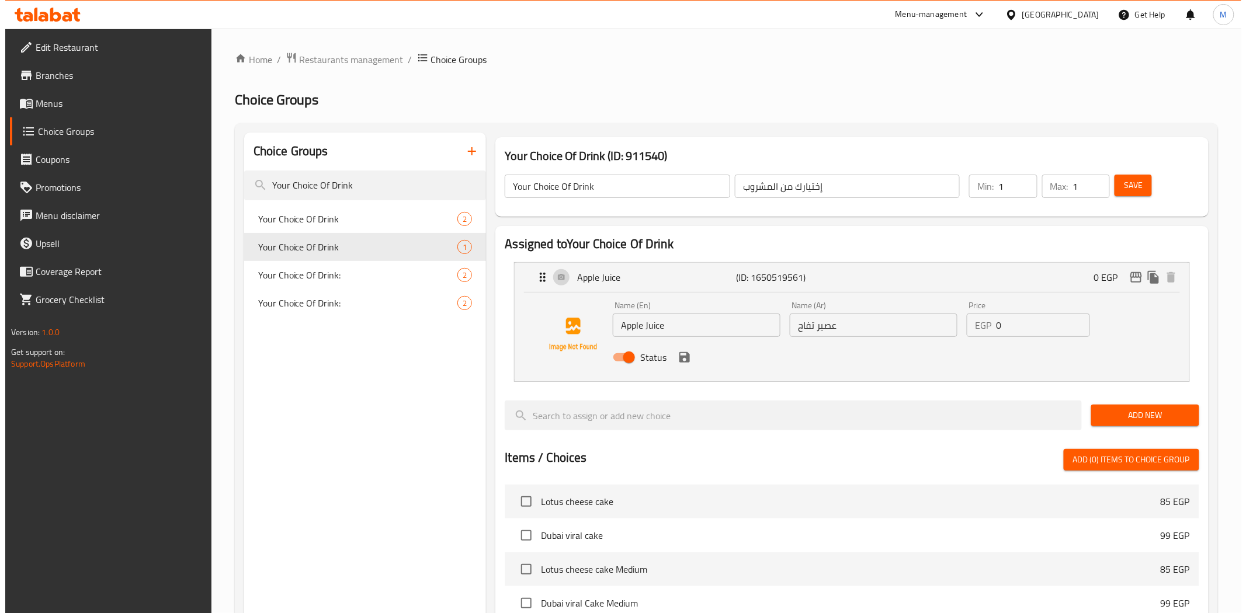
scroll to position [363, 0]
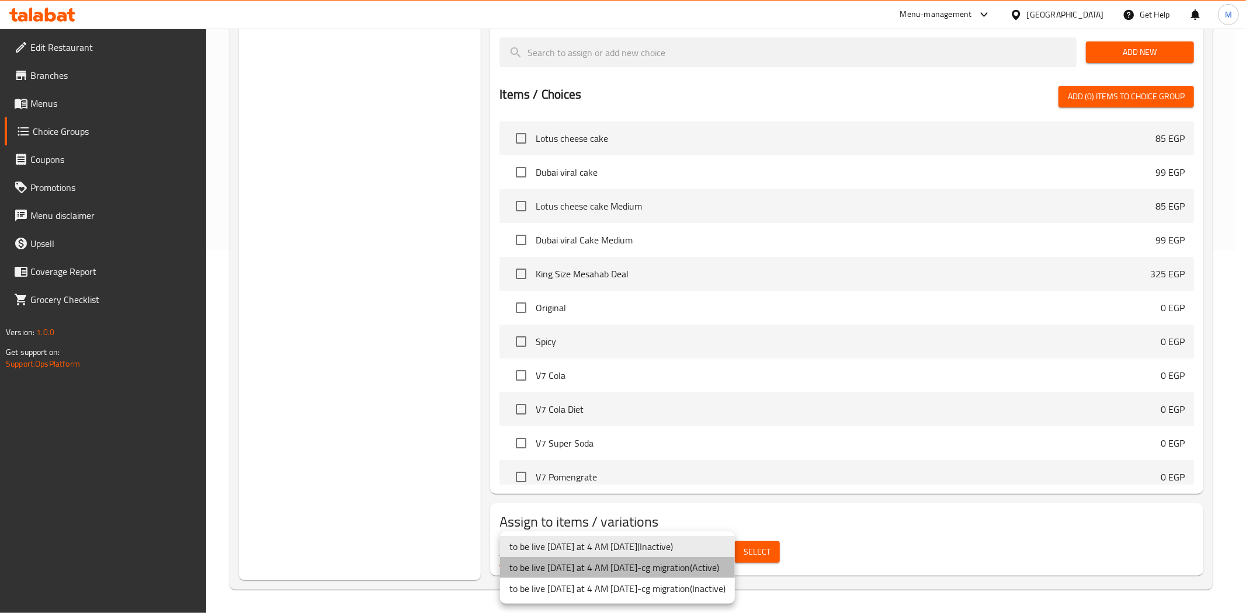
click at [728, 571] on li "to be live [DATE] at 4 AM [DATE]-cg migration ( Active )" at bounding box center [617, 567] width 235 height 21
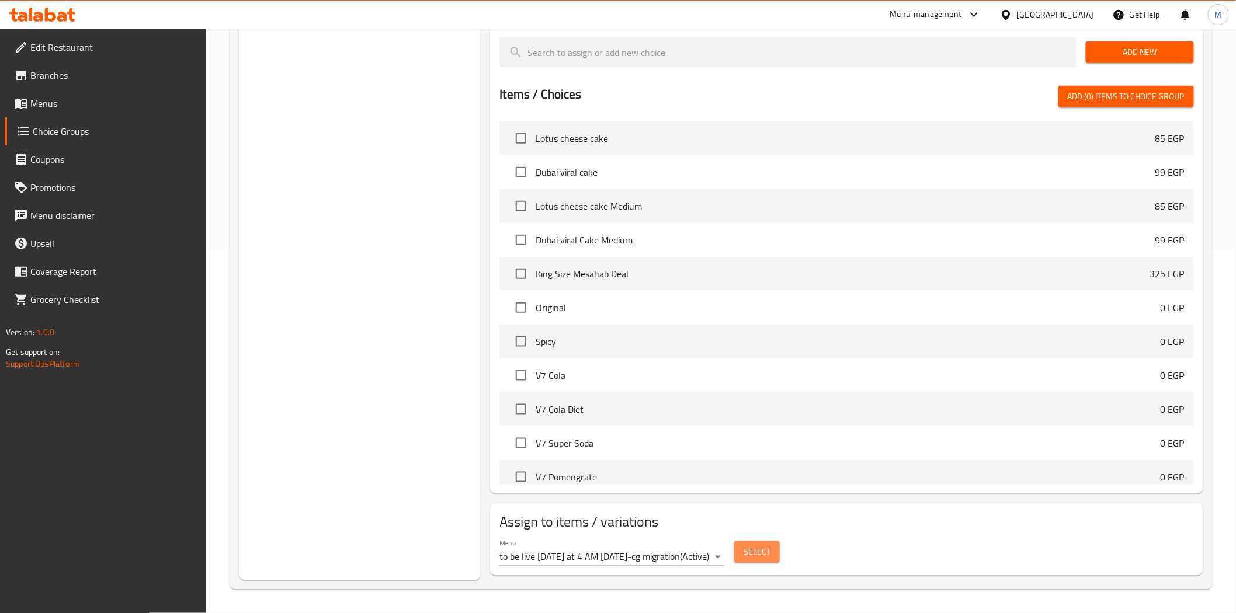
click at [755, 554] on span "Select" at bounding box center [757, 552] width 27 height 15
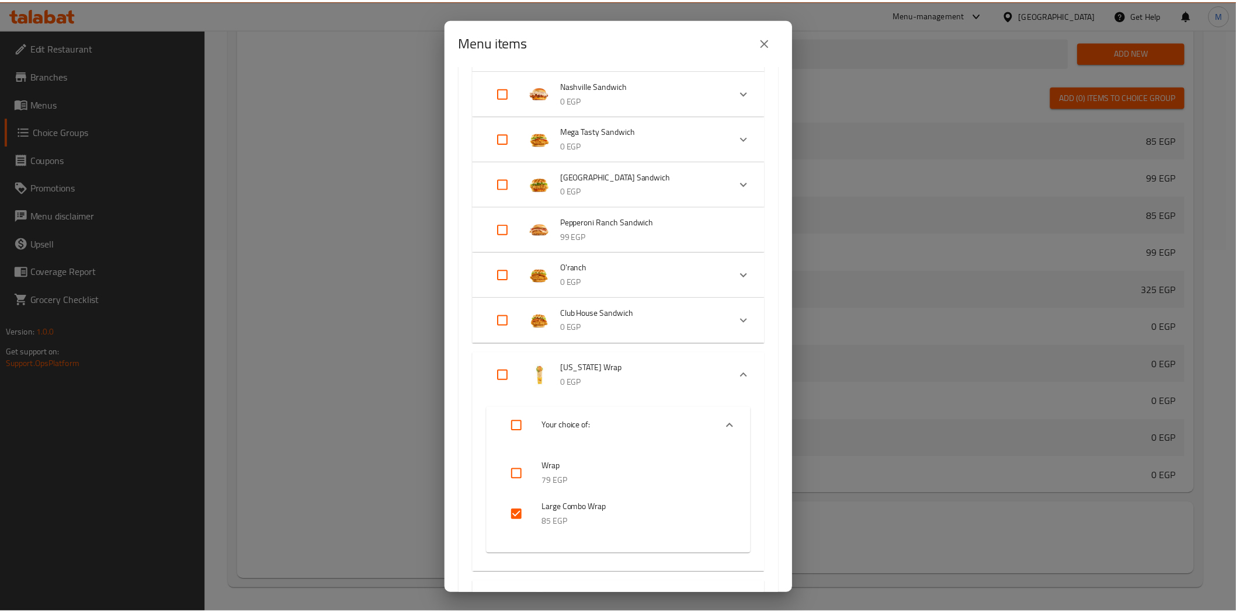
scroll to position [766, 0]
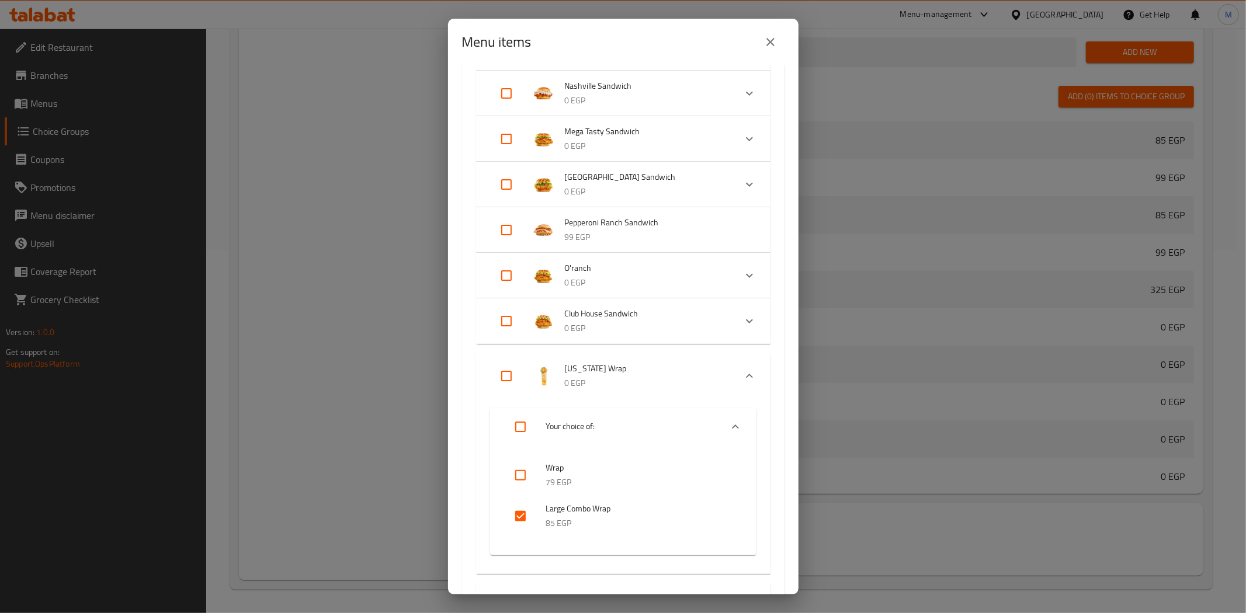
click at [762, 40] on button "close" at bounding box center [770, 42] width 28 height 28
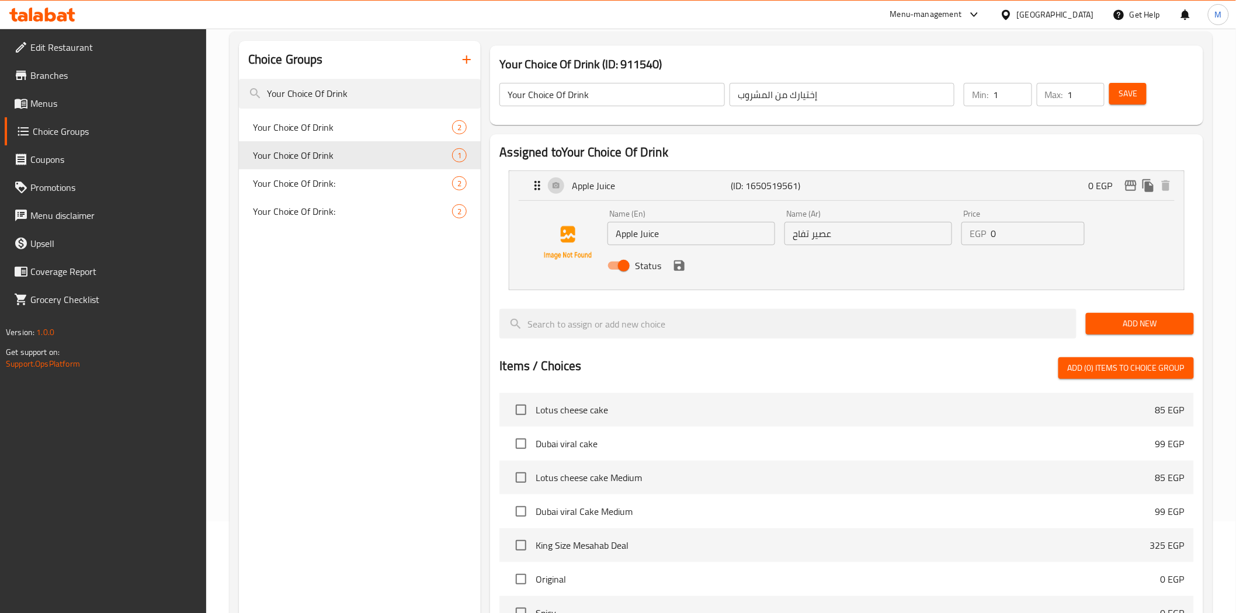
scroll to position [0, 0]
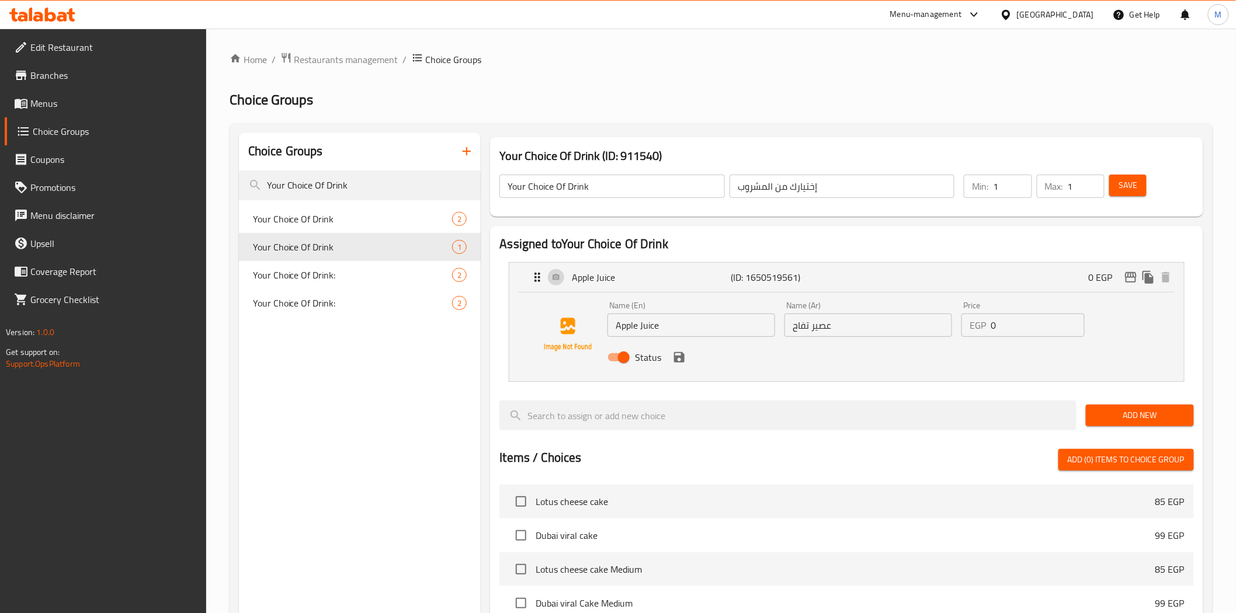
click at [689, 335] on input "Apple Juice" at bounding box center [691, 325] width 168 height 23
type input "V Cola"
click at [856, 328] on input "عصير تفاح" at bounding box center [868, 325] width 168 height 23
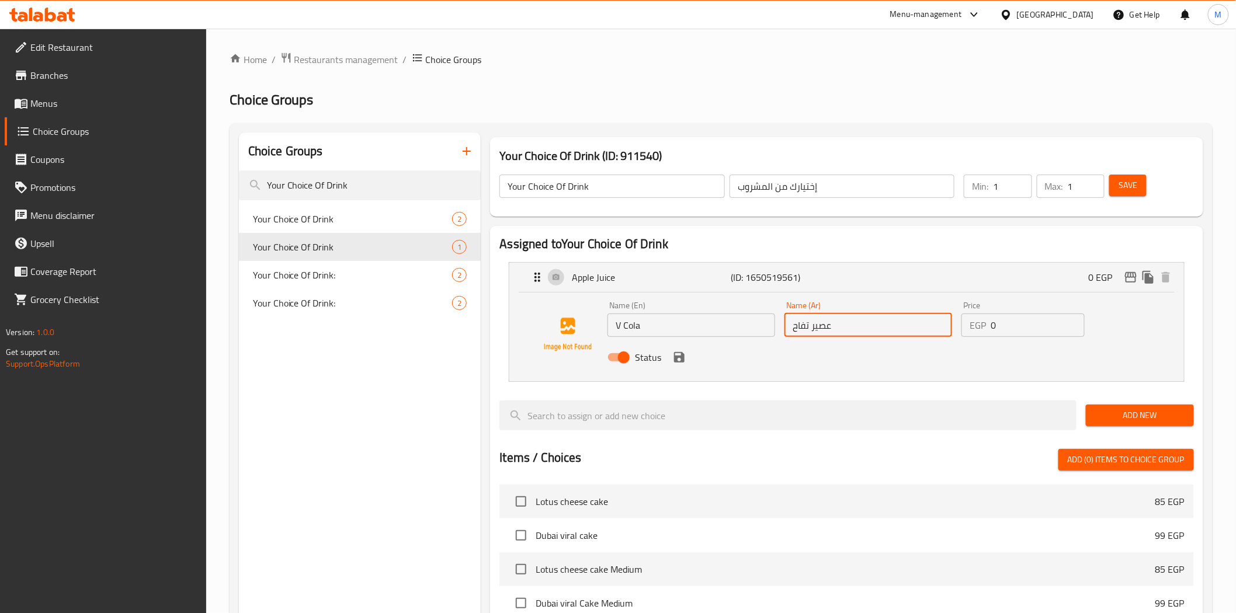
click at [856, 328] on input "عصير تفاح" at bounding box center [868, 325] width 168 height 23
click at [685, 357] on icon "save" at bounding box center [679, 357] width 14 height 14
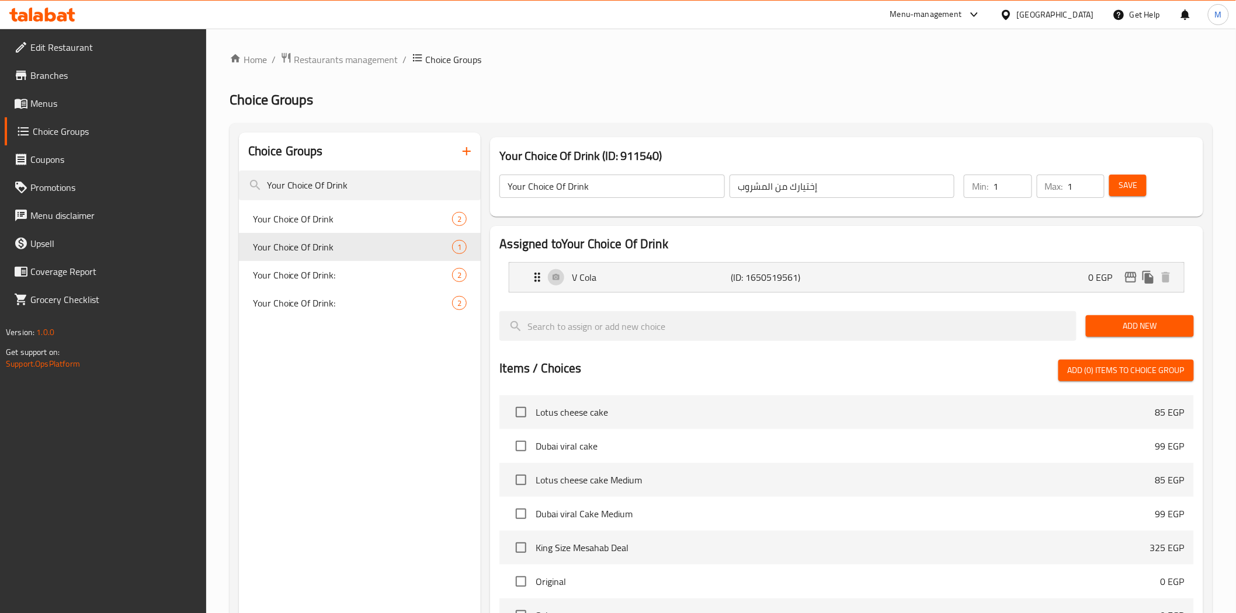
type input "فى كولا"
click at [1137, 186] on span "Save" at bounding box center [1127, 185] width 19 height 15
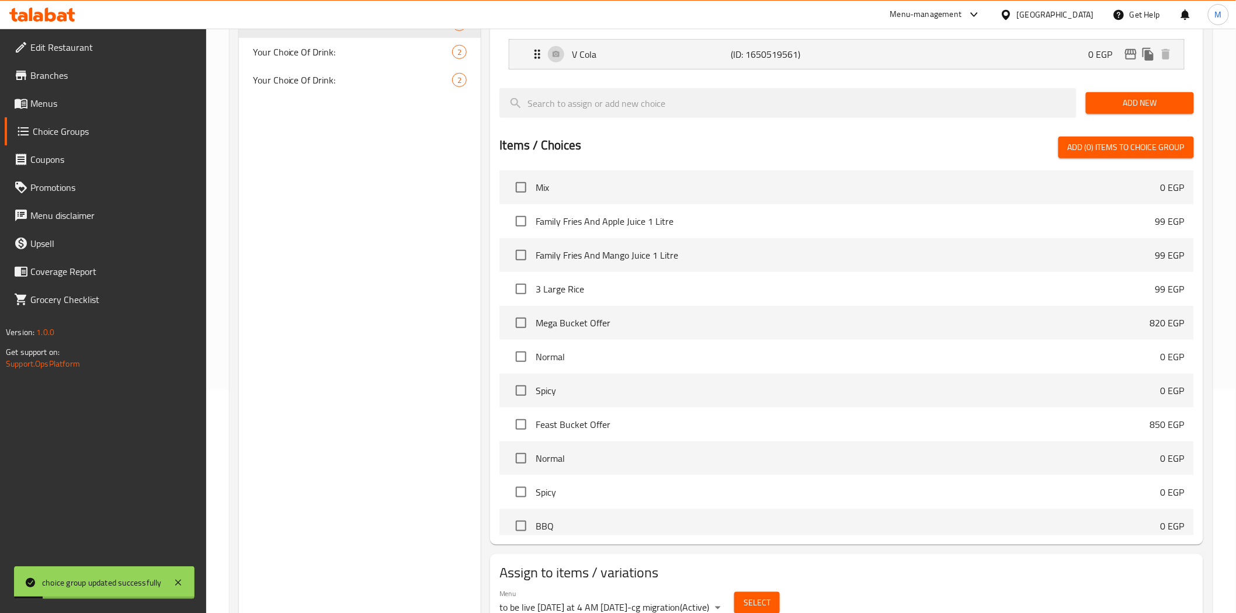
scroll to position [273, 0]
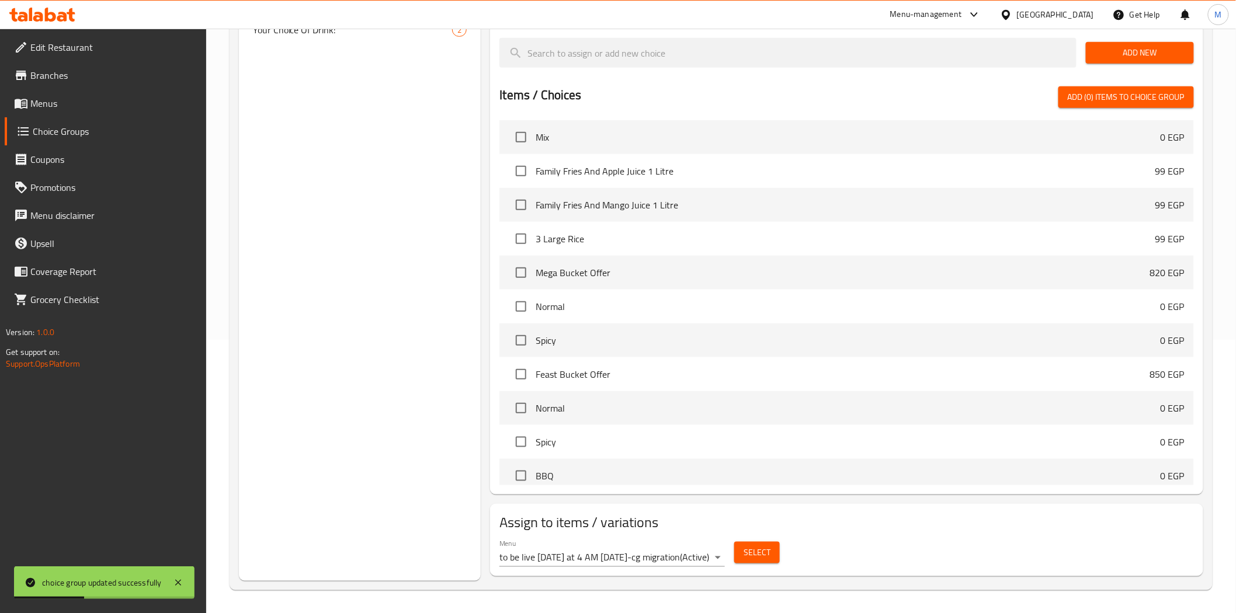
click at [713, 340] on body "choice group updated successfully ​ Menu-management Egypt Get Help M Edit Resta…" at bounding box center [618, 47] width 1236 height 585
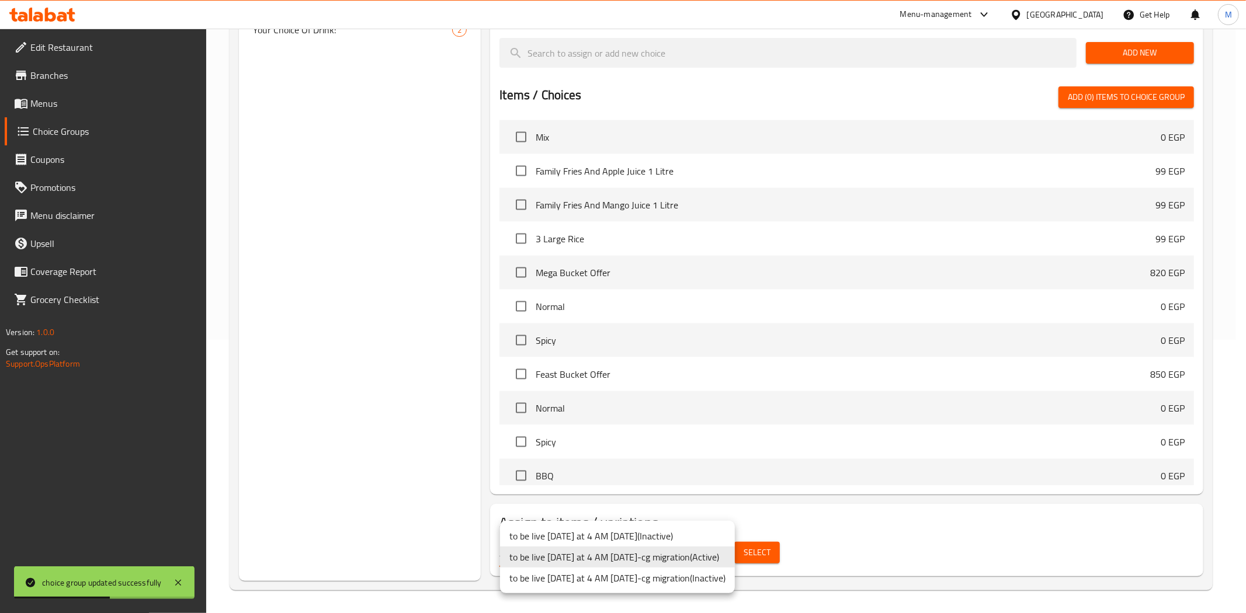
click at [714, 557] on li "to be live tomorrow at 4 AM 2/5/2023-cg migration ( Active )" at bounding box center [617, 557] width 235 height 21
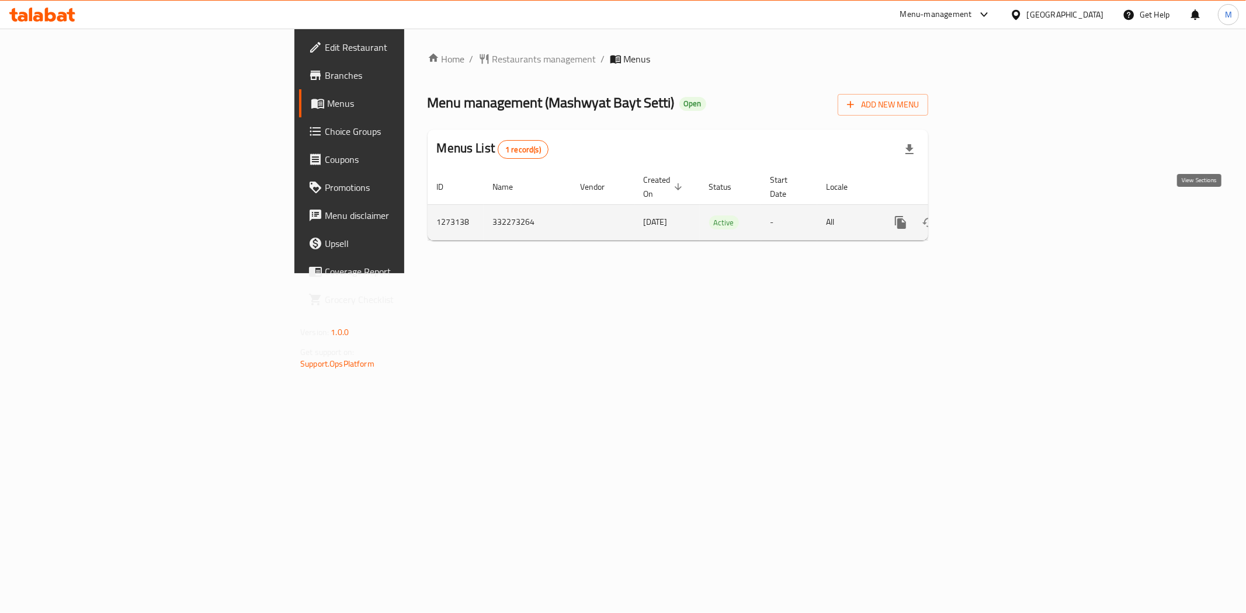
click at [990, 217] on icon "enhanced table" at bounding box center [984, 222] width 11 height 11
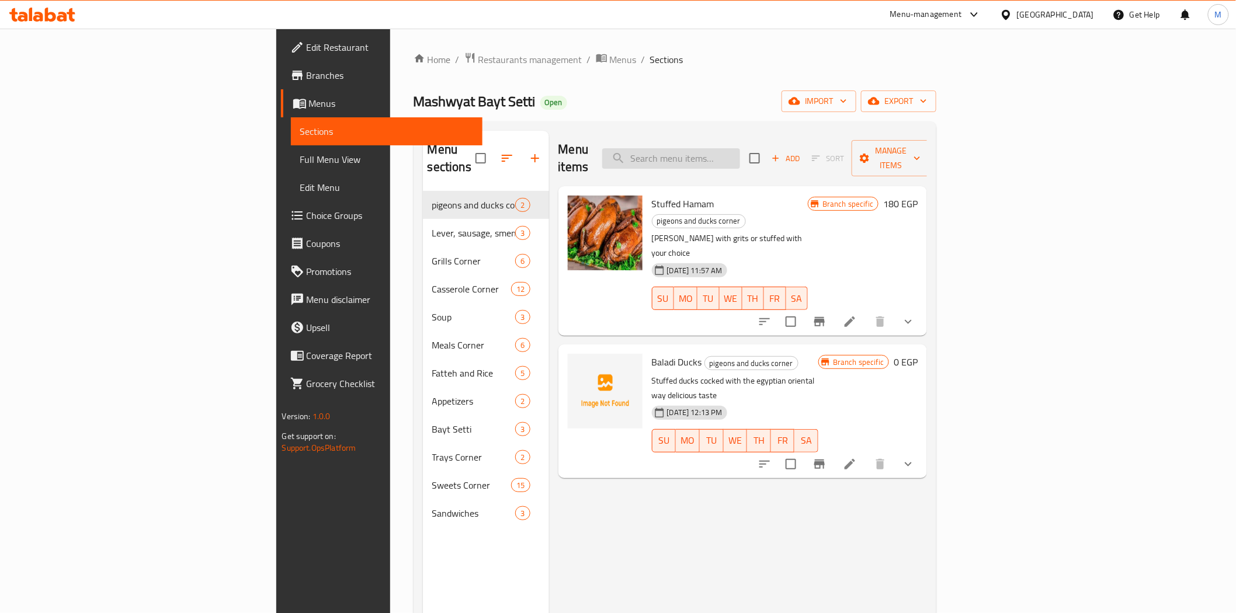
click at [740, 157] on input "search" at bounding box center [671, 158] width 138 height 20
paste input "Mixed Smen Order"
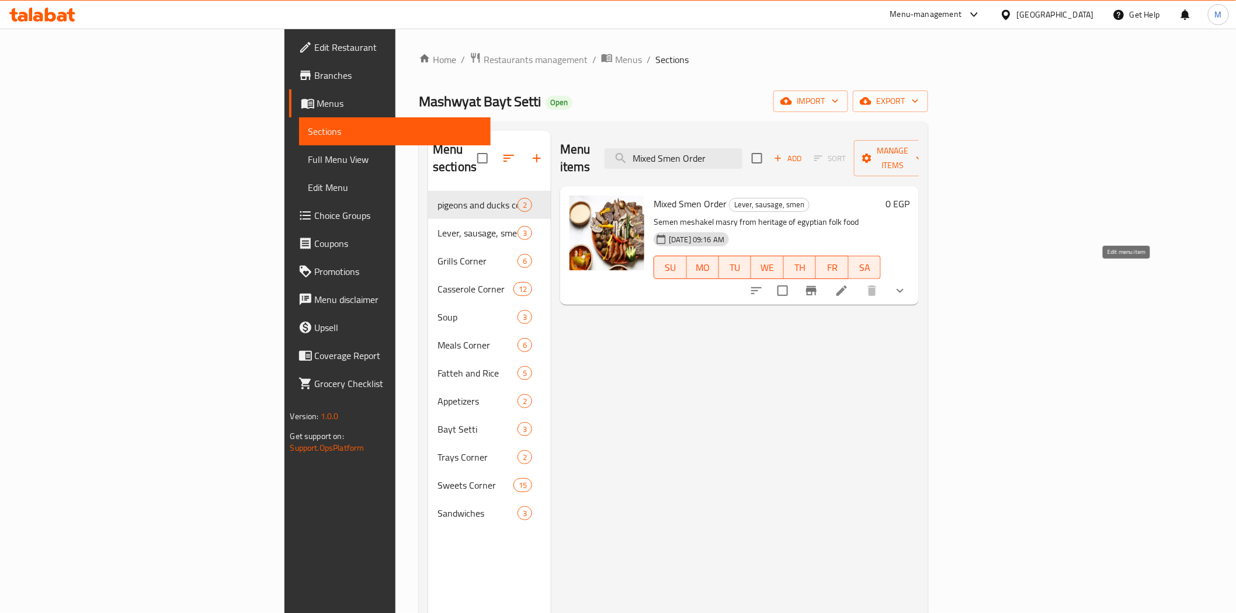
type input "Mixed Smen Order"
click at [849, 284] on icon at bounding box center [842, 291] width 14 height 14
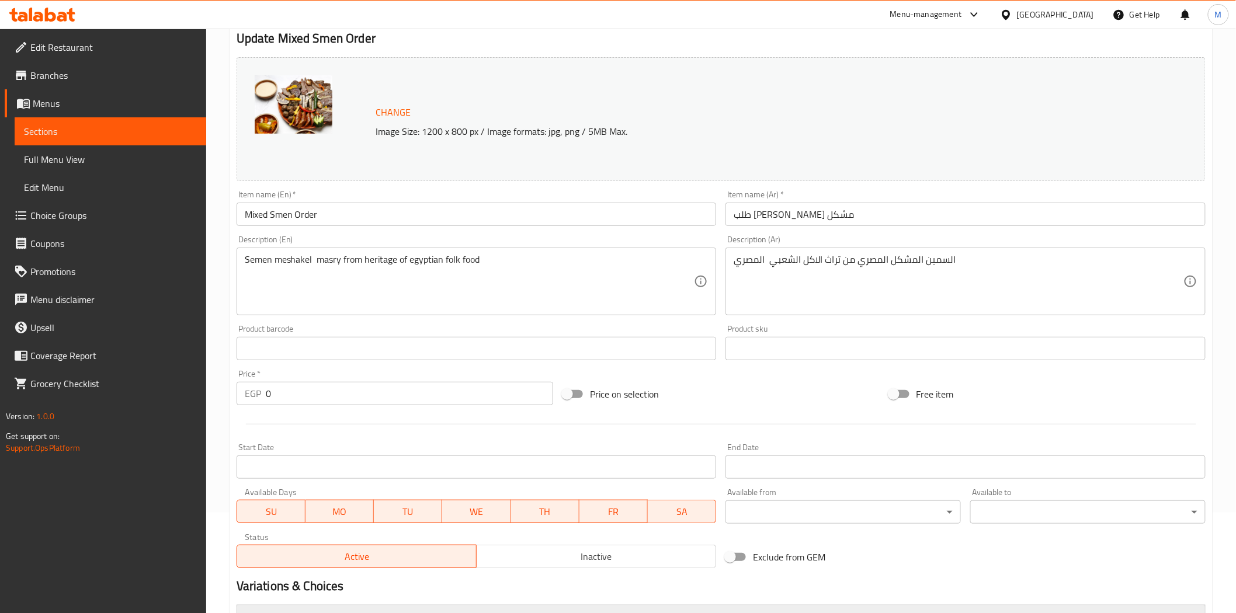
scroll to position [255, 0]
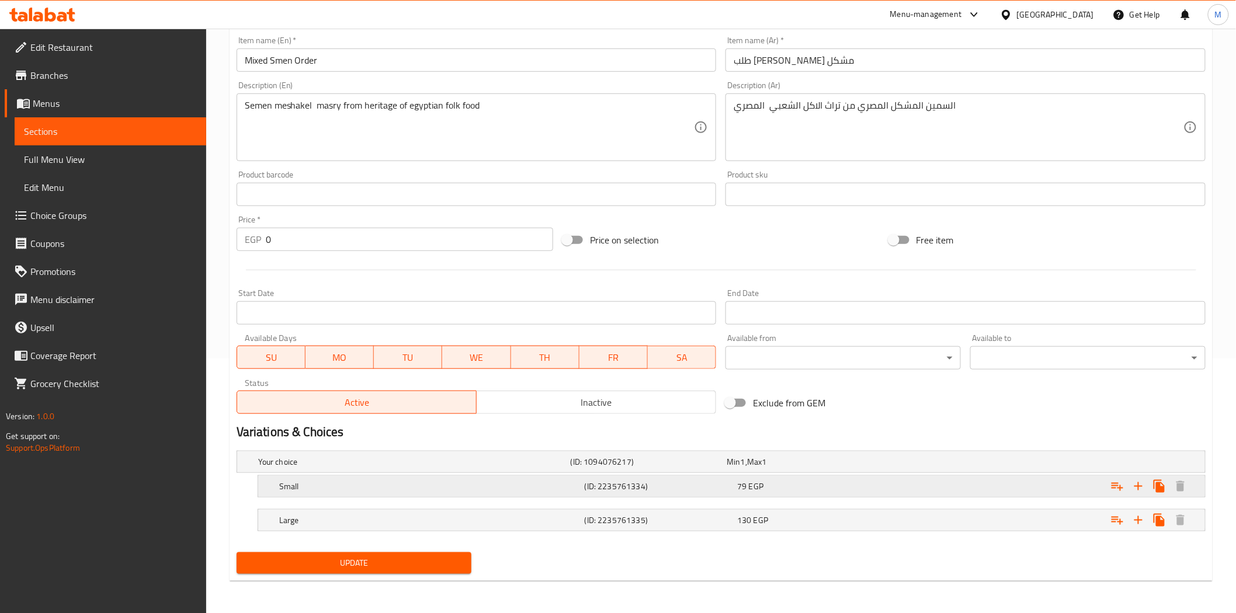
click at [627, 468] on h5 "(ID: 2235761334)" at bounding box center [647, 462] width 152 height 12
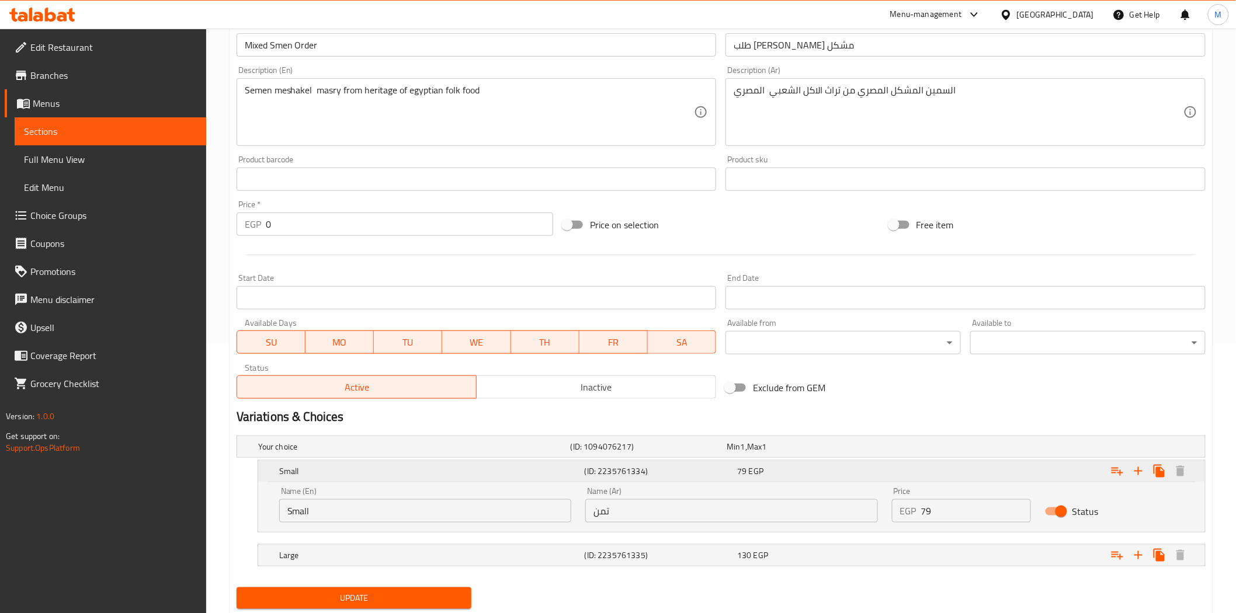
scroll to position [240, 0]
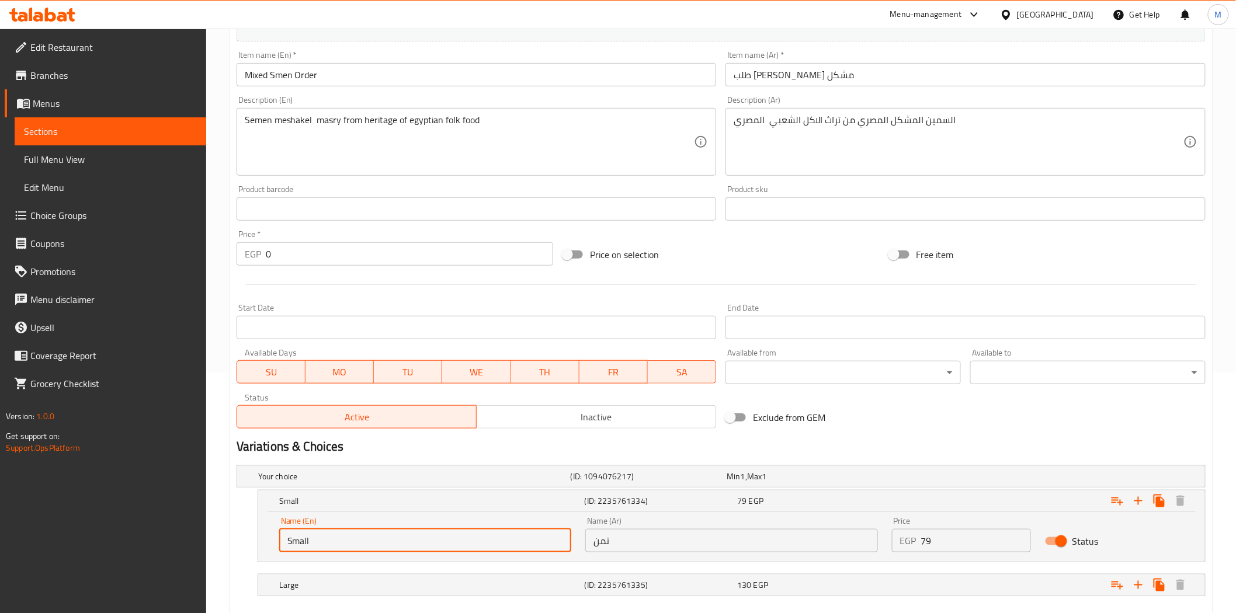
drag, startPoint x: 345, startPoint y: 539, endPoint x: 131, endPoint y: 556, distance: 214.4
click at [131, 556] on div "Edit Restaurant Branches Menus Sections Full Menu View Edit Menu Choice Groups …" at bounding box center [618, 234] width 1236 height 890
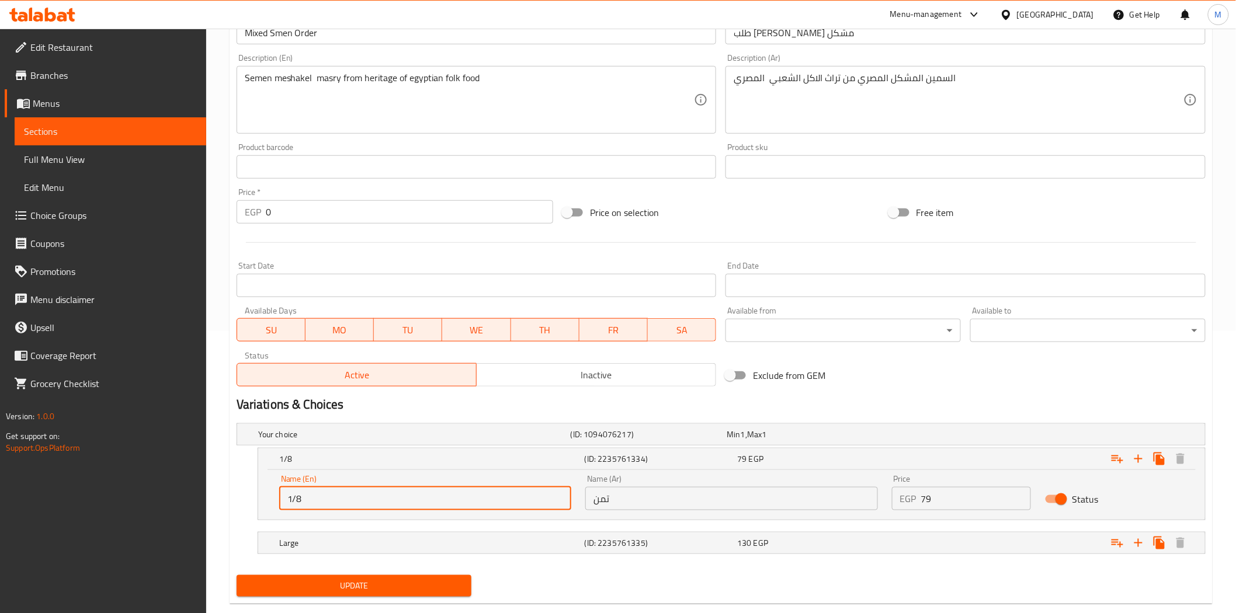
scroll to position [305, 0]
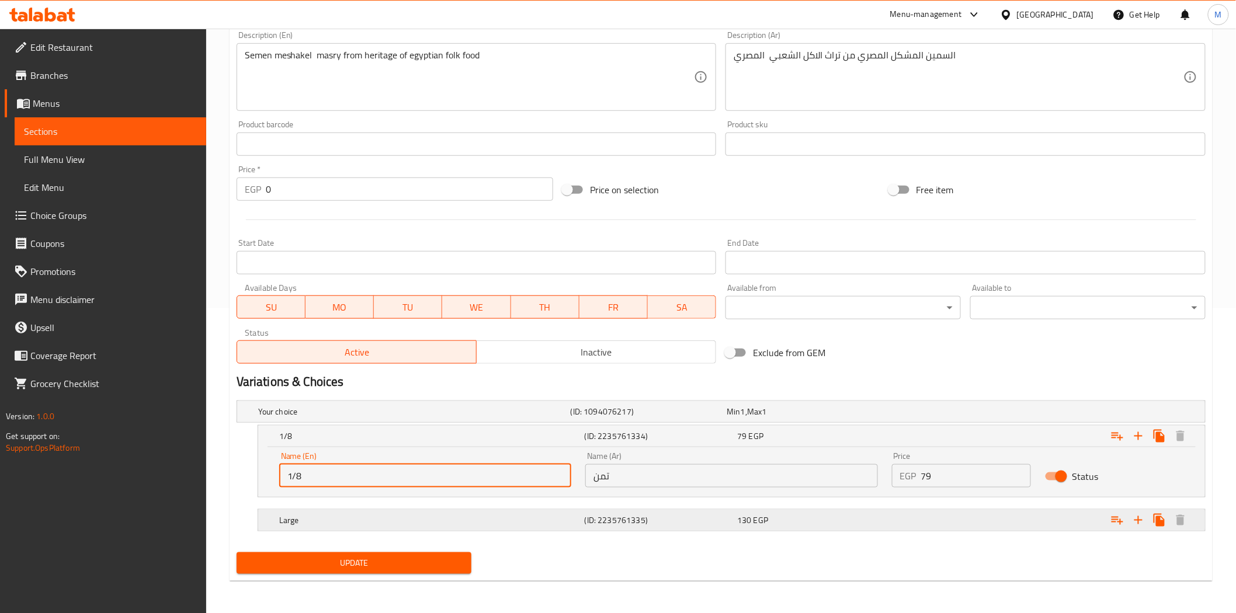
type input "1/8"
click at [551, 418] on h5 "Large" at bounding box center [412, 412] width 308 height 12
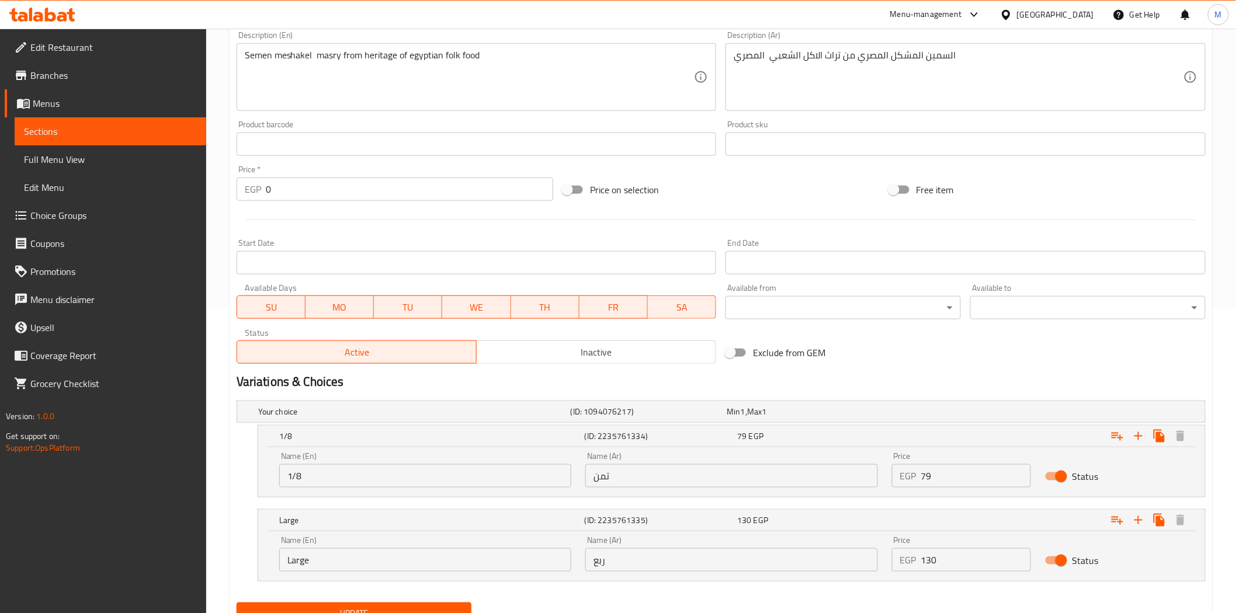
click at [377, 561] on input "Large" at bounding box center [425, 559] width 292 height 23
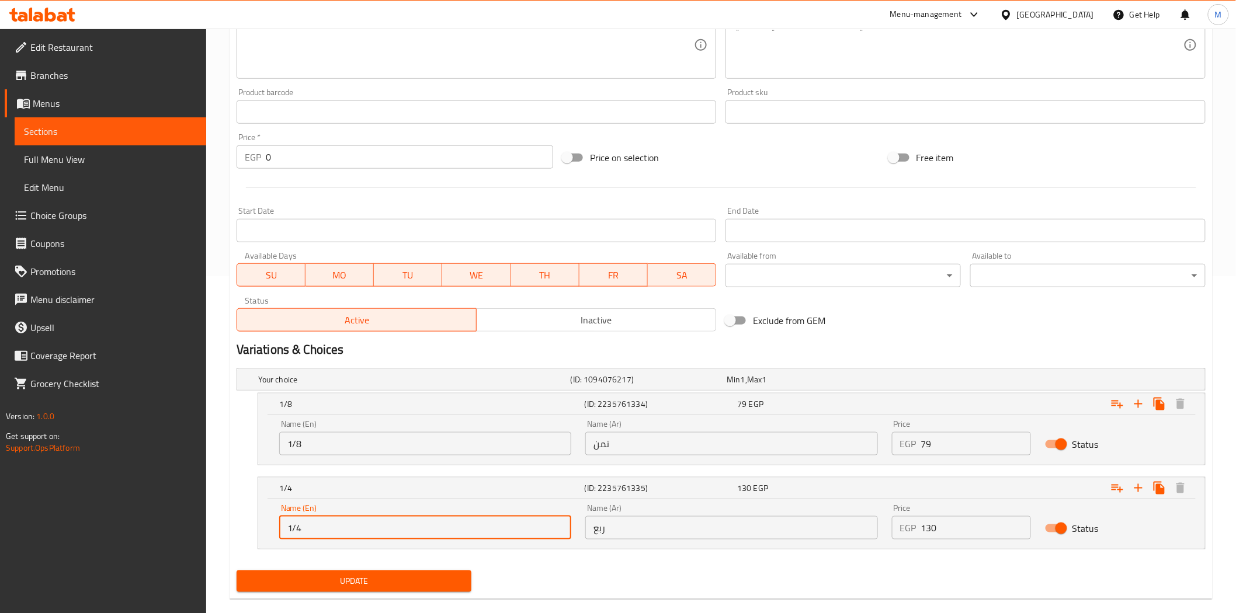
scroll to position [355, 0]
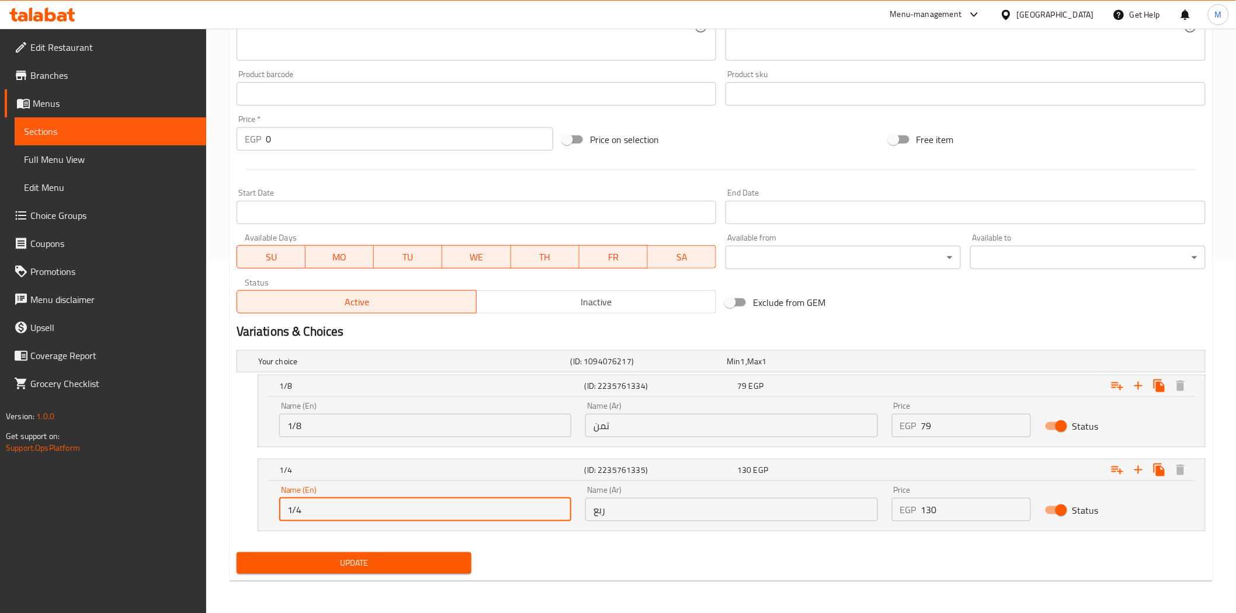
type input "1/4"
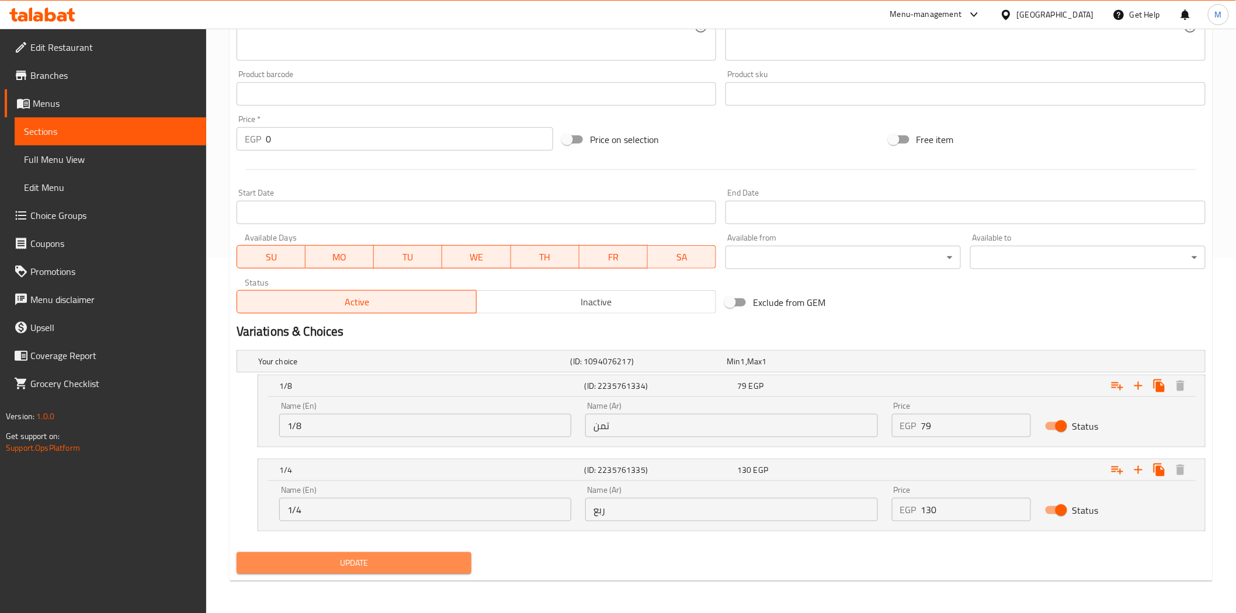
click at [430, 573] on button "Update" at bounding box center [354, 564] width 235 height 22
